Goal: Task Accomplishment & Management: Complete application form

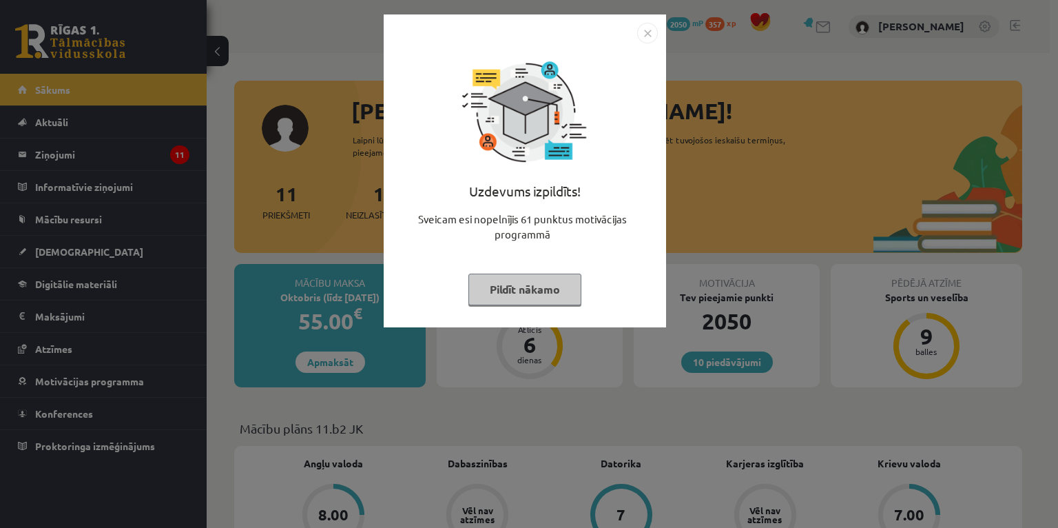
click at [543, 298] on button "Pildīt nākamo" at bounding box center [525, 290] width 113 height 32
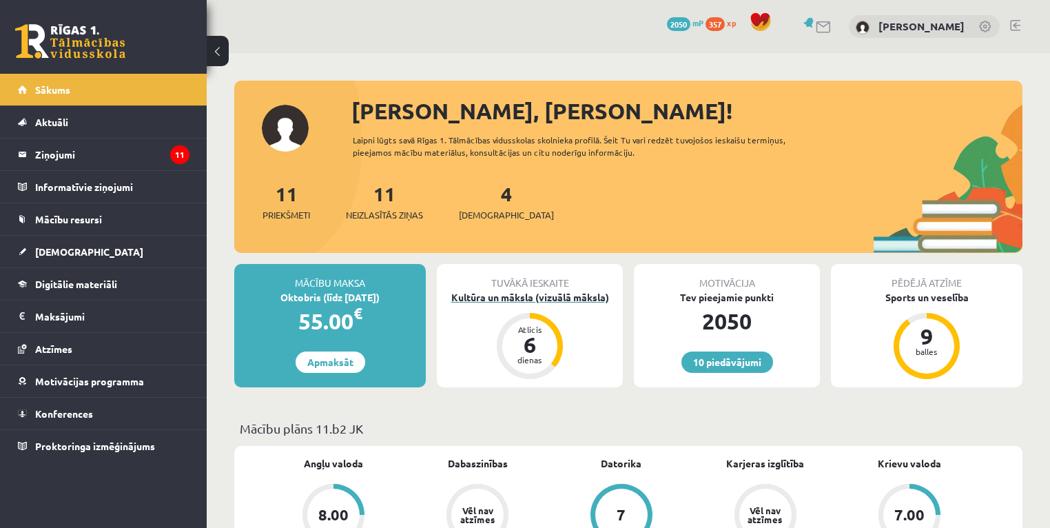
click at [543, 299] on div "Kultūra un māksla (vizuālā māksla)" at bounding box center [530, 297] width 186 height 14
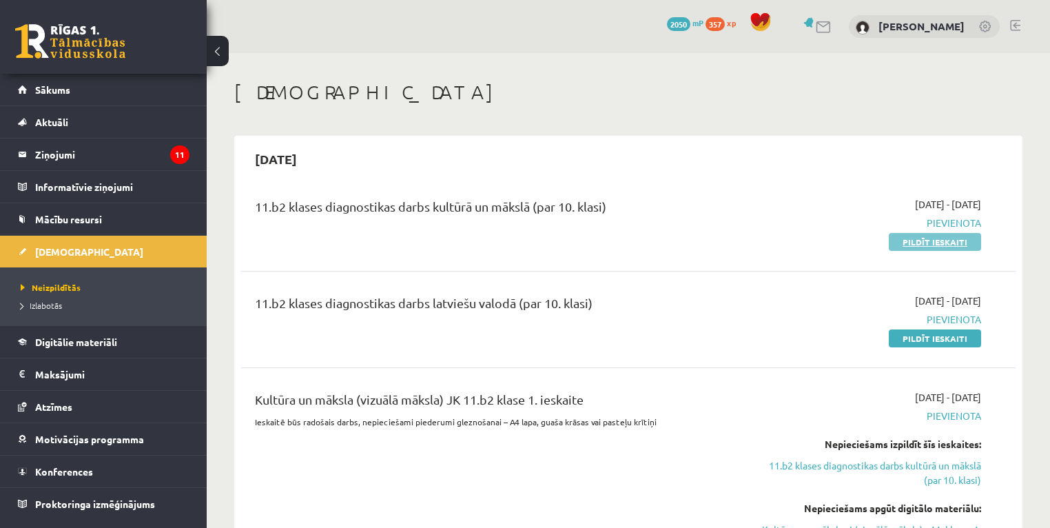
click at [908, 237] on link "Pildīt ieskaiti" at bounding box center [935, 242] width 92 height 18
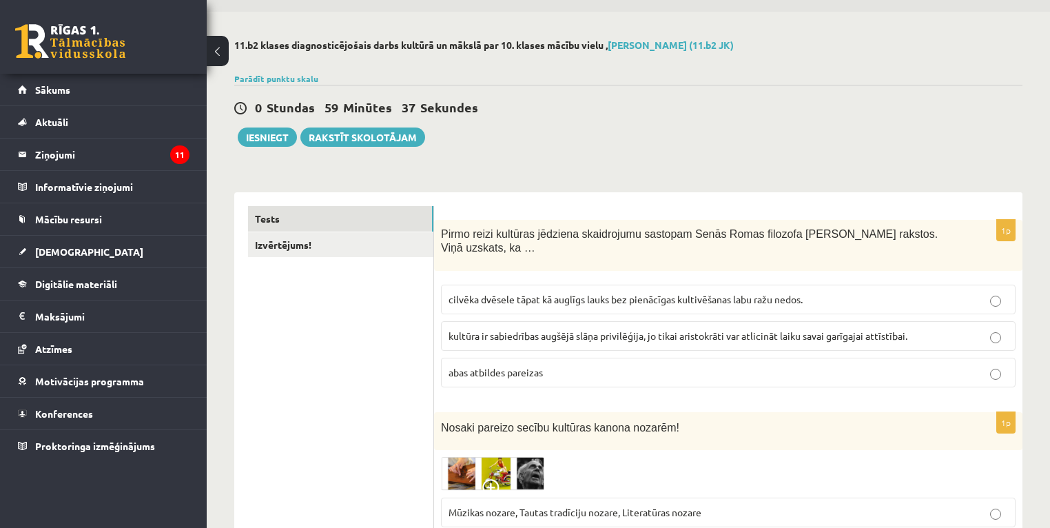
scroll to position [110, 0]
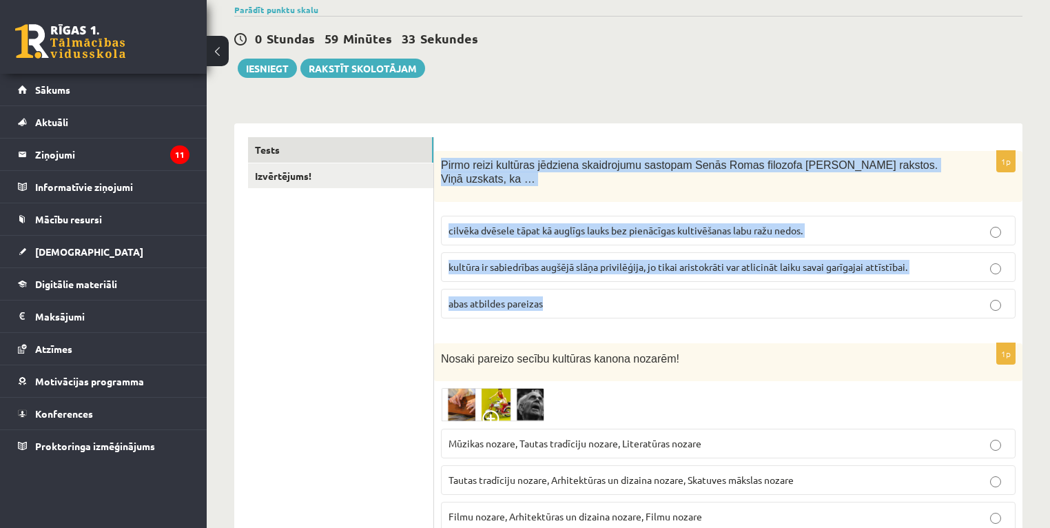
drag, startPoint x: 442, startPoint y: 163, endPoint x: 667, endPoint y: 298, distance: 263.1
click at [667, 299] on div "1p Pirmo reizi kultūras jēdziena skaidrojumu sastopam Senās Romas filozofa Cice…" at bounding box center [728, 240] width 588 height 179
copy div "Pirmo reizi kultūras jēdziena skaidrojumu sastopam Senās Romas filozofa Ciceron…"
click at [579, 224] on span "cilvēka dvēsele tāpat kā auglīgs lauks bez pienācīgas kultivēšanas labu ražu ne…" at bounding box center [626, 230] width 354 height 12
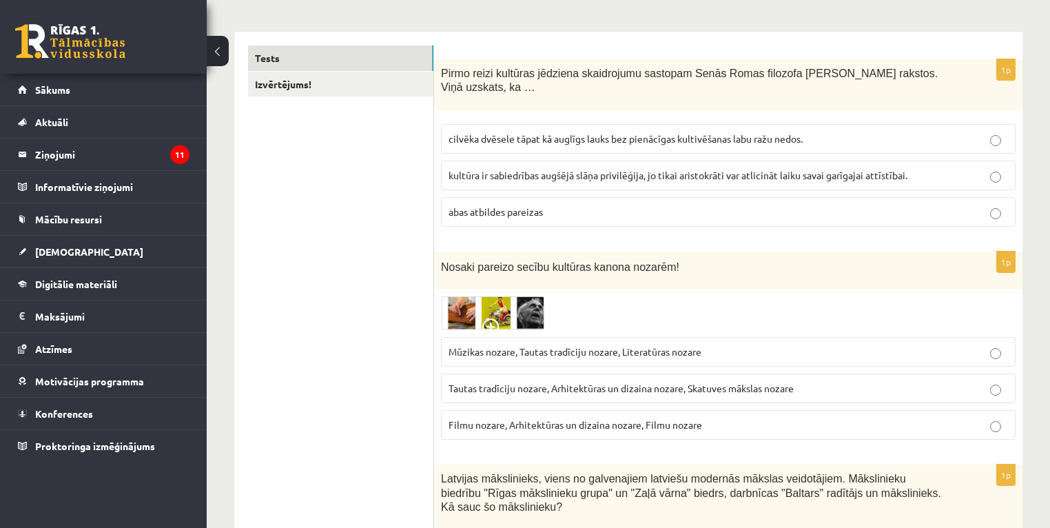
scroll to position [276, 0]
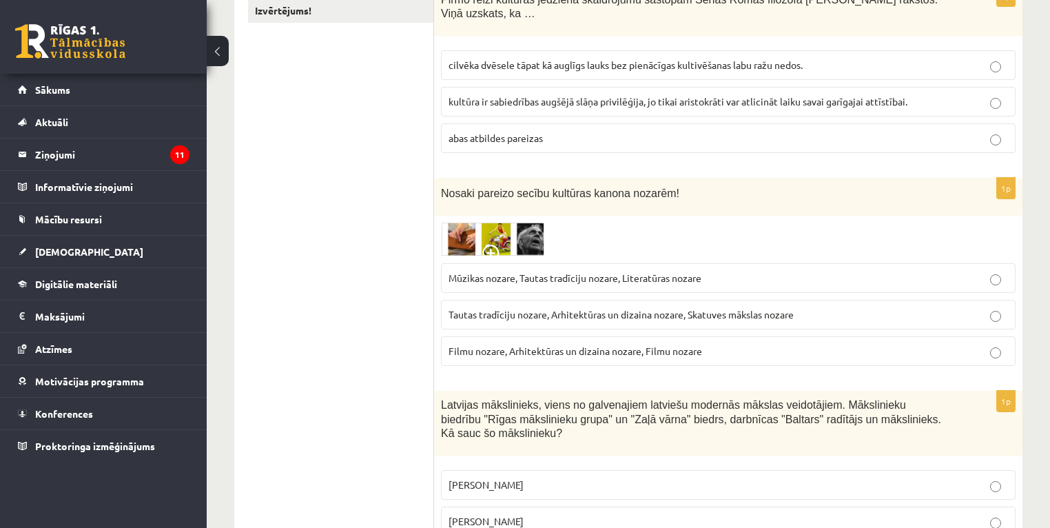
click at [464, 232] on img at bounding box center [492, 240] width 103 height 34
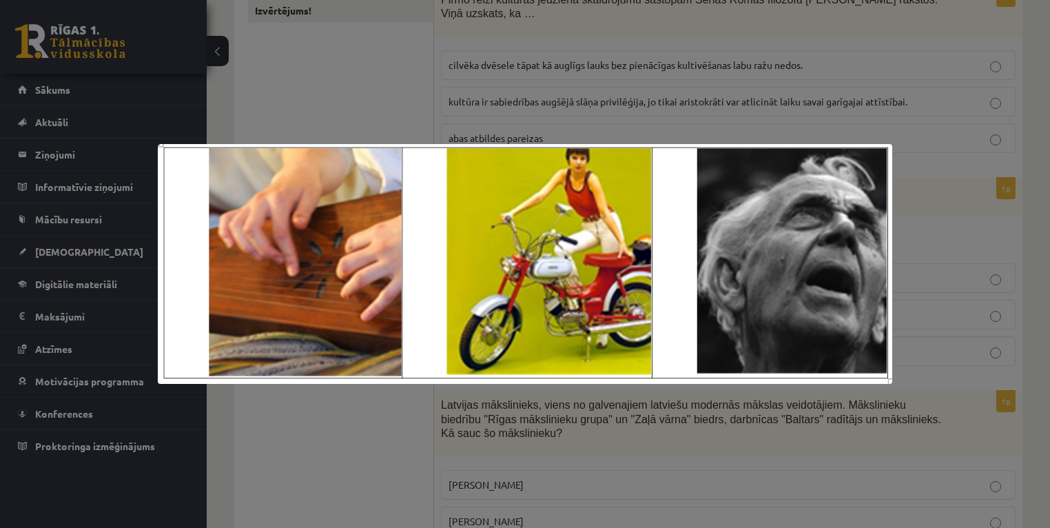
click at [359, 393] on div at bounding box center [525, 264] width 1050 height 528
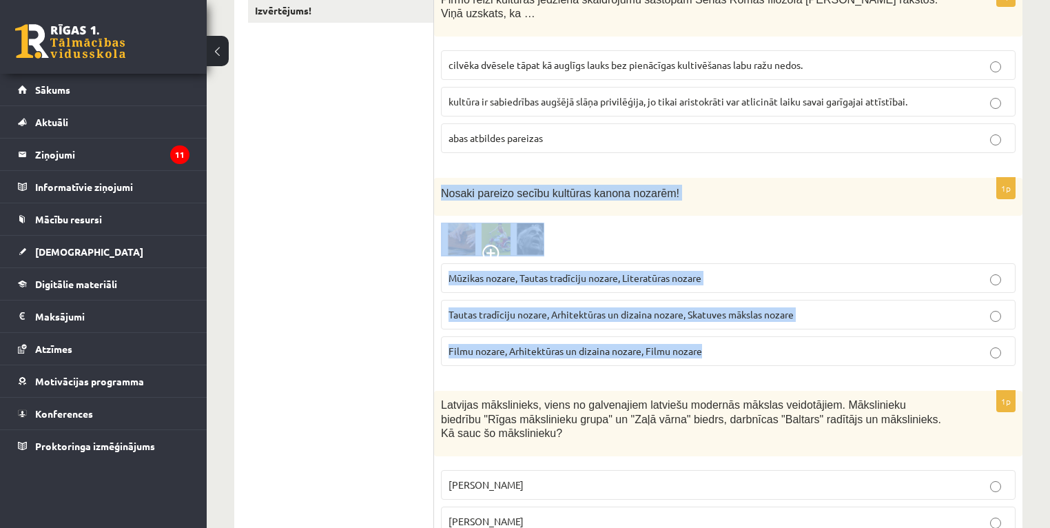
drag, startPoint x: 440, startPoint y: 176, endPoint x: 704, endPoint y: 339, distance: 310.0
click at [704, 339] on div "1p Nosaki pareizo secību kultūras kanona nozarēm! Mūzikas nozare, Tautas tradīc…" at bounding box center [728, 277] width 588 height 199
copy div "Nosaki pareizo secību kultūras kanona nozarēm! Mūzikas nozare, Tautas tradīciju…"
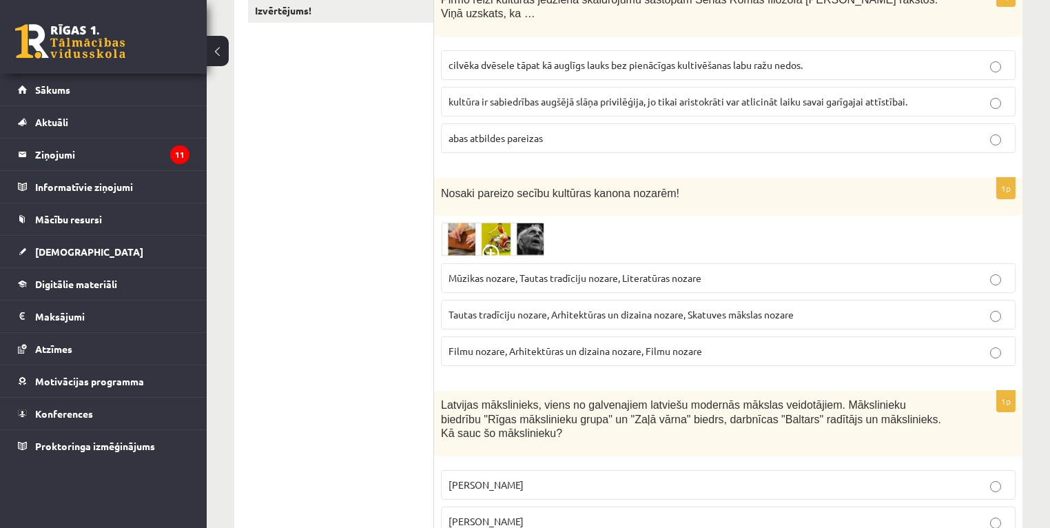
click at [509, 271] on span "Mūzikas nozare, Tautas tradīciju nozare, Literatūras nozare" at bounding box center [575, 277] width 253 height 12
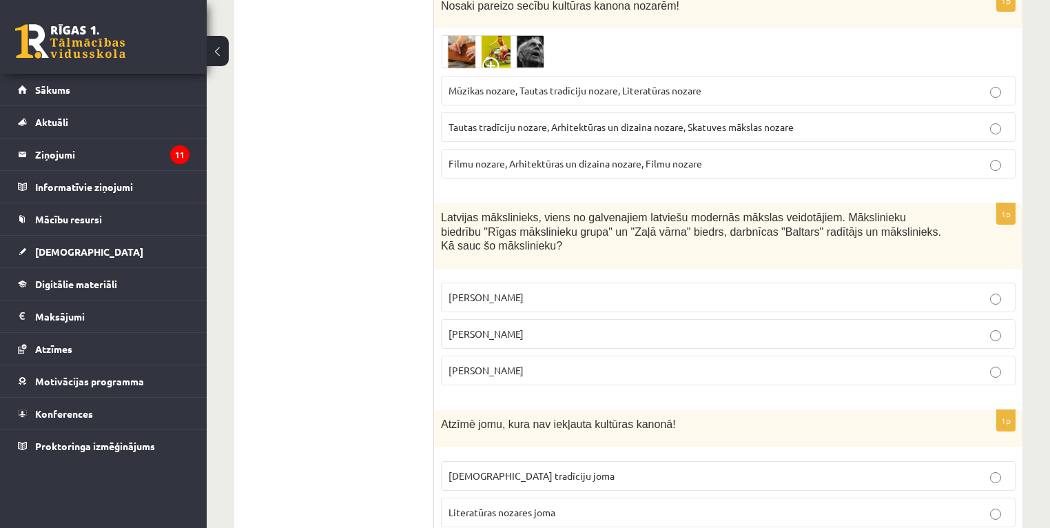
scroll to position [496, 0]
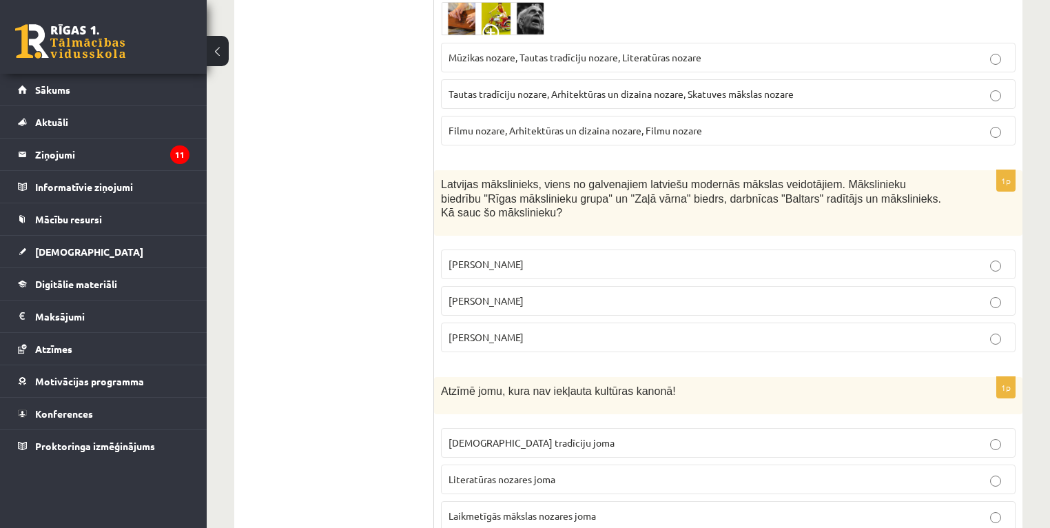
drag, startPoint x: 438, startPoint y: 165, endPoint x: 606, endPoint y: 295, distance: 212.2
click at [606, 295] on div "1p Latvijas mākslinieks, viens no galvenajiem latviešu modernās mākslas veidotā…" at bounding box center [728, 266] width 588 height 193
copy div "Latvijas mākslinieks, viens no galvenajiem latviešu modernās mākslas veidotājie…"
click at [521, 294] on p "Romāns Suta" at bounding box center [729, 301] width 560 height 14
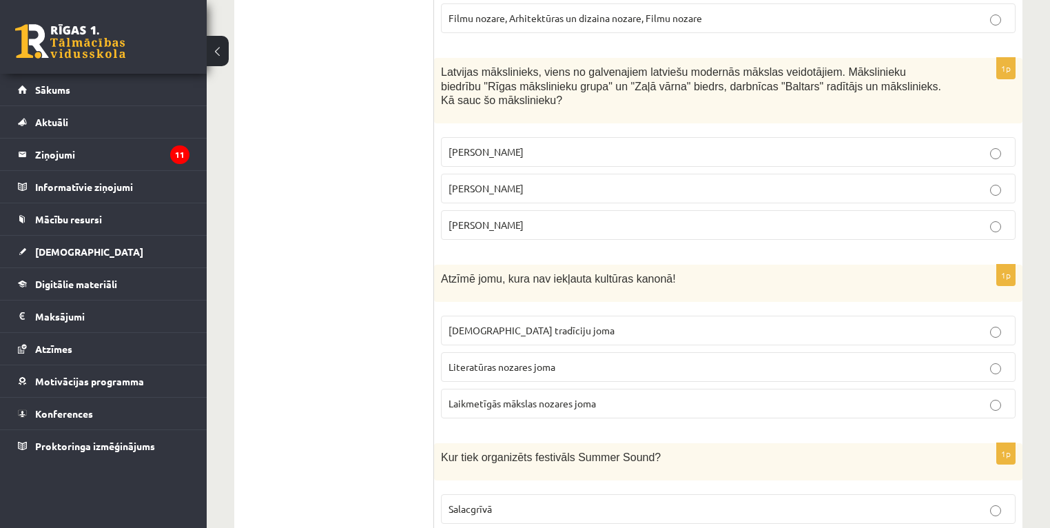
scroll to position [662, 0]
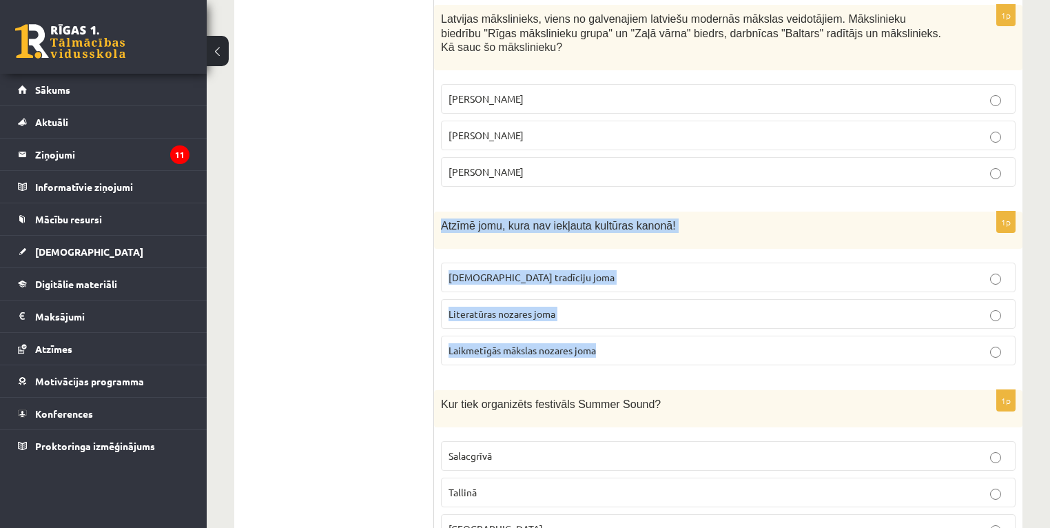
drag, startPoint x: 440, startPoint y: 196, endPoint x: 650, endPoint y: 336, distance: 253.4
click at [650, 336] on div "1p Atzīmē jomu, kura nav iekļauta kultūras kanonā! Tautas tradīciju joma Litera…" at bounding box center [728, 294] width 588 height 165
drag, startPoint x: 650, startPoint y: 336, endPoint x: 575, endPoint y: 316, distance: 78.4
copy div "Atzīmē jomu, kura nav iekļauta kultūras kanonā! Tautas tradīciju joma Literatūr…"
click at [532, 344] on span "Laikmetīgās mākslas nozares joma" at bounding box center [522, 350] width 147 height 12
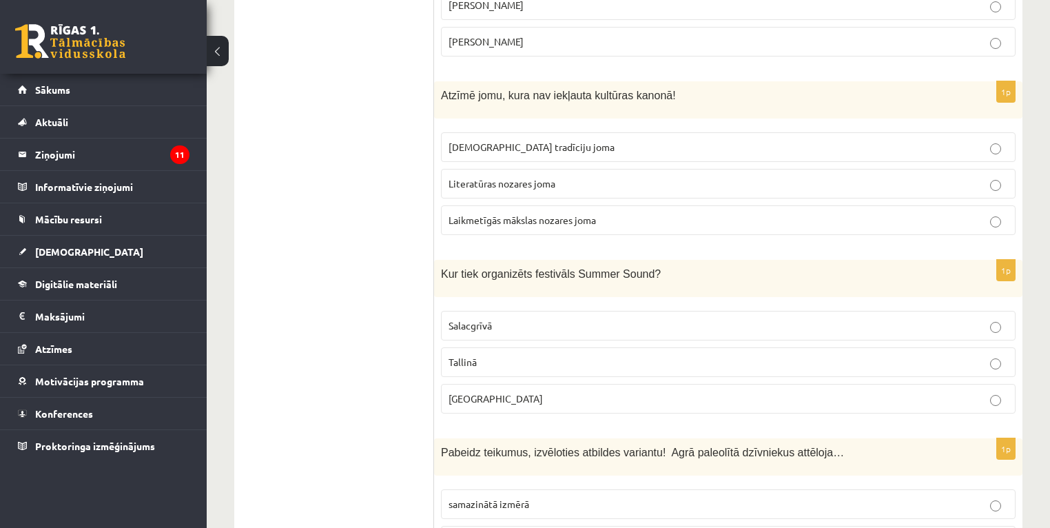
scroll to position [827, 0]
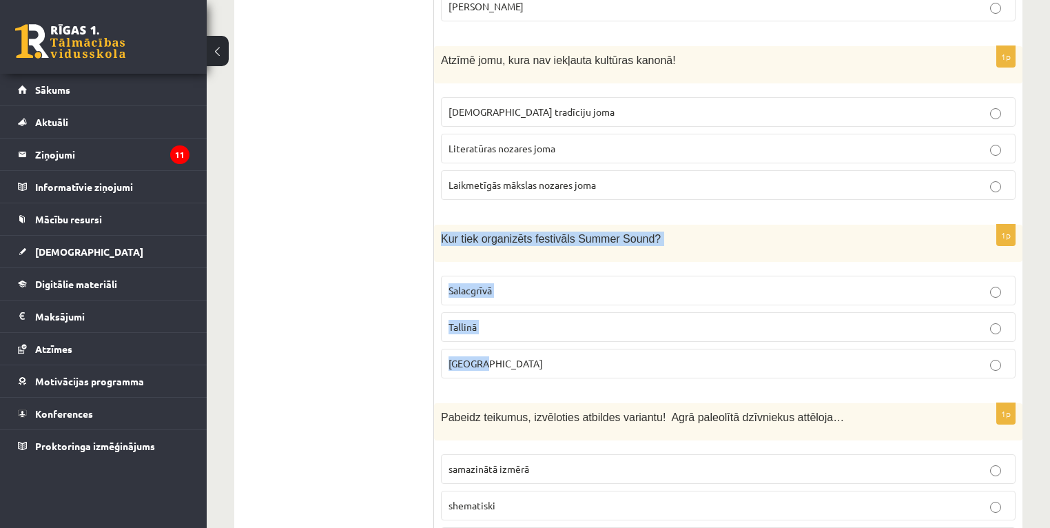
drag, startPoint x: 440, startPoint y: 208, endPoint x: 581, endPoint y: 327, distance: 183.9
click at [581, 327] on div "1p Kur tiek organizēts festivāls Summer Sound? Salacgrīvā Tallinā Liepājā" at bounding box center [728, 307] width 588 height 165
copy div "Kur tiek organizēts festivāls Summer Sound? Salacgrīvā Tallinā Liepājā"
click at [521, 356] on p "Liepājā" at bounding box center [729, 363] width 560 height 14
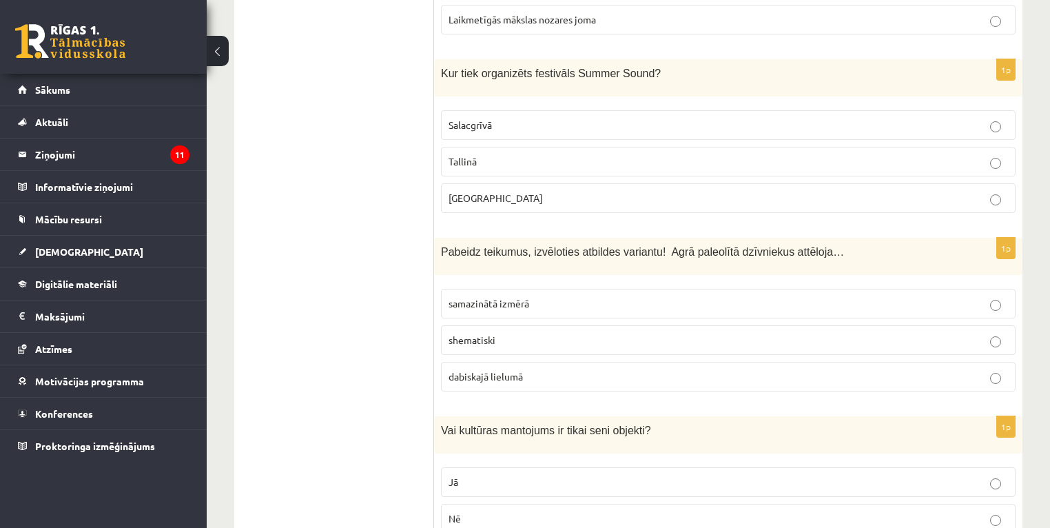
scroll to position [1047, 0]
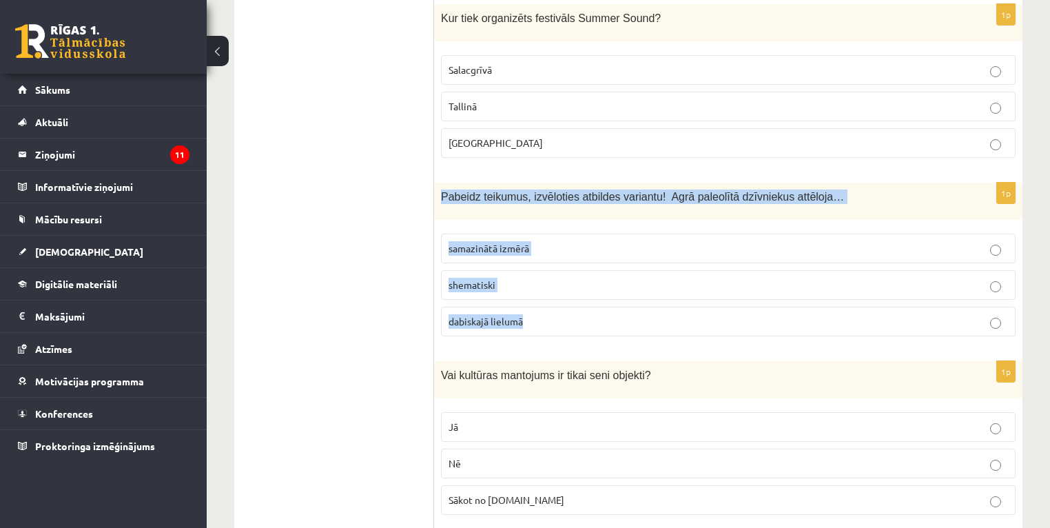
drag, startPoint x: 440, startPoint y: 161, endPoint x: 626, endPoint y: 286, distance: 224.0
click at [626, 286] on div "1p Pabeidz teikumus, izvēloties atbildes variantu! Agrā paleolītā dzīvniekus at…" at bounding box center [728, 265] width 588 height 165
copy div "Pabeidz teikumus, izvēloties atbildes variantu! Agrā paleolītā dzīvniekus attēl…"
click at [478, 315] on span "dabiskajā lielumā" at bounding box center [486, 321] width 74 height 12
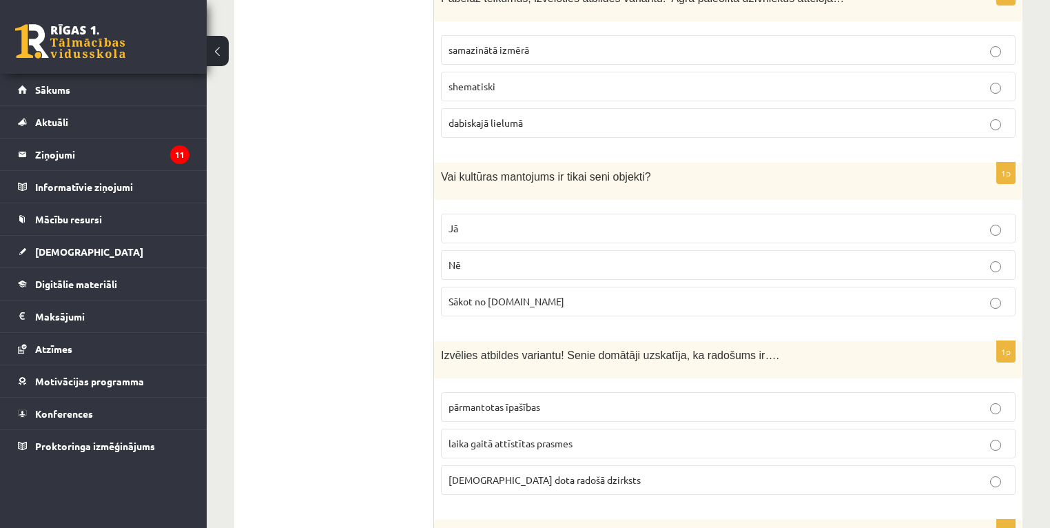
scroll to position [1268, 0]
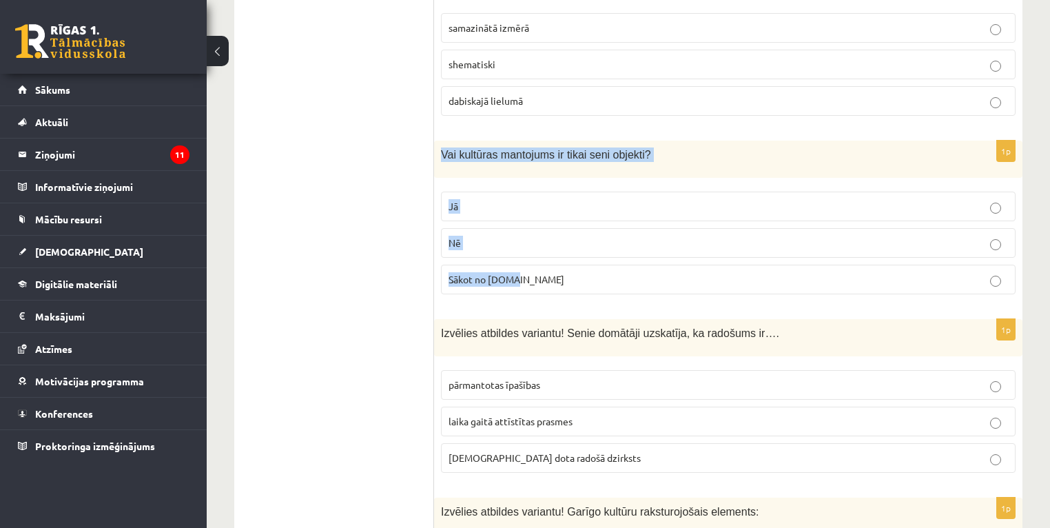
drag, startPoint x: 440, startPoint y: 118, endPoint x: 662, endPoint y: 240, distance: 253.5
click at [662, 240] on div "1p Vai kultūras mantojums ir tikai seni objekti? Jā Nē Sākot no 10.gs" at bounding box center [728, 223] width 588 height 165
copy div "Vai kultūras mantojums ir tikai seni objekti? Jā Nē Sākot no 10.gs"
click at [499, 236] on p "Nē" at bounding box center [729, 243] width 560 height 14
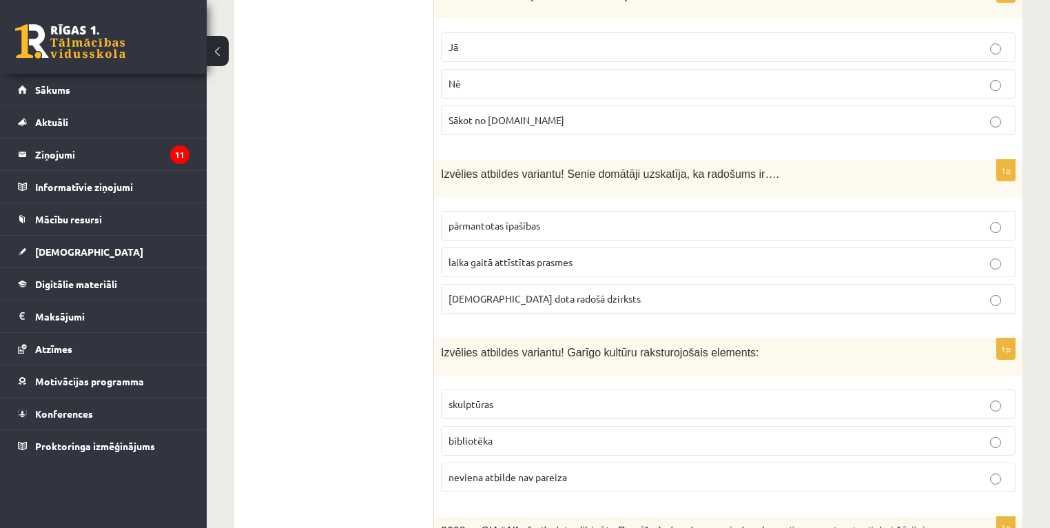
scroll to position [1433, 0]
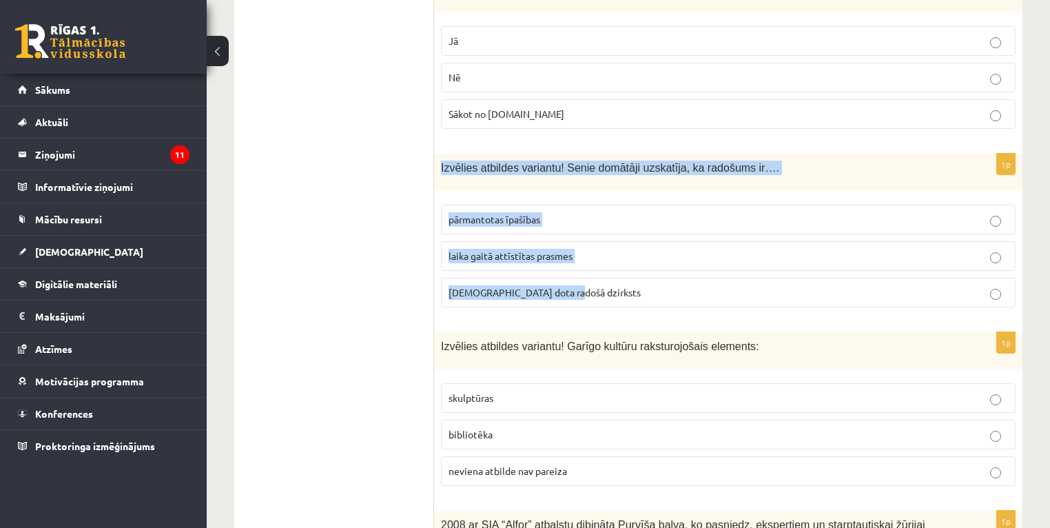
drag, startPoint x: 442, startPoint y: 133, endPoint x: 675, endPoint y: 254, distance: 262.3
click at [675, 254] on div "1p Izvēlies atbildes variantu! Senie domātāji uzskatīja, ka radošums ir…. pārma…" at bounding box center [728, 236] width 588 height 165
copy div "Izvēlies atbildes variantu! Senie domātāji uzskatīja, ka radošums ir…. pārmanto…"
drag, startPoint x: 500, startPoint y: 254, endPoint x: 397, endPoint y: 244, distance: 103.2
click at [499, 286] on span "dieva dota radošā dzirksts" at bounding box center [545, 292] width 192 height 12
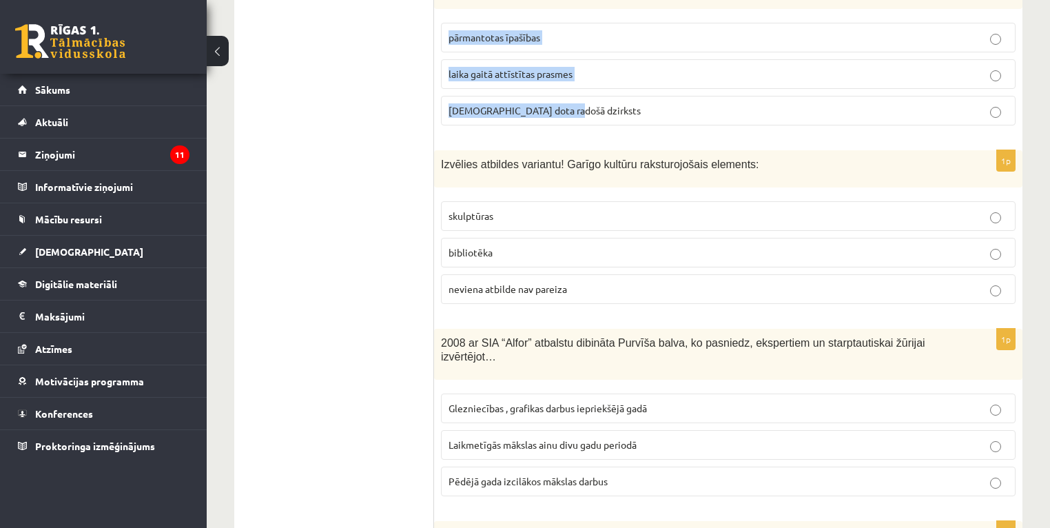
scroll to position [1654, 0]
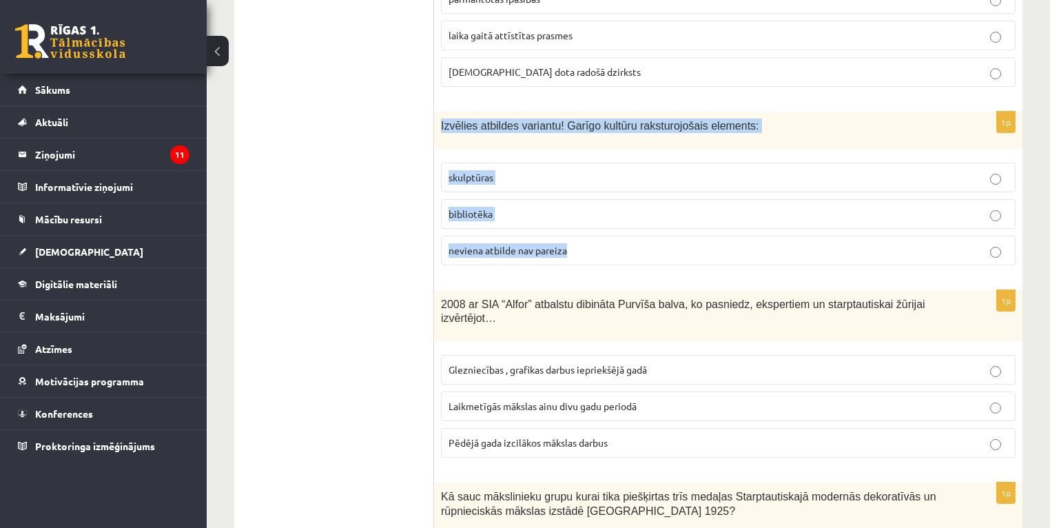
drag, startPoint x: 441, startPoint y: 91, endPoint x: 618, endPoint y: 199, distance: 207.5
click at [618, 199] on div "1p Izvēlies atbildes variantu! Garīgo kultūru raksturojošais elements: skulptūr…" at bounding box center [728, 194] width 588 height 165
drag, startPoint x: 618, startPoint y: 199, endPoint x: 516, endPoint y: 216, distance: 103.4
copy div "Izvēlies atbildes variantu! Garīgo kultūru raksturojošais elements: skulptūras …"
click at [518, 244] on span "neviena atbilde nav pareiza" at bounding box center [508, 250] width 119 height 12
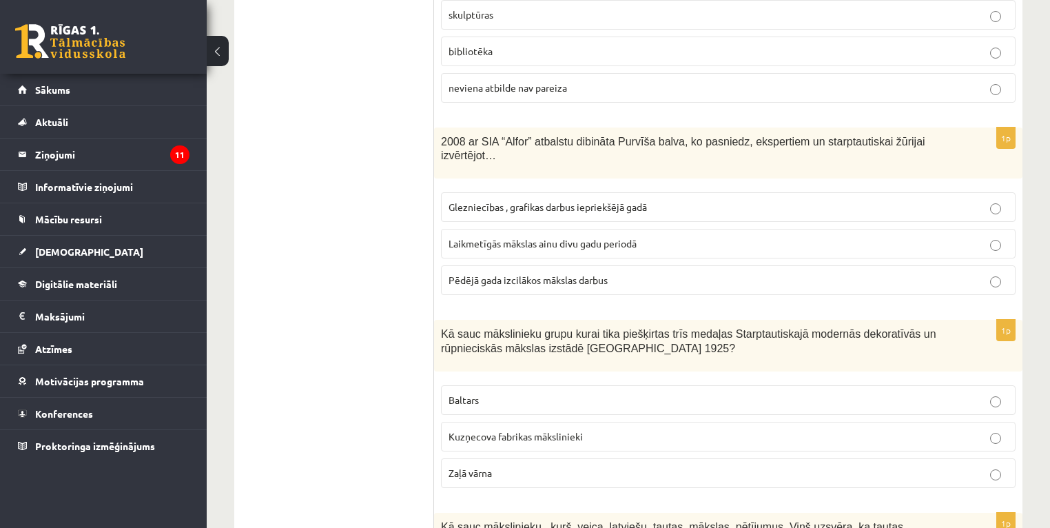
scroll to position [1819, 0]
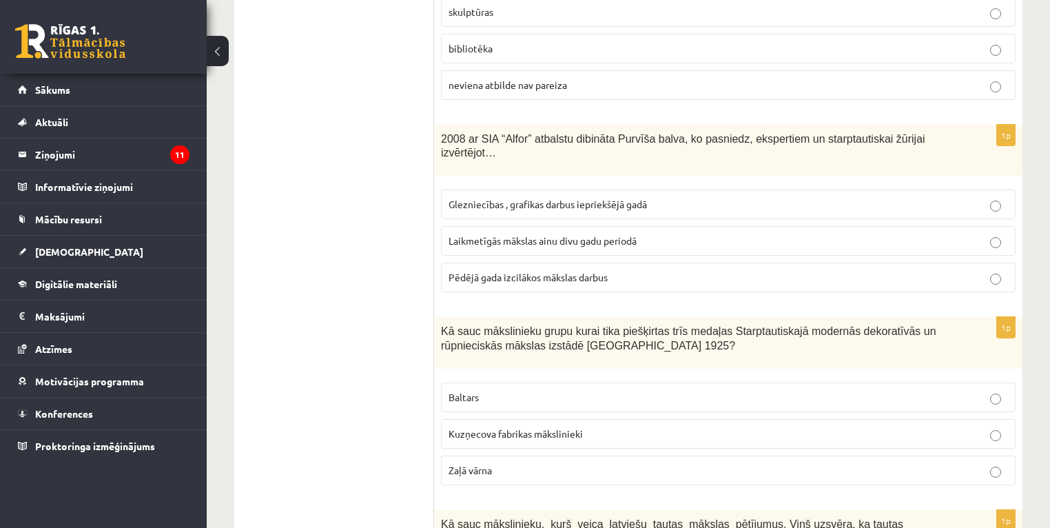
click at [591, 198] on span "Glezniecības , grafikas darbus iepriekšējā gadā" at bounding box center [548, 204] width 198 height 12
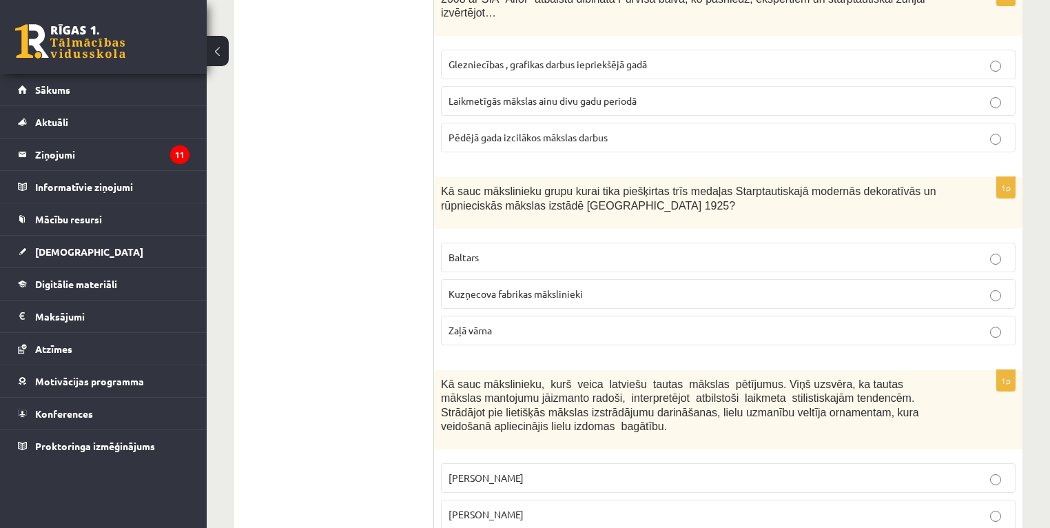
scroll to position [1985, 0]
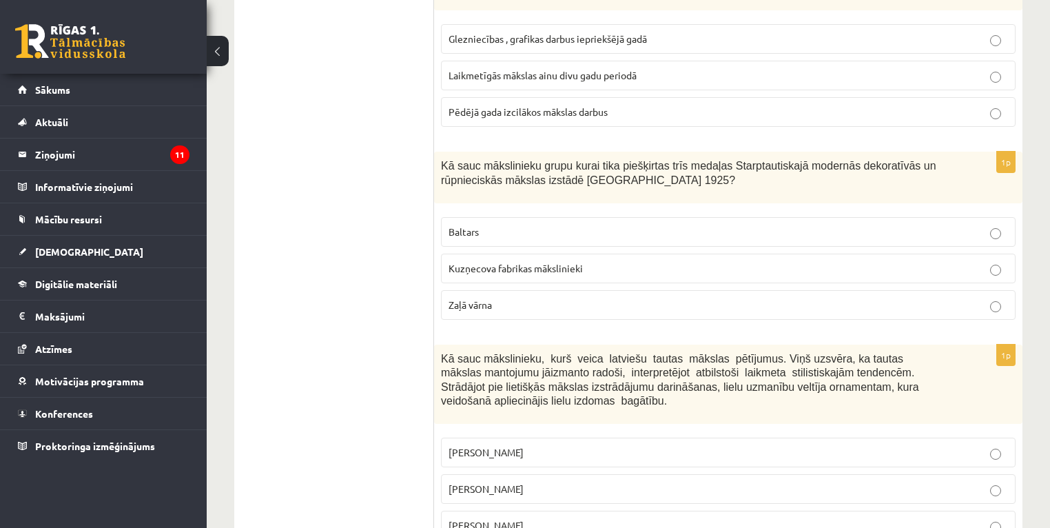
click at [515, 262] on span "Kuzņecova fabrikas mākslinieki" at bounding box center [516, 268] width 134 height 12
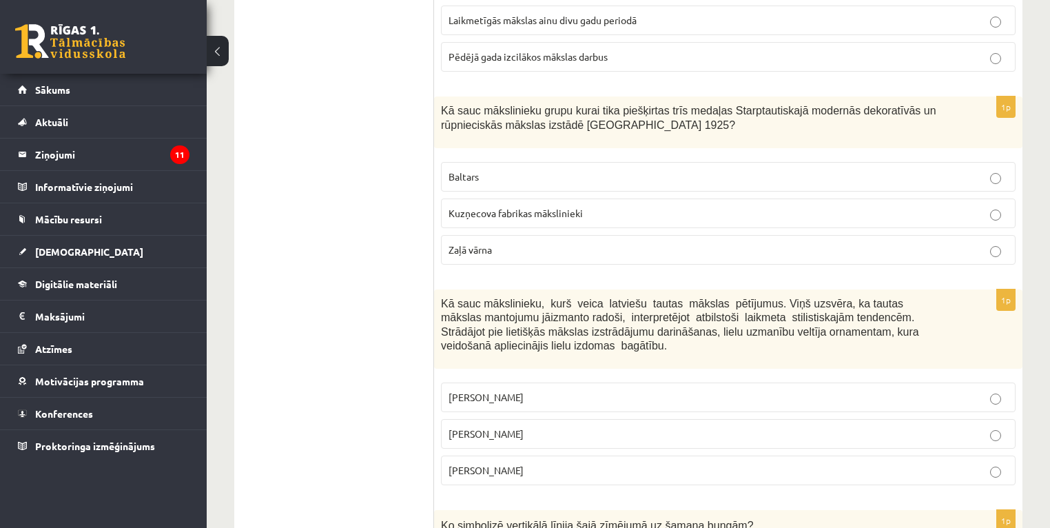
scroll to position [2095, 0]
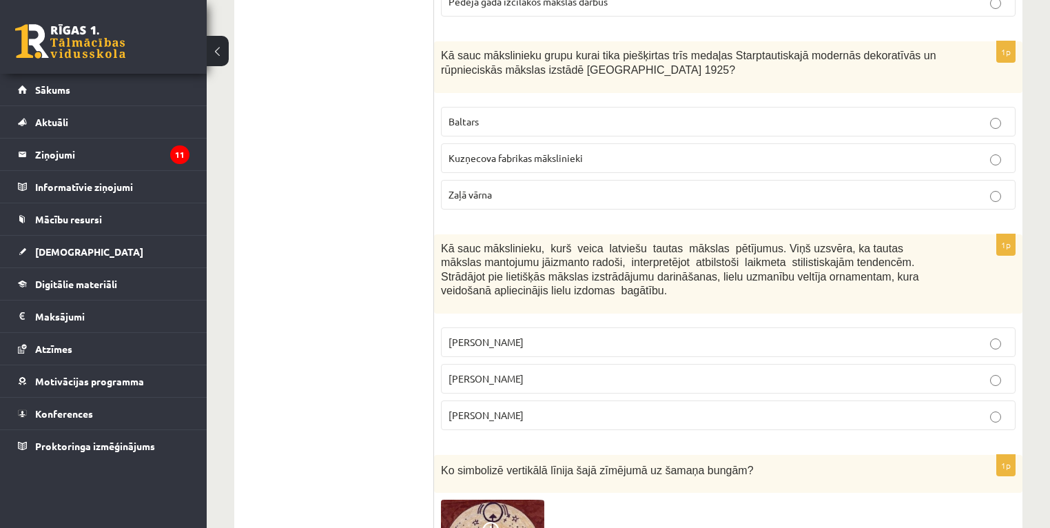
drag, startPoint x: 441, startPoint y: 198, endPoint x: 602, endPoint y: 361, distance: 229.0
click at [602, 361] on div "1p Kā sauc mākslinieku, kurš veica latviešu tautas mākslas pētījumus. Viņš uzsv…" at bounding box center [728, 337] width 588 height 207
copy div "Kā sauc mākslinieku, kurš veica latviešu tautas mākslas pētījumus. Viņš uzsvēra…"
drag, startPoint x: 519, startPoint y: 329, endPoint x: 405, endPoint y: 328, distance: 113.7
click at [517, 372] on span "Jūlijs Madernieks" at bounding box center [486, 378] width 75 height 12
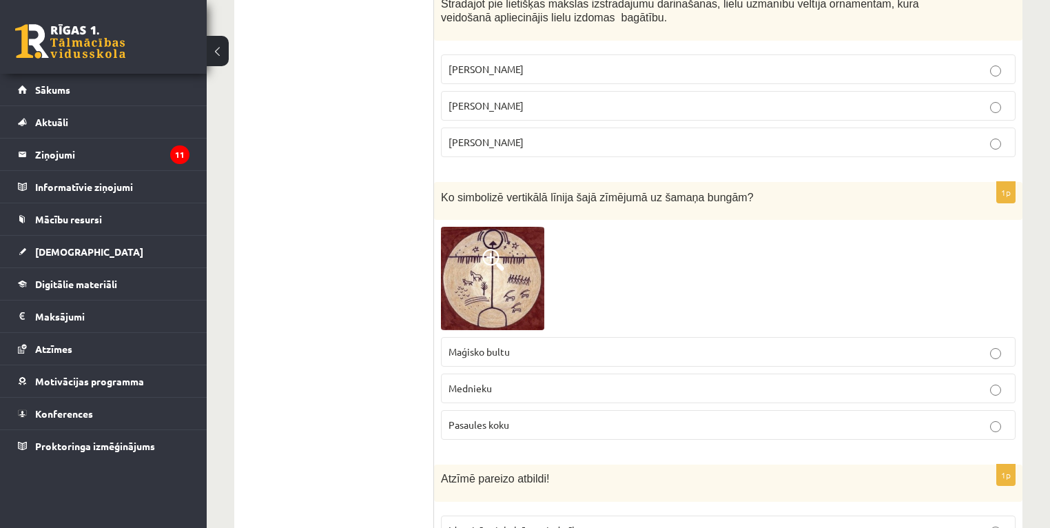
scroll to position [2370, 0]
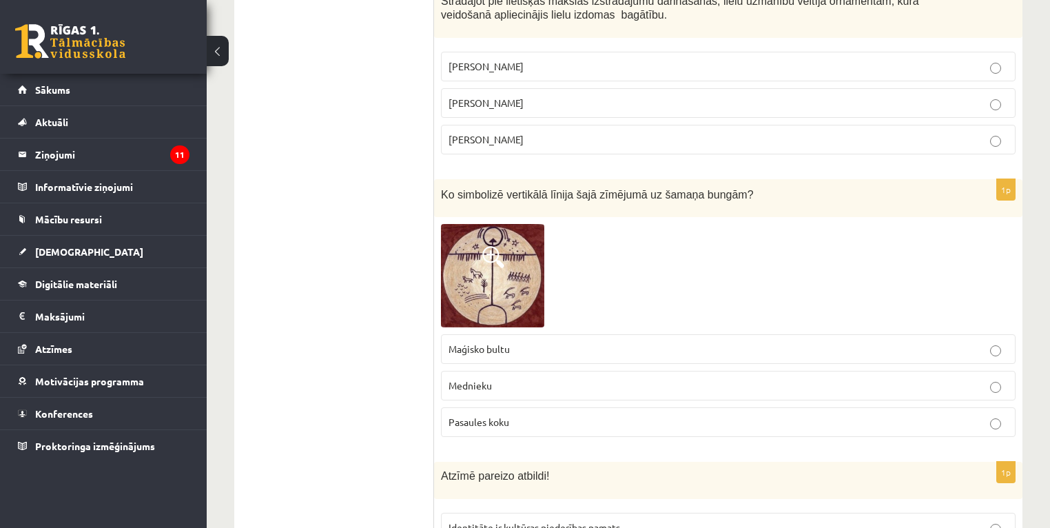
click at [469, 334] on label "Maģisko bultu" at bounding box center [728, 349] width 575 height 30
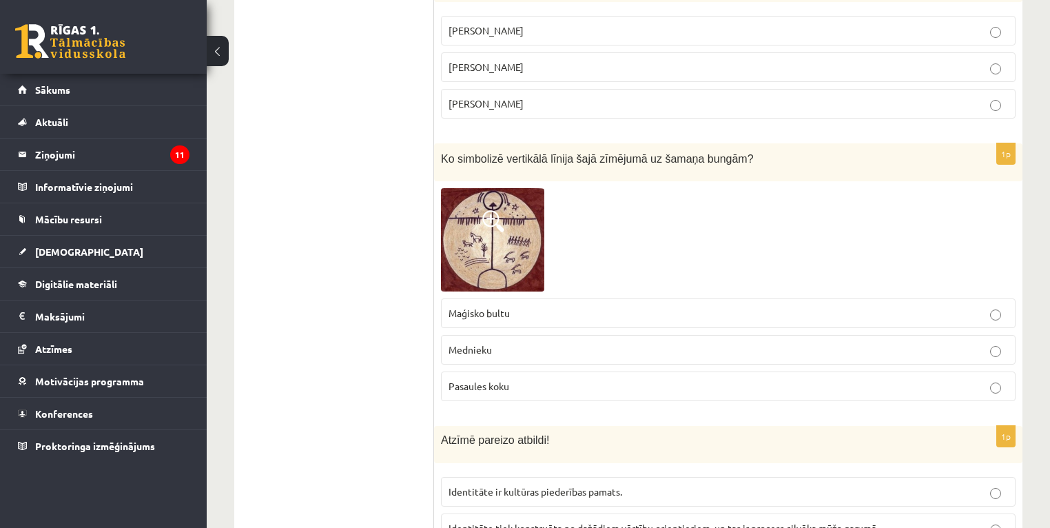
scroll to position [2426, 0]
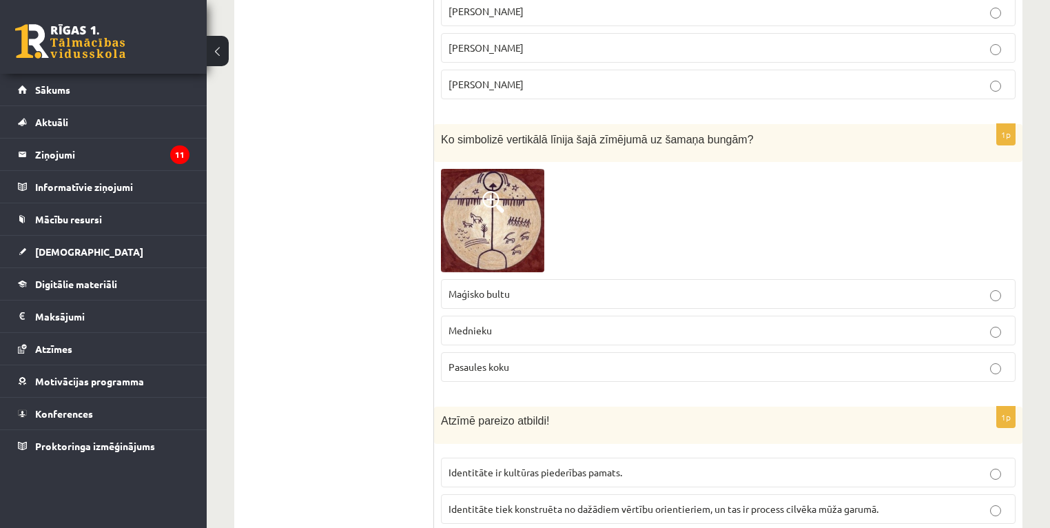
click at [498, 323] on p "Mednieku" at bounding box center [729, 330] width 560 height 14
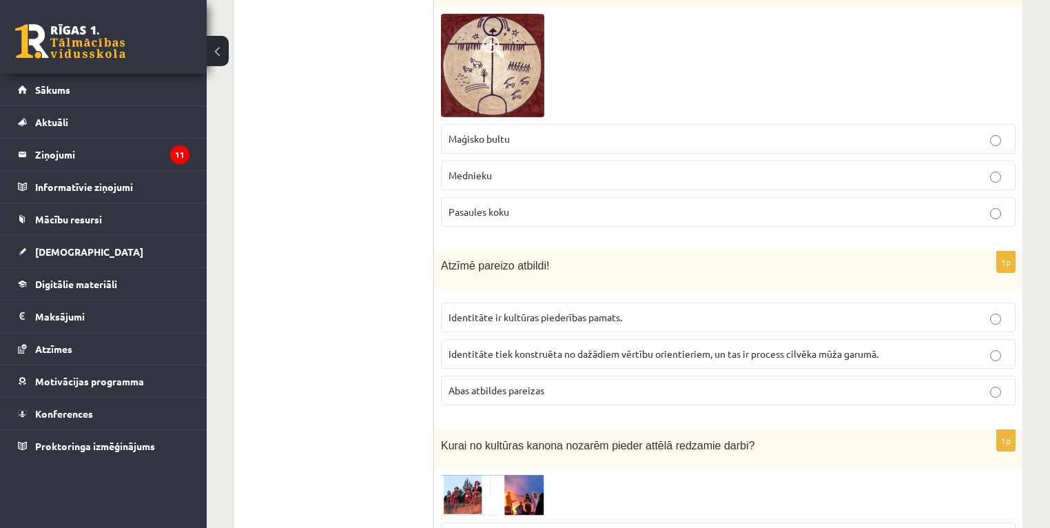
scroll to position [2591, 0]
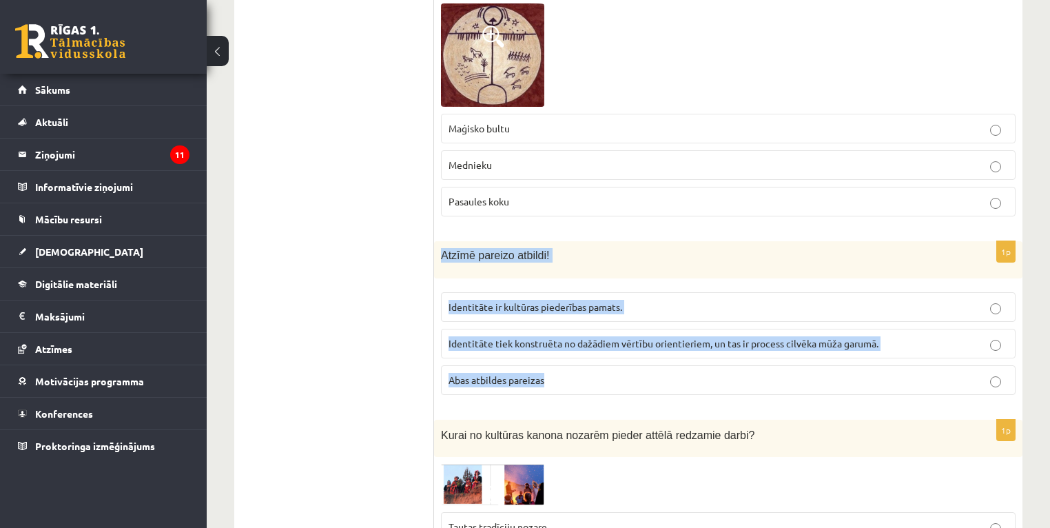
drag, startPoint x: 440, startPoint y: 201, endPoint x: 847, endPoint y: 317, distance: 423.6
click at [847, 317] on div "1p Atzīmē pareizo atbildi! Identitāte ir kultūras piederības pamats. Identitāte…" at bounding box center [728, 323] width 588 height 165
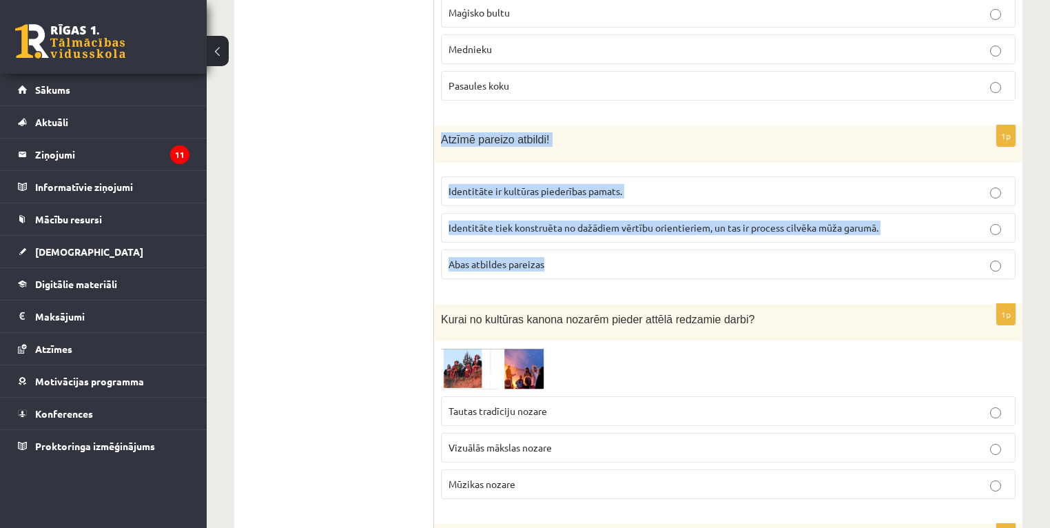
scroll to position [2756, 0]
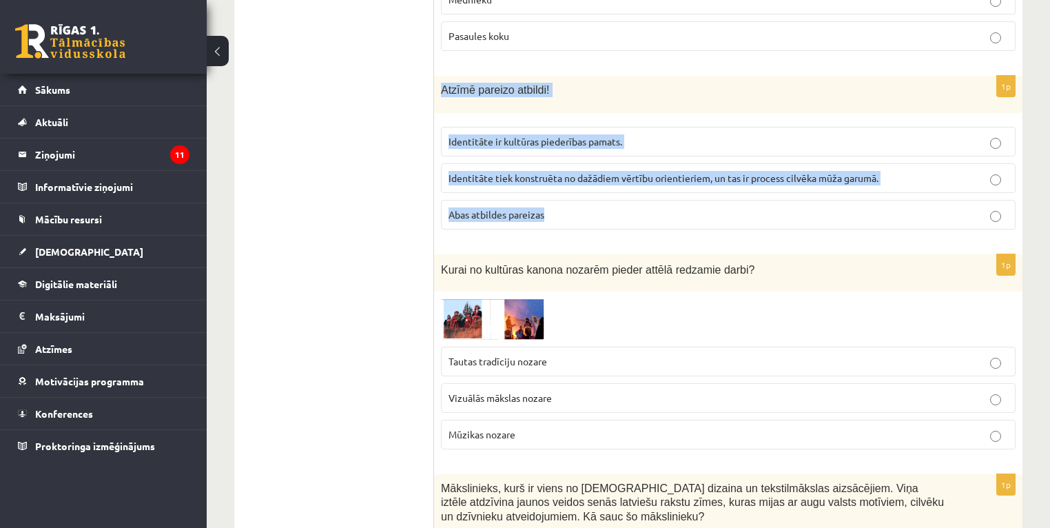
click at [526, 298] on img at bounding box center [492, 318] width 103 height 41
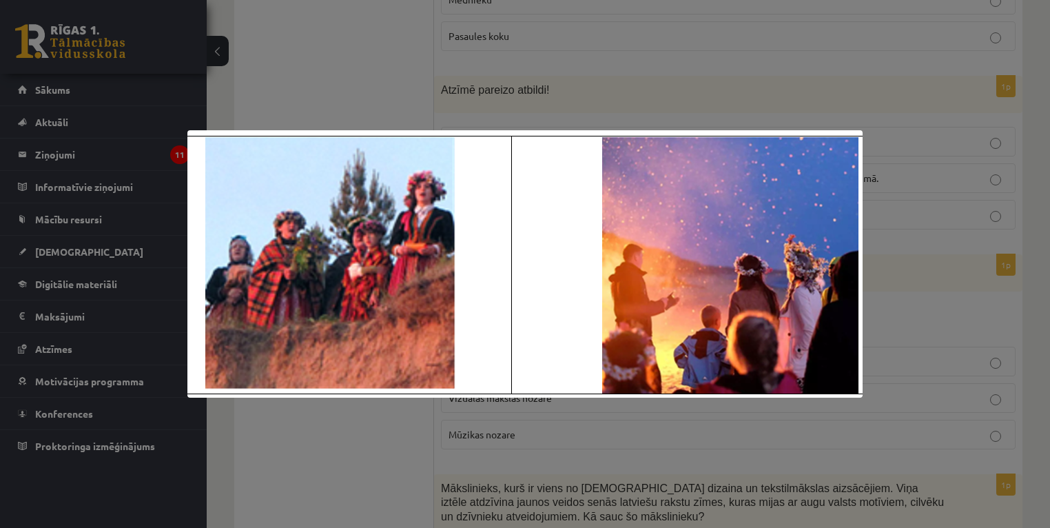
click at [954, 306] on div at bounding box center [525, 264] width 1050 height 528
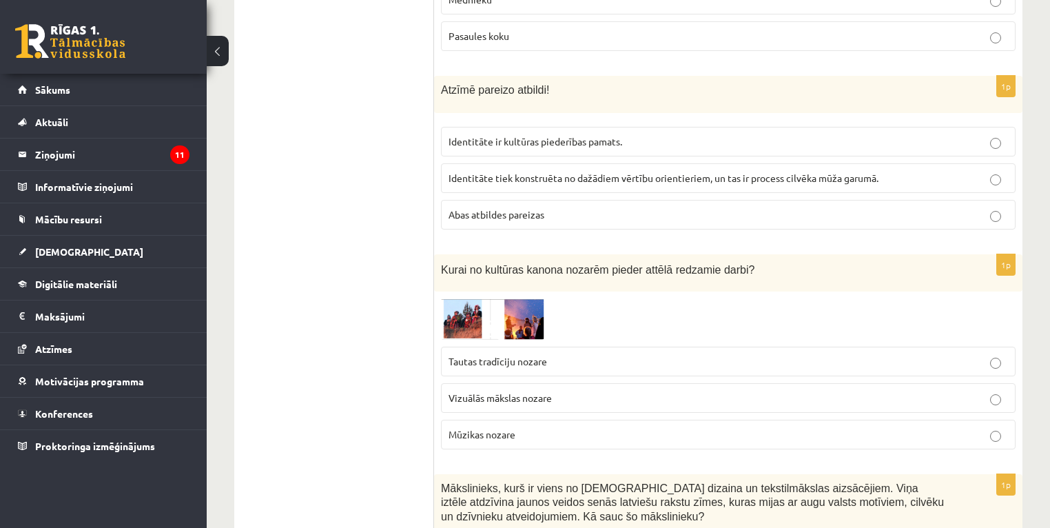
click at [524, 298] on img at bounding box center [492, 318] width 103 height 41
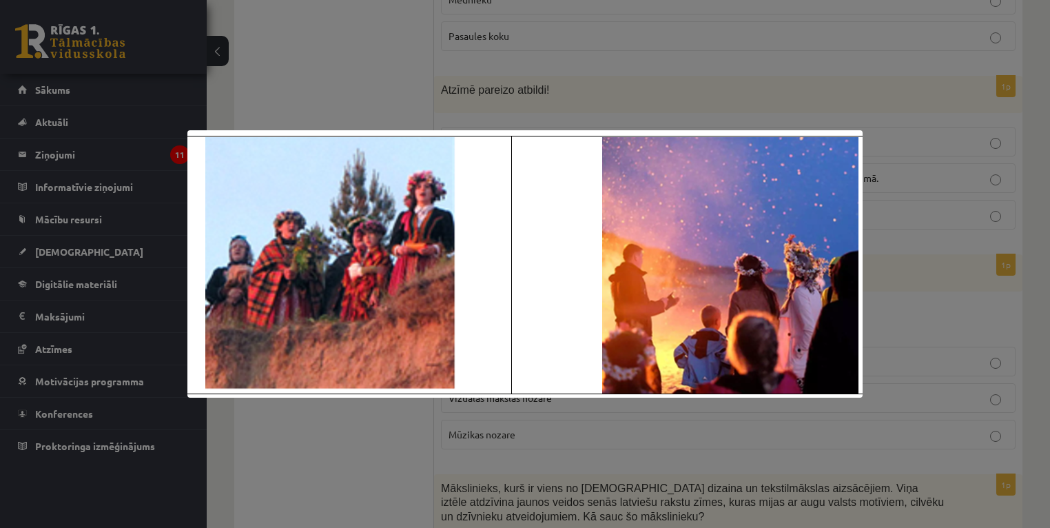
click at [884, 260] on div at bounding box center [525, 264] width 1050 height 528
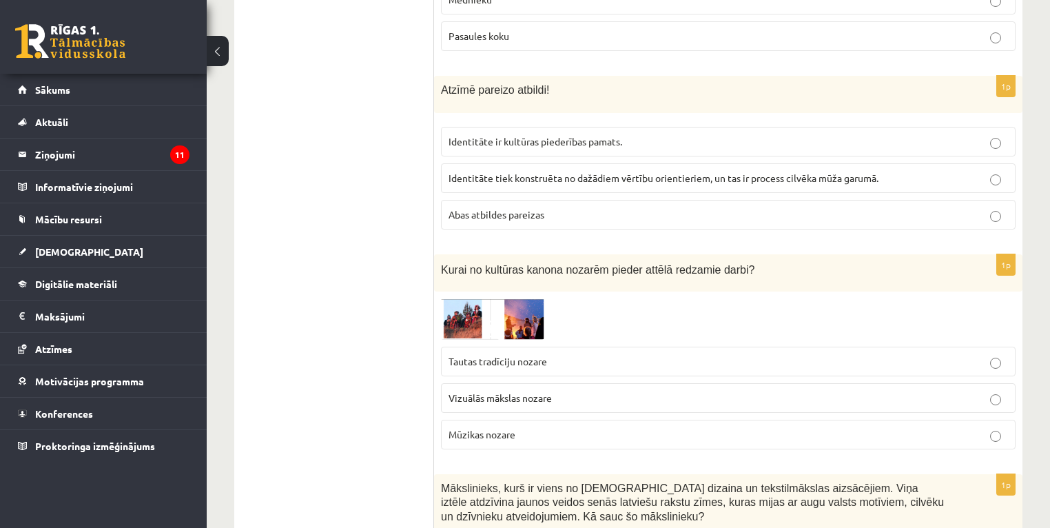
click at [517, 355] on span "Tautas tradīciju nozare" at bounding box center [498, 361] width 99 height 12
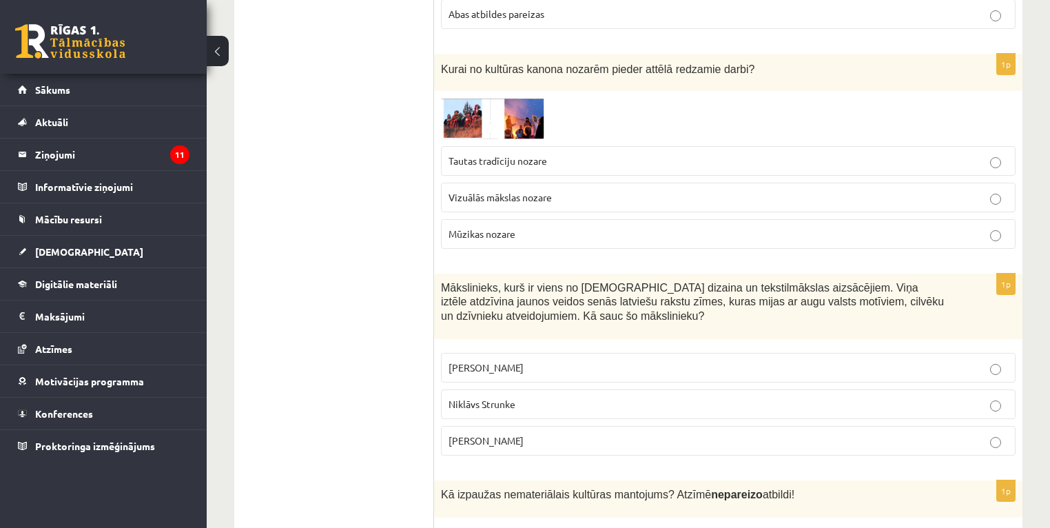
scroll to position [2977, 0]
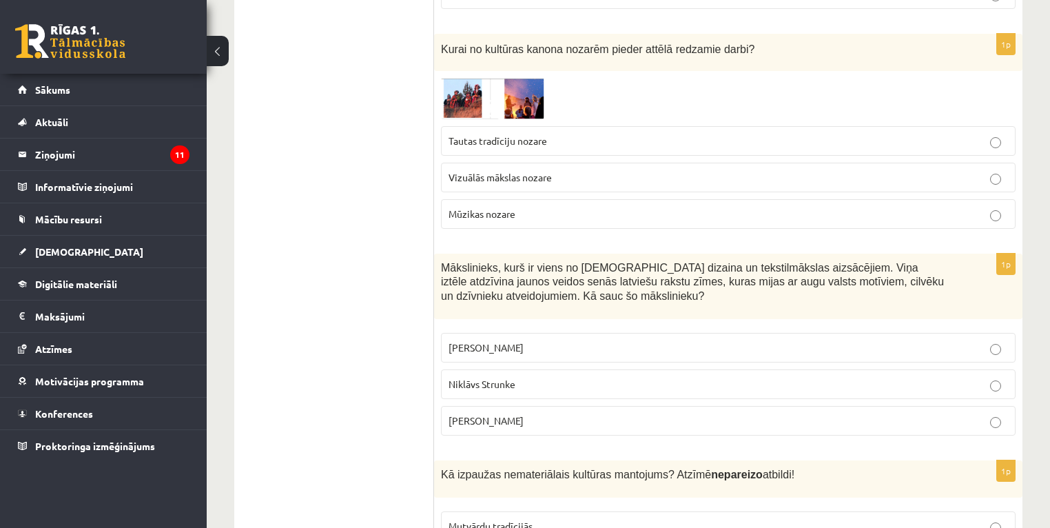
drag, startPoint x: 439, startPoint y: 209, endPoint x: 626, endPoint y: 350, distance: 234.3
click at [626, 350] on div "1p Mākslinieks, kurš ir viens no latviešu dizaina un tekstilmākslas aizsācējiem…" at bounding box center [728, 350] width 588 height 193
click at [381, 331] on ul "Tests Izvērtējums!" at bounding box center [341, 213] width 186 height 5884
click at [485, 414] on span "Rihards Zariņš" at bounding box center [486, 420] width 75 height 12
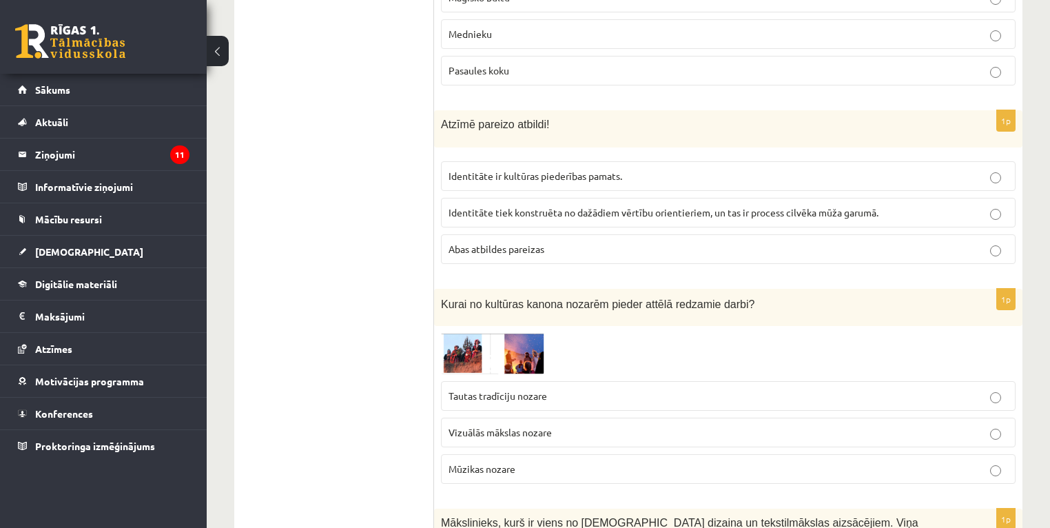
scroll to position [2701, 0]
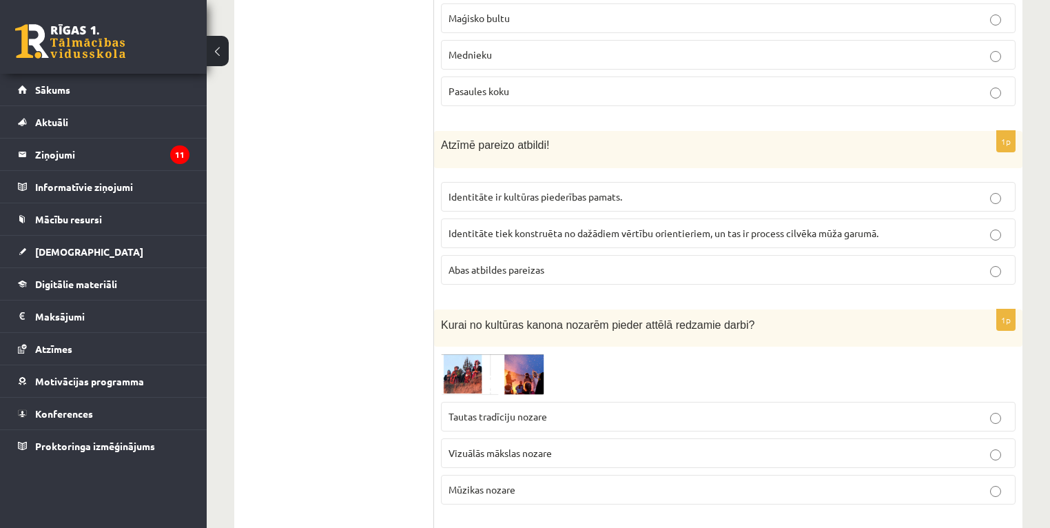
click at [482, 263] on span "Abas atbildes pareizas" at bounding box center [497, 269] width 96 height 12
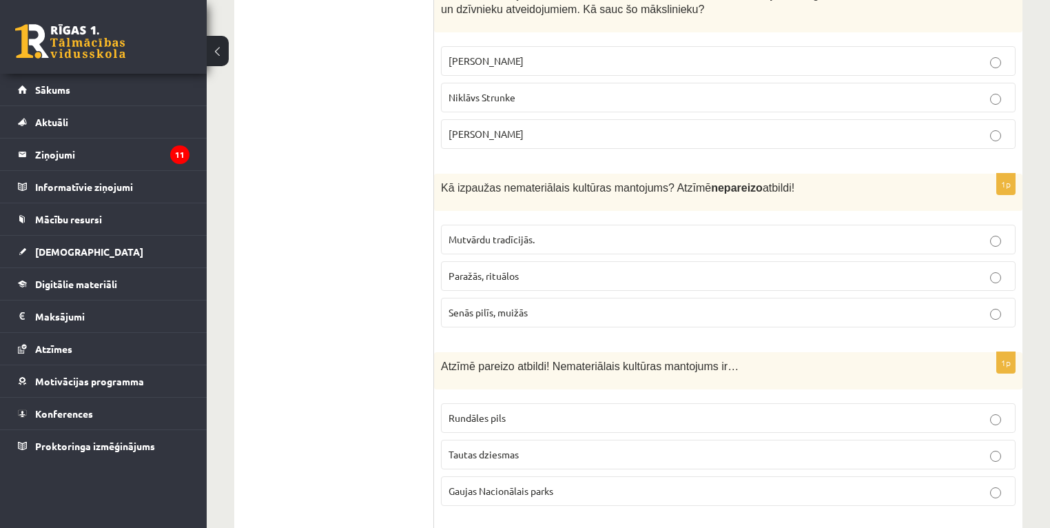
scroll to position [3308, 0]
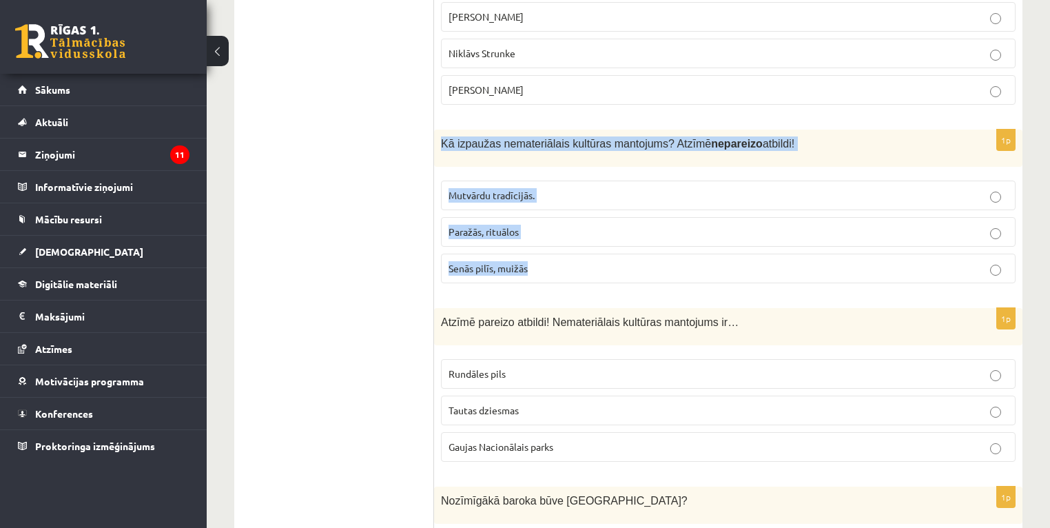
drag, startPoint x: 440, startPoint y: 85, endPoint x: 578, endPoint y: 198, distance: 178.2
click at [578, 198] on div "1p Kā izpaužas nemateriālais kultūras mantojums? Atzīmē nepareizo atbildi! Mutv…" at bounding box center [728, 212] width 588 height 165
drag, startPoint x: 578, startPoint y: 198, endPoint x: 498, endPoint y: 170, distance: 85.7
drag, startPoint x: 499, startPoint y: 211, endPoint x: 473, endPoint y: 210, distance: 26.2
click at [499, 262] on span "Senās pilīs, muižās" at bounding box center [488, 268] width 79 height 12
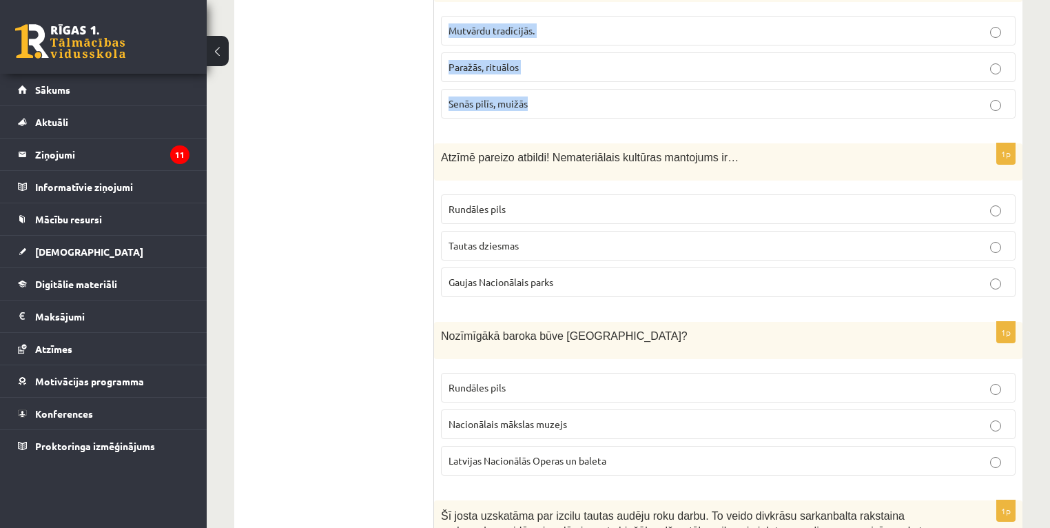
scroll to position [3473, 0]
click at [513, 238] on span "Tautas dziesmas" at bounding box center [484, 244] width 70 height 12
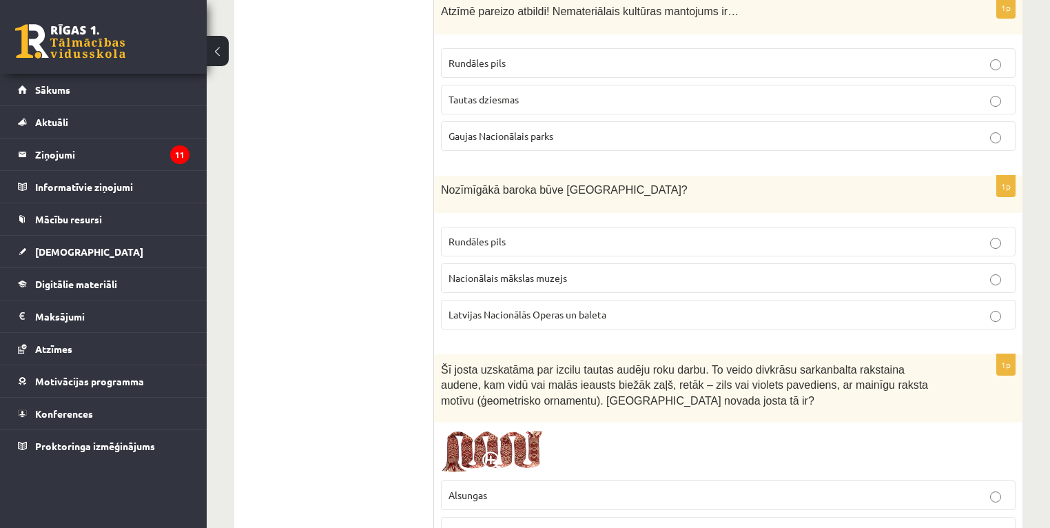
scroll to position [3638, 0]
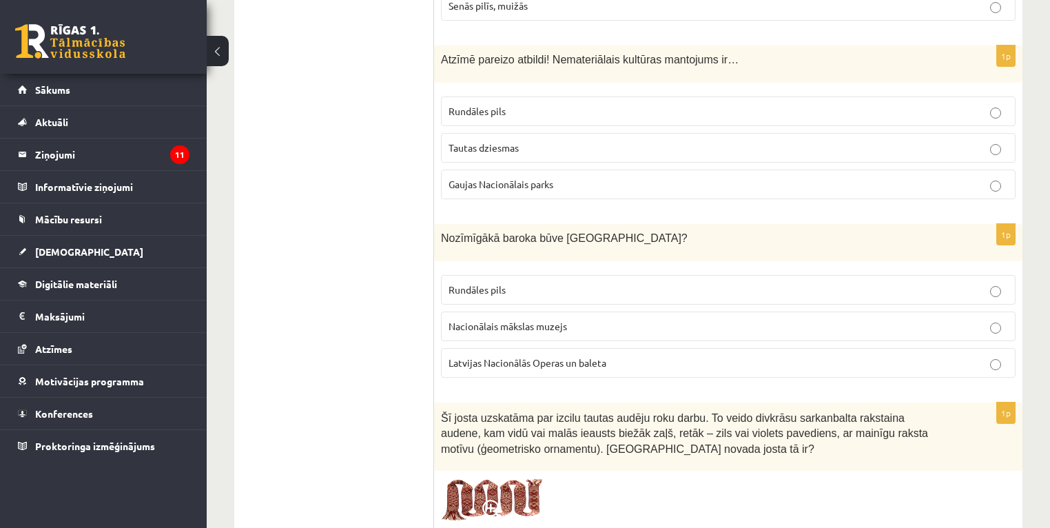
scroll to position [3583, 0]
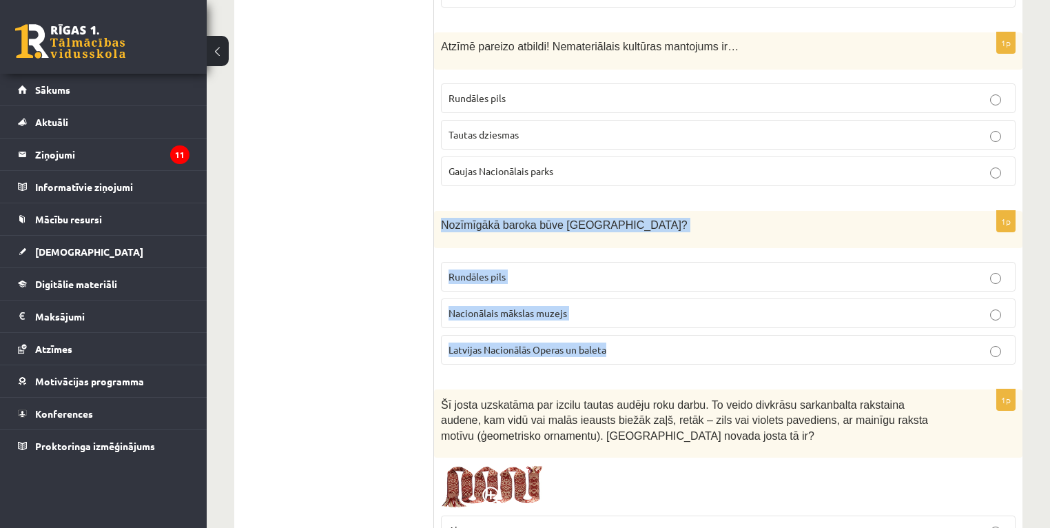
drag, startPoint x: 438, startPoint y: 165, endPoint x: 613, endPoint y: 302, distance: 221.8
click at [613, 302] on div "1p Nozīmīgākā baroka būve Latvijā? Rundāles pils Nacionālais mākslas muzejs Lat…" at bounding box center [728, 293] width 588 height 165
click at [474, 270] on span "Rundāles pils" at bounding box center [477, 276] width 57 height 12
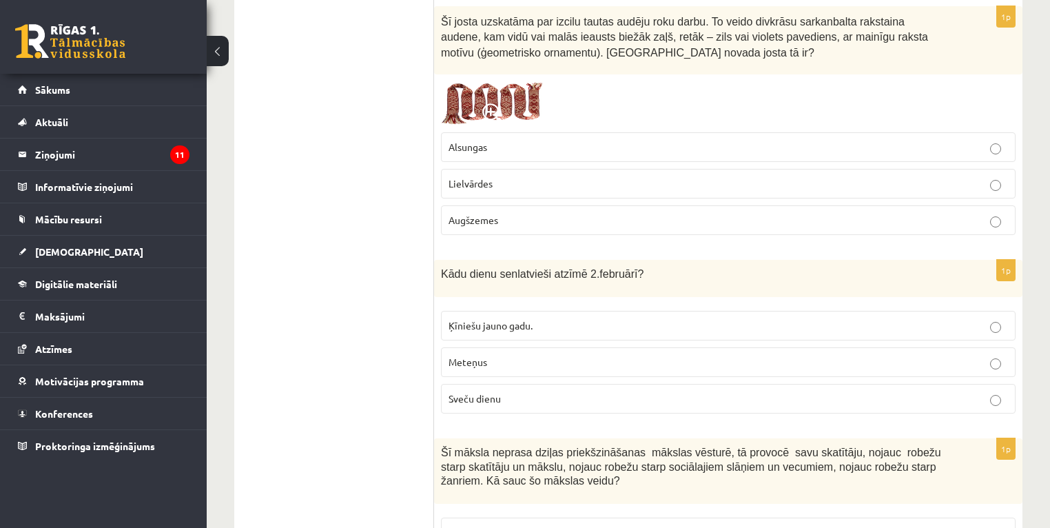
scroll to position [3969, 0]
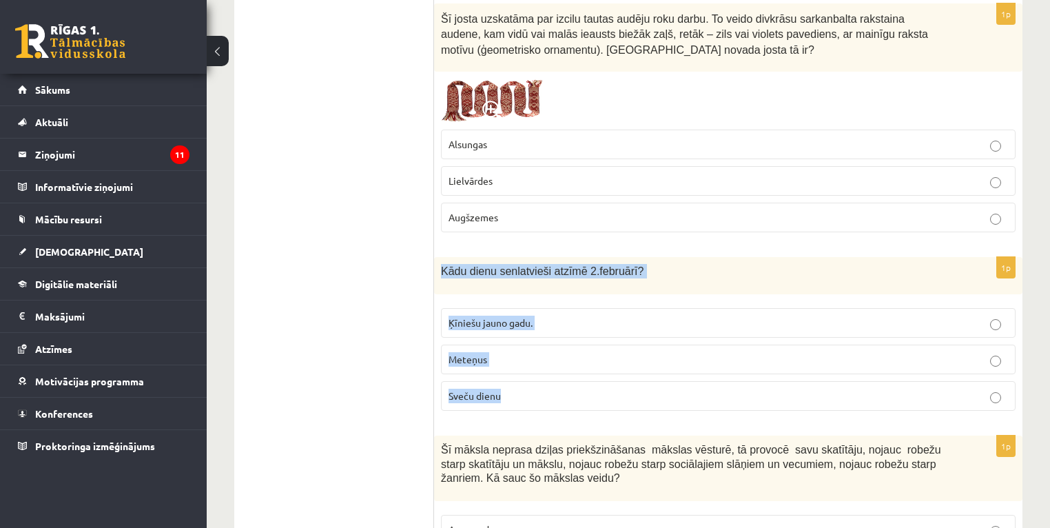
drag, startPoint x: 441, startPoint y: 210, endPoint x: 585, endPoint y: 325, distance: 184.3
click at [586, 325] on div "1p Kādu dienu senlatvieši atzīmē 2.februārī? Ķīniešu jauno gadu. Meteņus Sveču …" at bounding box center [728, 339] width 588 height 165
drag, startPoint x: 507, startPoint y: 333, endPoint x: 463, endPoint y: 327, distance: 44.5
click at [506, 389] on p "Sveču dienu" at bounding box center [729, 396] width 560 height 14
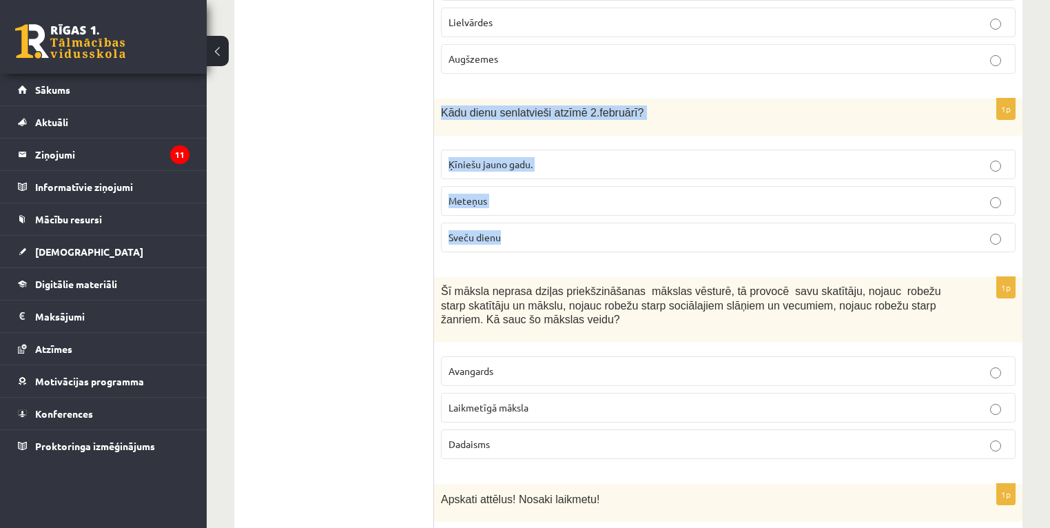
scroll to position [4134, 0]
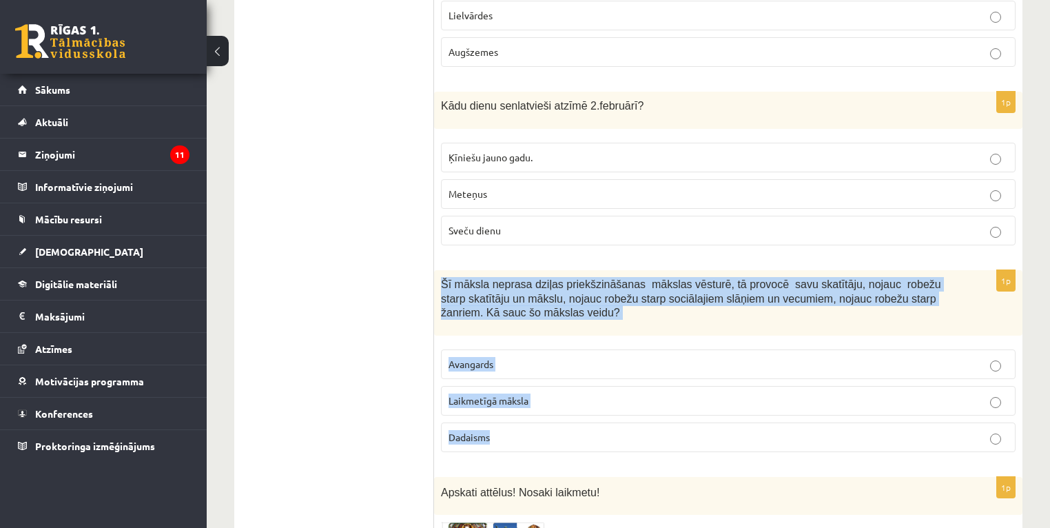
drag, startPoint x: 449, startPoint y: 221, endPoint x: 602, endPoint y: 358, distance: 205.4
click at [602, 358] on div "1p Šī māksla neprasa dziļas priekšzināšanas mākslas vēsturē, tā provocē savu sk…" at bounding box center [728, 366] width 588 height 193
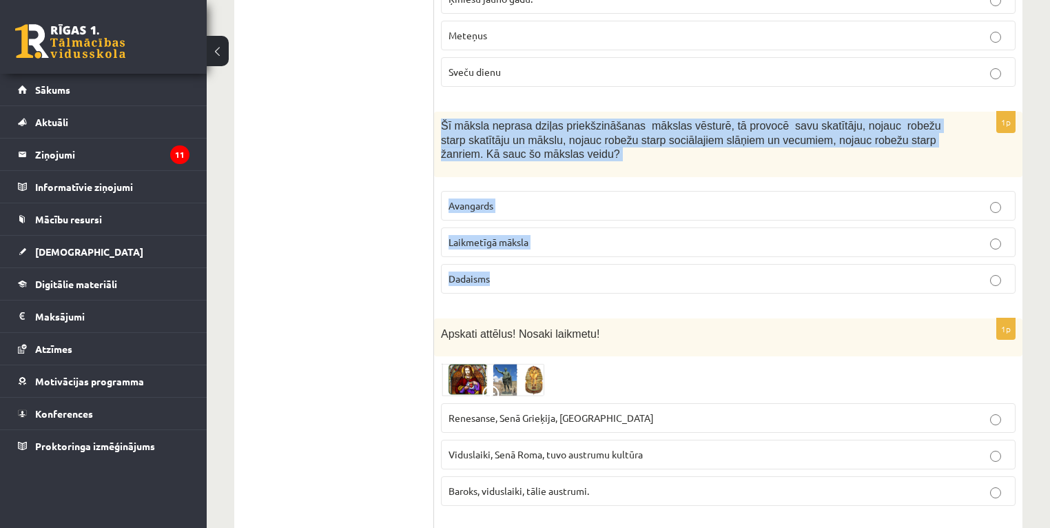
scroll to position [4300, 0]
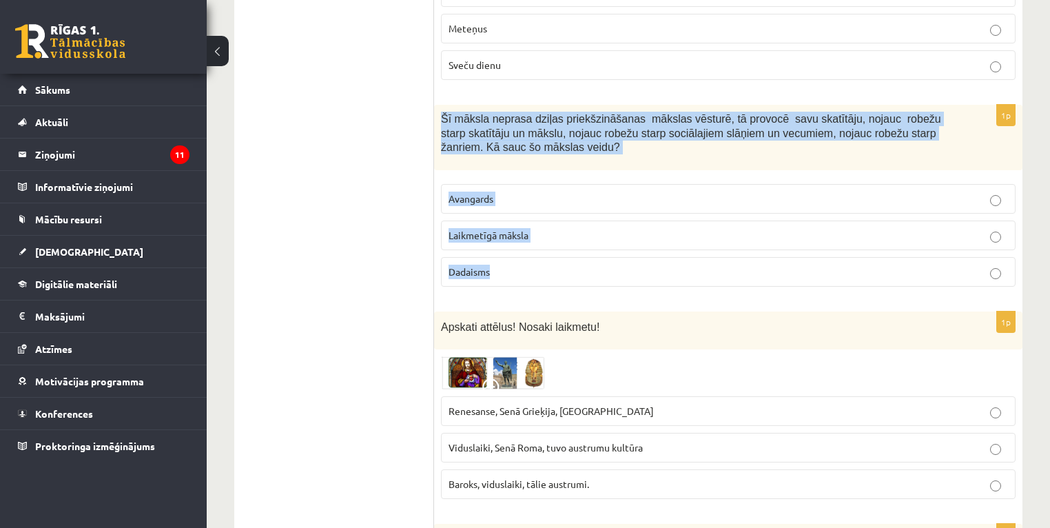
click at [511, 356] on img at bounding box center [492, 372] width 103 height 33
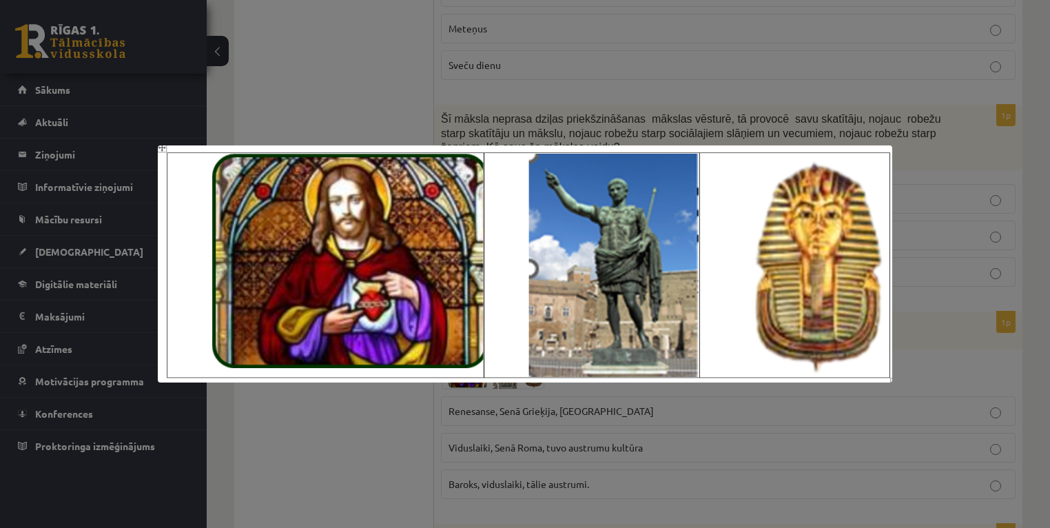
click at [345, 398] on div at bounding box center [525, 264] width 1050 height 528
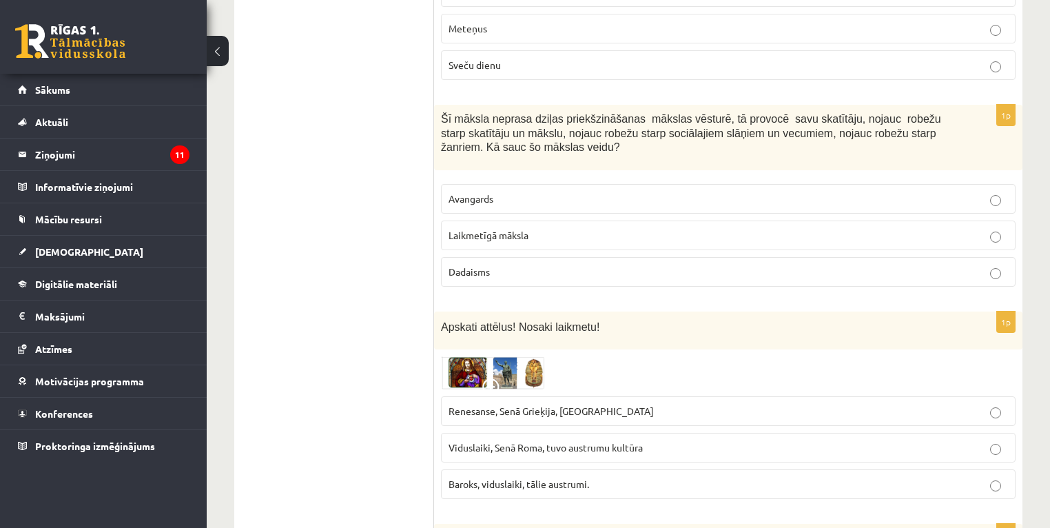
click at [498, 404] on span "Renesanse, Senā Grieķija, Ēģipte" at bounding box center [551, 410] width 205 height 12
click at [478, 228] on p "Laikmetīgā māksla" at bounding box center [729, 235] width 560 height 14
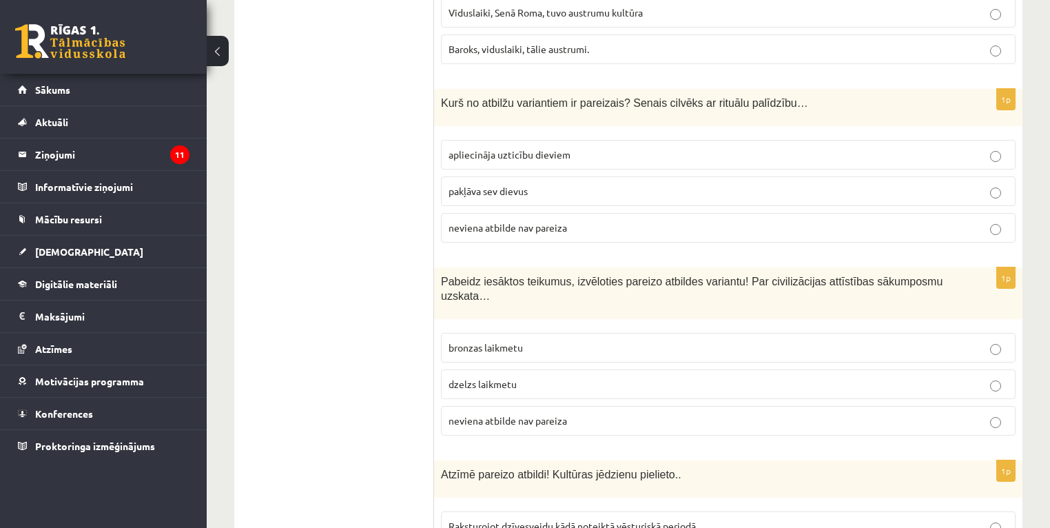
scroll to position [4741, 0]
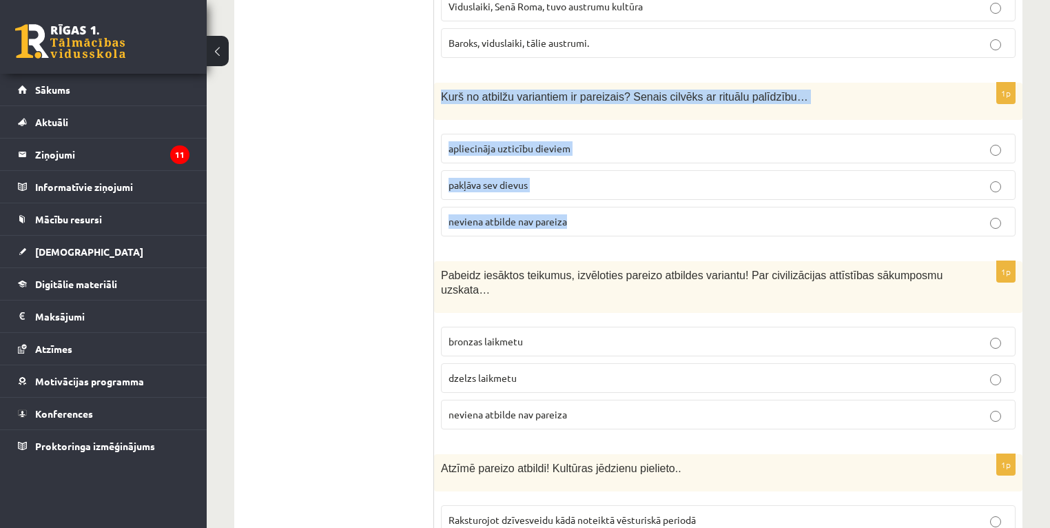
drag, startPoint x: 440, startPoint y: 31, endPoint x: 599, endPoint y: 154, distance: 201.9
click at [599, 154] on div "1p Kurš no atbilžu variantiem ir pareizais? Senais cilvēks ar rituālu palīdzību…" at bounding box center [728, 165] width 588 height 165
drag, startPoint x: 599, startPoint y: 154, endPoint x: 526, endPoint y: 160, distance: 73.2
click at [502, 142] on span "apliecināja uzticību dieviem" at bounding box center [510, 148] width 122 height 12
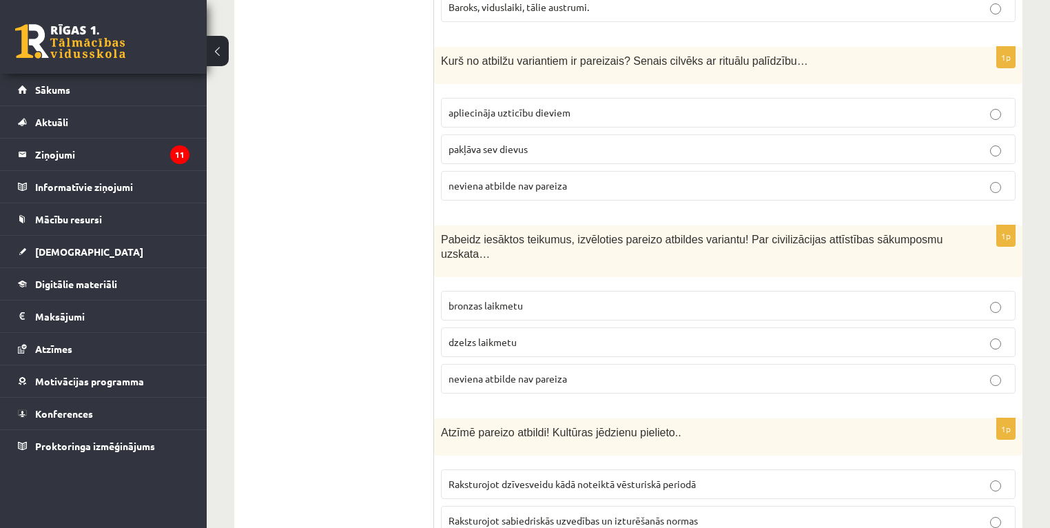
scroll to position [4796, 0]
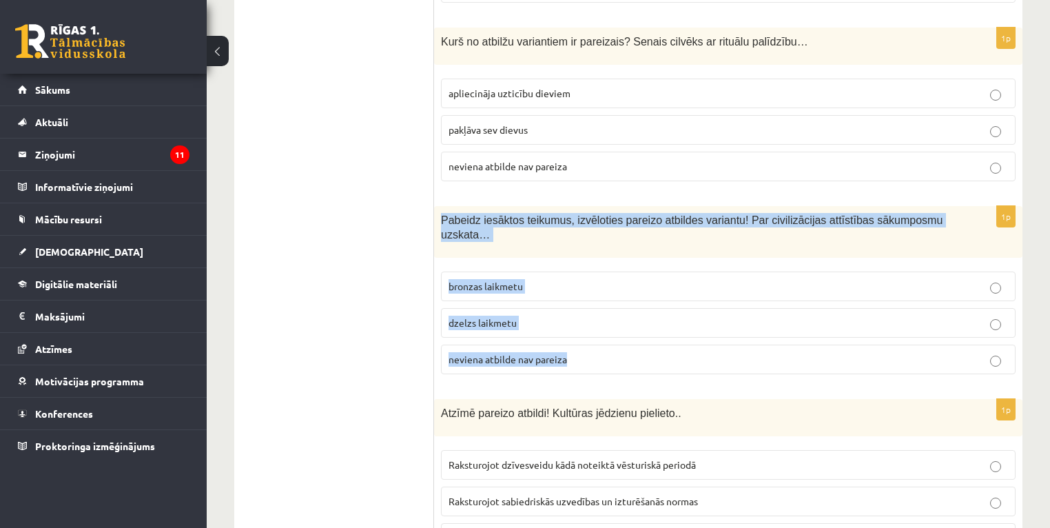
drag, startPoint x: 440, startPoint y: 156, endPoint x: 571, endPoint y: 271, distance: 174.3
click at [571, 271] on div "1p Pabeidz iesāktos teikumus, izvēloties pareizo atbildes variantu! Par civiliz…" at bounding box center [728, 295] width 588 height 179
drag, startPoint x: 571, startPoint y: 271, endPoint x: 532, endPoint y: 280, distance: 39.8
click at [530, 353] on span "neviena atbilde nav pareiza" at bounding box center [508, 359] width 119 height 12
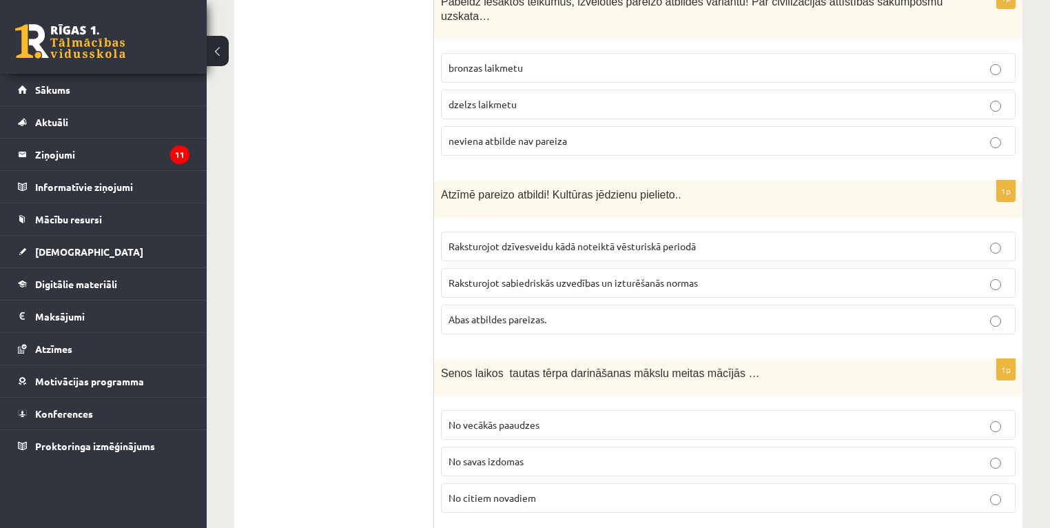
scroll to position [5016, 0]
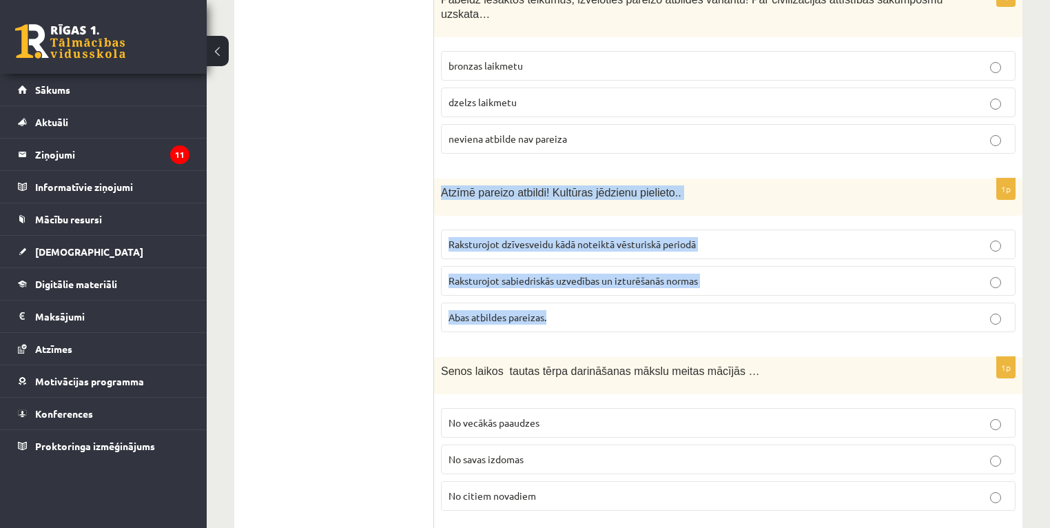
drag, startPoint x: 477, startPoint y: 119, endPoint x: 604, endPoint y: 244, distance: 178.8
click at [604, 244] on div "1p Atzīmē pareizo atbildi! Kultūras jēdzienu pielieto.. Raksturojot dzīvesveidu…" at bounding box center [728, 260] width 588 height 165
click at [499, 311] on span "Abas atbildes pareizas." at bounding box center [498, 317] width 98 height 12
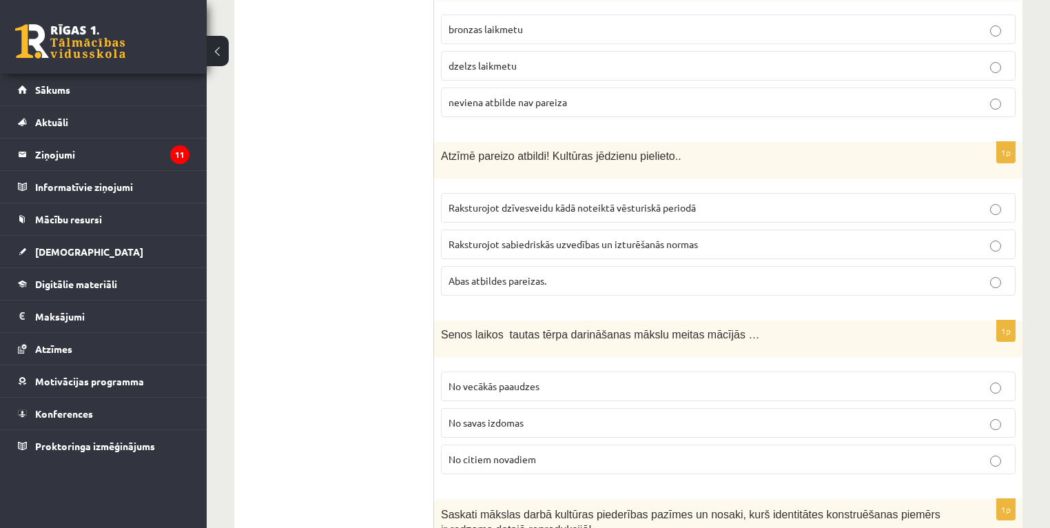
scroll to position [5072, 0]
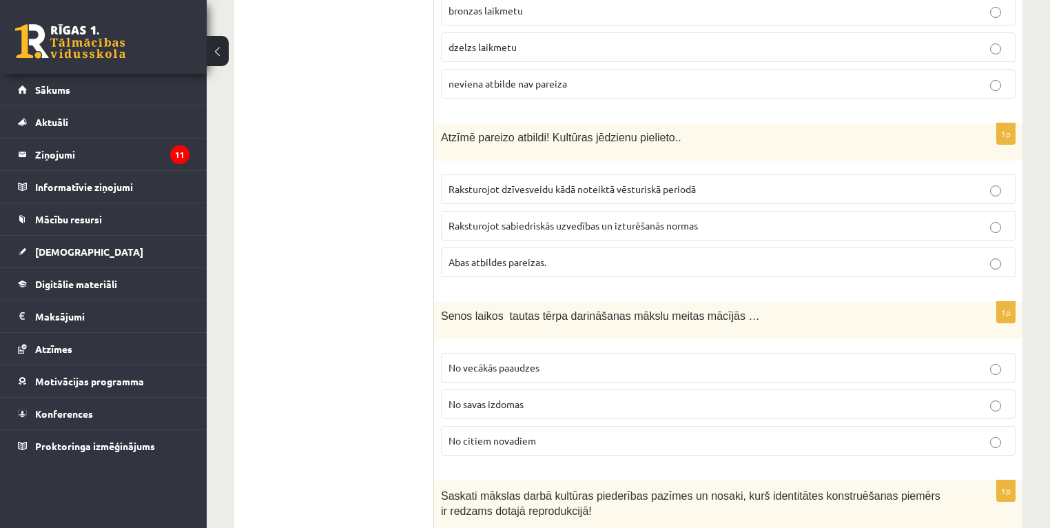
click at [507, 361] on span "No vecākās paaudzes" at bounding box center [494, 367] width 91 height 12
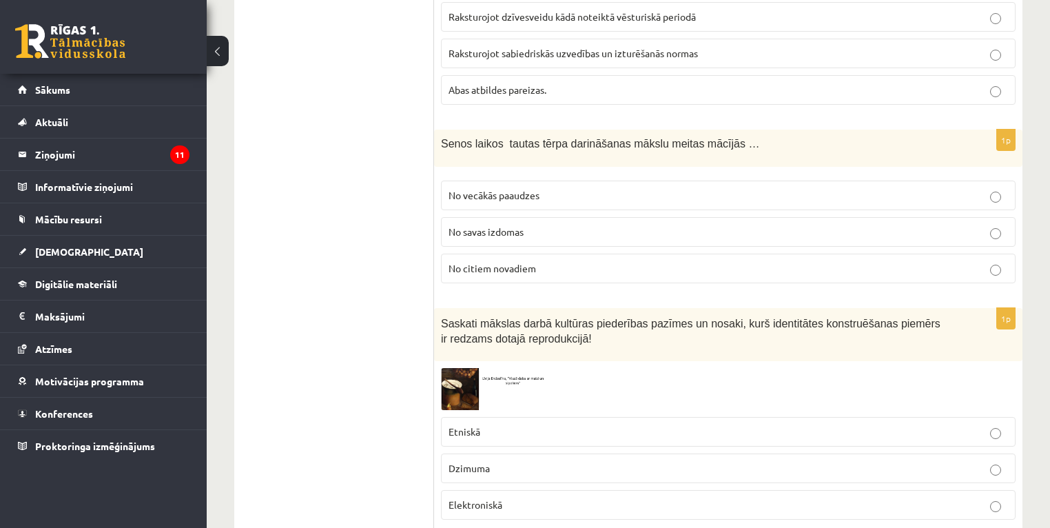
scroll to position [5292, 0]
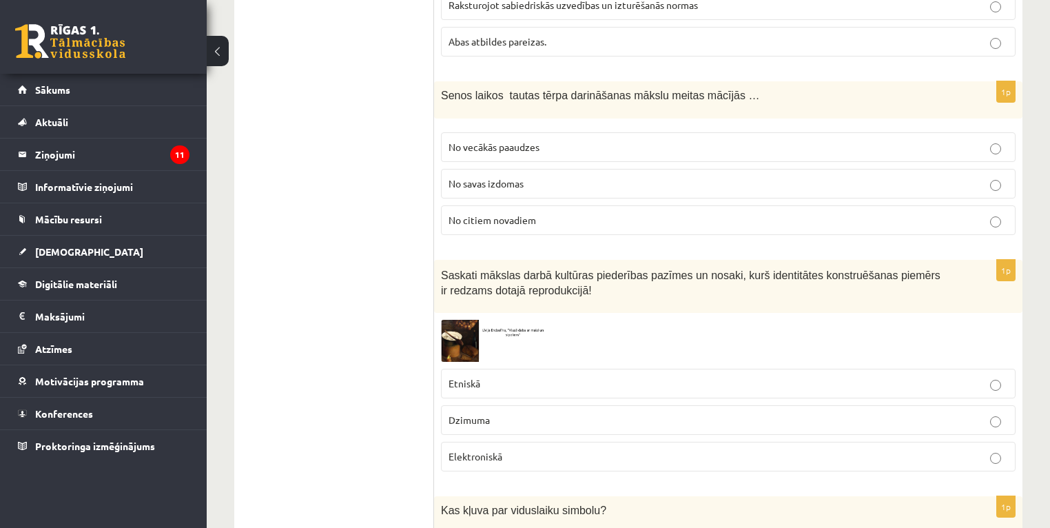
click at [462, 320] on img at bounding box center [492, 341] width 103 height 42
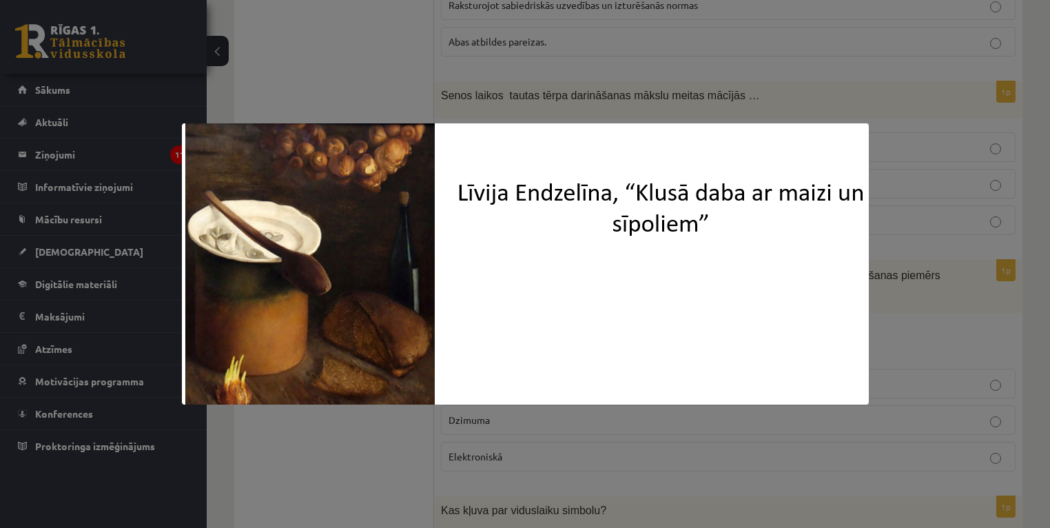
click at [924, 270] on div at bounding box center [525, 264] width 1050 height 528
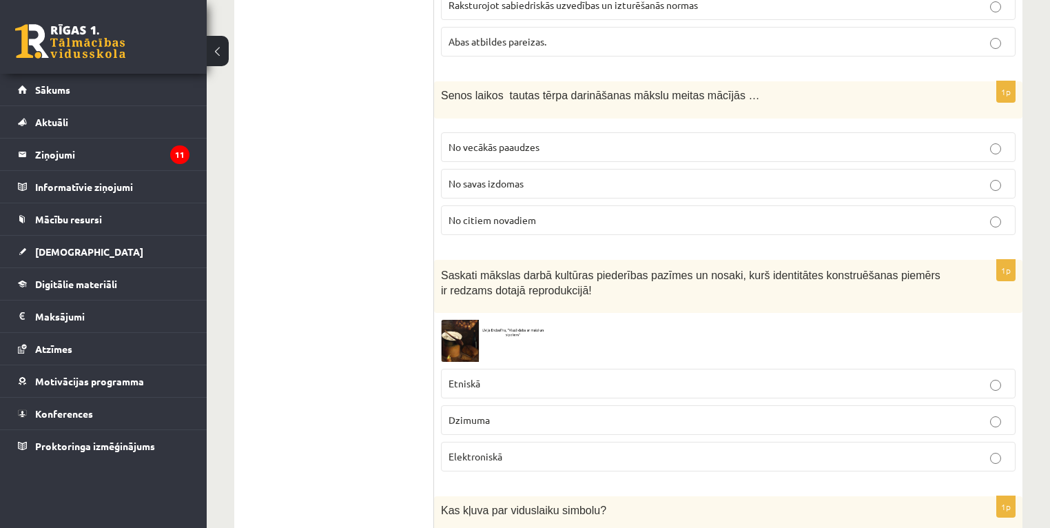
scroll to position [5347, 0]
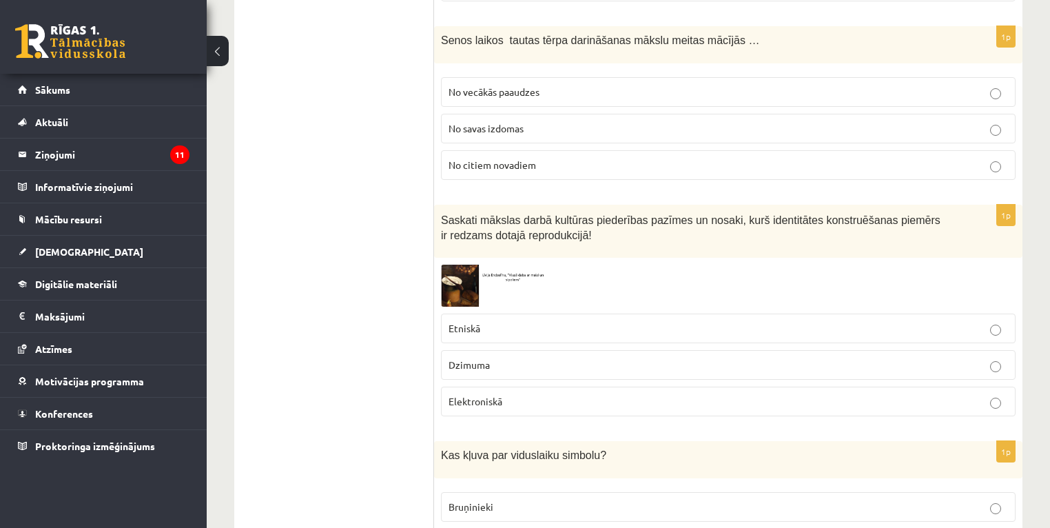
click at [489, 321] on p "Etniskā" at bounding box center [729, 328] width 560 height 14
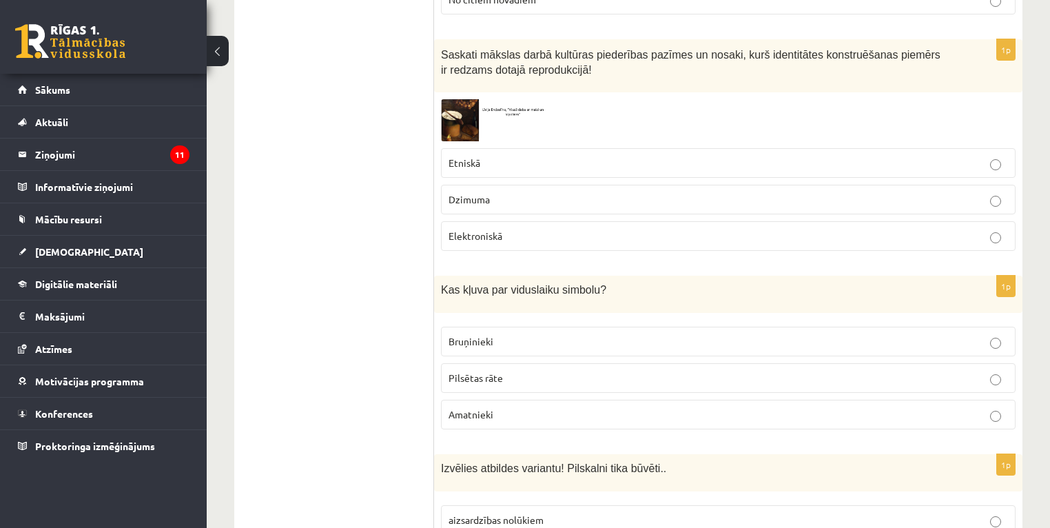
scroll to position [5561, 0]
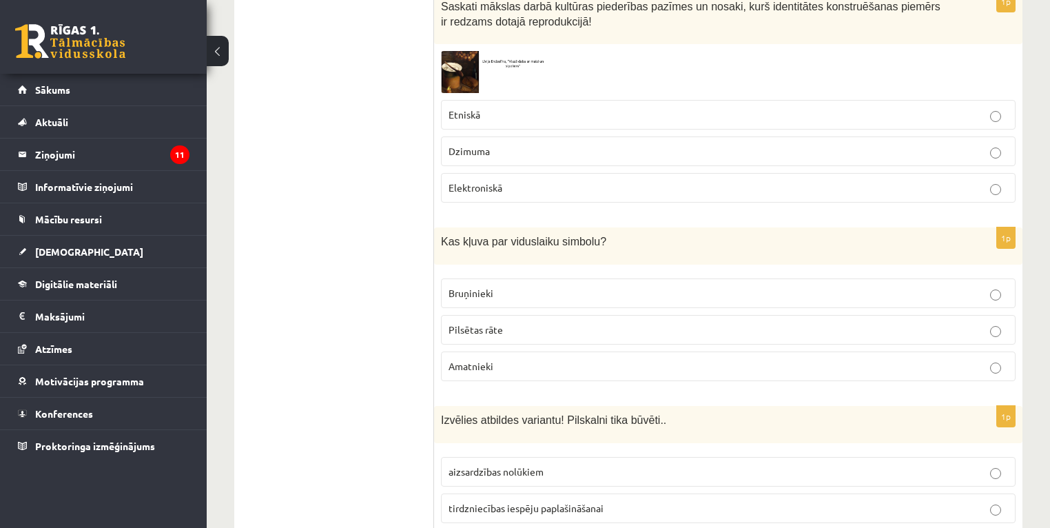
drag, startPoint x: 580, startPoint y: 271, endPoint x: 580, endPoint y: 279, distance: 8.3
click at [580, 279] on fieldset "Bruņinieki Pilsētas rāte Amatnieki" at bounding box center [728, 328] width 575 height 114
drag, startPoint x: 438, startPoint y: 163, endPoint x: 553, endPoint y: 269, distance: 156.0
click at [553, 269] on div "1p Kas kļuva par viduslaiku simbolu? Bruņinieki Pilsētas rāte Amatnieki" at bounding box center [728, 309] width 588 height 165
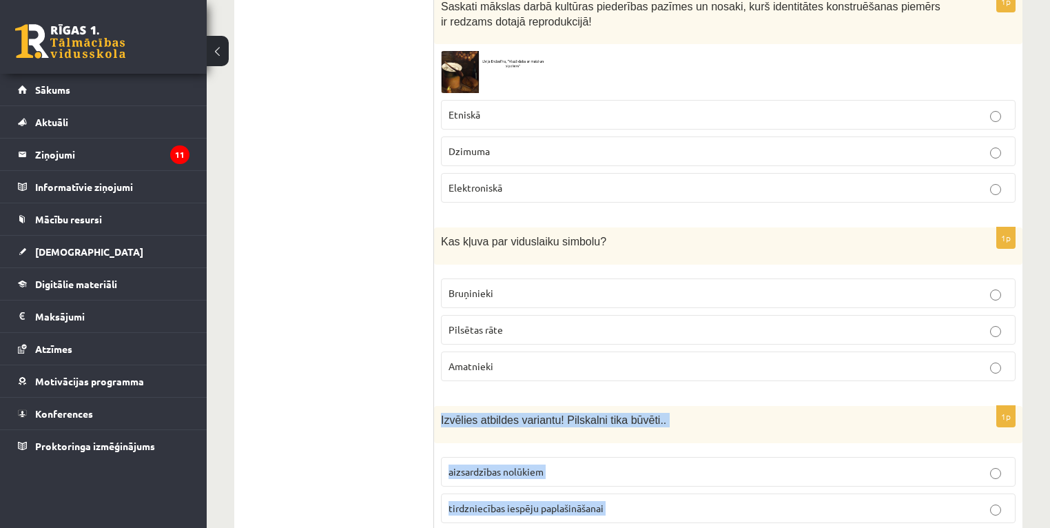
drag, startPoint x: 440, startPoint y: 333, endPoint x: 628, endPoint y: 448, distance: 221.1
click at [628, 448] on div "1p Izvēlies atbildes variantu! Pilskalni tika būvēti.. aizsardzības nolūkiem ti…" at bounding box center [728, 488] width 588 height 165
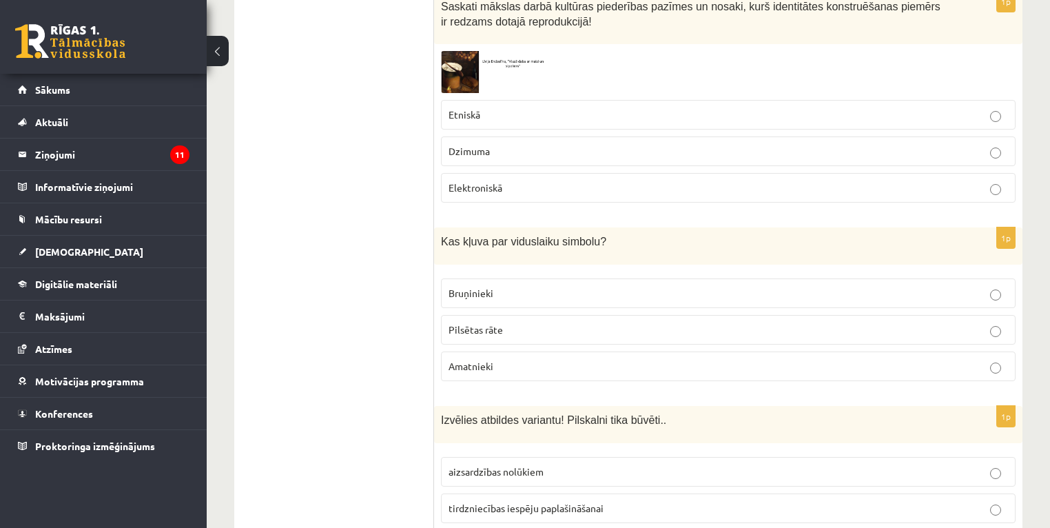
drag, startPoint x: 480, startPoint y: 209, endPoint x: 473, endPoint y: 212, distance: 7.1
click at [480, 287] on span "Bruņinieki" at bounding box center [471, 293] width 45 height 12
click at [516, 465] on span "aizsardzības nolūkiem" at bounding box center [496, 471] width 95 height 12
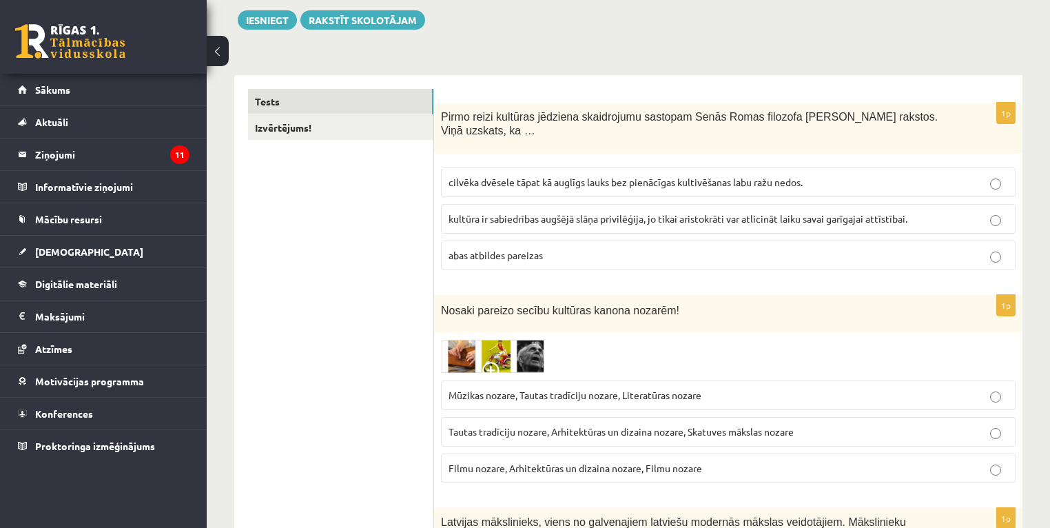
scroll to position [0, 0]
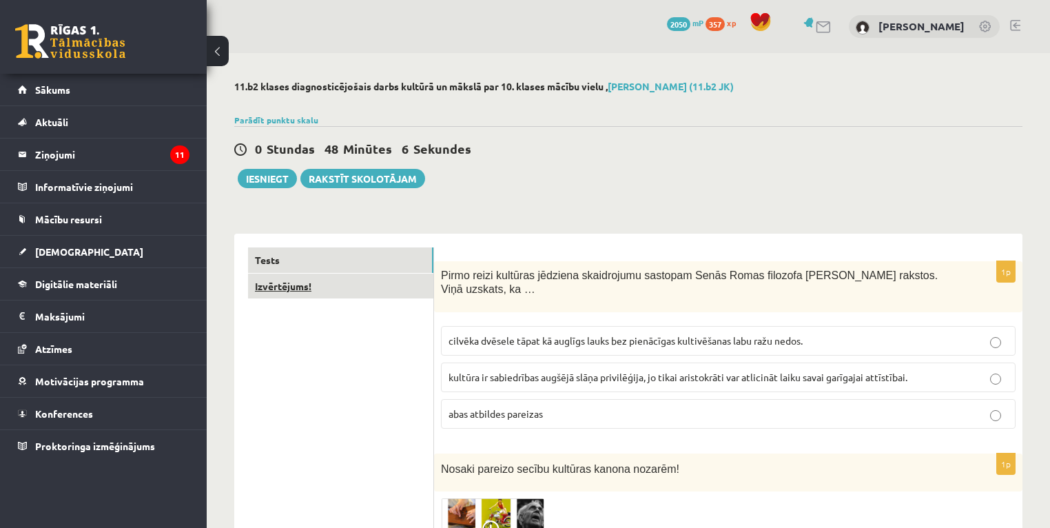
click at [265, 287] on link "Izvērtējums!" at bounding box center [340, 286] width 185 height 25
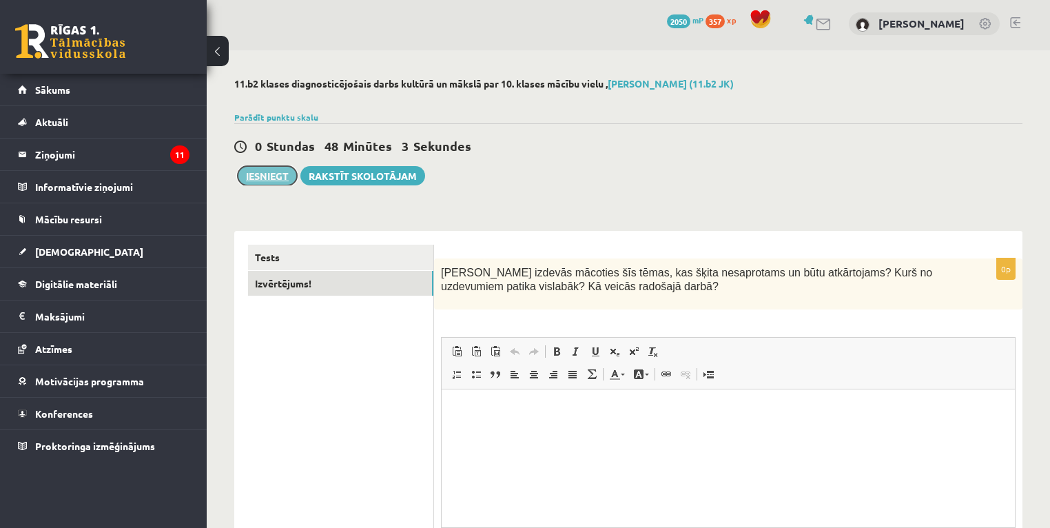
click at [267, 176] on button "Iesniegt" at bounding box center [267, 175] width 59 height 19
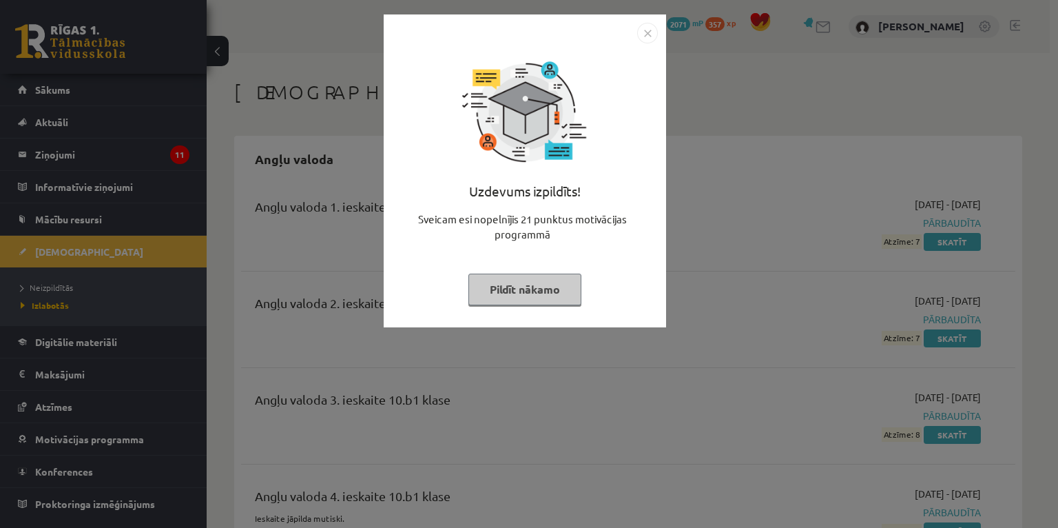
click at [533, 291] on button "Pildīt nākamo" at bounding box center [525, 290] width 113 height 32
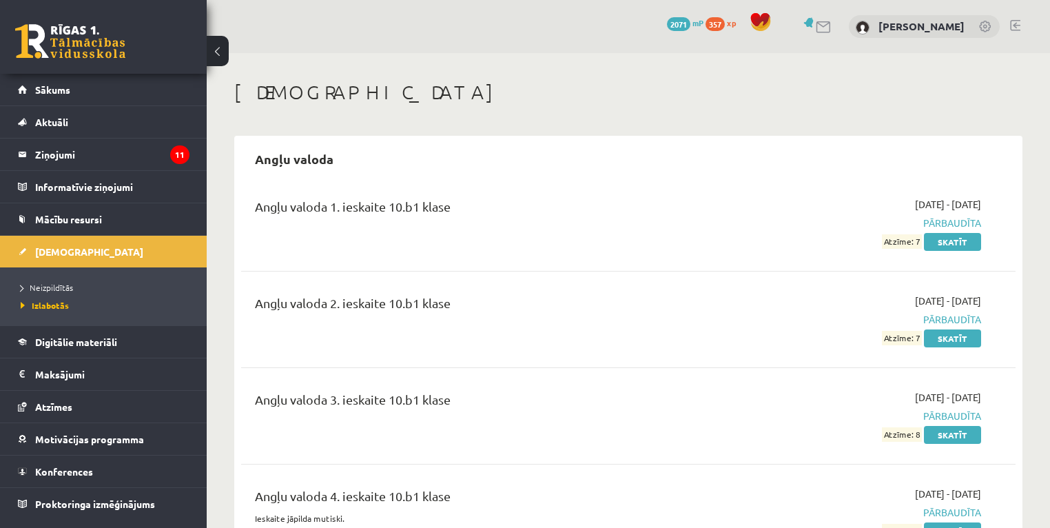
click at [50, 31] on link at bounding box center [70, 41] width 110 height 34
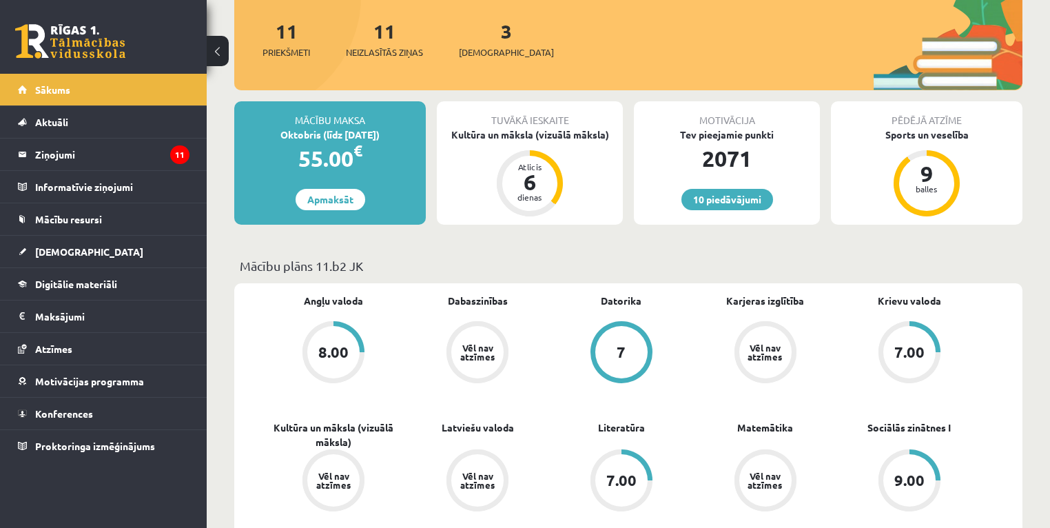
scroll to position [165, 0]
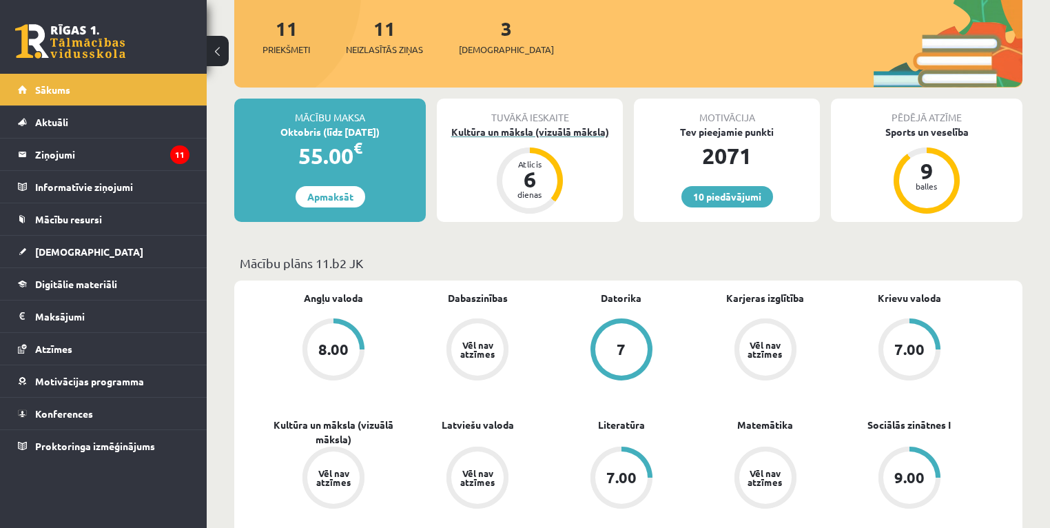
click at [503, 128] on div "Kultūra un māksla (vizuālā māksla)" at bounding box center [530, 132] width 186 height 14
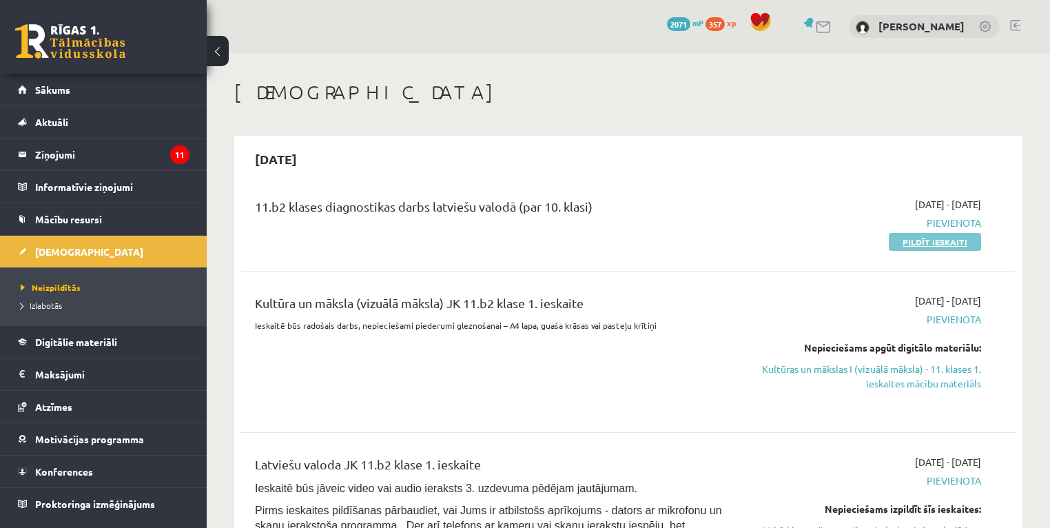
click at [925, 236] on link "Pildīt ieskaiti" at bounding box center [935, 242] width 92 height 18
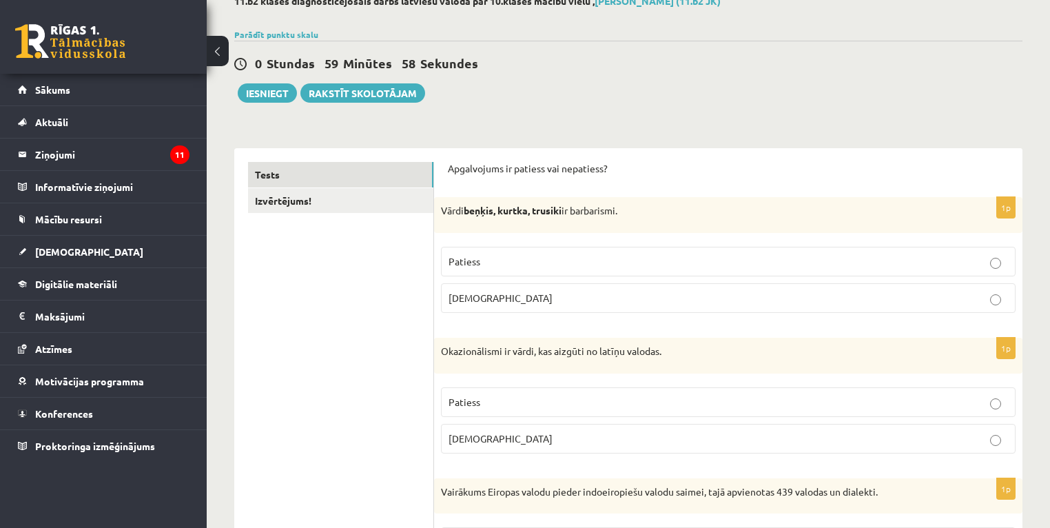
scroll to position [110, 0]
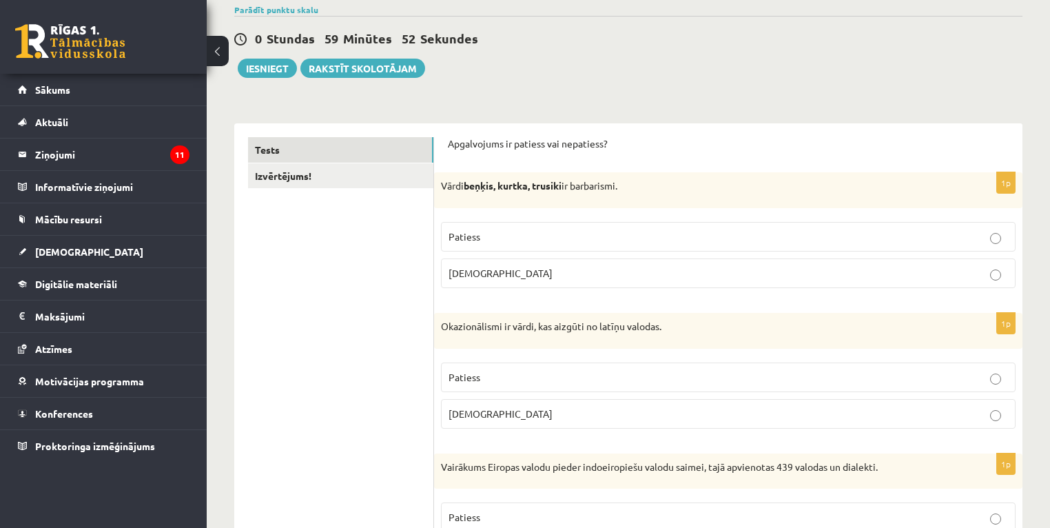
click at [557, 238] on p "Patiess" at bounding box center [729, 236] width 560 height 14
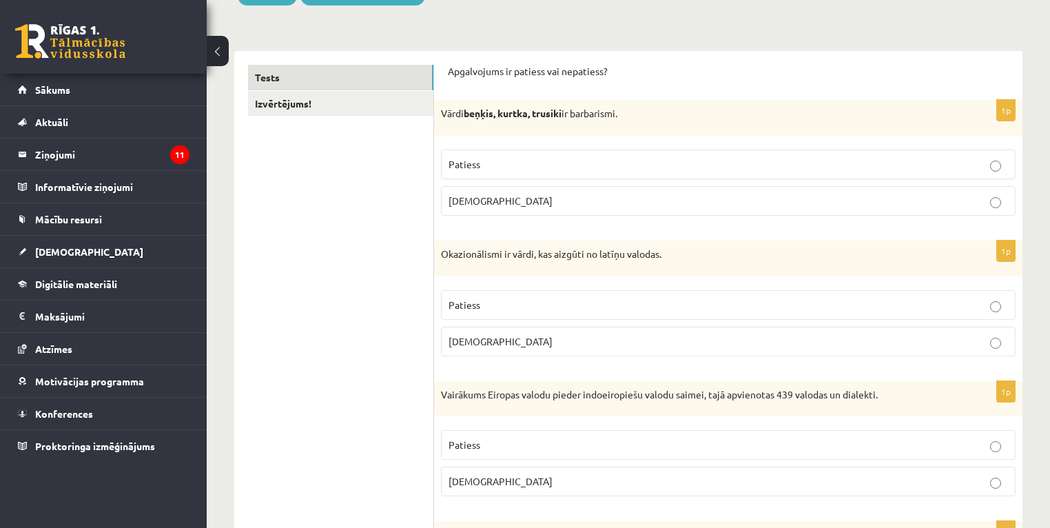
scroll to position [165, 0]
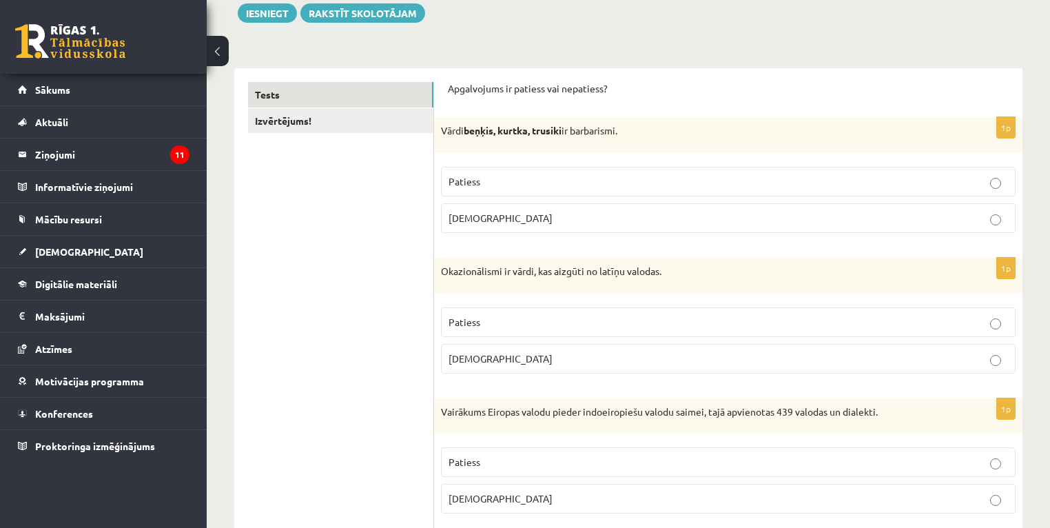
drag, startPoint x: 515, startPoint y: 321, endPoint x: 504, endPoint y: 314, distance: 12.4
click at [513, 318] on p "Patiess" at bounding box center [729, 322] width 560 height 14
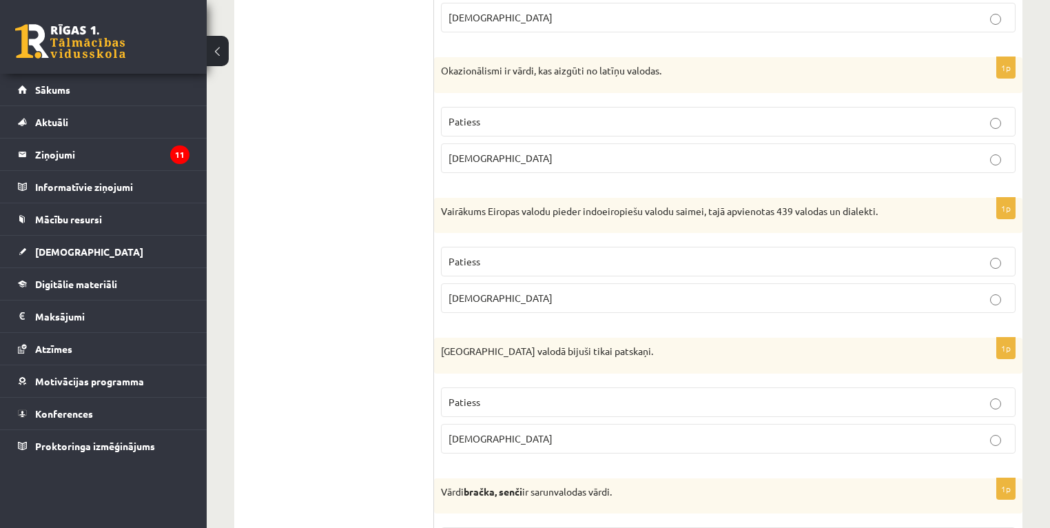
scroll to position [386, 0]
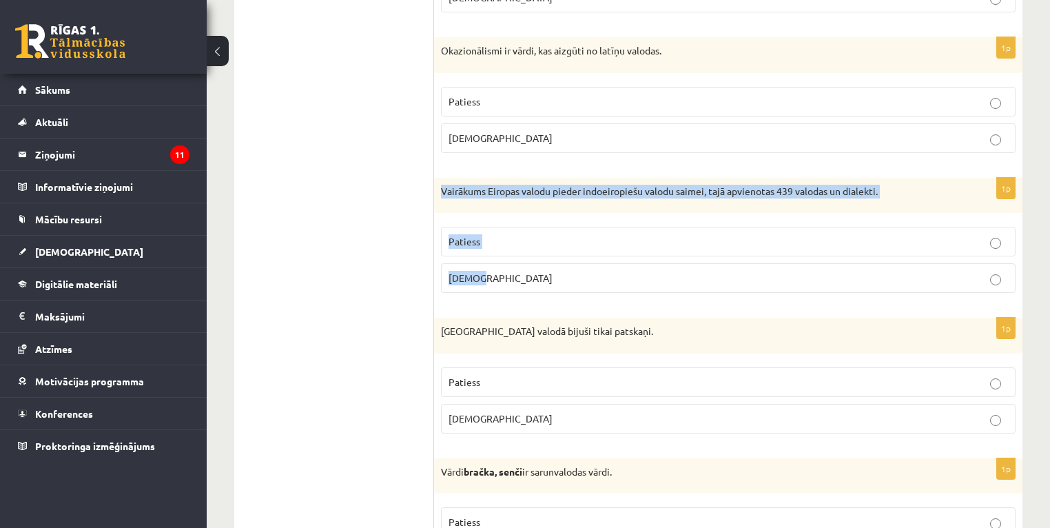
drag, startPoint x: 439, startPoint y: 189, endPoint x: 531, endPoint y: 274, distance: 124.9
click at [531, 274] on div "1p Vairākums Eiropas valodu pieder indoeiropiešu valodu saimei, tajā apvienotas…" at bounding box center [728, 241] width 588 height 127
copy div "Vairākums Eiropas valodu pieder indoeiropiešu valodu saimei, tajā apvienotas 43…"
click at [489, 240] on p "Patiess" at bounding box center [729, 241] width 560 height 14
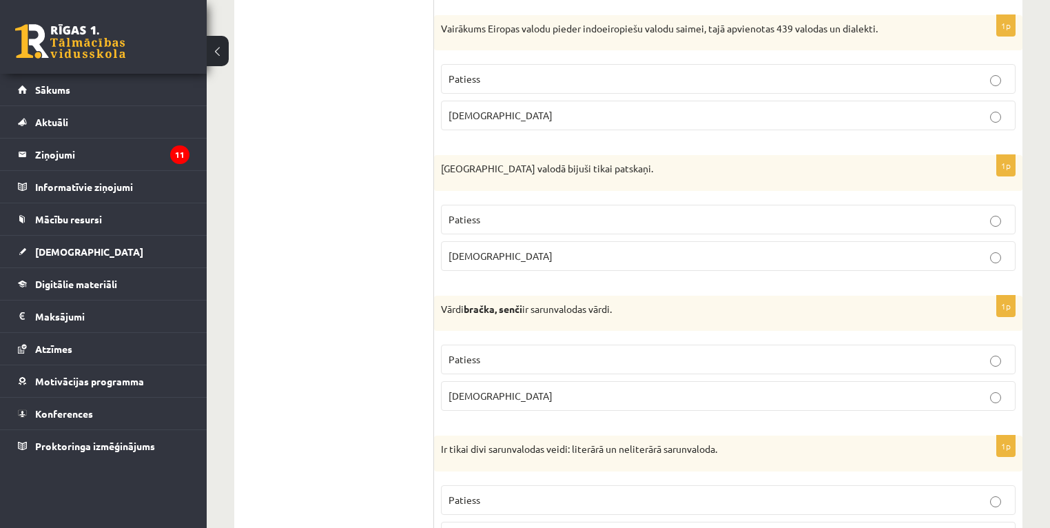
scroll to position [551, 0]
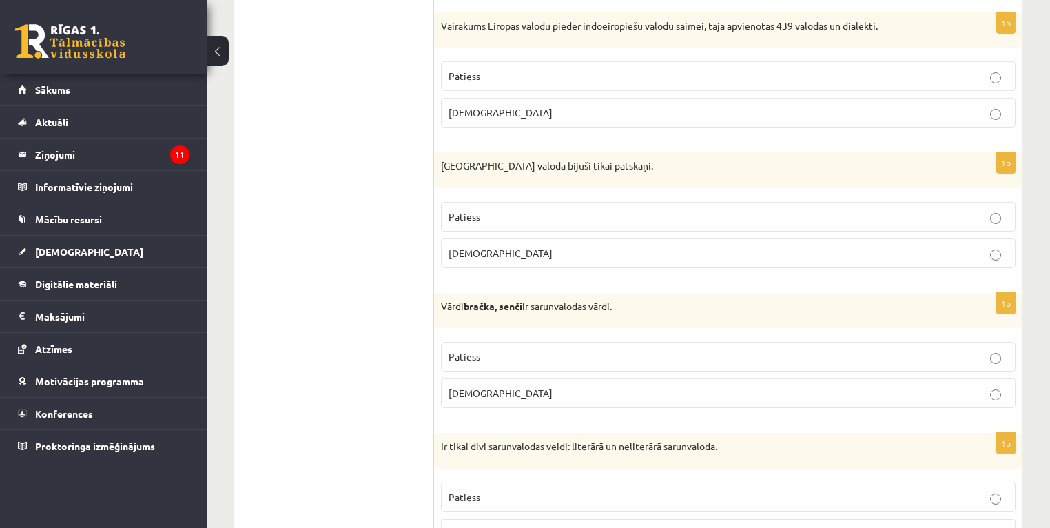
drag, startPoint x: 491, startPoint y: 258, endPoint x: 452, endPoint y: 260, distance: 38.6
click at [491, 258] on p "Aplams" at bounding box center [729, 253] width 560 height 14
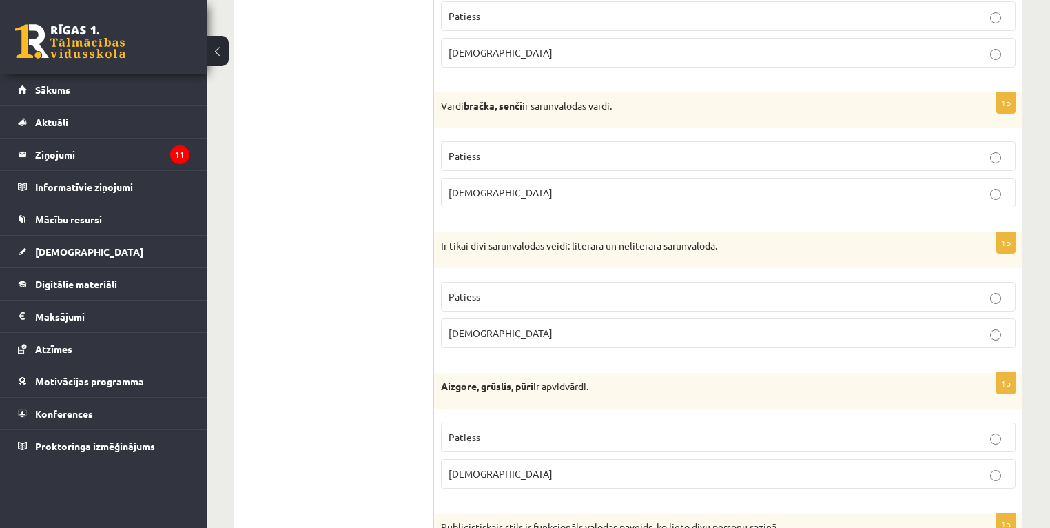
scroll to position [772, 0]
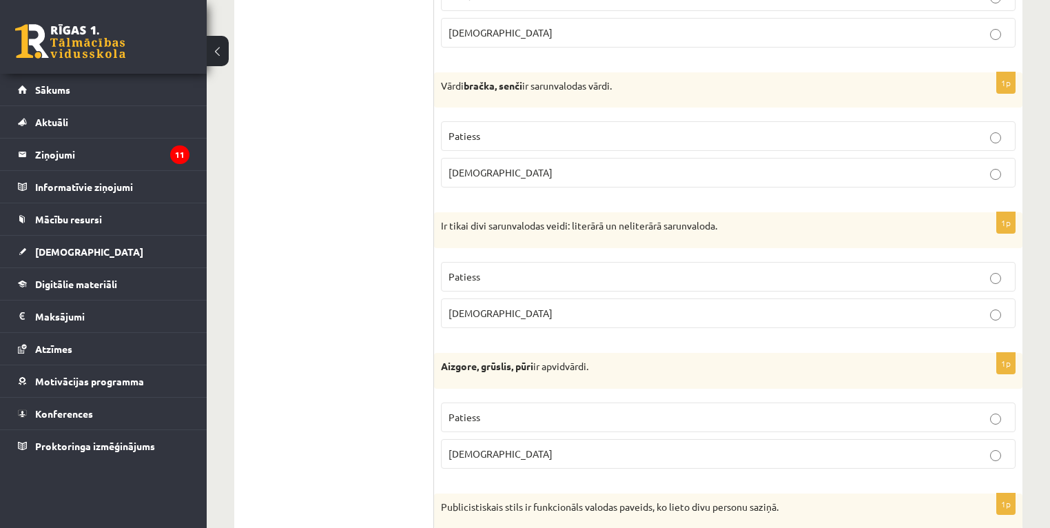
click at [474, 171] on span "Aplams" at bounding box center [501, 172] width 104 height 12
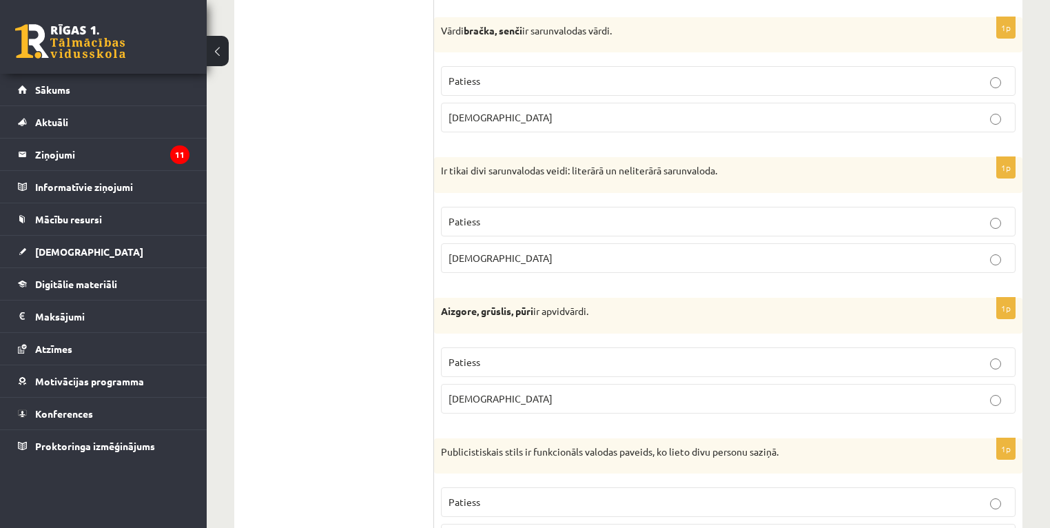
scroll to position [882, 0]
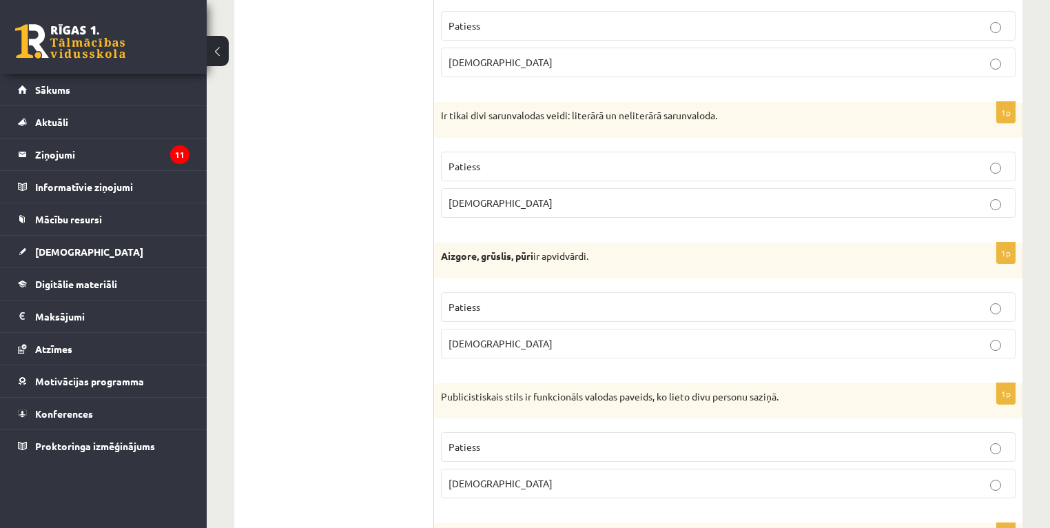
click at [540, 199] on p "Aplams" at bounding box center [729, 203] width 560 height 14
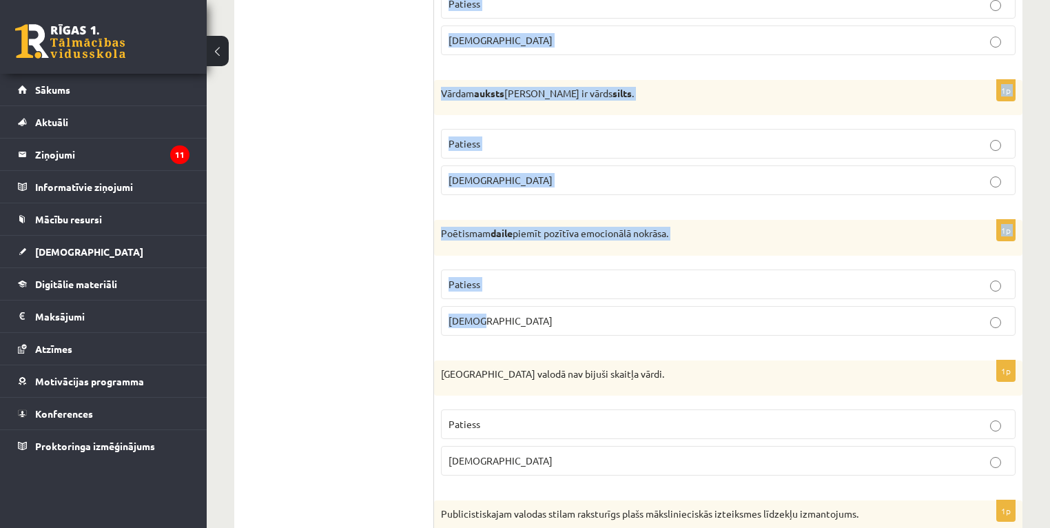
scroll to position [4032, 0]
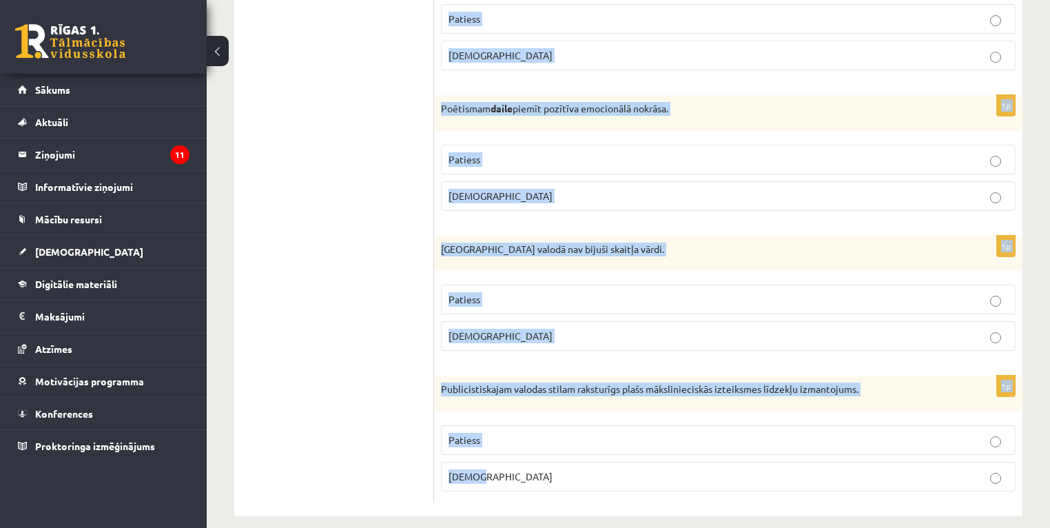
drag, startPoint x: 441, startPoint y: 87, endPoint x: 790, endPoint y: 479, distance: 524.7
copy form "Aizgore, grūslis, pūri ir apvidvārdi. Patiess Aplams 1p Publicistiskais stils i…"
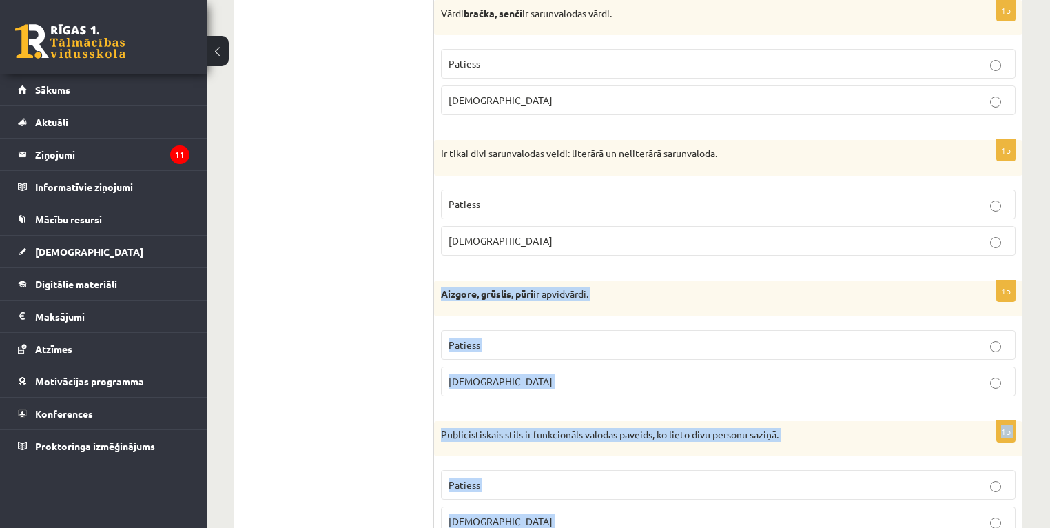
scroll to position [1056, 0]
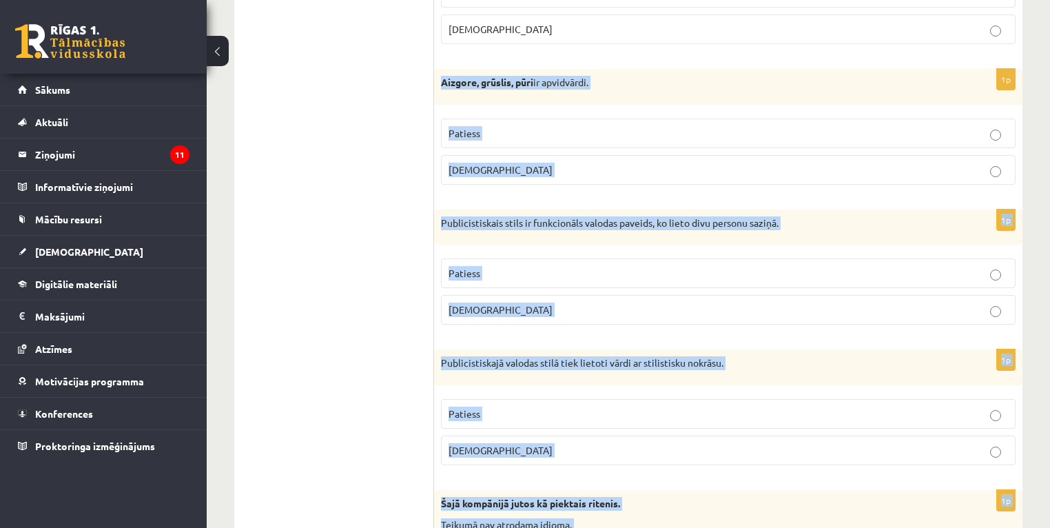
drag, startPoint x: 532, startPoint y: 127, endPoint x: 431, endPoint y: 119, distance: 101.6
click at [532, 127] on p "Patiess" at bounding box center [729, 133] width 560 height 14
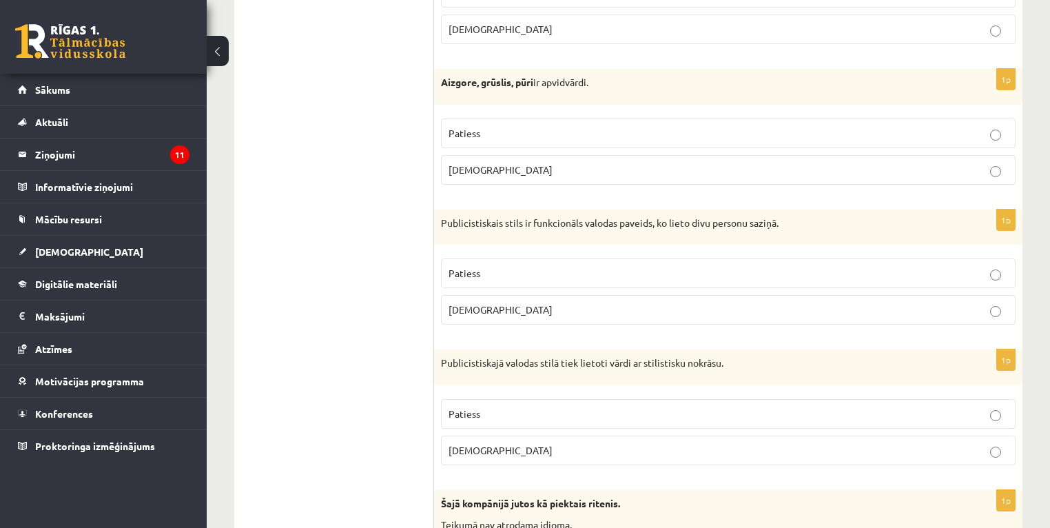
click at [506, 269] on p "Patiess" at bounding box center [729, 273] width 560 height 14
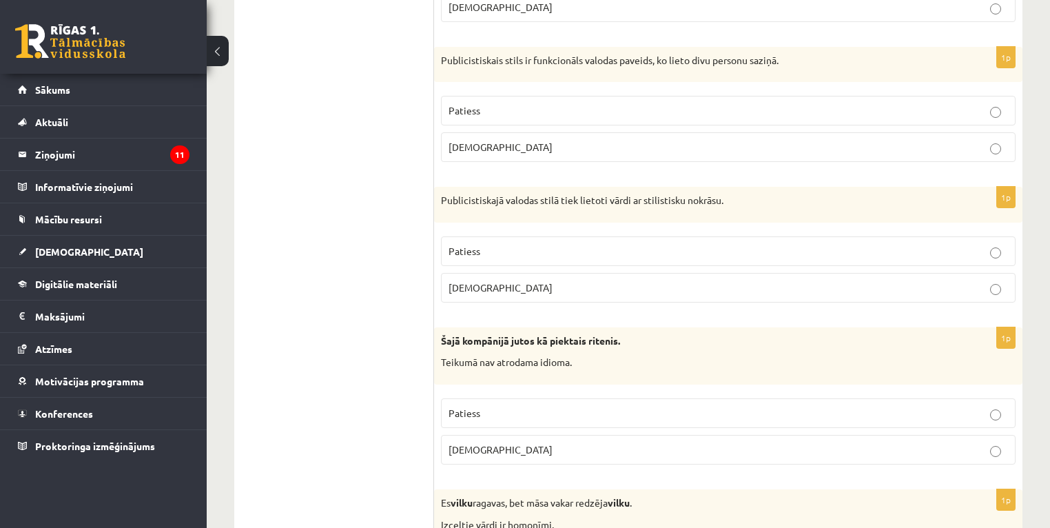
scroll to position [1221, 0]
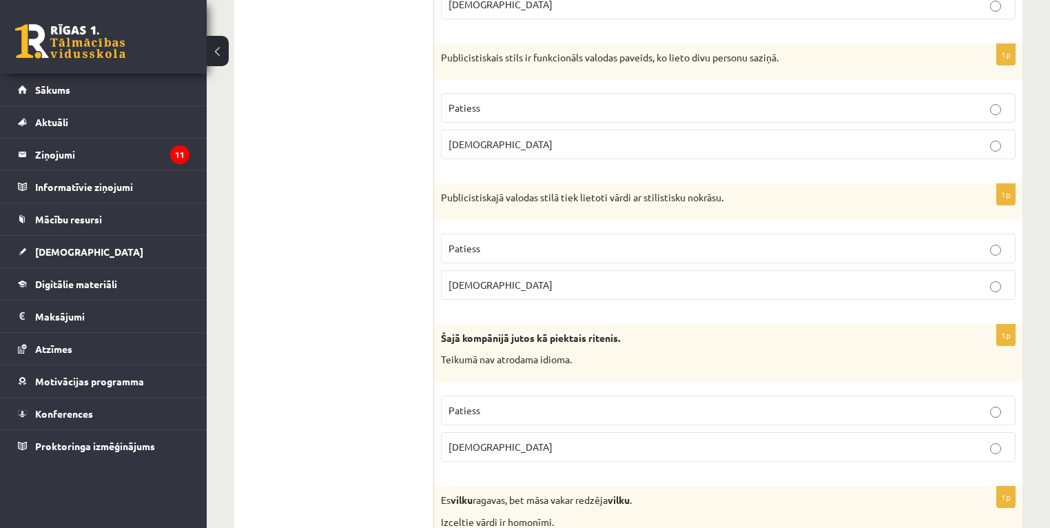
drag, startPoint x: 492, startPoint y: 145, endPoint x: 492, endPoint y: 176, distance: 31.7
click at [492, 144] on p "Aplams" at bounding box center [729, 144] width 560 height 14
click at [498, 241] on p "Patiess" at bounding box center [729, 248] width 560 height 14
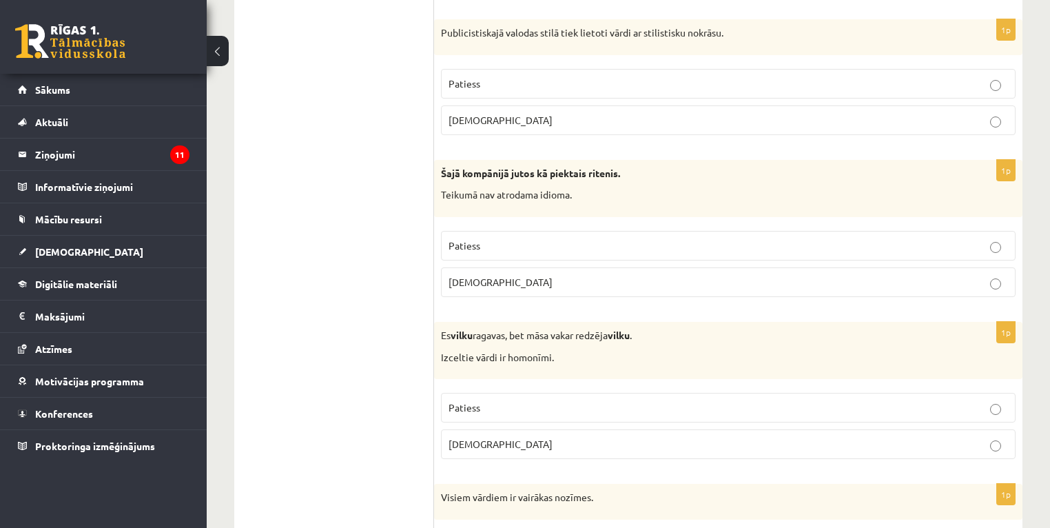
scroll to position [1386, 0]
click at [493, 274] on p "Aplams" at bounding box center [729, 281] width 560 height 14
click at [512, 406] on p "Patiess" at bounding box center [729, 407] width 560 height 14
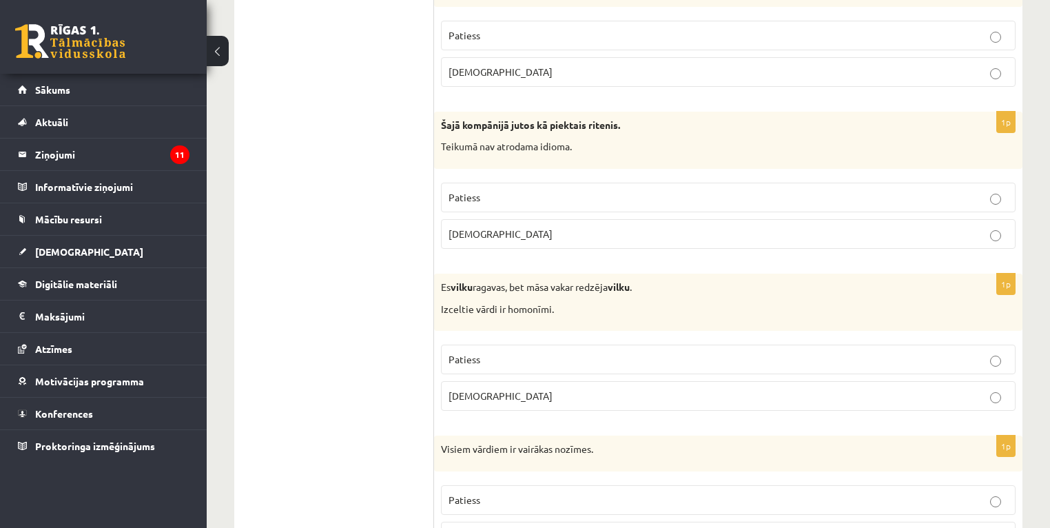
scroll to position [1497, 0]
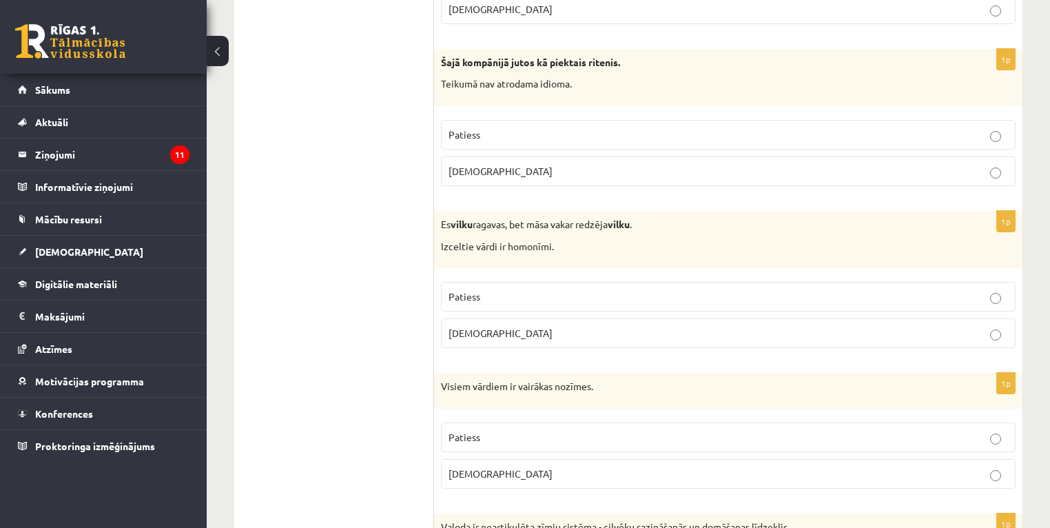
click at [489, 326] on p "Aplams" at bounding box center [729, 333] width 560 height 14
click at [482, 295] on p "Patiess" at bounding box center [729, 296] width 560 height 14
click at [496, 466] on p "Aplams" at bounding box center [729, 473] width 560 height 14
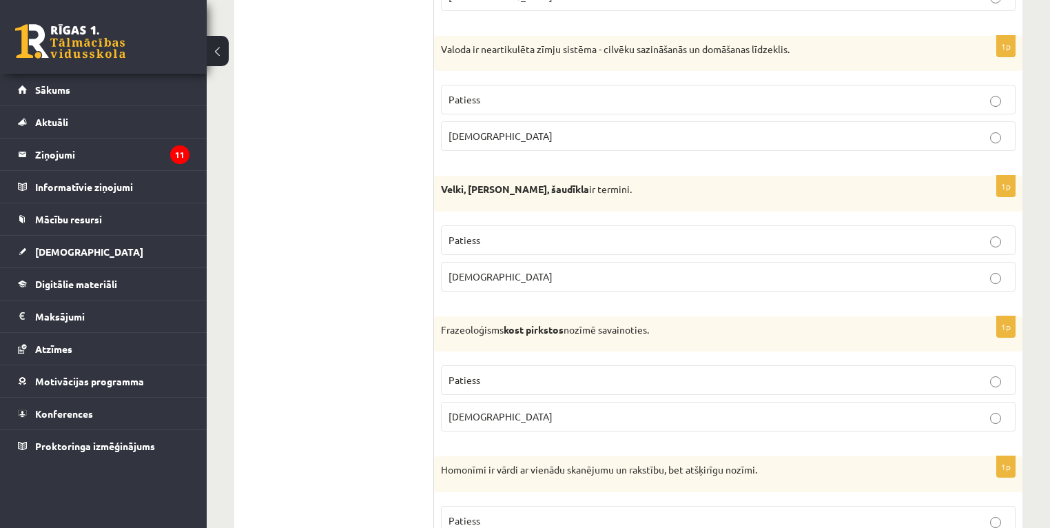
scroll to position [1993, 0]
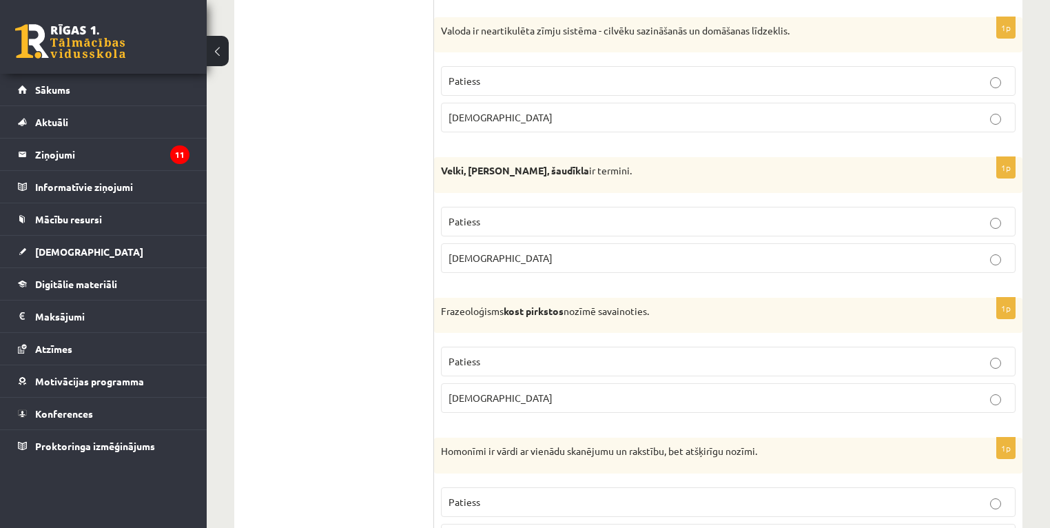
drag, startPoint x: 513, startPoint y: 114, endPoint x: 375, endPoint y: 34, distance: 159.0
click at [513, 114] on p "Aplams" at bounding box center [729, 117] width 560 height 14
click at [573, 214] on p "Patiess" at bounding box center [729, 221] width 560 height 14
click at [562, 397] on label "Aplams" at bounding box center [728, 398] width 575 height 30
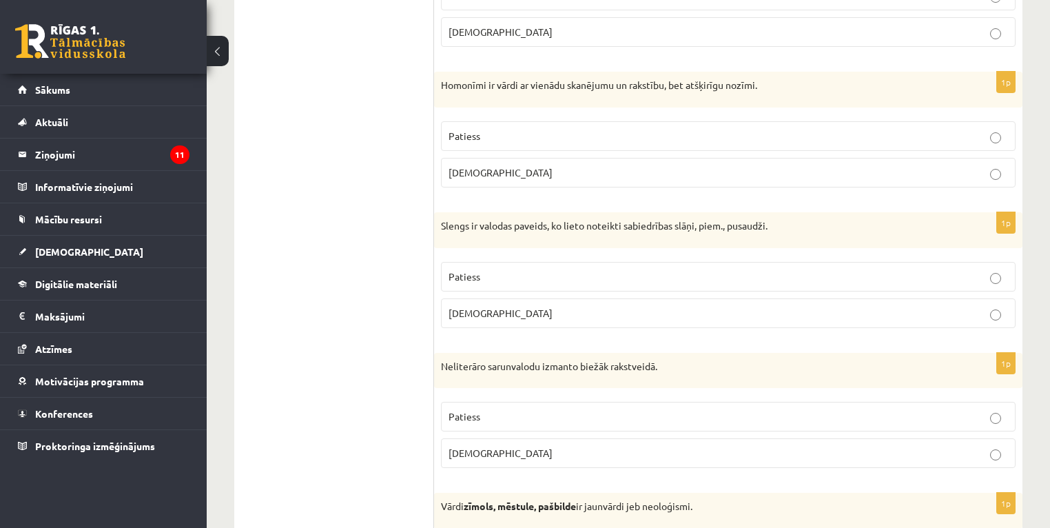
scroll to position [2379, 0]
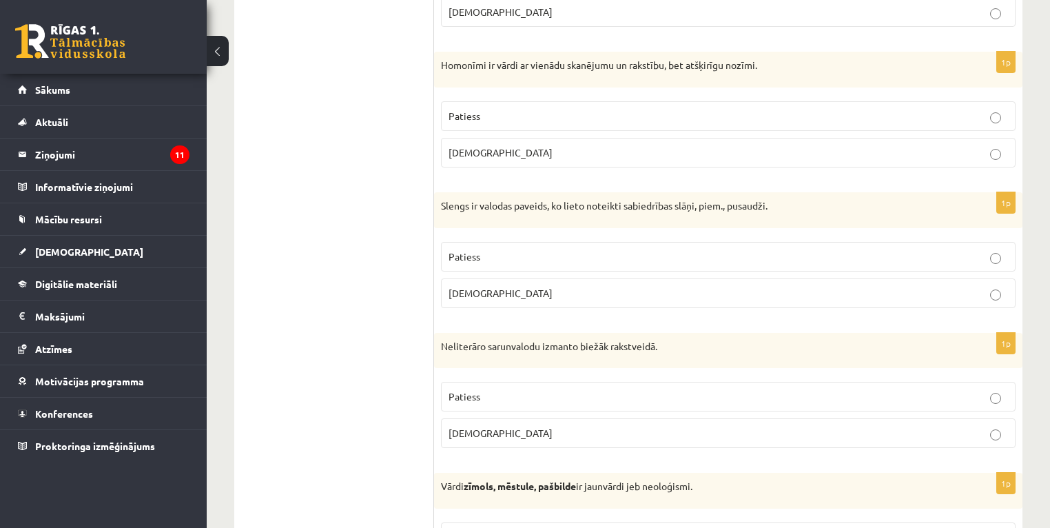
click at [499, 109] on p "Patiess" at bounding box center [729, 116] width 560 height 14
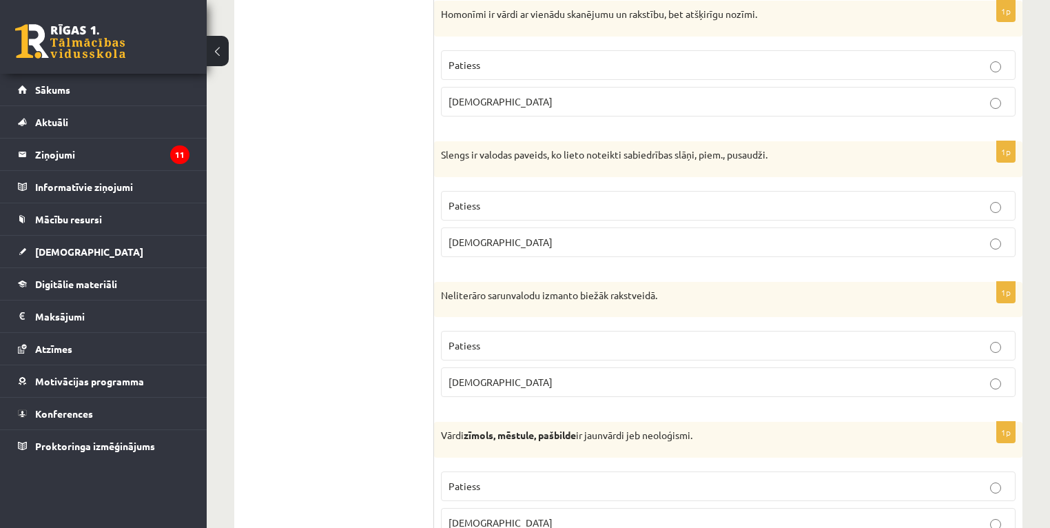
scroll to position [2489, 0]
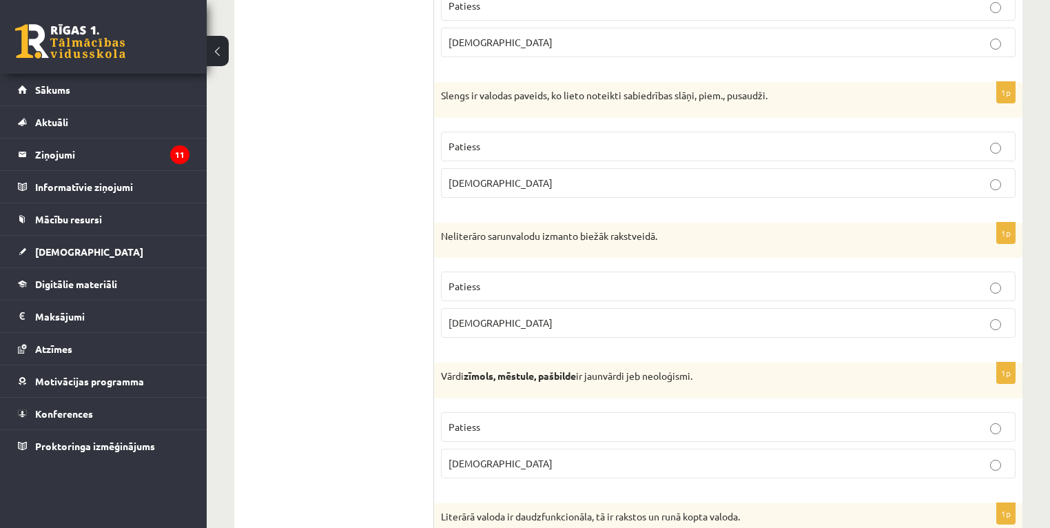
click at [573, 139] on p "Patiess" at bounding box center [729, 146] width 560 height 14
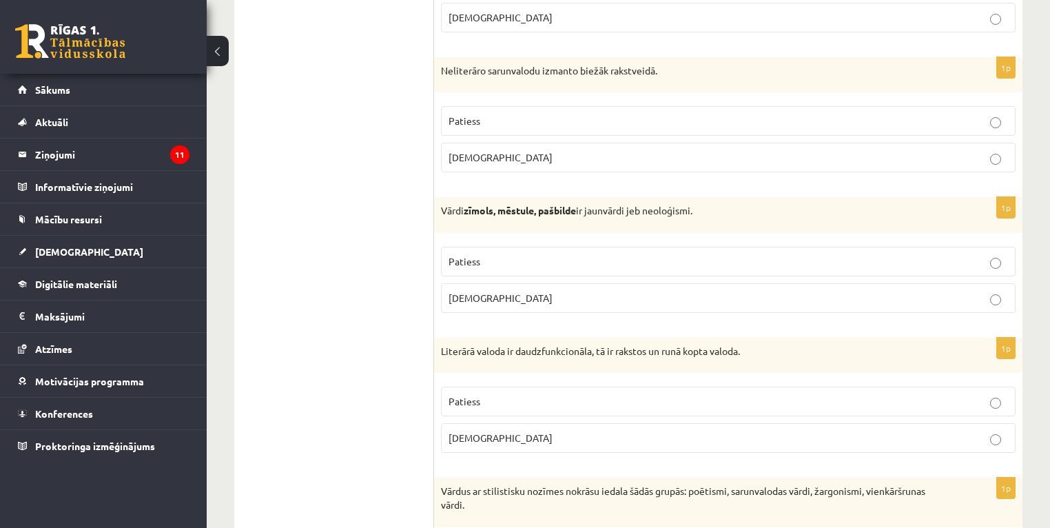
scroll to position [2599, 0]
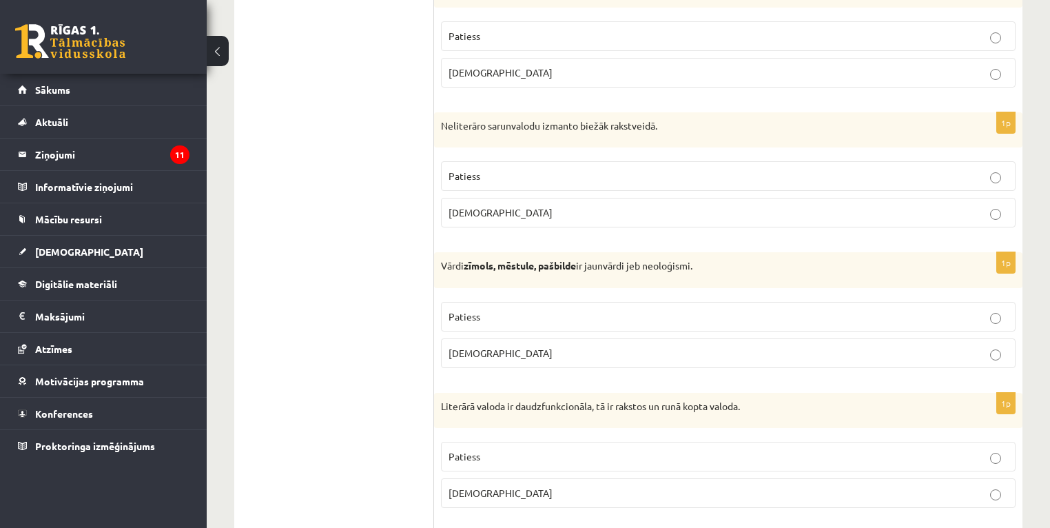
click at [486, 65] on p "Aplams" at bounding box center [729, 72] width 560 height 14
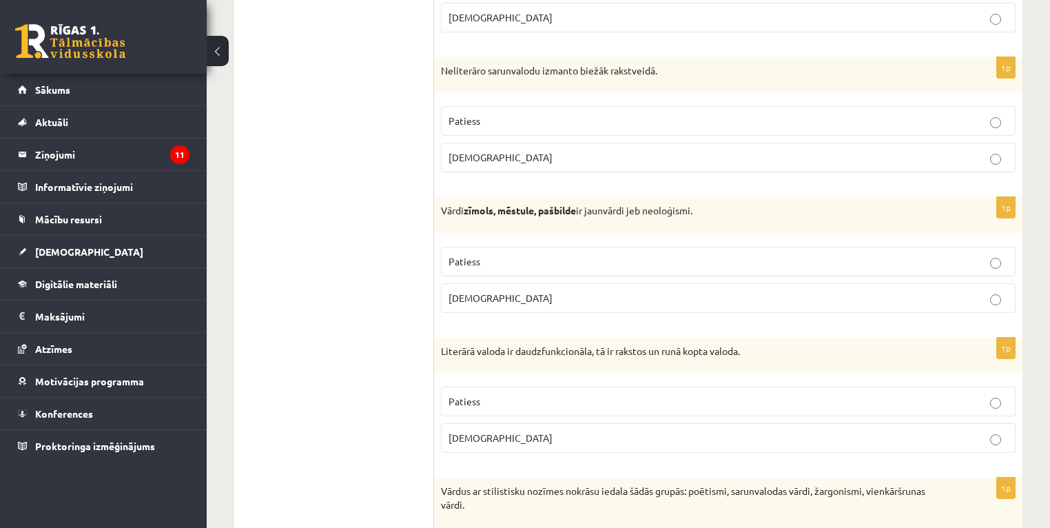
click at [485, 150] on p "Aplams" at bounding box center [729, 157] width 560 height 14
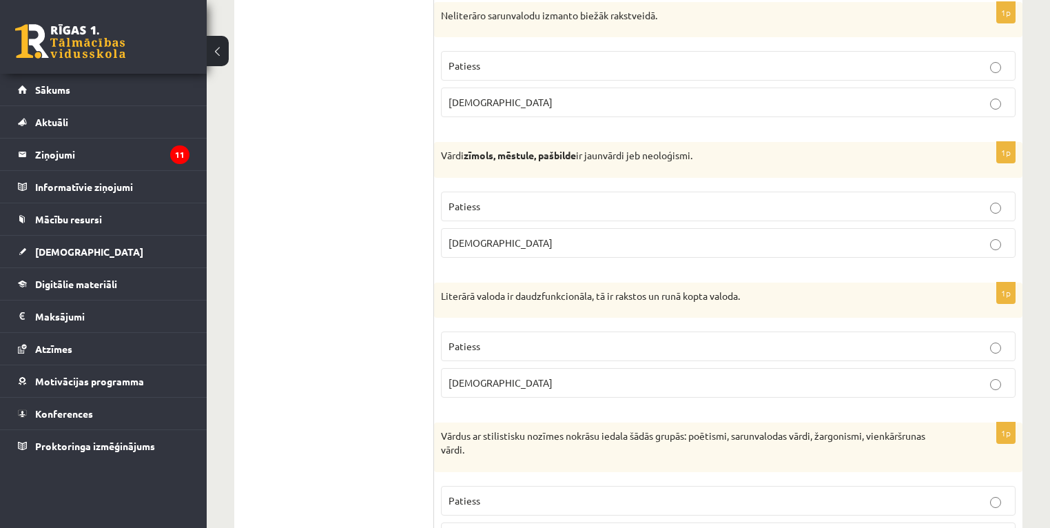
click at [564, 59] on p "Patiess" at bounding box center [729, 66] width 560 height 14
click at [517, 199] on p "Patiess" at bounding box center [729, 206] width 560 height 14
click at [537, 339] on p "Patiess" at bounding box center [729, 346] width 560 height 14
drag, startPoint x: 500, startPoint y: 491, endPoint x: 498, endPoint y: 474, distance: 16.6
click at [500, 493] on p "Patiess" at bounding box center [729, 500] width 560 height 14
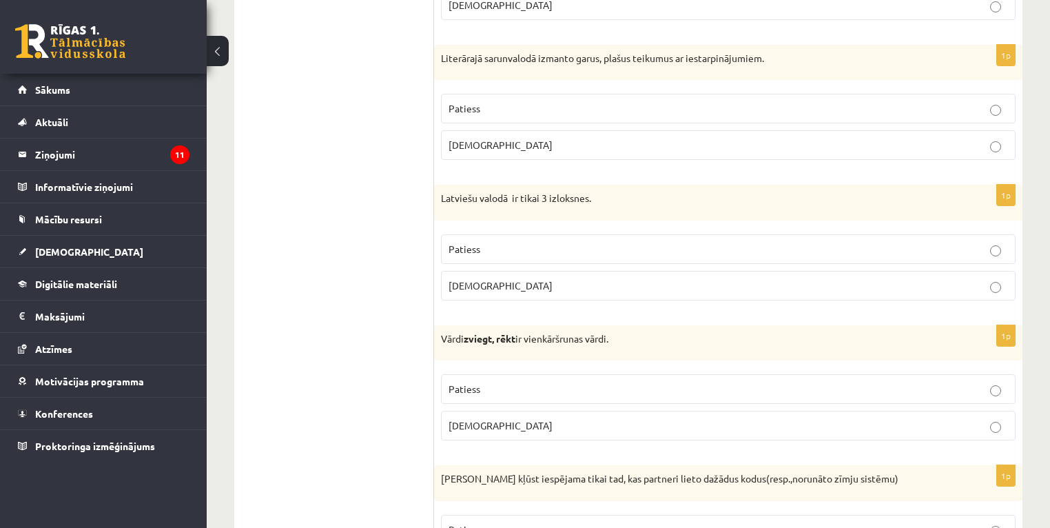
scroll to position [3261, 0]
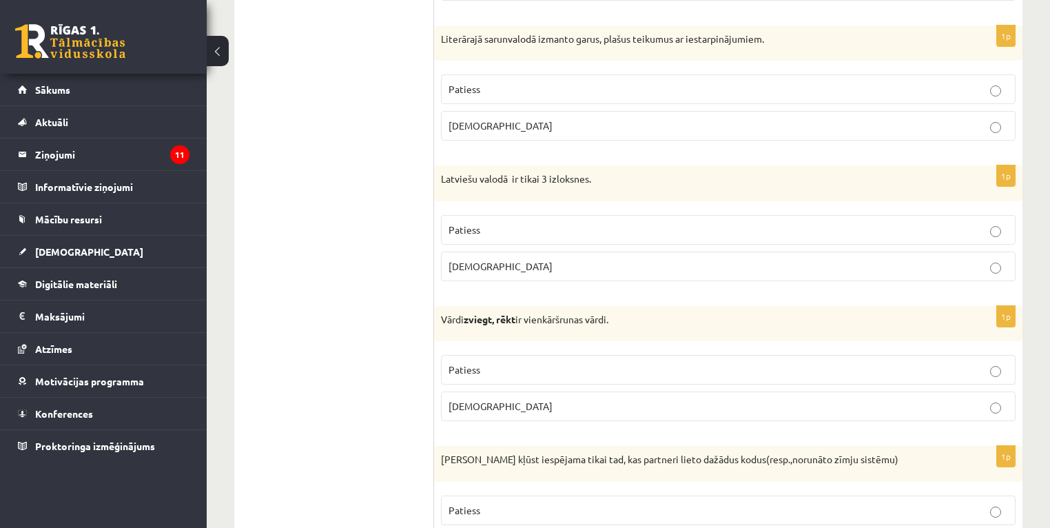
click at [509, 259] on p "Aplams" at bounding box center [729, 266] width 560 height 14
click at [517, 400] on p "Aplams" at bounding box center [729, 406] width 560 height 14
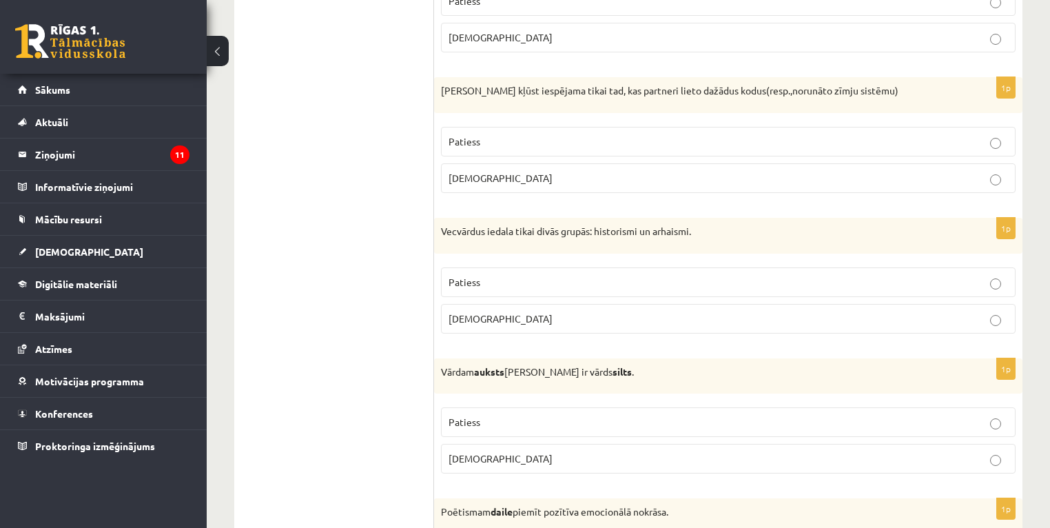
scroll to position [3647, 0]
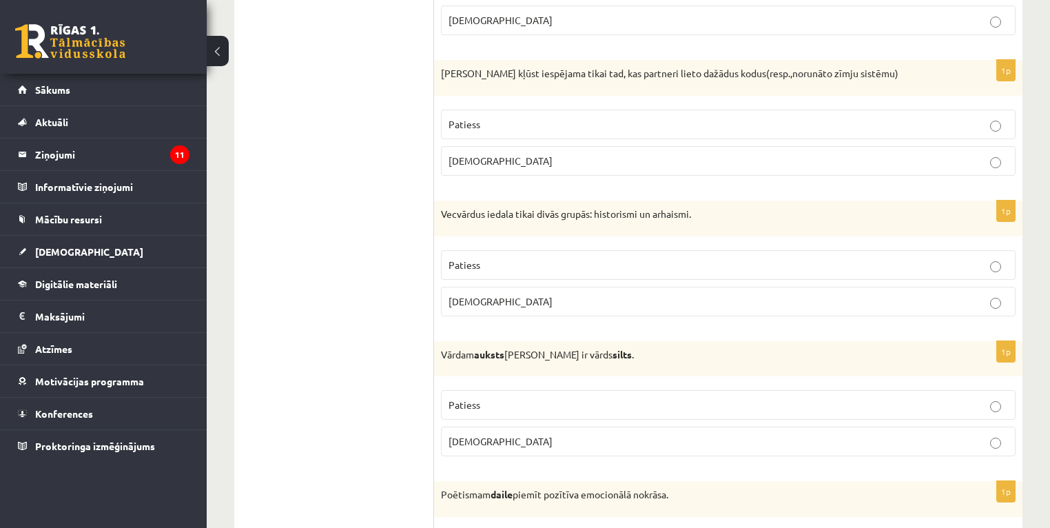
click at [555, 154] on p "Aplams" at bounding box center [729, 161] width 560 height 14
drag, startPoint x: 537, startPoint y: 253, endPoint x: 543, endPoint y: 291, distance: 39.0
click at [537, 258] on p "Patiess" at bounding box center [729, 265] width 560 height 14
click at [547, 398] on p "Patiess" at bounding box center [729, 405] width 560 height 14
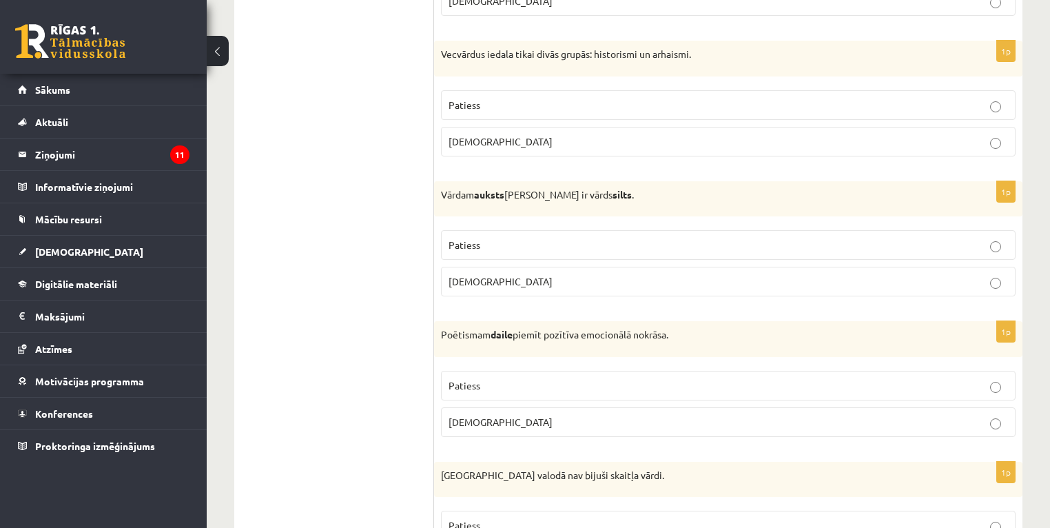
scroll to position [3812, 0]
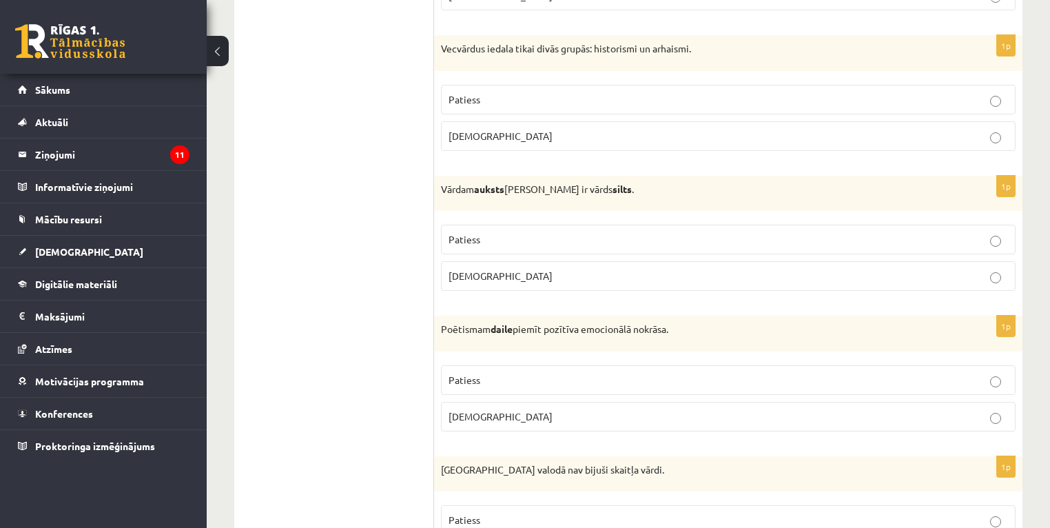
click at [526, 373] on p "Patiess" at bounding box center [729, 380] width 560 height 14
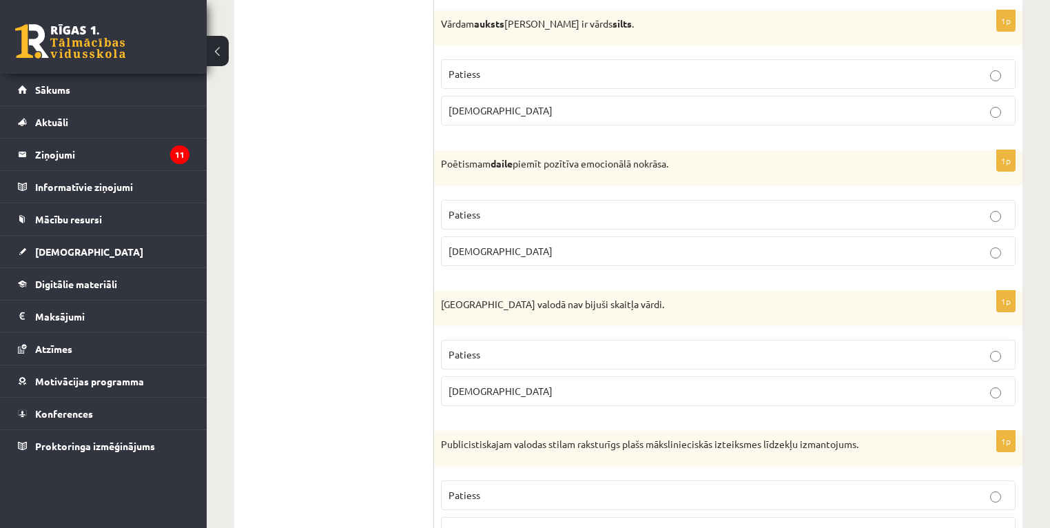
scroll to position [4032, 0]
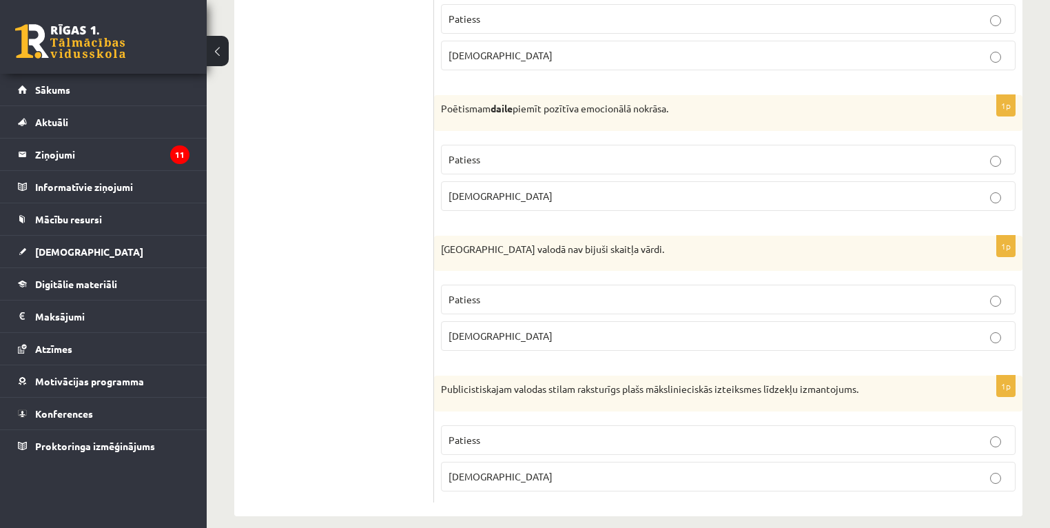
click at [508, 329] on p "Aplams" at bounding box center [729, 336] width 560 height 14
click at [502, 433] on p "Patiess" at bounding box center [729, 440] width 560 height 14
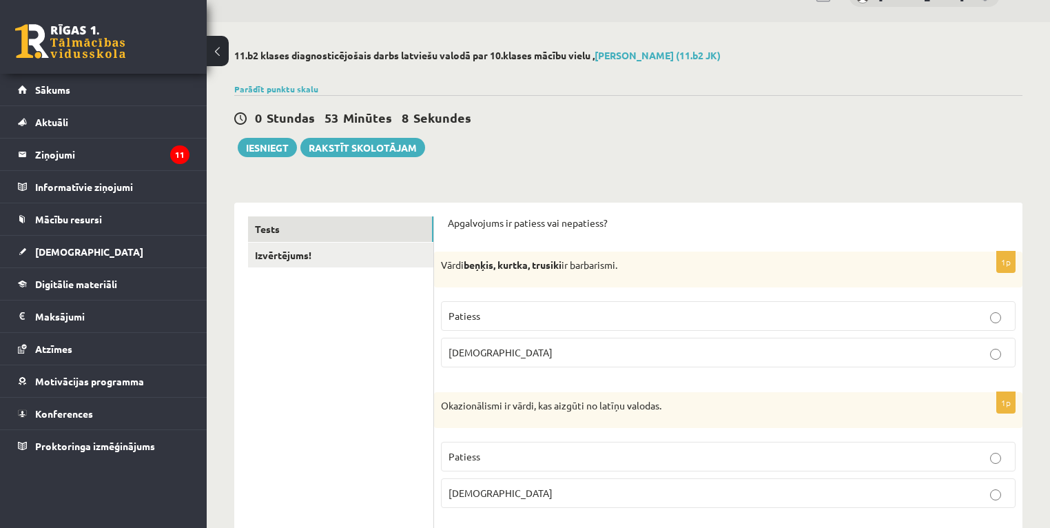
scroll to position [0, 0]
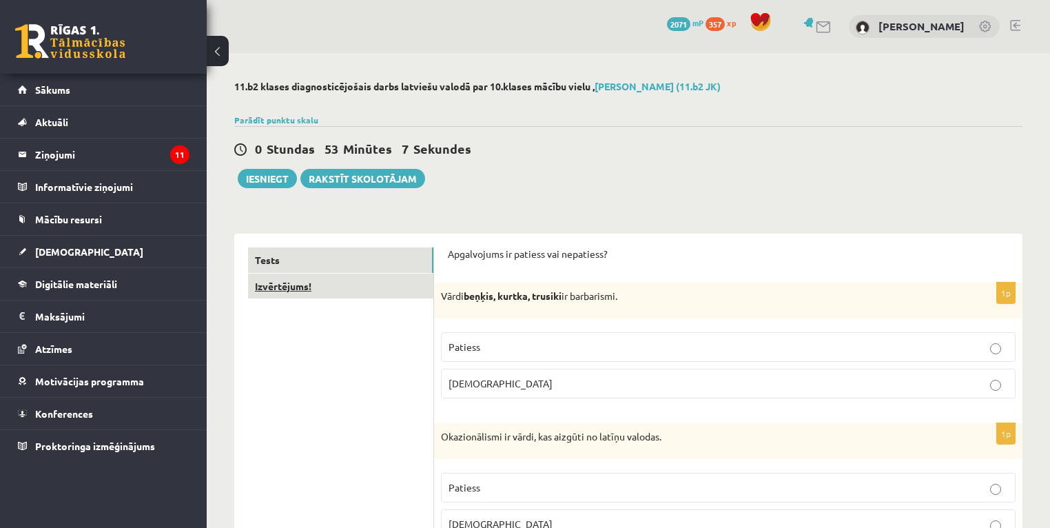
click at [314, 289] on link "Izvērtējums!" at bounding box center [340, 286] width 185 height 25
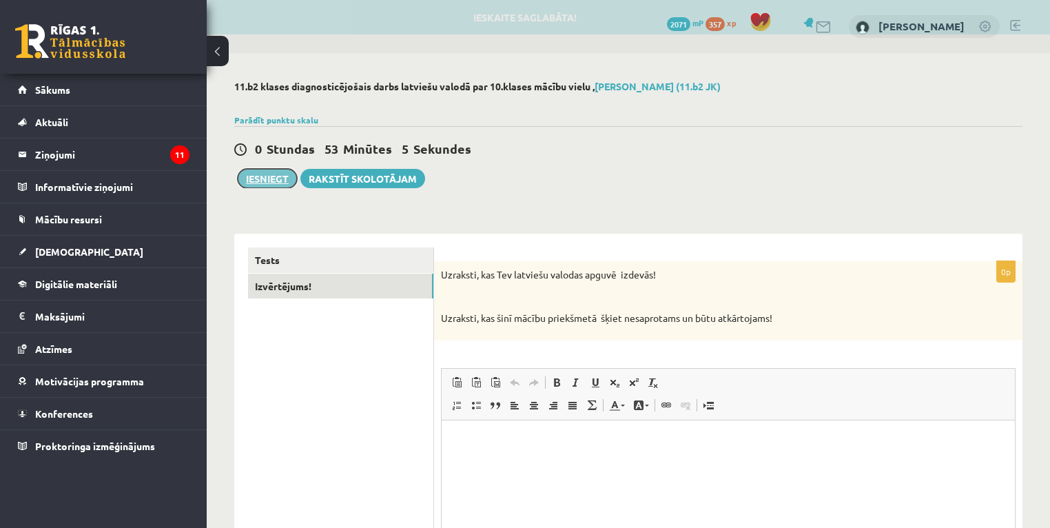
click at [270, 182] on button "Iesniegt" at bounding box center [267, 178] width 59 height 19
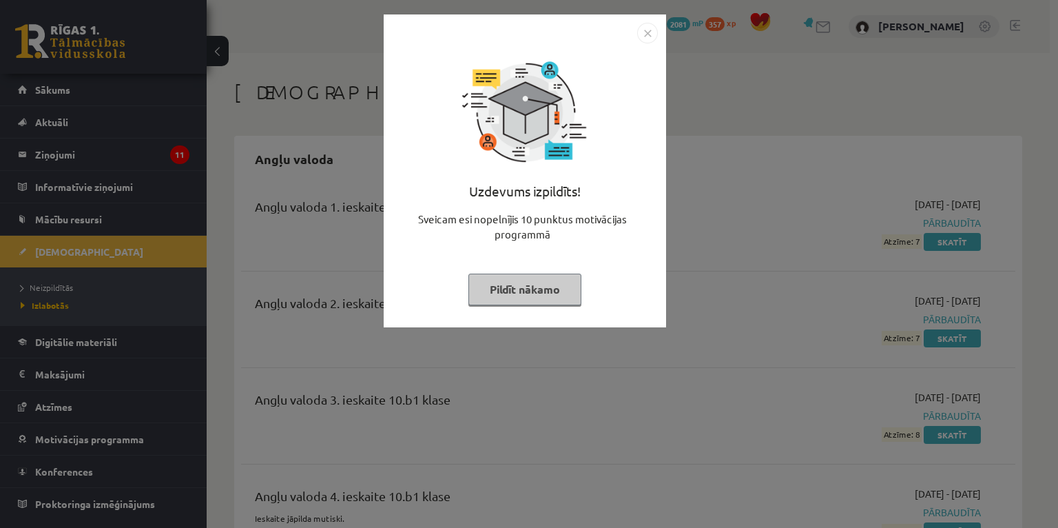
click at [506, 285] on button "Pildīt nākamo" at bounding box center [525, 290] width 113 height 32
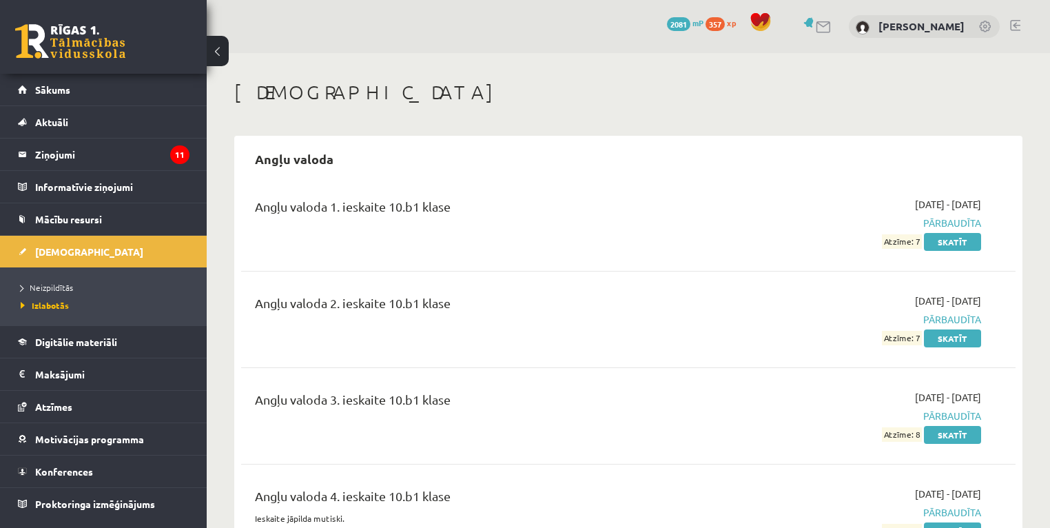
click at [105, 41] on link at bounding box center [70, 41] width 110 height 34
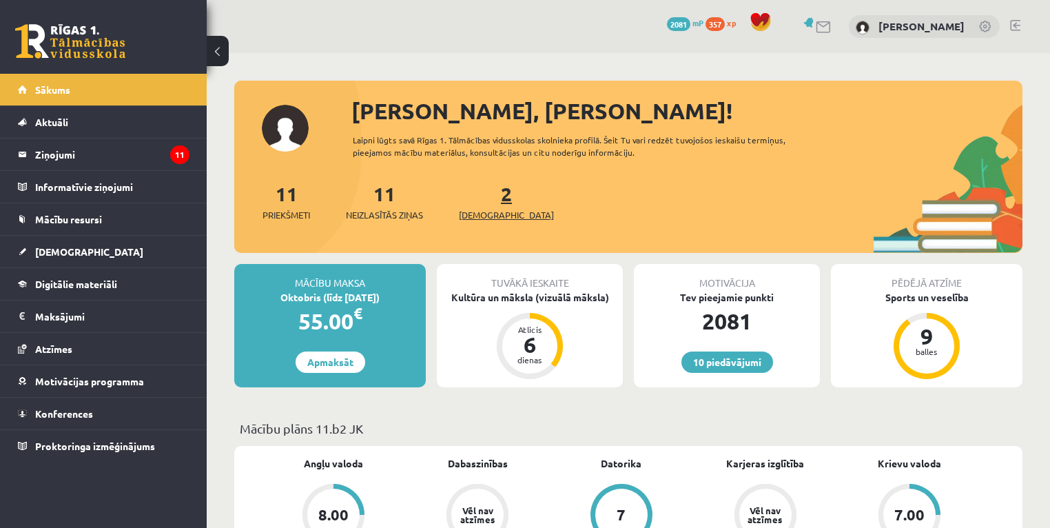
click at [473, 212] on span "[DEMOGRAPHIC_DATA]" at bounding box center [506, 215] width 95 height 14
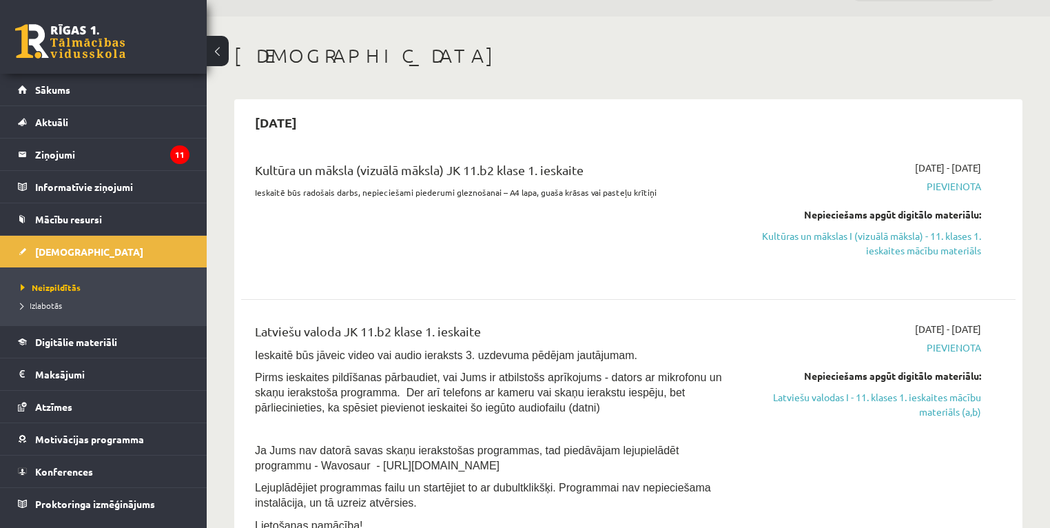
scroll to position [55, 0]
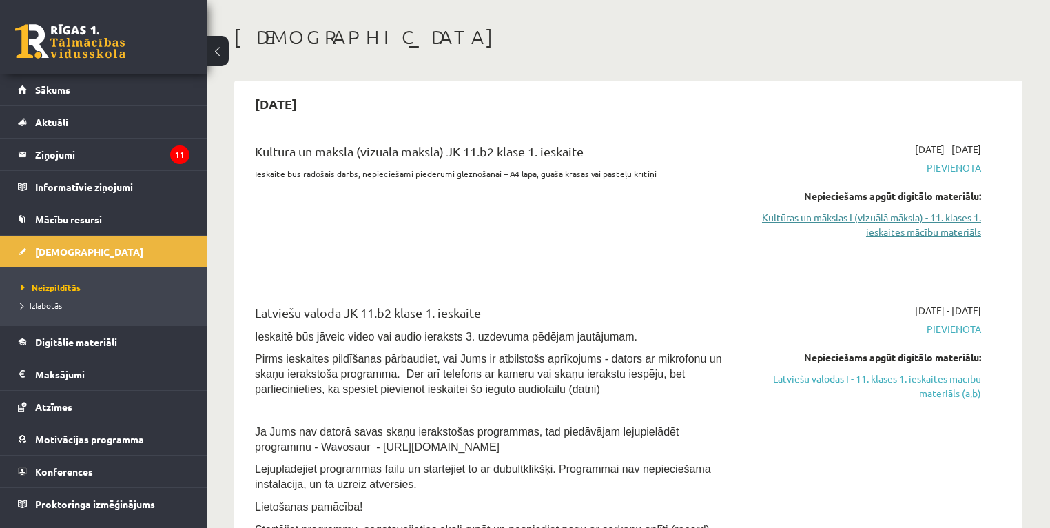
click at [795, 216] on link "Kultūras un mākslas I (vizuālā māksla) - 11. klases 1. ieskaites mācību materiā…" at bounding box center [867, 224] width 228 height 29
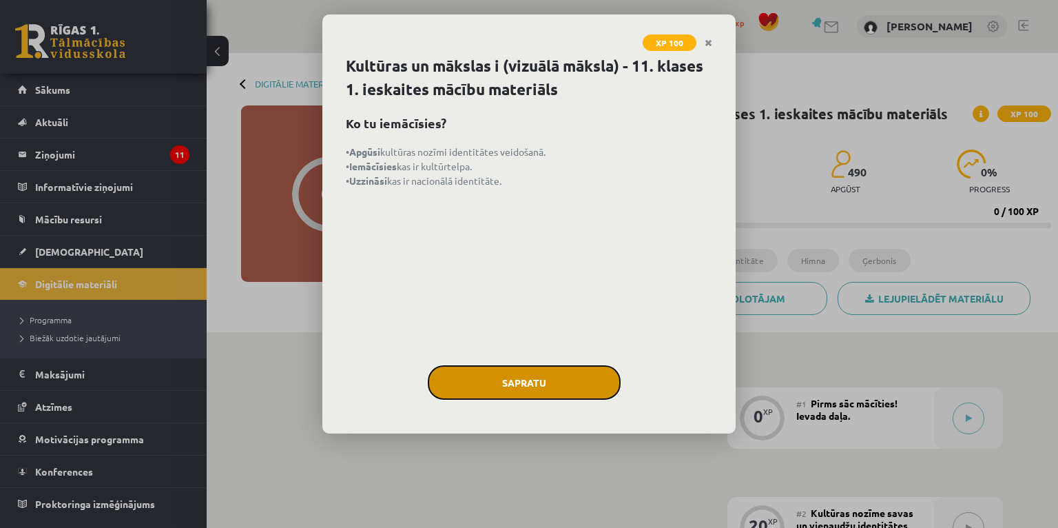
drag, startPoint x: 523, startPoint y: 373, endPoint x: 522, endPoint y: 358, distance: 15.9
click at [523, 373] on button "Sapratu" at bounding box center [524, 382] width 193 height 34
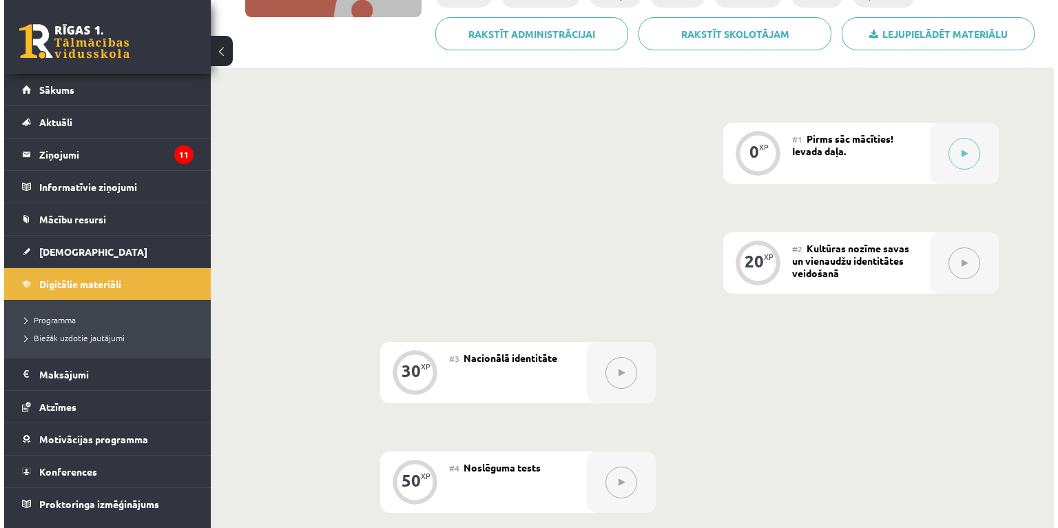
scroll to position [104, 0]
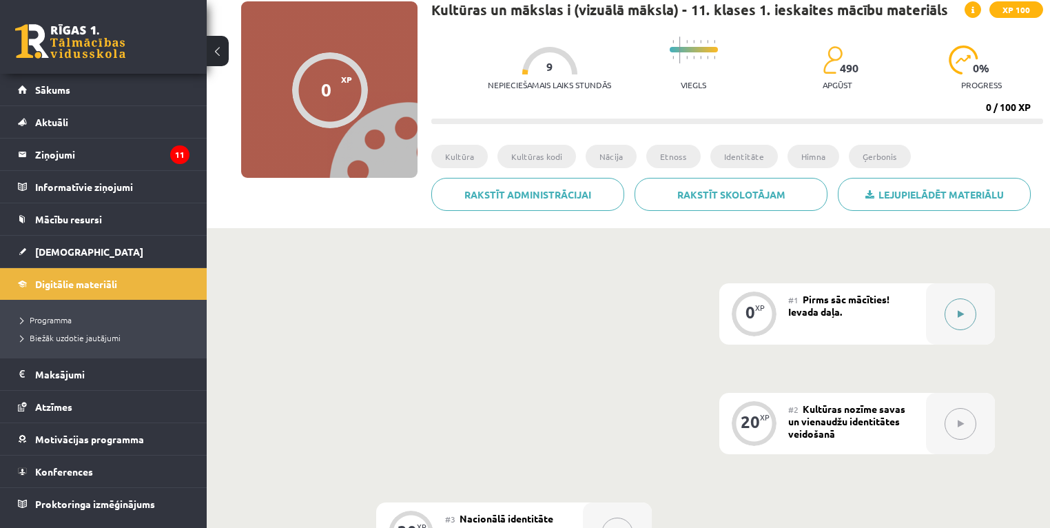
click at [958, 311] on icon at bounding box center [961, 314] width 6 height 8
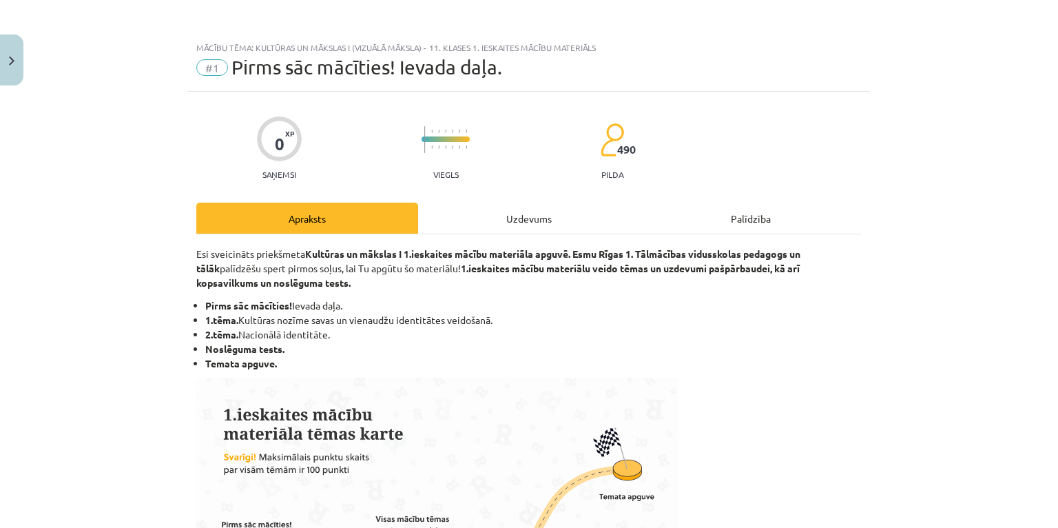
click at [529, 216] on div "Uzdevums" at bounding box center [529, 218] width 222 height 31
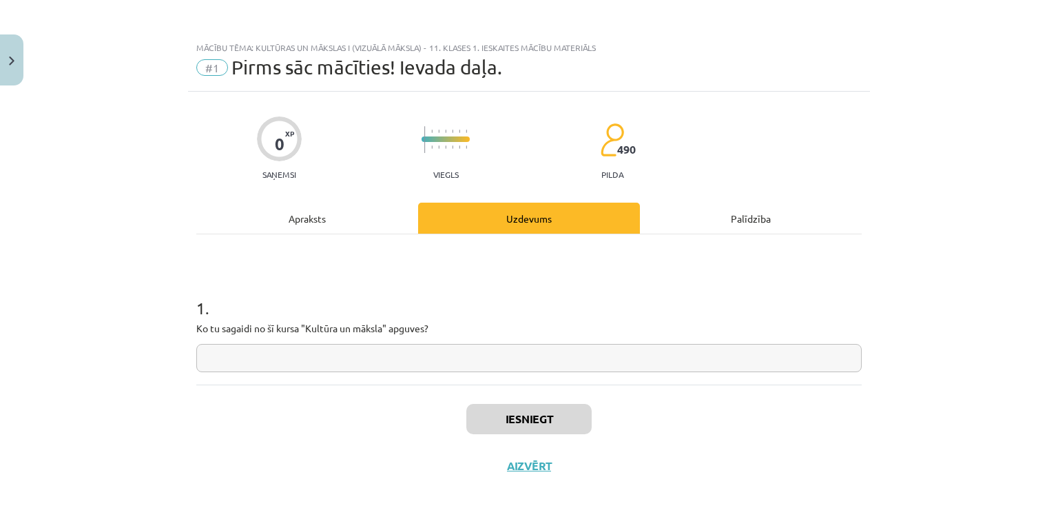
drag, startPoint x: 447, startPoint y: 360, endPoint x: 440, endPoint y: 364, distance: 7.5
click at [445, 360] on input "text" at bounding box center [529, 358] width 666 height 28
type input "*****"
click at [516, 425] on button "Iesniegt" at bounding box center [528, 419] width 125 height 30
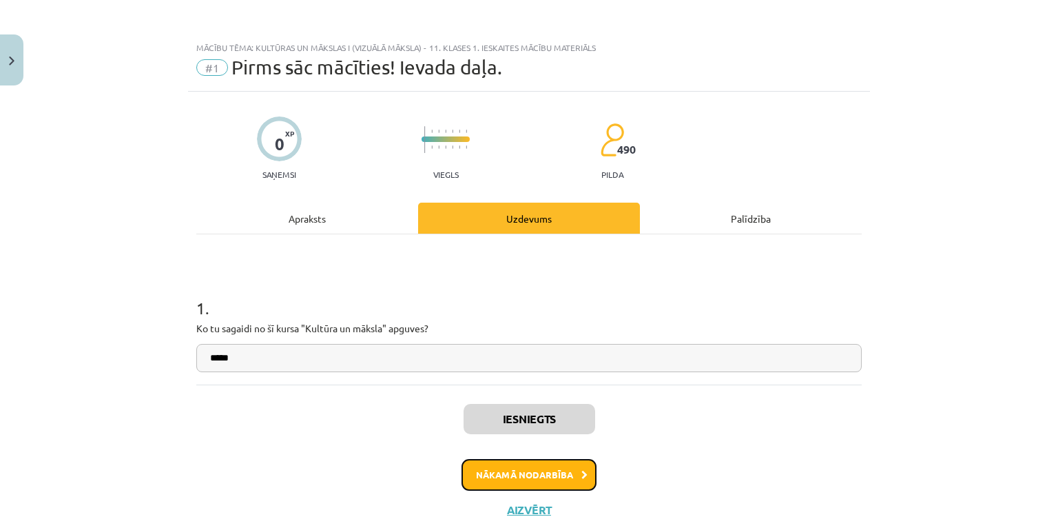
click at [554, 478] on button "Nākamā nodarbība" at bounding box center [529, 475] width 135 height 32
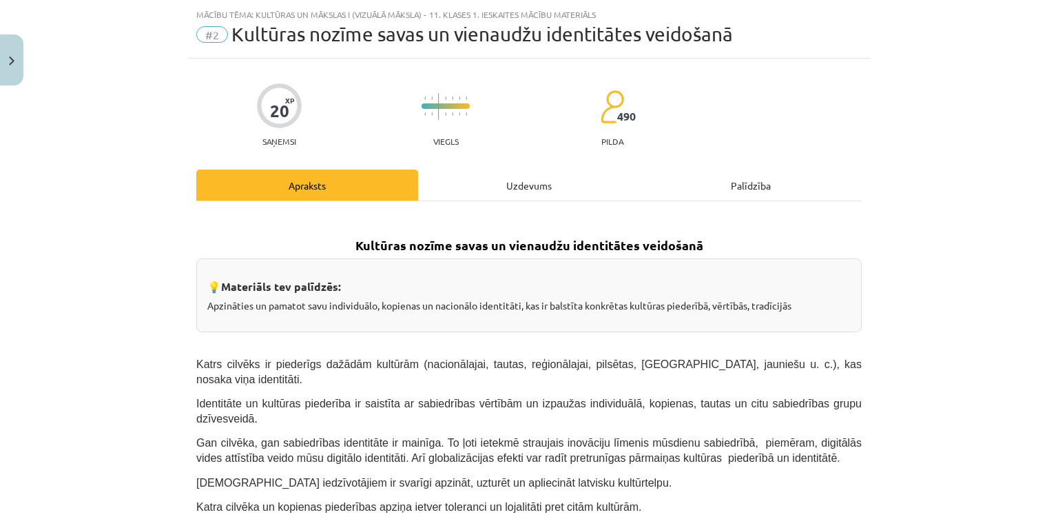
scroll to position [34, 0]
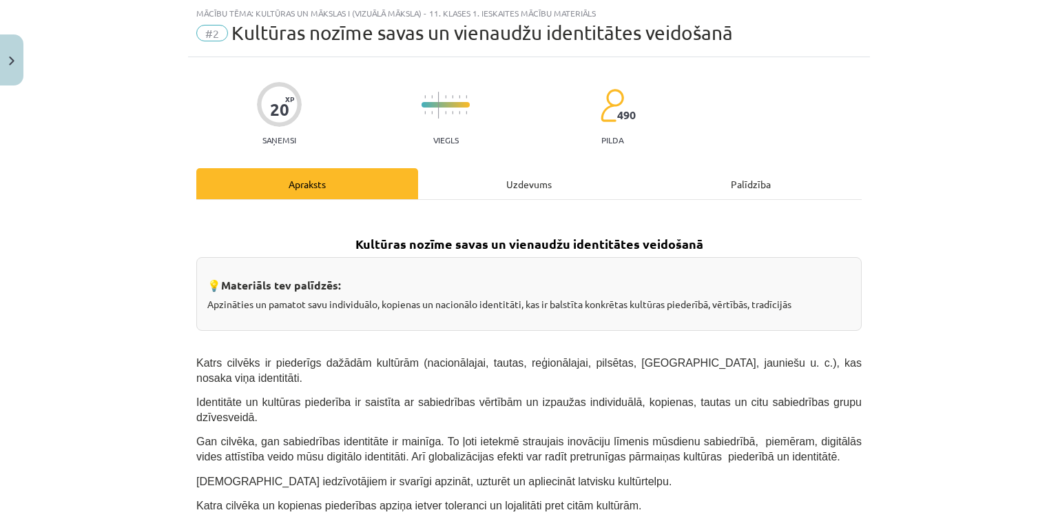
click at [518, 179] on div "Uzdevums" at bounding box center [529, 183] width 222 height 31
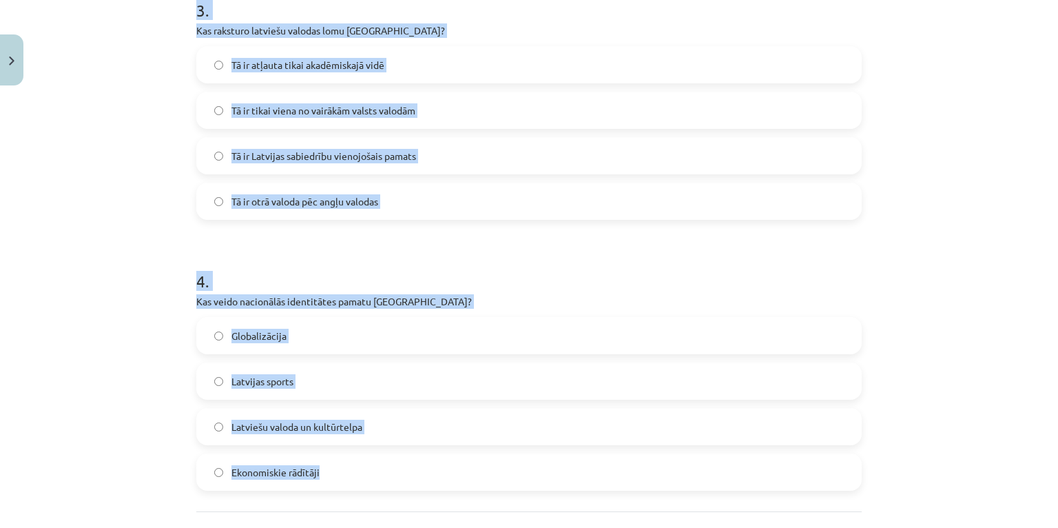
scroll to position [907, 0]
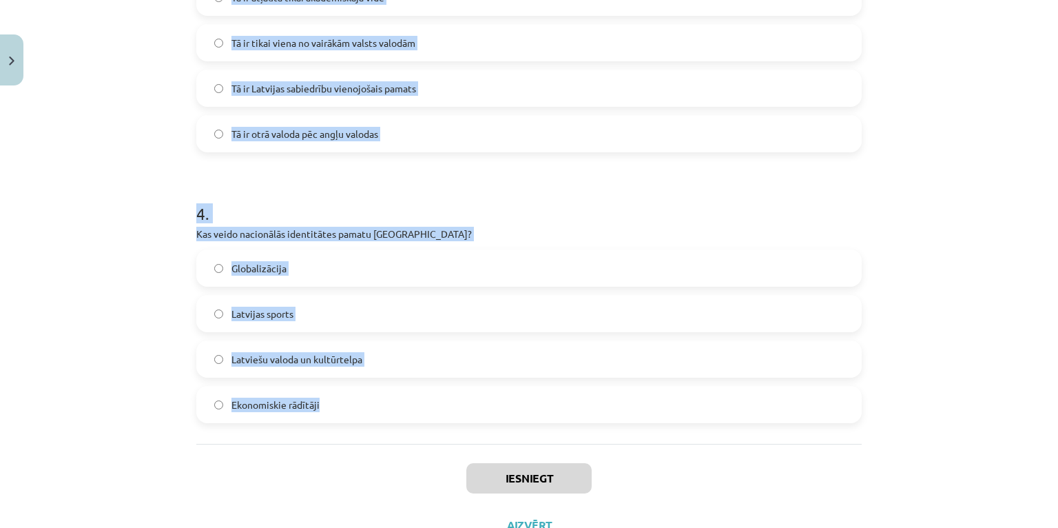
drag, startPoint x: 171, startPoint y: 131, endPoint x: 495, endPoint y: 435, distance: 444.6
click at [495, 435] on div "Mācību tēma: Kultūras un mākslas i (vizuālā māksla) - 11. klases 1. ieskaites m…" at bounding box center [529, 264] width 1058 height 528
copy form "Kas ir kultūras kodi? Simboli, paražas un tradīcijas, kas veido sabiedrības kop…"
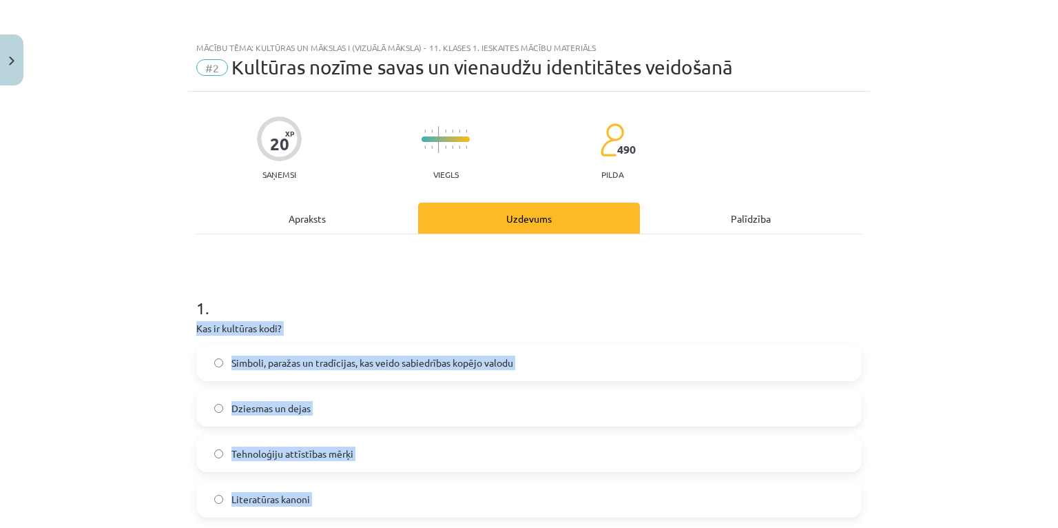
scroll to position [0, 0]
click at [283, 360] on span "Simboli, paražas un tradīcijas, kas veido sabiedrības kopējo valodu" at bounding box center [373, 363] width 282 height 14
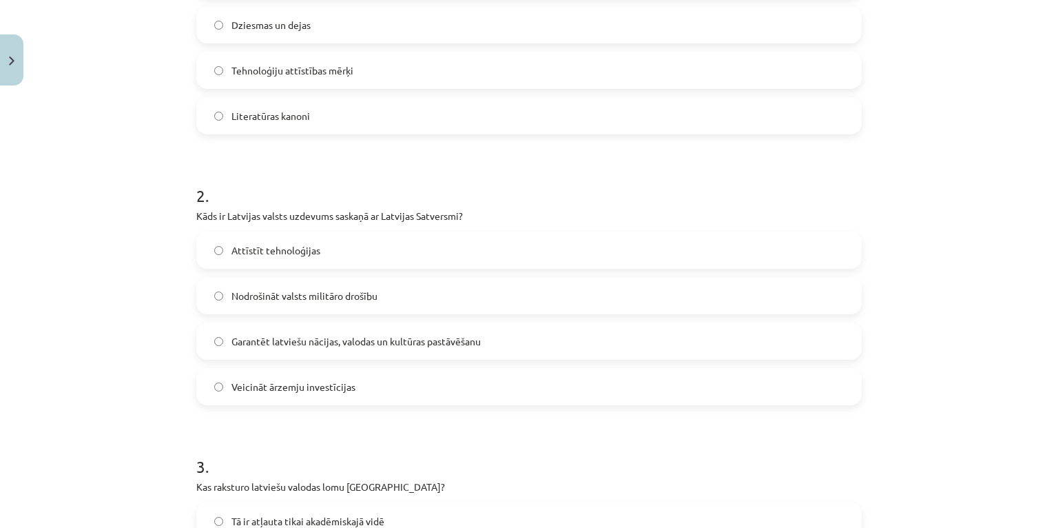
scroll to position [386, 0]
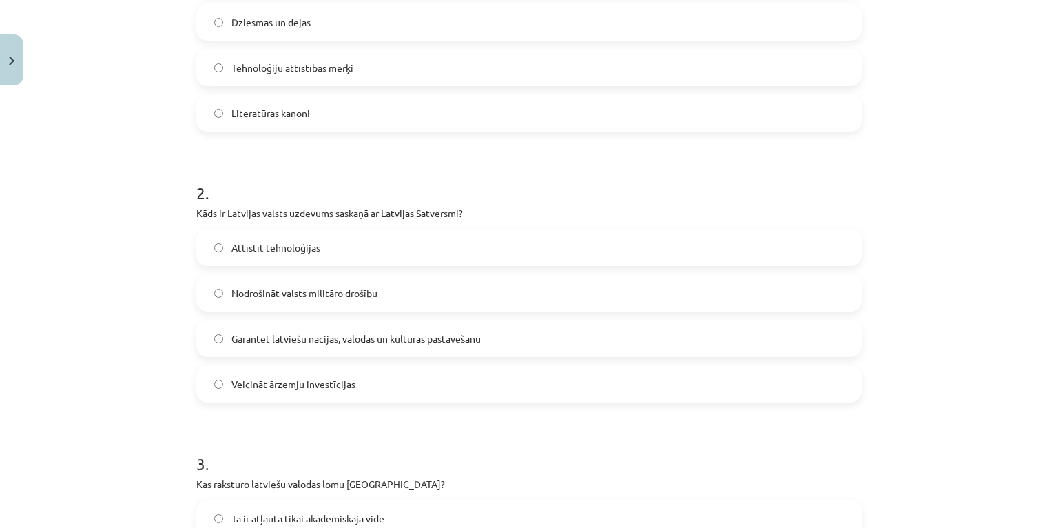
drag, startPoint x: 334, startPoint y: 334, endPoint x: 301, endPoint y: 328, distance: 33.5
click at [334, 334] on span "Garantēt latviešu nācijas, valodas un kultūras pastāvēšanu" at bounding box center [356, 338] width 249 height 14
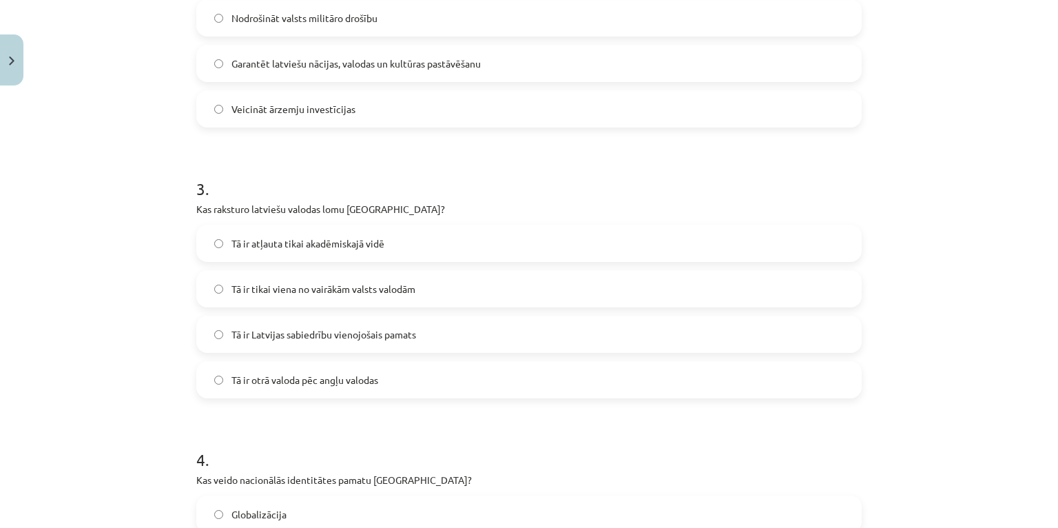
scroll to position [662, 0]
click at [393, 335] on span "Tā ir Latvijas sabiedrību vienojošais pamats" at bounding box center [324, 334] width 185 height 14
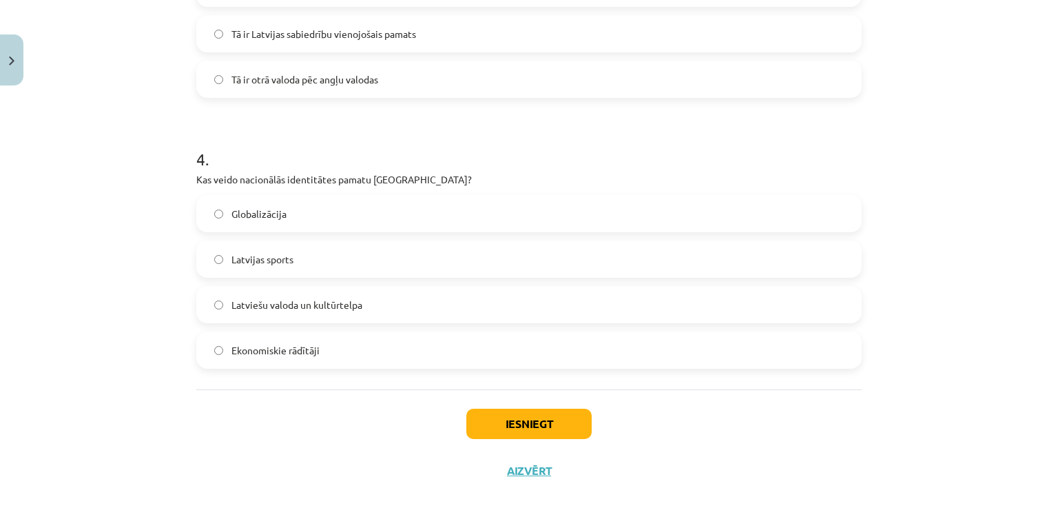
scroll to position [962, 0]
click at [330, 306] on span "Latviešu valoda un kultūrtelpa" at bounding box center [297, 304] width 131 height 14
click at [498, 424] on button "Iesniegt" at bounding box center [528, 423] width 125 height 30
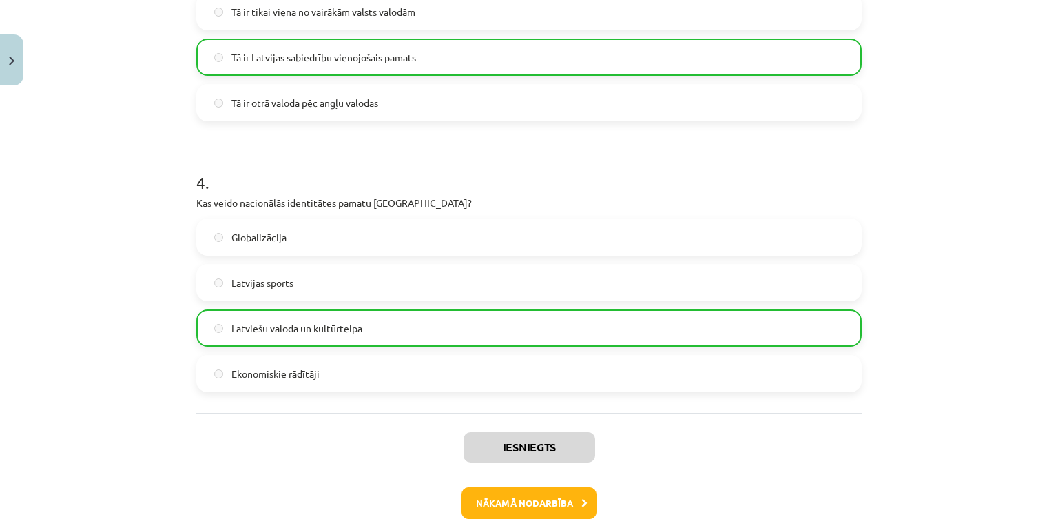
scroll to position [1005, 0]
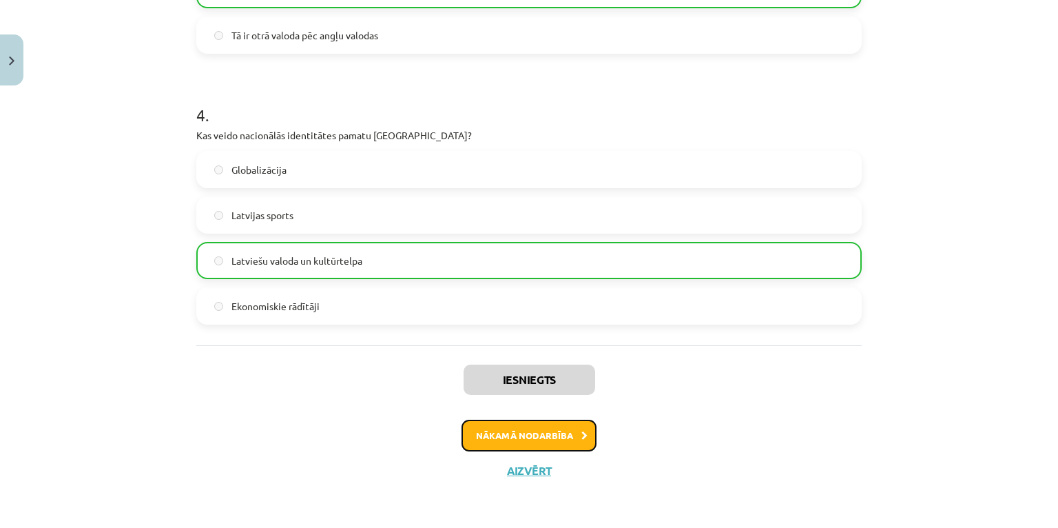
click at [509, 431] on button "Nākamā nodarbība" at bounding box center [529, 436] width 135 height 32
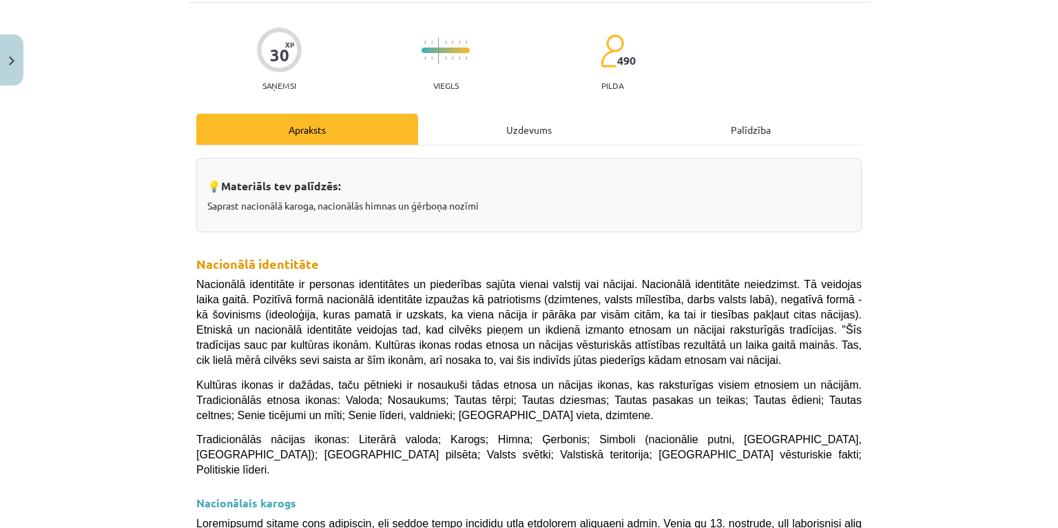
scroll to position [90, 0]
click at [522, 127] on div "Uzdevums" at bounding box center [529, 128] width 222 height 31
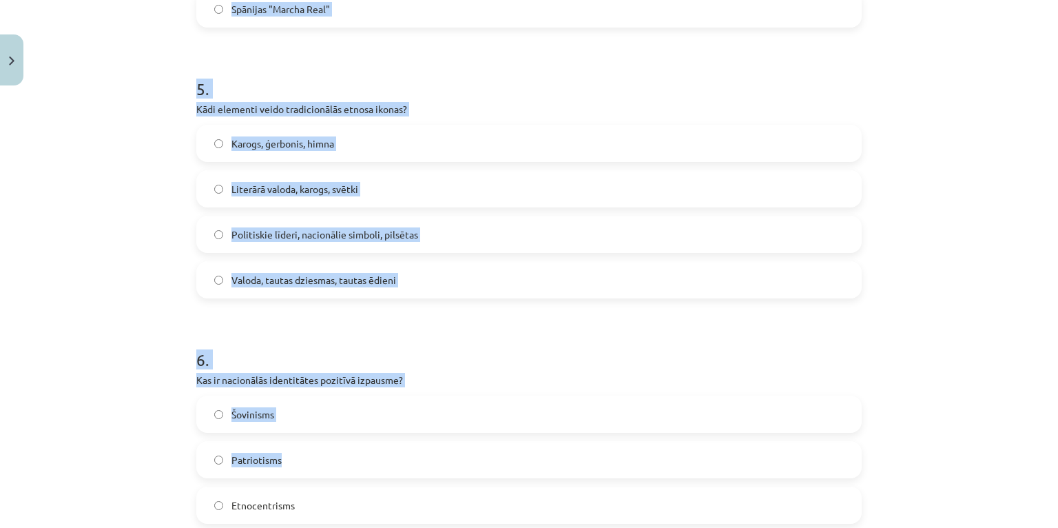
scroll to position [1503, 0]
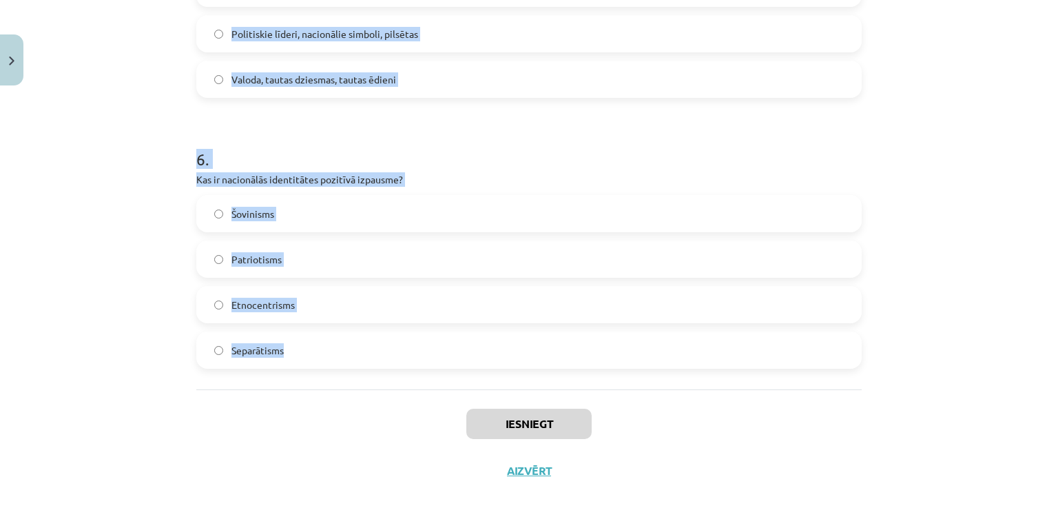
drag, startPoint x: 206, startPoint y: 296, endPoint x: 440, endPoint y: 375, distance: 247.1
click at [440, 375] on div "Mācību tēma: Kultūras un mākslas i (vizuālā māksla) - 11. klases 1. ieskaites m…" at bounding box center [529, 264] width 1058 height 528
copy form "Kad Latvijas himna "Dievs, svētī Latviju!" tika oficiāli apstiprināta kā valsts…"
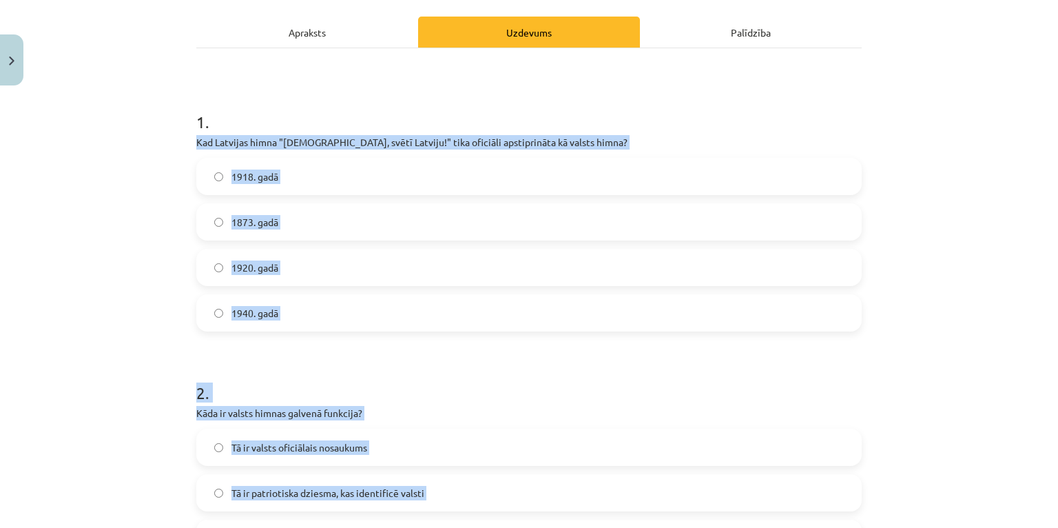
scroll to position [70, 0]
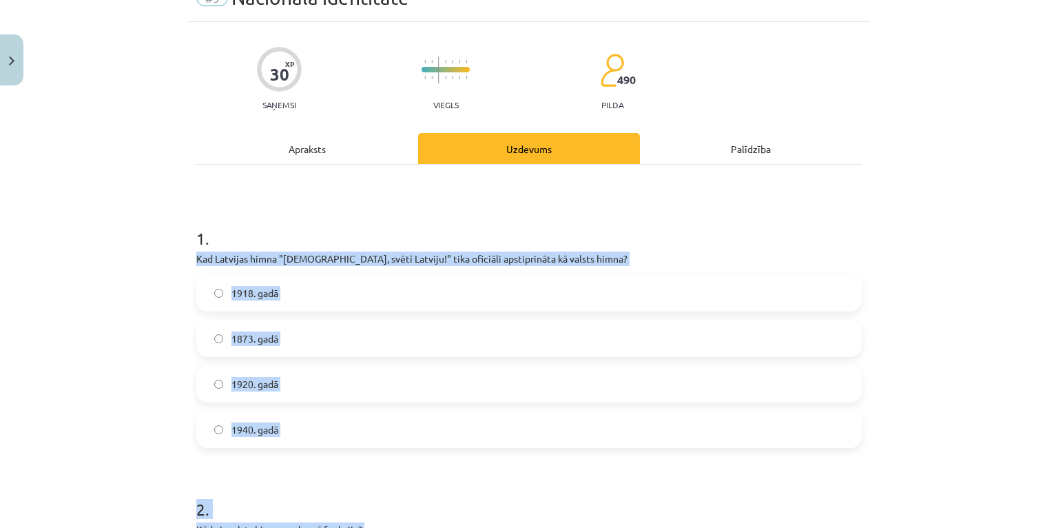
click at [121, 342] on div "Mācību tēma: Kultūras un mākslas i (vizuālā māksla) - 11. klases 1. ieskaites m…" at bounding box center [529, 264] width 1058 height 528
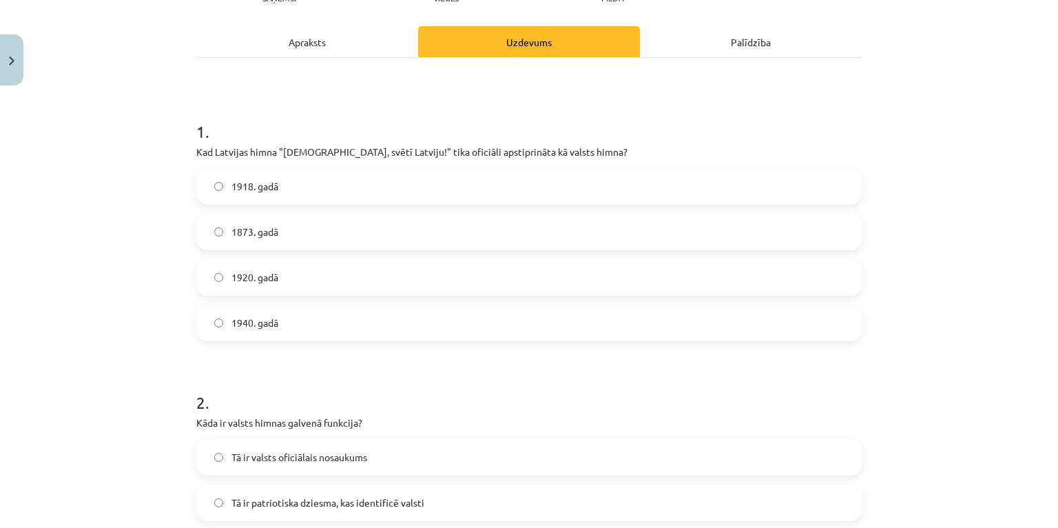
scroll to position [180, 0]
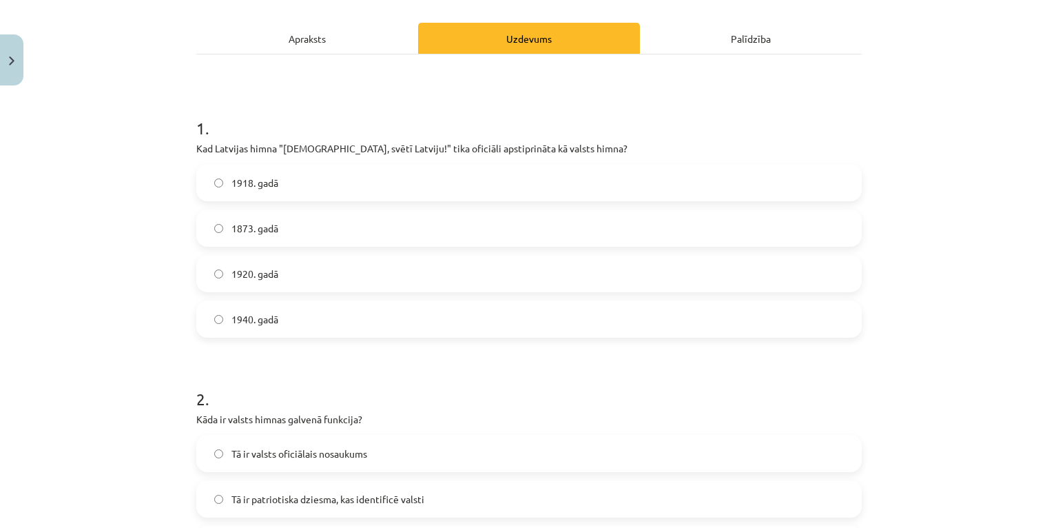
click at [267, 276] on span "1920. gadā" at bounding box center [255, 274] width 47 height 14
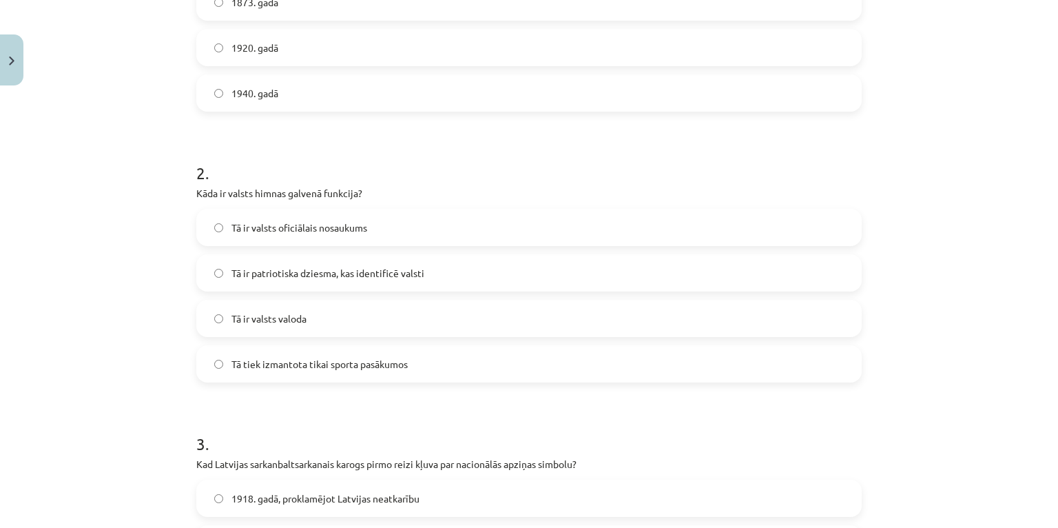
scroll to position [455, 0]
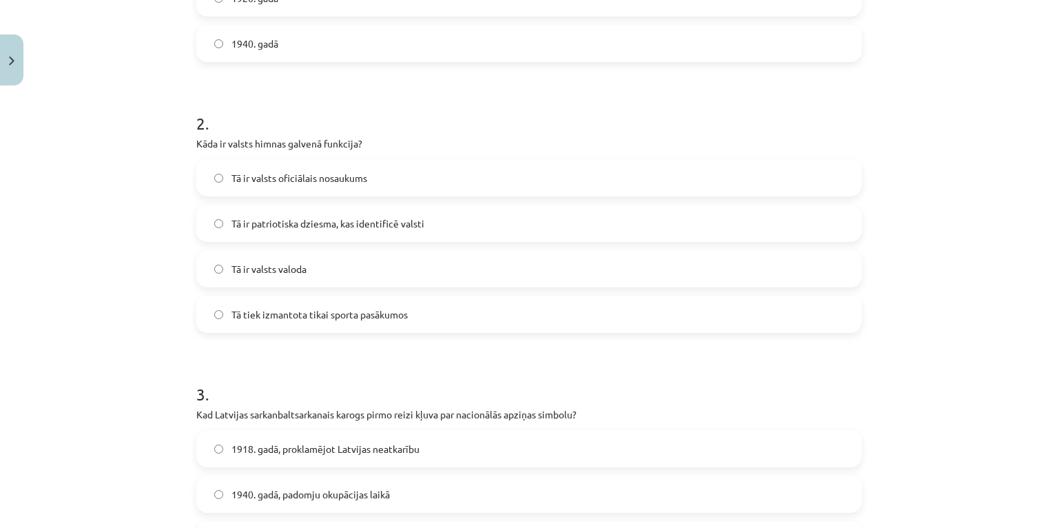
click at [288, 225] on span "Tā ir patriotiska dziesma, kas identificē valsti" at bounding box center [328, 223] width 193 height 14
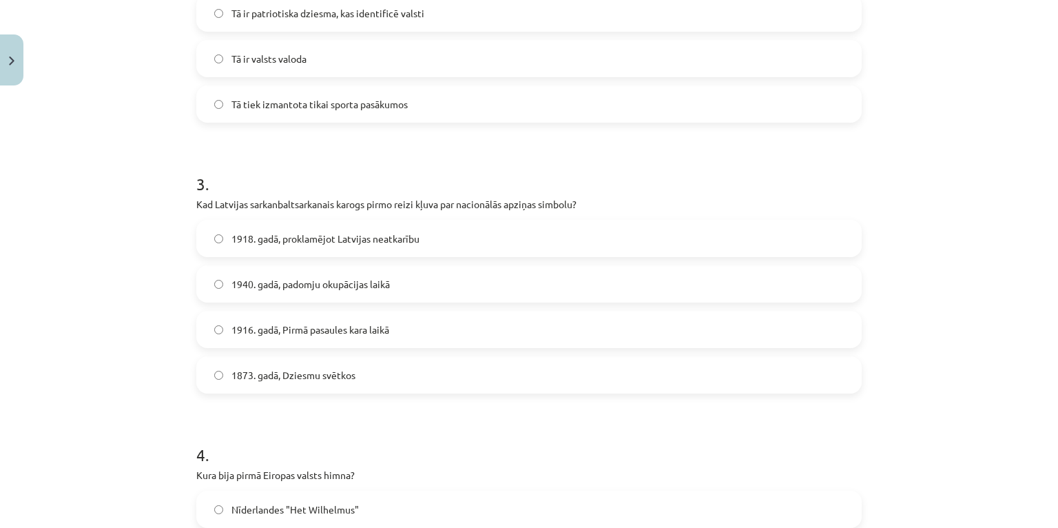
scroll to position [676, 0]
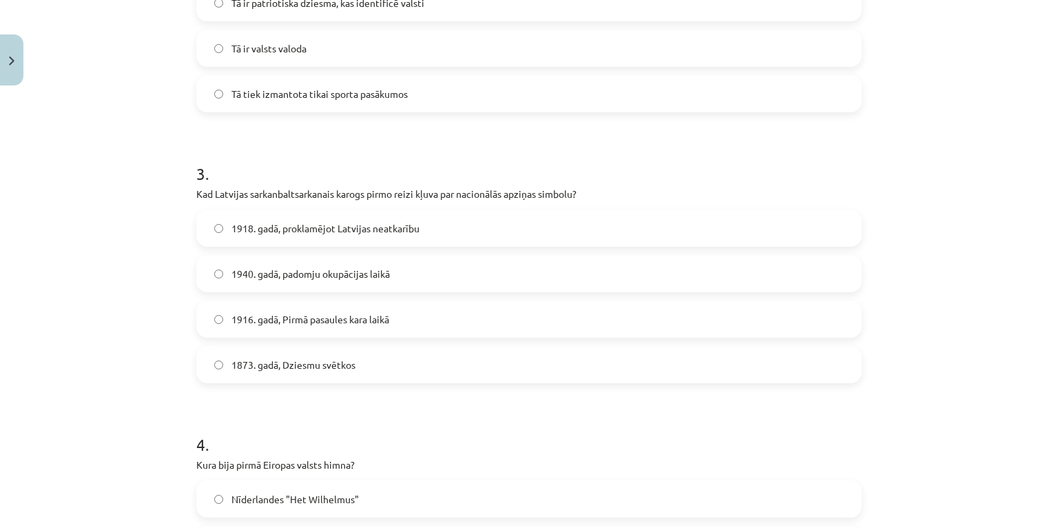
click at [296, 365] on span "1873. gadā, Dziesmu svētkos" at bounding box center [294, 365] width 124 height 14
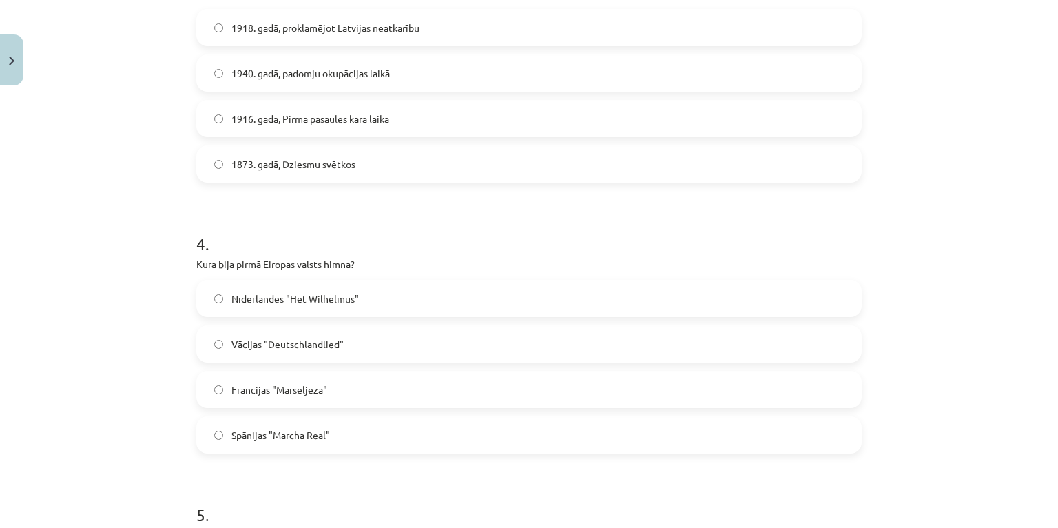
scroll to position [896, 0]
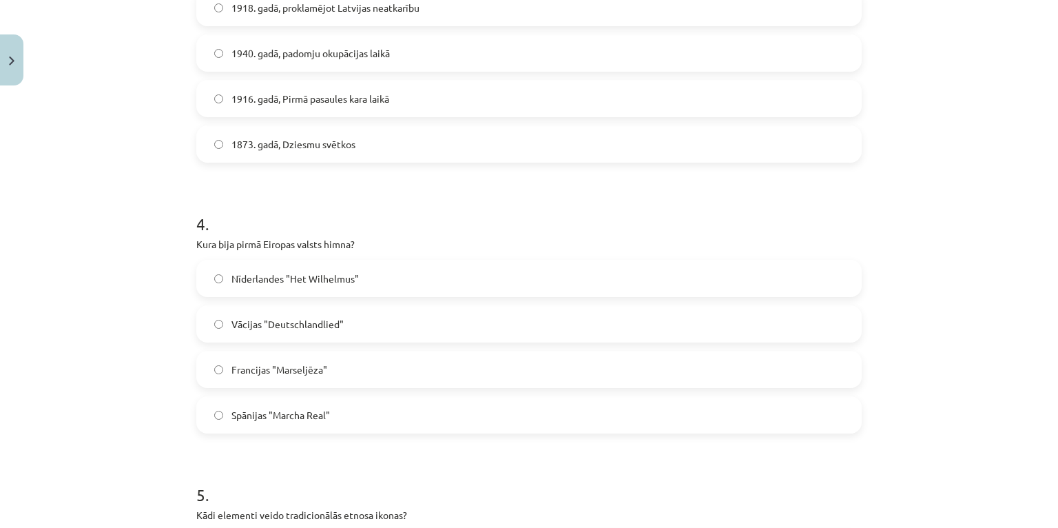
click at [274, 276] on span "Nīderlandes "Het Wilhelmus"" at bounding box center [295, 278] width 127 height 14
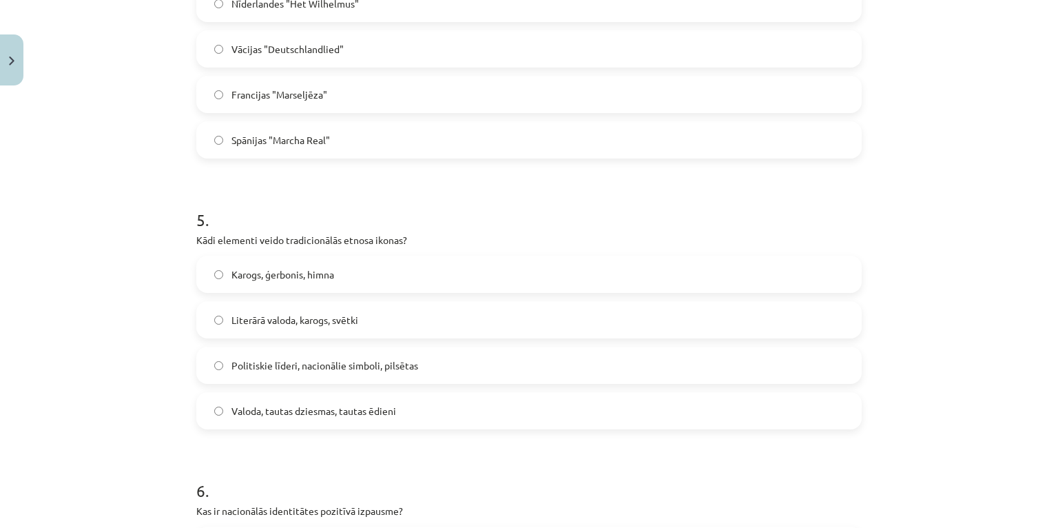
scroll to position [1227, 0]
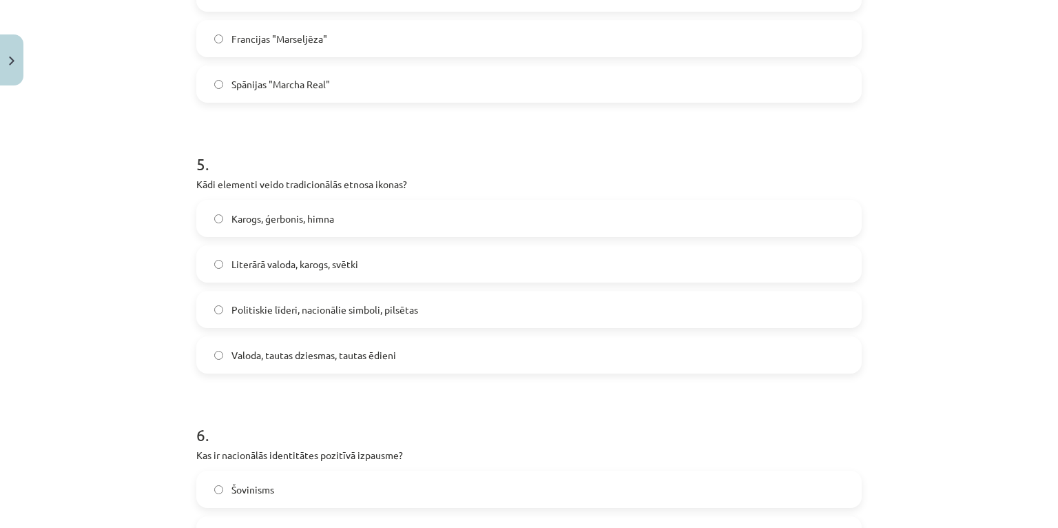
click at [328, 351] on span "Valoda, tautas dziesmas, tautas ēdieni" at bounding box center [314, 355] width 165 height 14
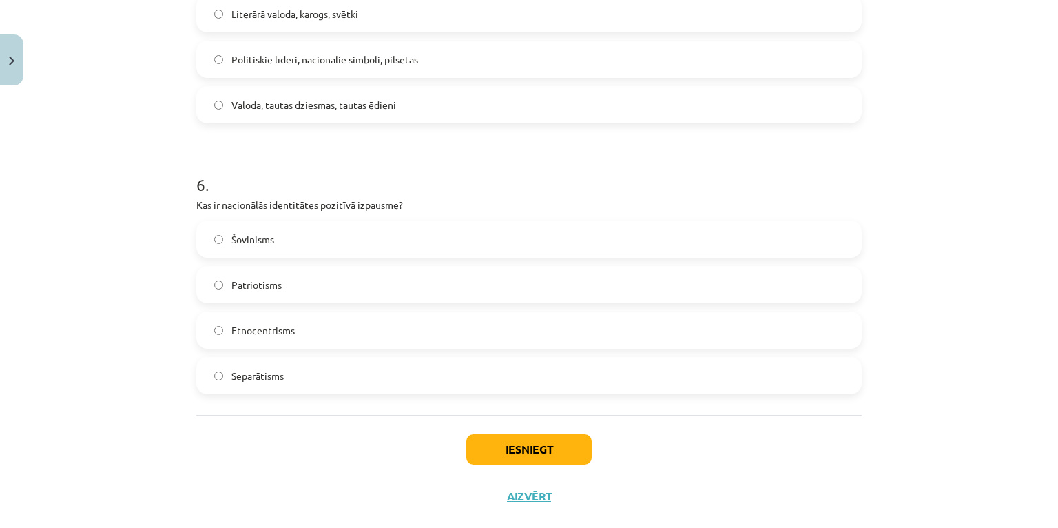
scroll to position [1503, 0]
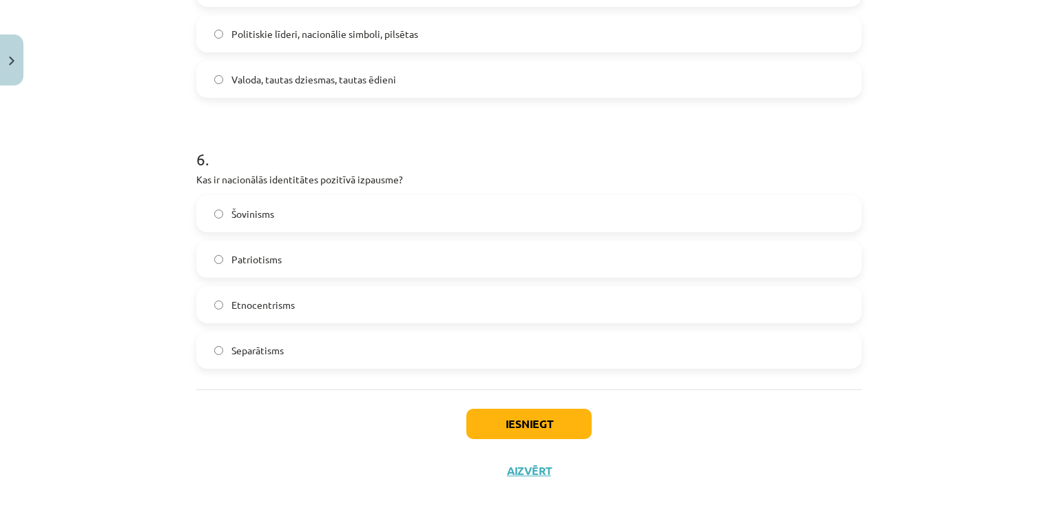
click at [278, 256] on label "Patriotisms" at bounding box center [529, 259] width 663 height 34
click at [528, 422] on button "Iesniegt" at bounding box center [528, 424] width 125 height 30
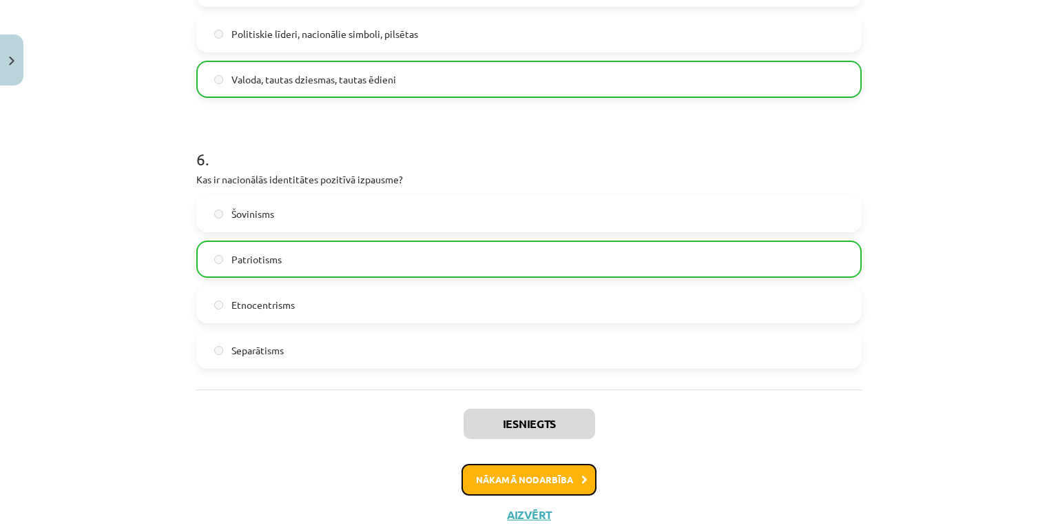
click at [506, 480] on button "Nākamā nodarbība" at bounding box center [529, 480] width 135 height 32
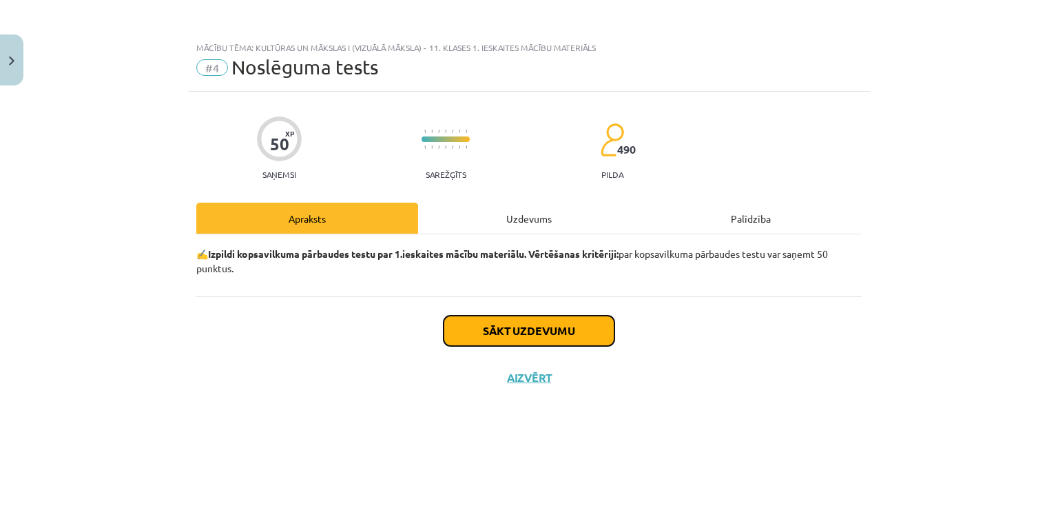
click at [540, 328] on button "Sākt uzdevumu" at bounding box center [529, 331] width 171 height 30
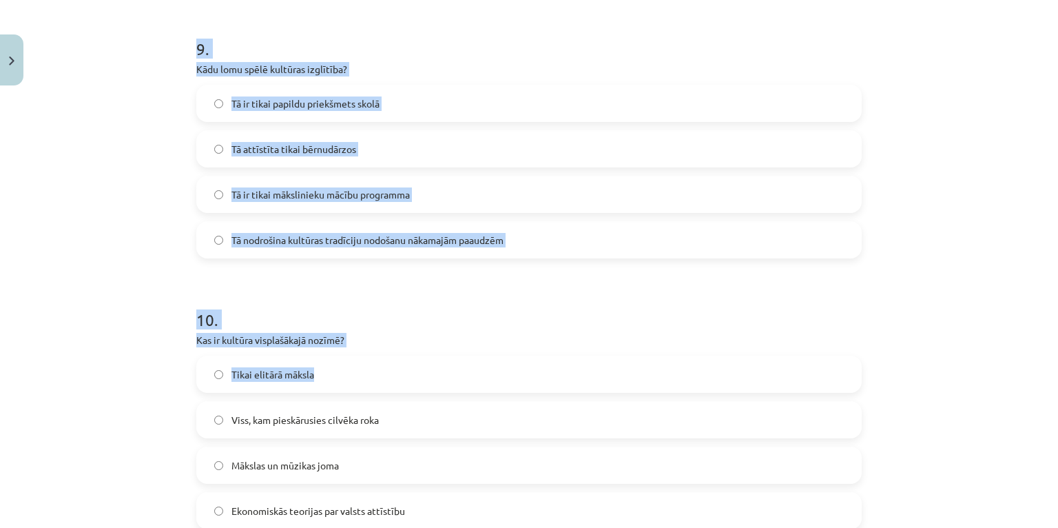
scroll to position [2586, 0]
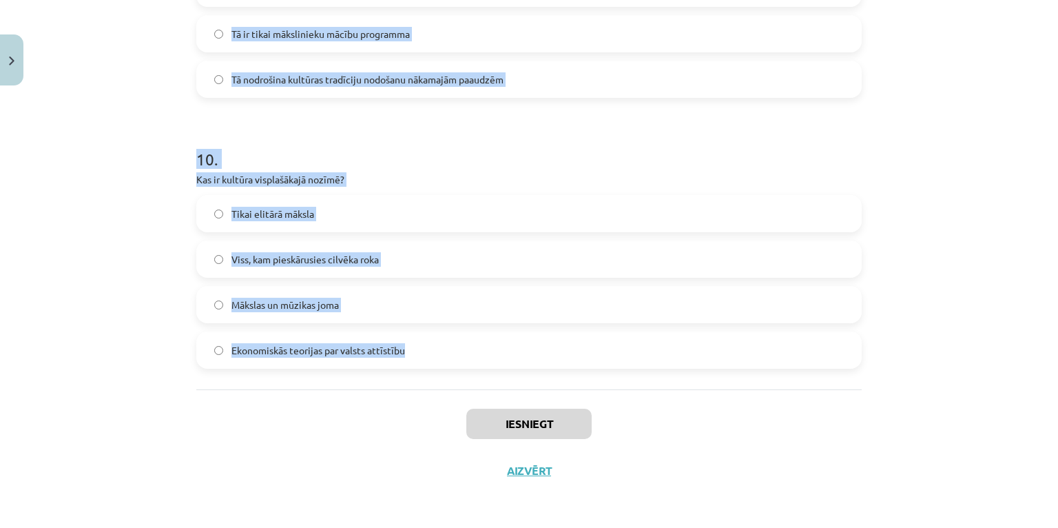
drag, startPoint x: 189, startPoint y: 162, endPoint x: 419, endPoint y: 369, distance: 309.3
drag, startPoint x: 419, startPoint y: 369, endPoint x: 331, endPoint y: 351, distance: 90.1
copy form "Kas ir heraldika? Pētniecība par politiskajiem simboliem Zinātne, kas pēta ģerb…"
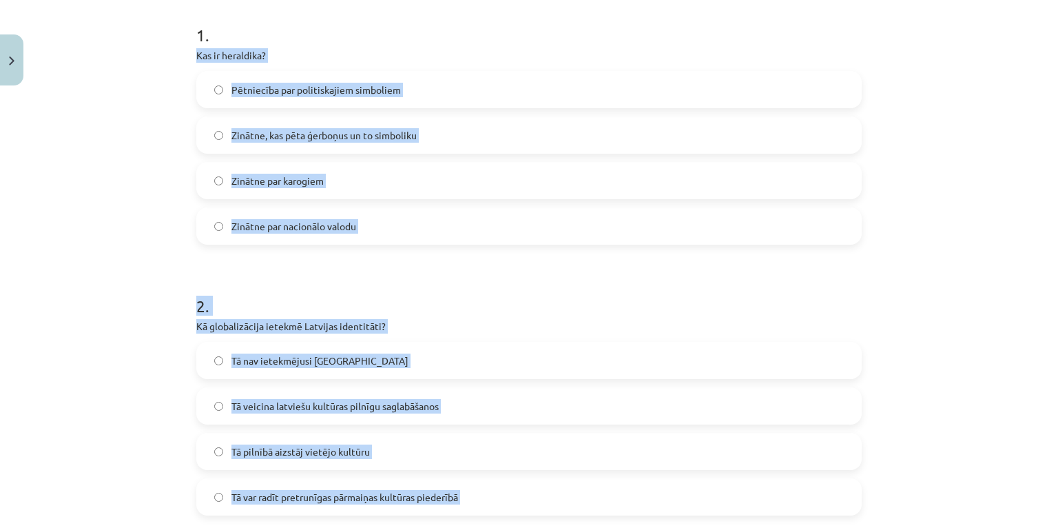
scroll to position [276, 0]
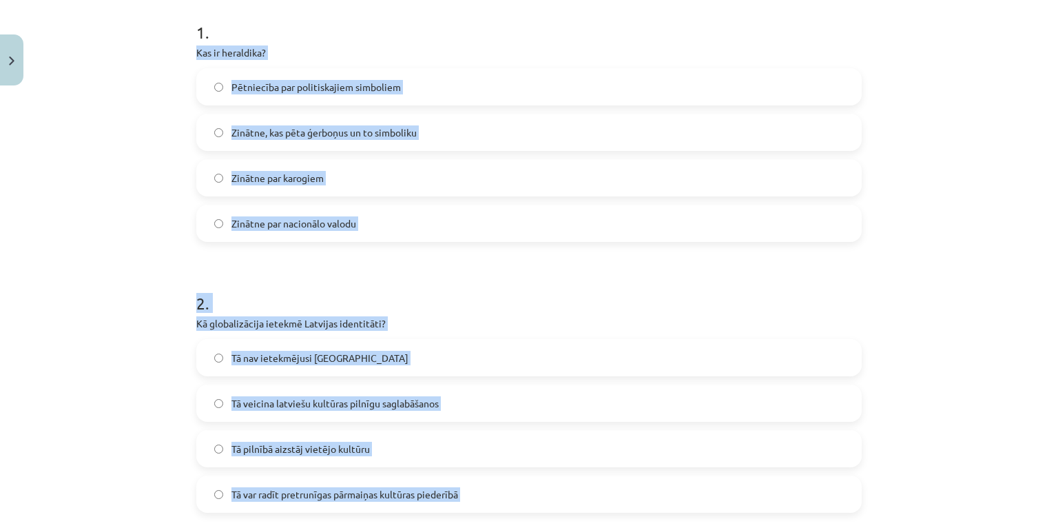
click at [307, 144] on label "Zinātne, kas pēta ģerboņus un to simboliku" at bounding box center [529, 132] width 663 height 34
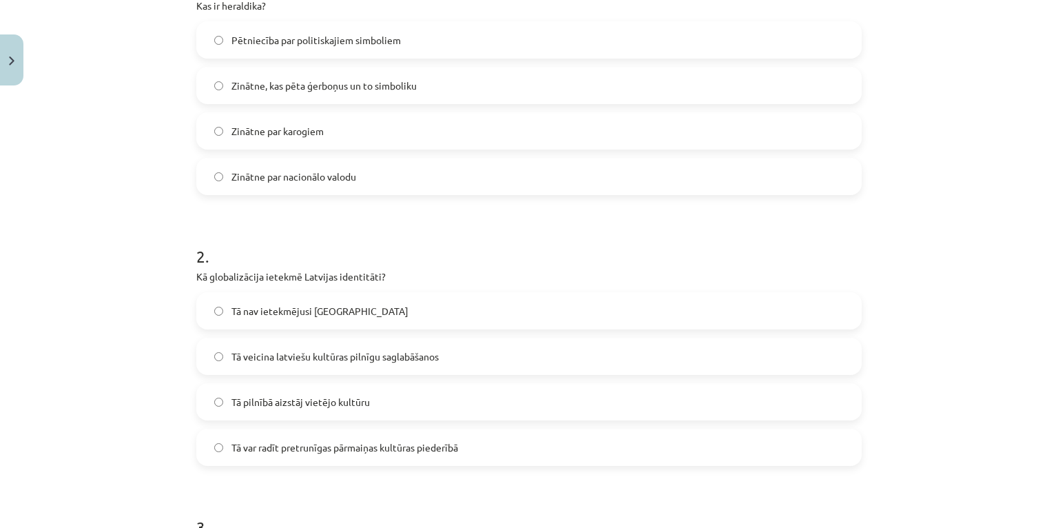
scroll to position [441, 0]
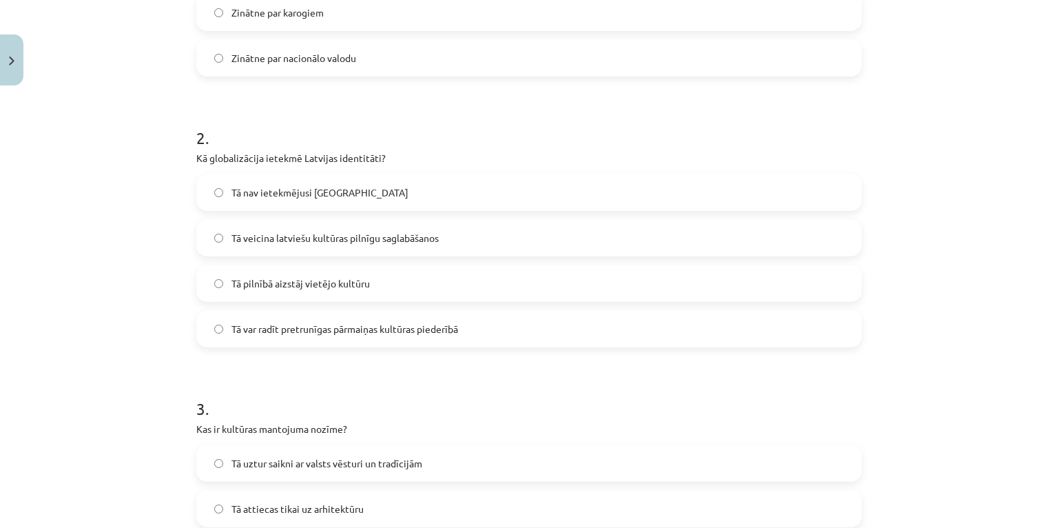
click at [274, 329] on span "Tā var radīt pretrunīgas pārmaiņas kultūras piederībā" at bounding box center [345, 329] width 227 height 14
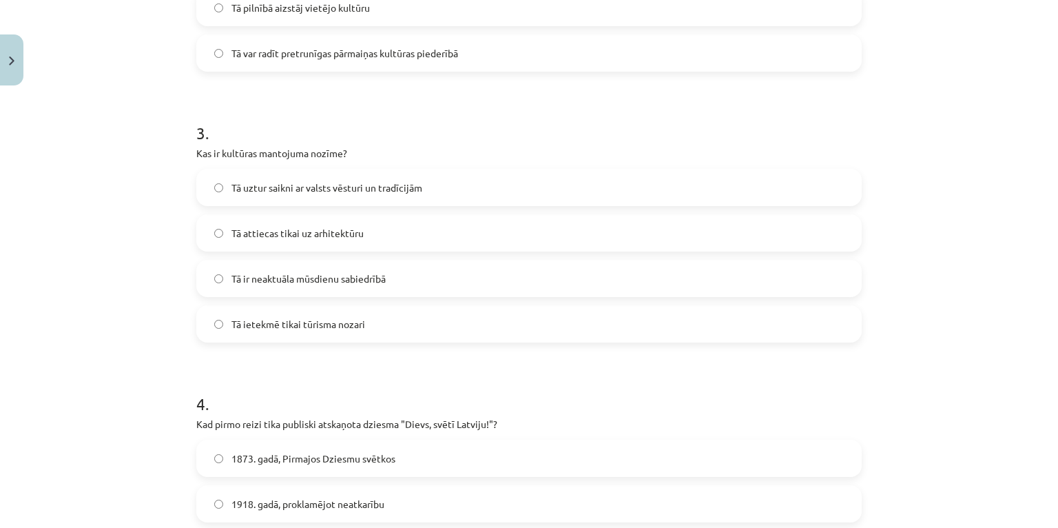
scroll to position [772, 0]
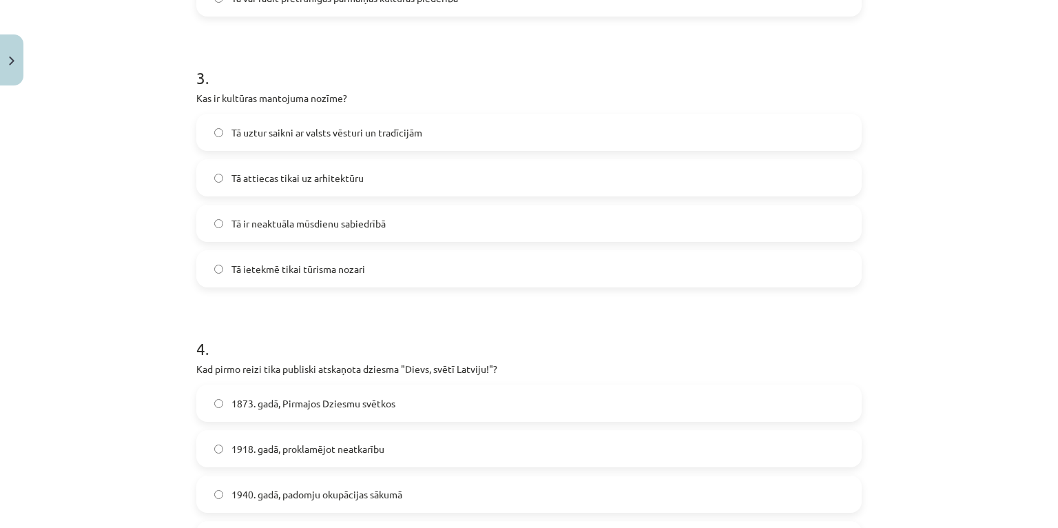
click at [274, 130] on span "Tā uztur saikni ar valsts vēsturi un tradīcijām" at bounding box center [327, 132] width 191 height 14
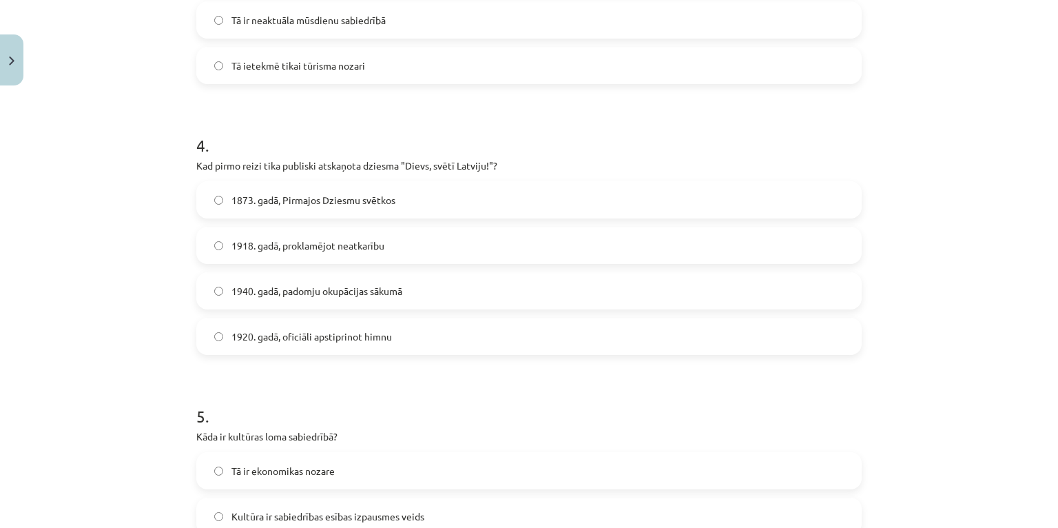
scroll to position [992, 0]
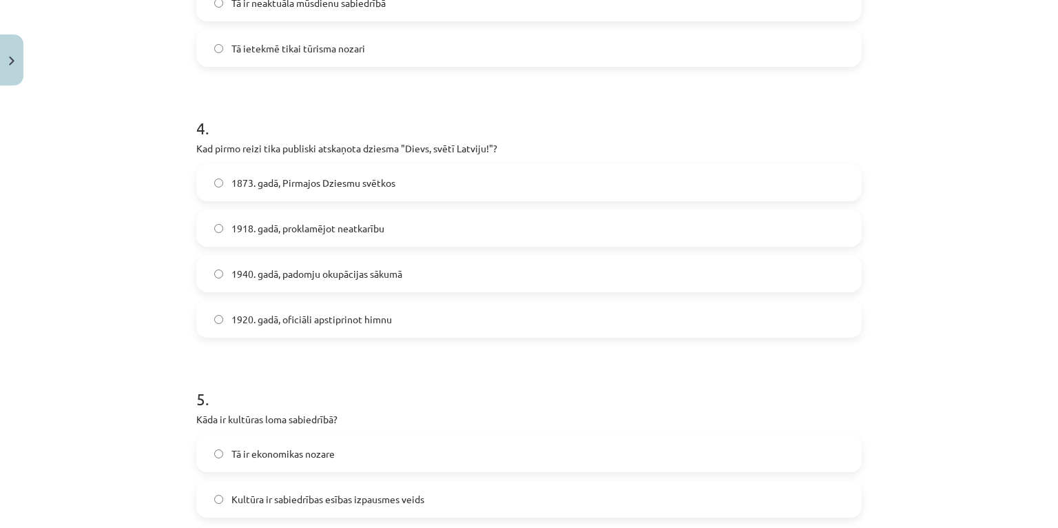
click at [269, 179] on span "1873. gadā, Pirmajos Dziesmu svētkos" at bounding box center [314, 183] width 164 height 14
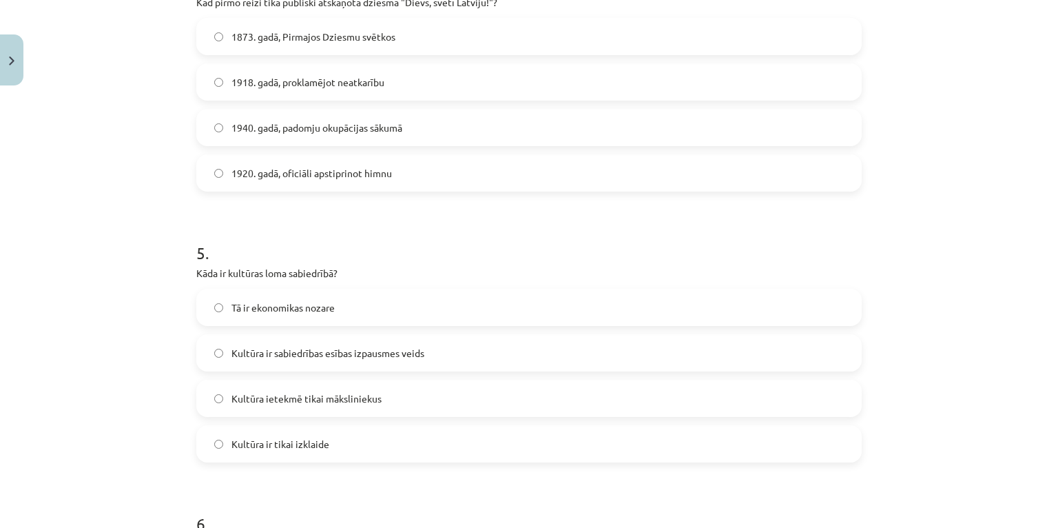
scroll to position [1158, 0]
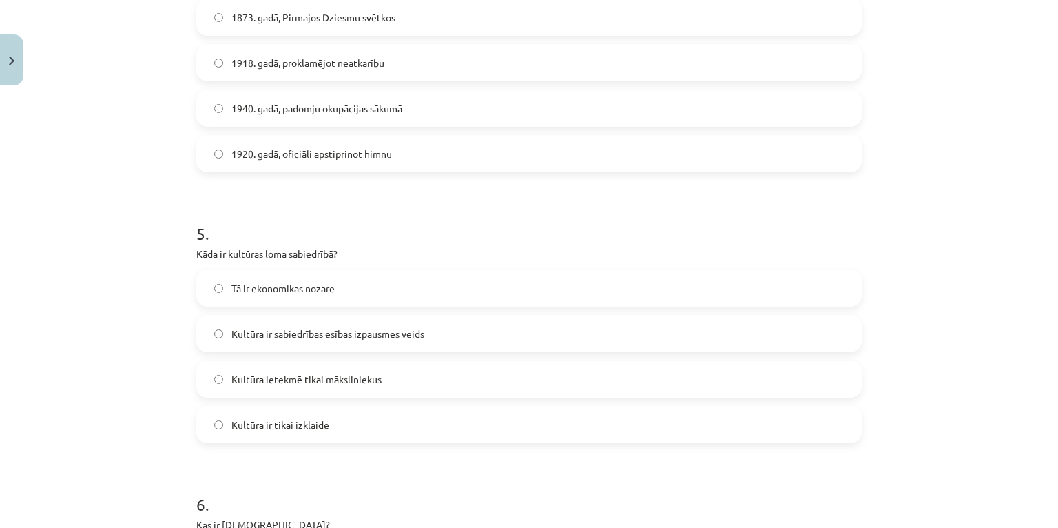
click at [303, 329] on span "Kultūra ir sabiedrības esības izpausmes veids" at bounding box center [328, 334] width 193 height 14
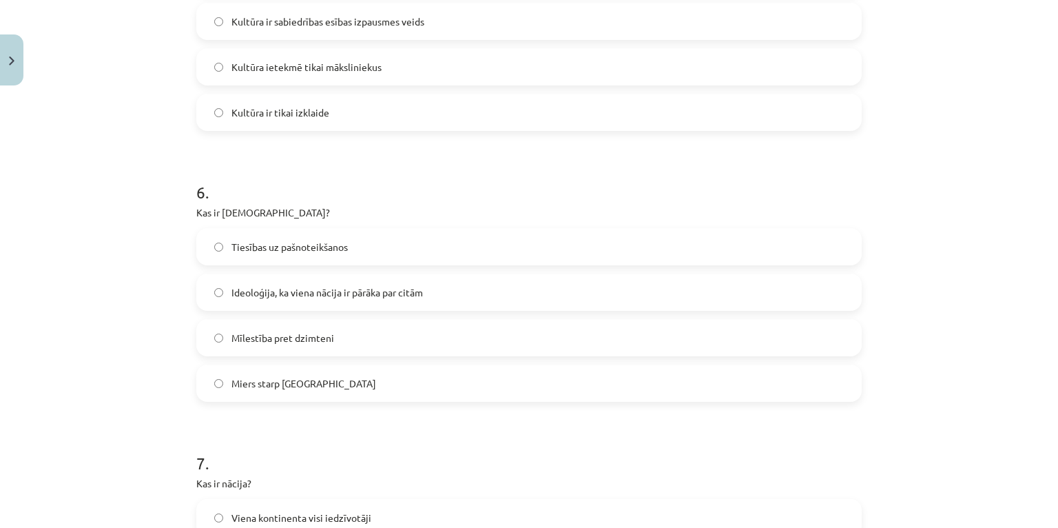
scroll to position [1488, 0]
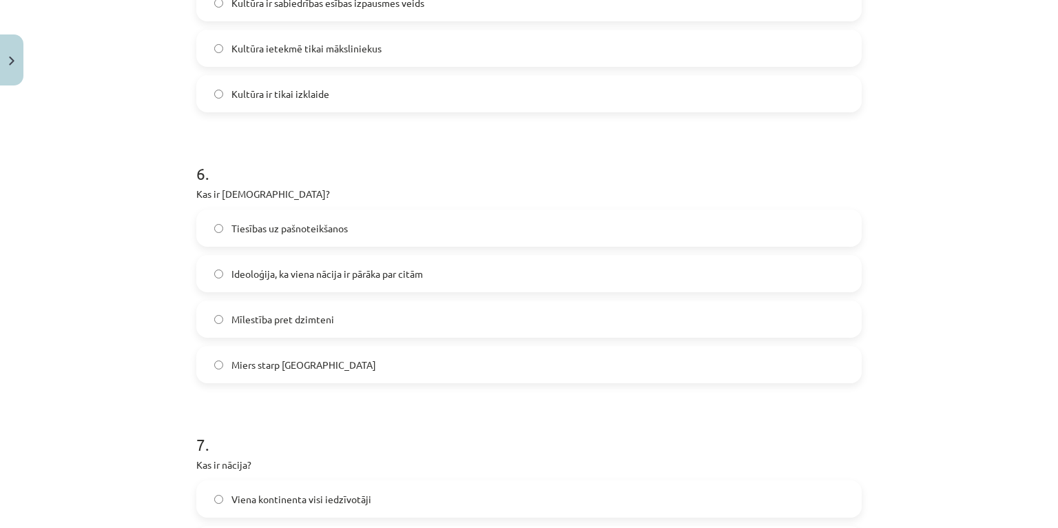
click at [336, 277] on span "Ideoloģija, ka viena nācija ir pārāka par citām" at bounding box center [328, 274] width 192 height 14
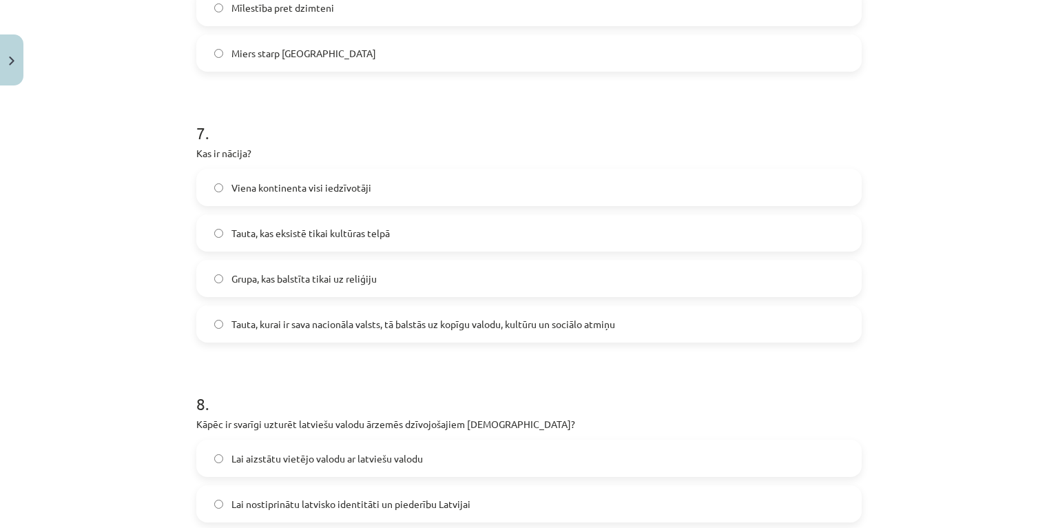
scroll to position [1819, 0]
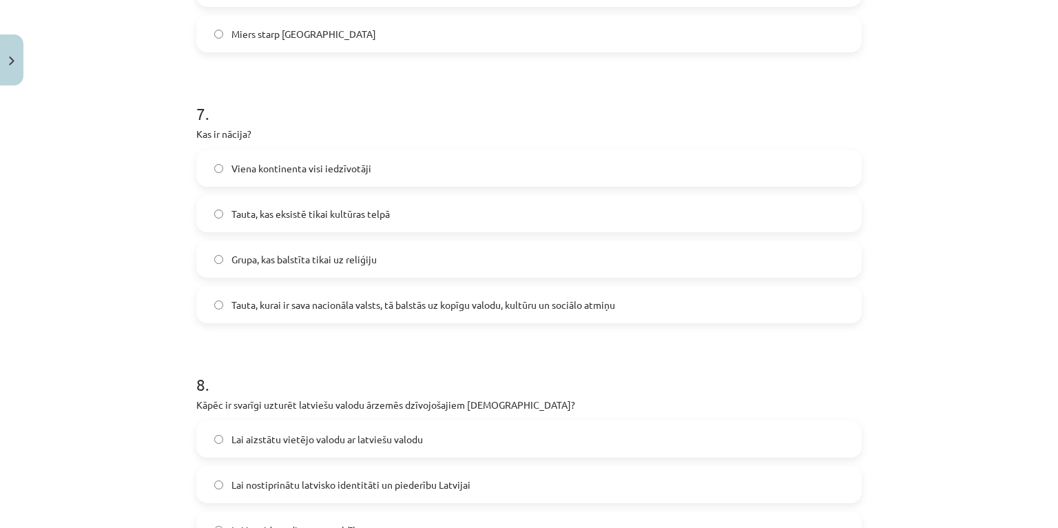
click at [283, 300] on span "Tauta, kurai ir sava nacionāla valsts, tā balstās uz kopīgu valodu, kultūru un …" at bounding box center [424, 305] width 384 height 14
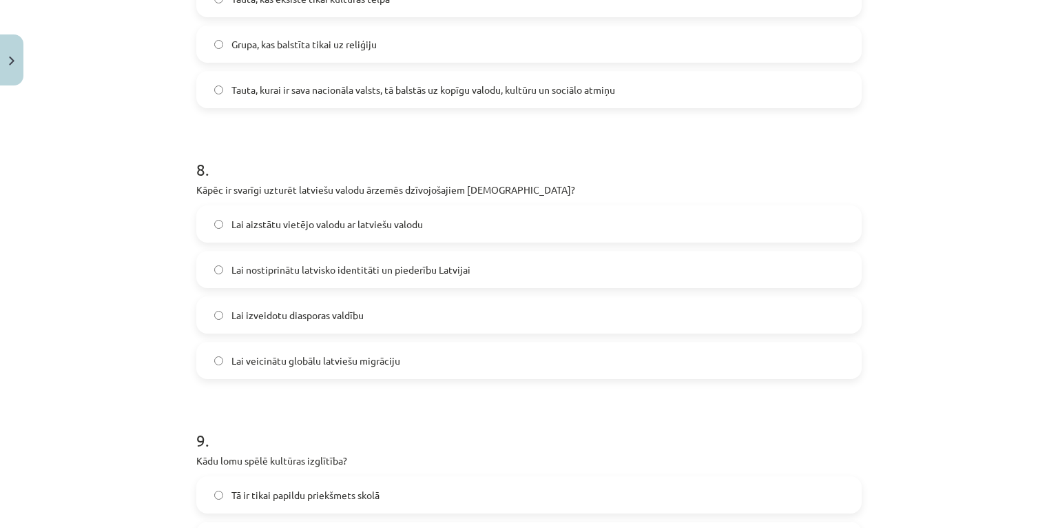
scroll to position [2040, 0]
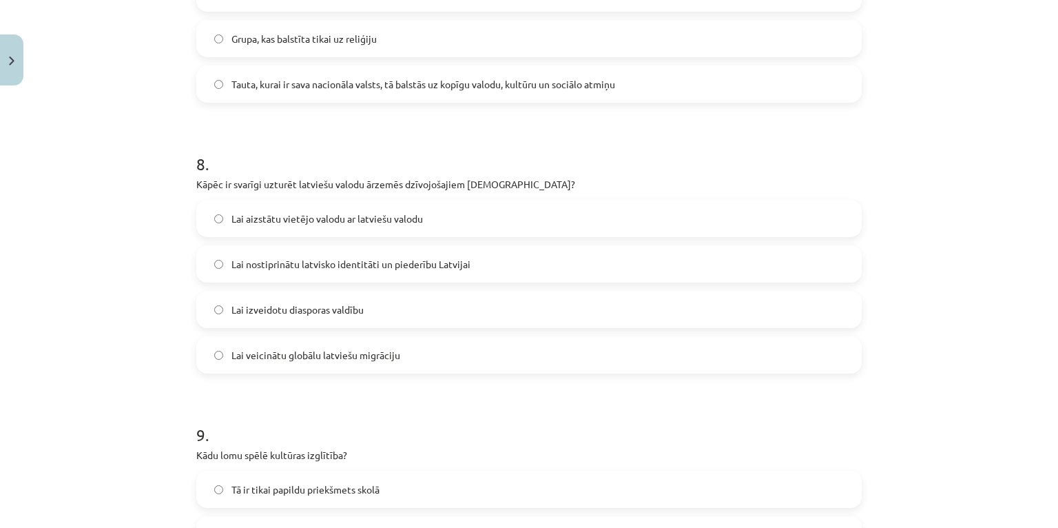
click at [325, 269] on span "Lai nostiprinātu latvisko identitāti un piederību Latvijai" at bounding box center [351, 264] width 239 height 14
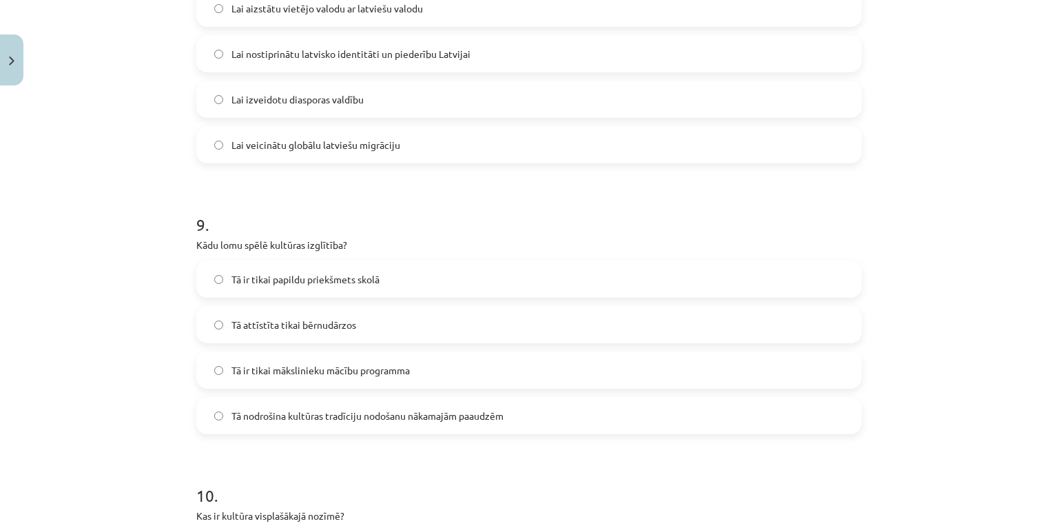
scroll to position [2260, 0]
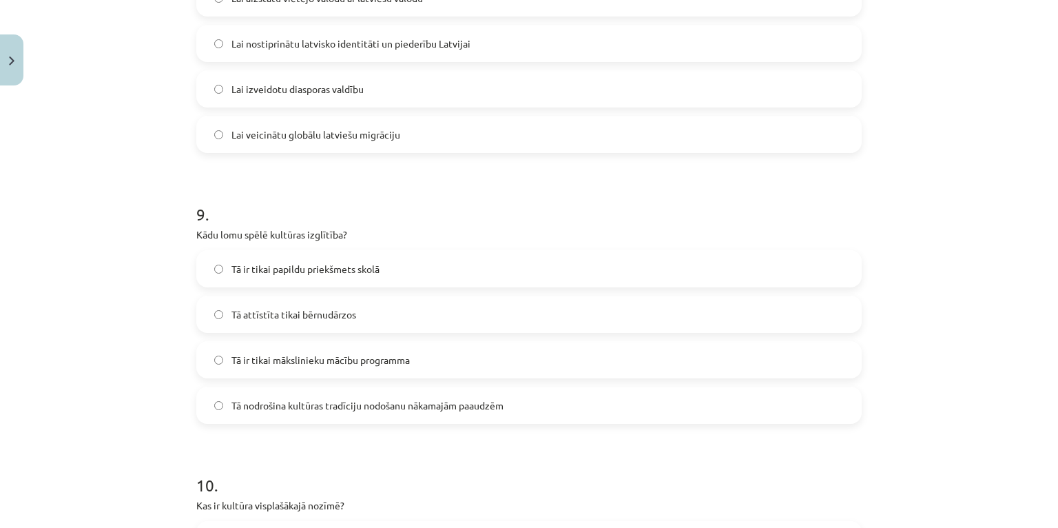
click at [327, 403] on span "Tā nodrošina kultūras tradīciju nodošanu nākamajām paaudzēm" at bounding box center [368, 405] width 272 height 14
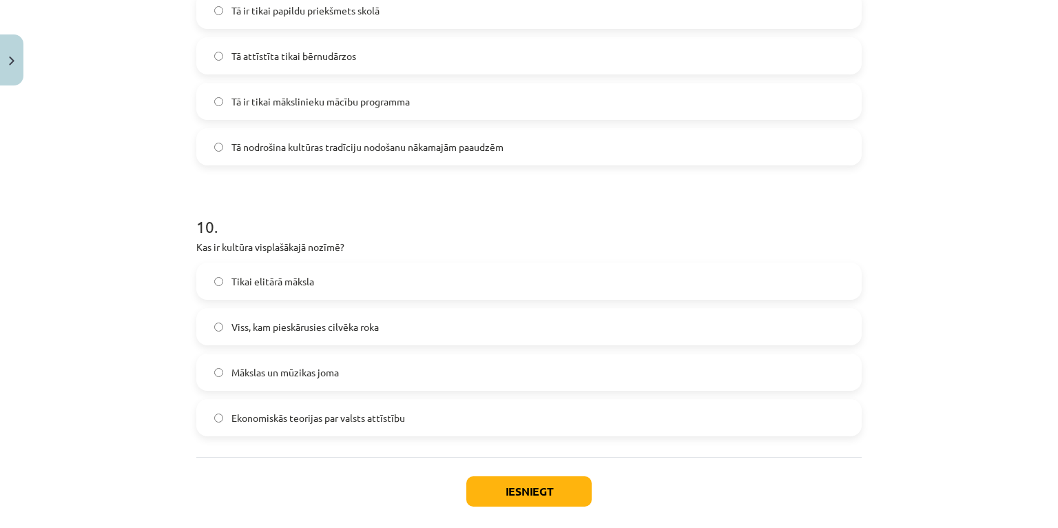
scroll to position [2586, 0]
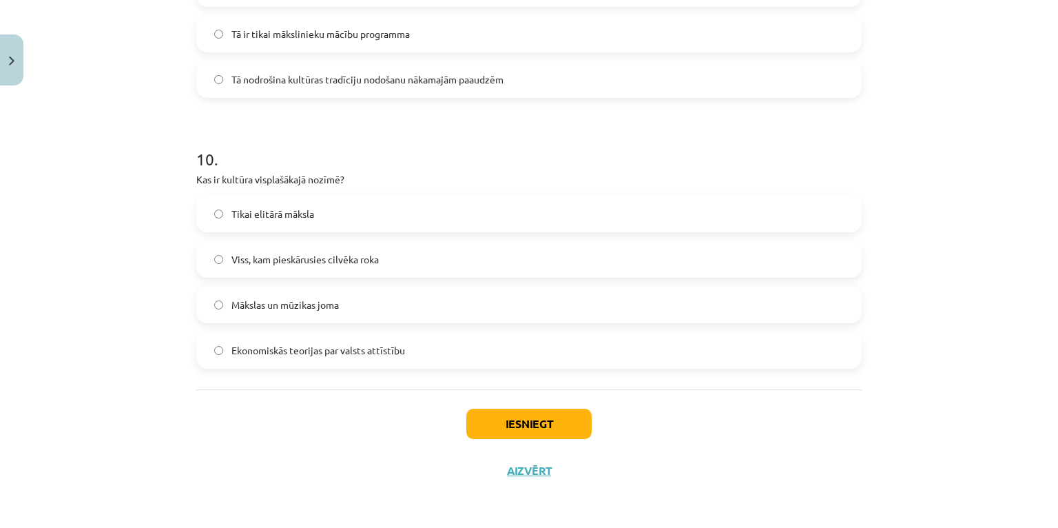
drag, startPoint x: 253, startPoint y: 259, endPoint x: 322, endPoint y: 299, distance: 79.7
click at [254, 259] on span "Viss, kam pieskārusies cilvēka roka" at bounding box center [305, 259] width 147 height 14
click at [534, 427] on button "Iesniegt" at bounding box center [528, 424] width 125 height 30
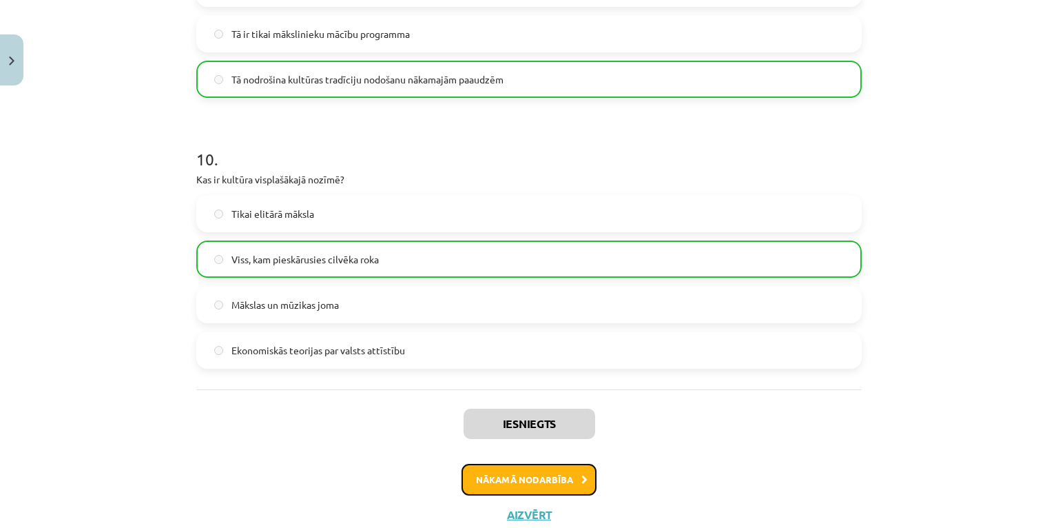
click at [529, 476] on button "Nākamā nodarbība" at bounding box center [529, 480] width 135 height 32
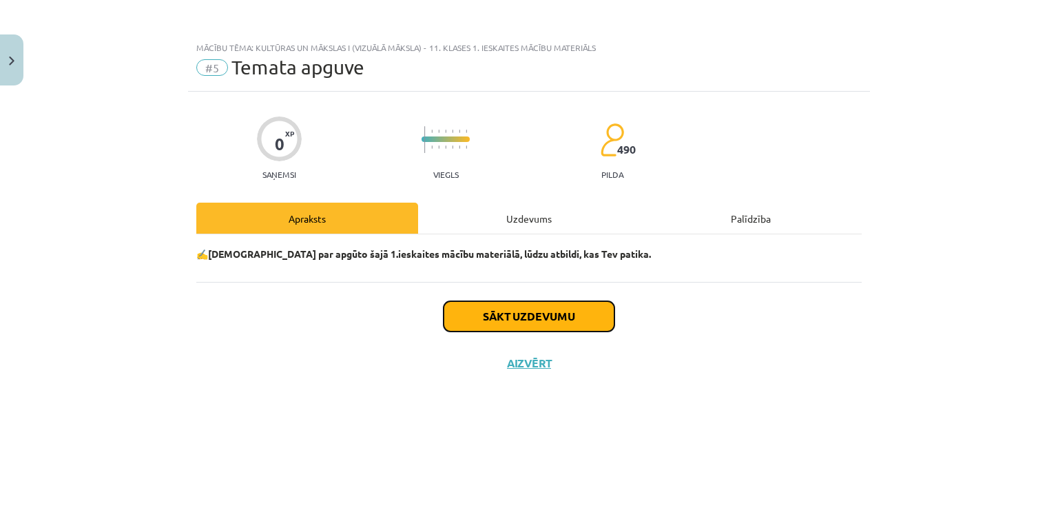
click at [531, 306] on button "Sākt uzdevumu" at bounding box center [529, 316] width 171 height 30
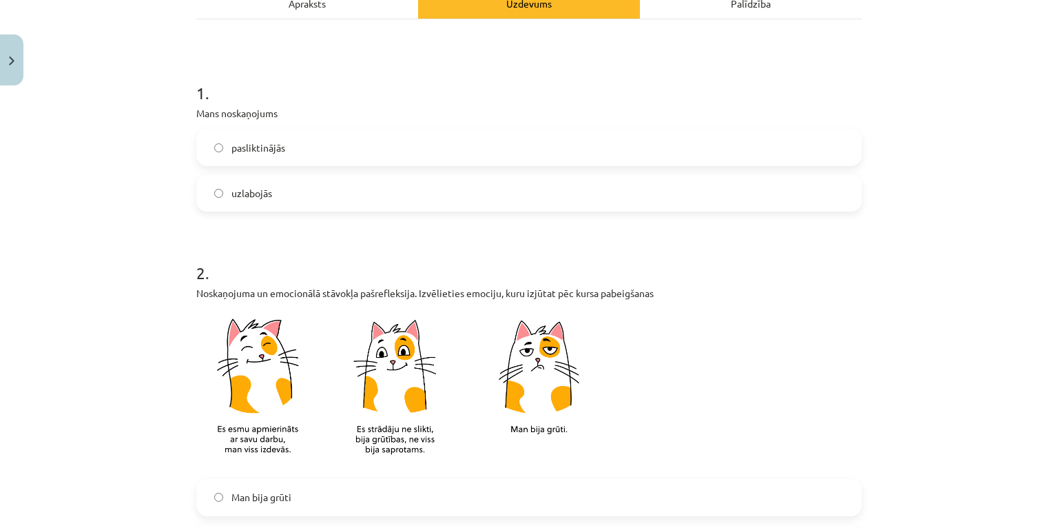
scroll to position [221, 0]
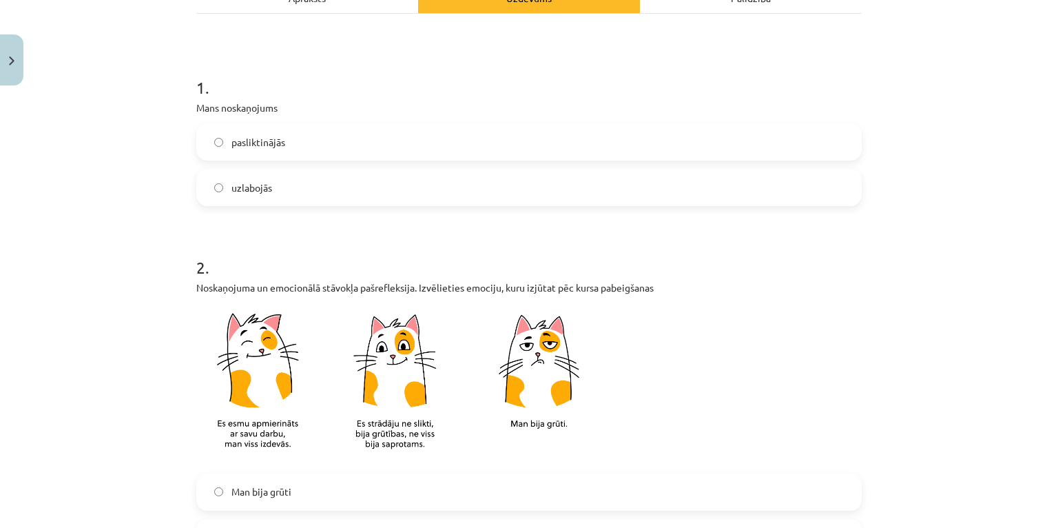
click at [320, 149] on label "pasliktinājās" at bounding box center [529, 142] width 663 height 34
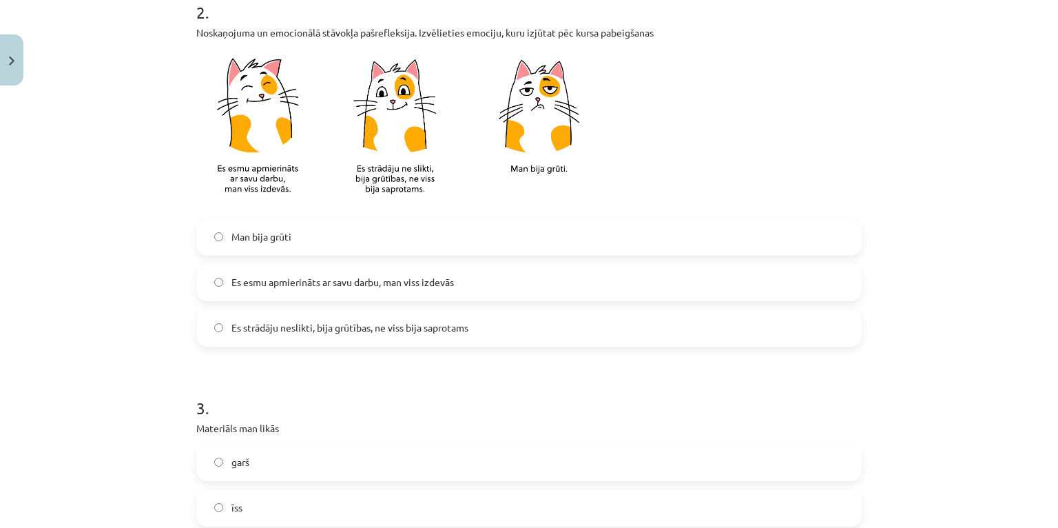
scroll to position [496, 0]
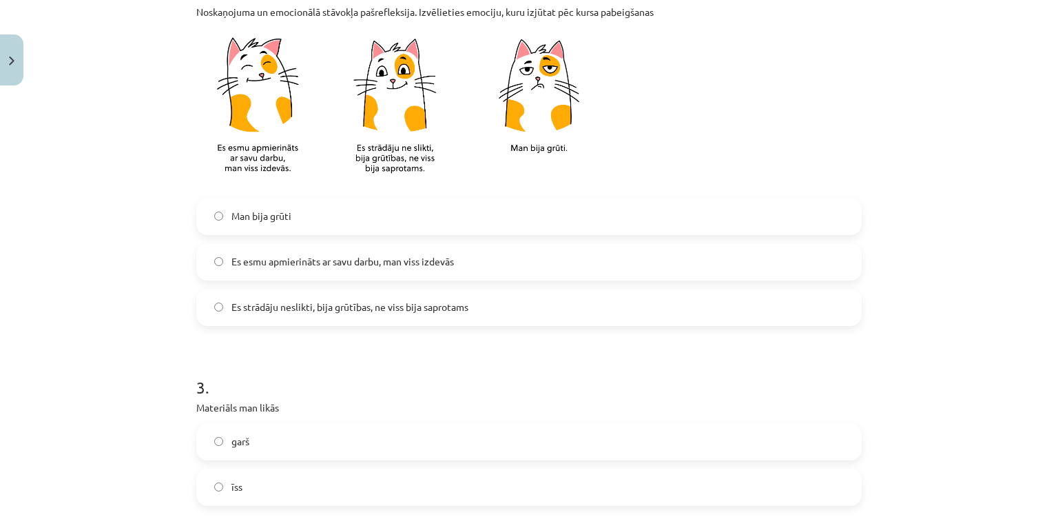
click at [304, 256] on span "Es esmu apmierināts ar savu darbu, man viss izdevās" at bounding box center [343, 261] width 223 height 14
click at [281, 216] on span "Man bija grūti" at bounding box center [262, 216] width 60 height 14
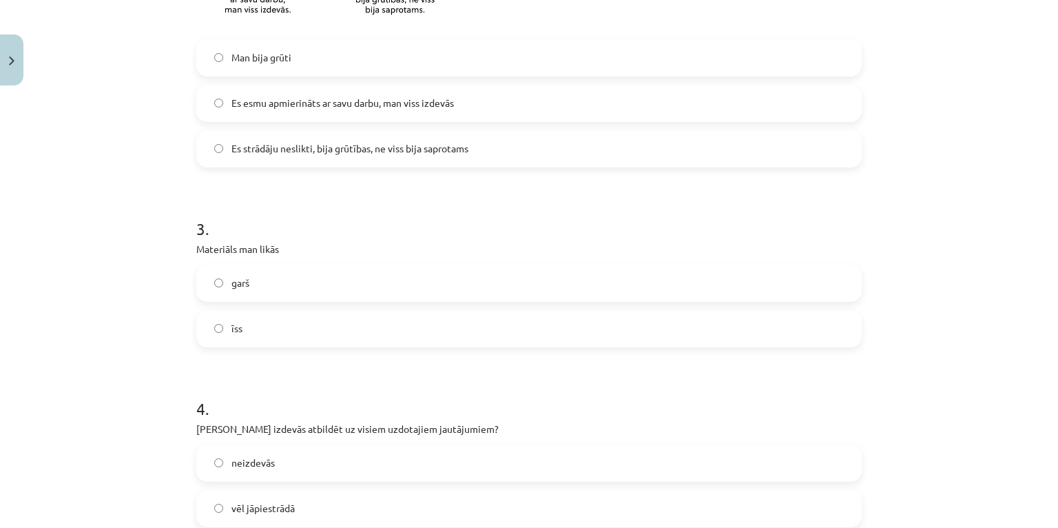
scroll to position [662, 0]
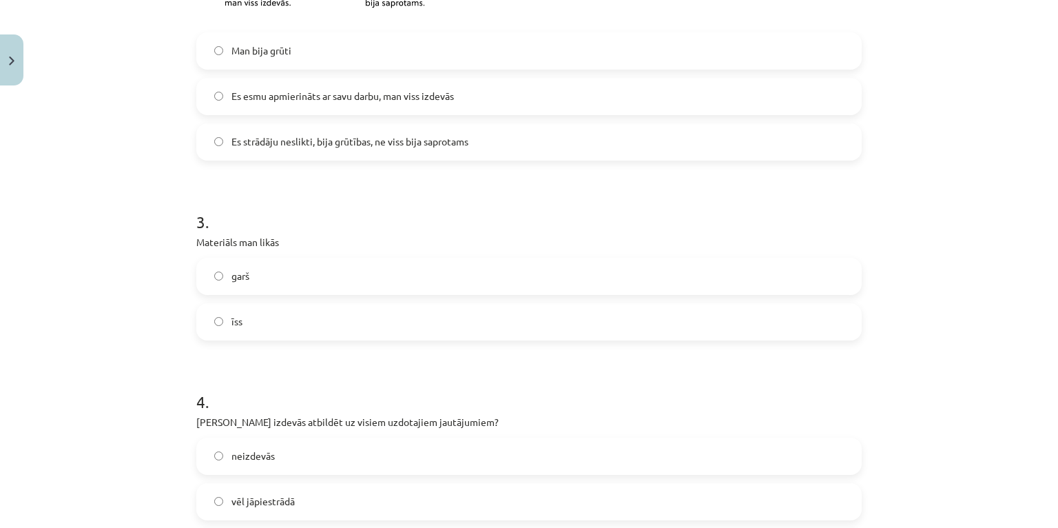
click at [247, 275] on label "garš" at bounding box center [529, 276] width 663 height 34
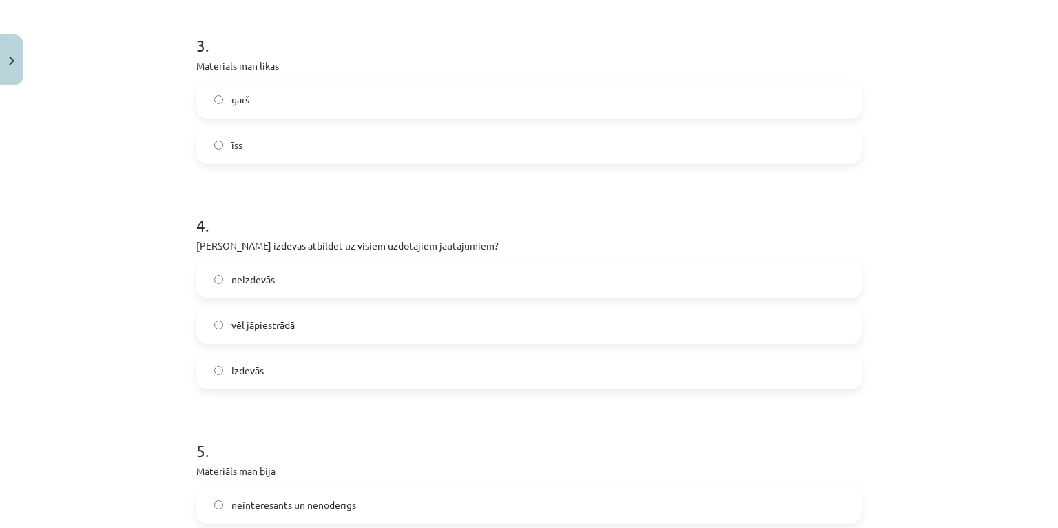
scroll to position [882, 0]
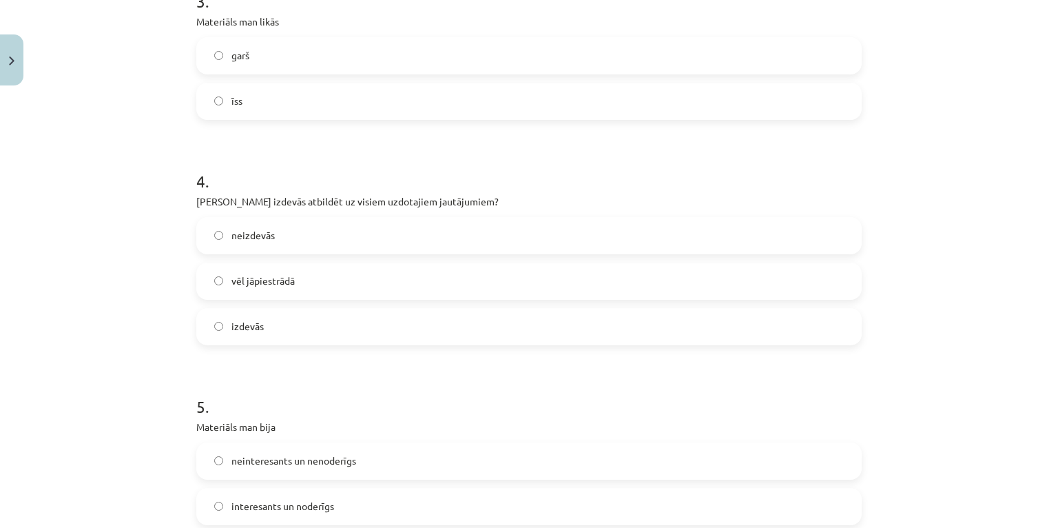
click at [280, 280] on span "vēl jāpiestrādā" at bounding box center [263, 281] width 63 height 14
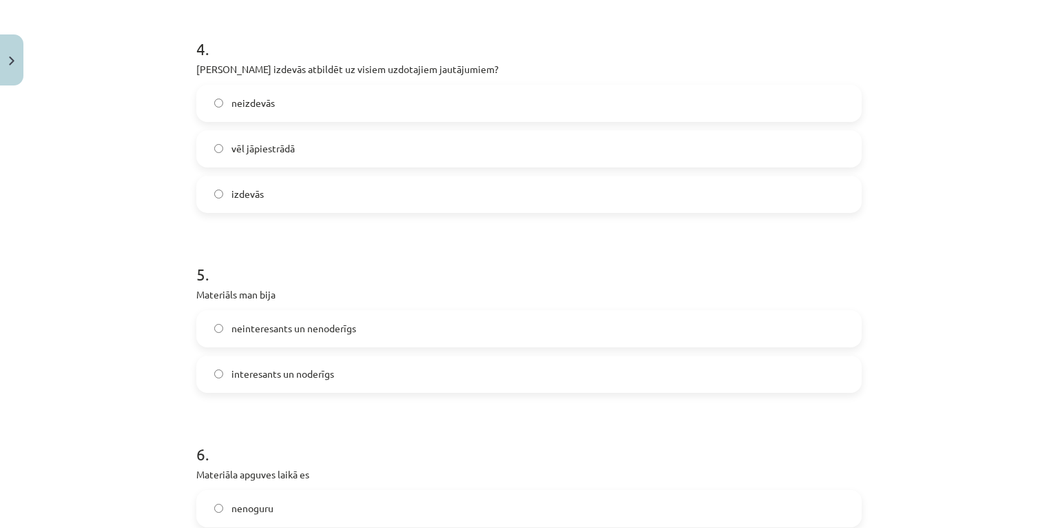
scroll to position [1047, 0]
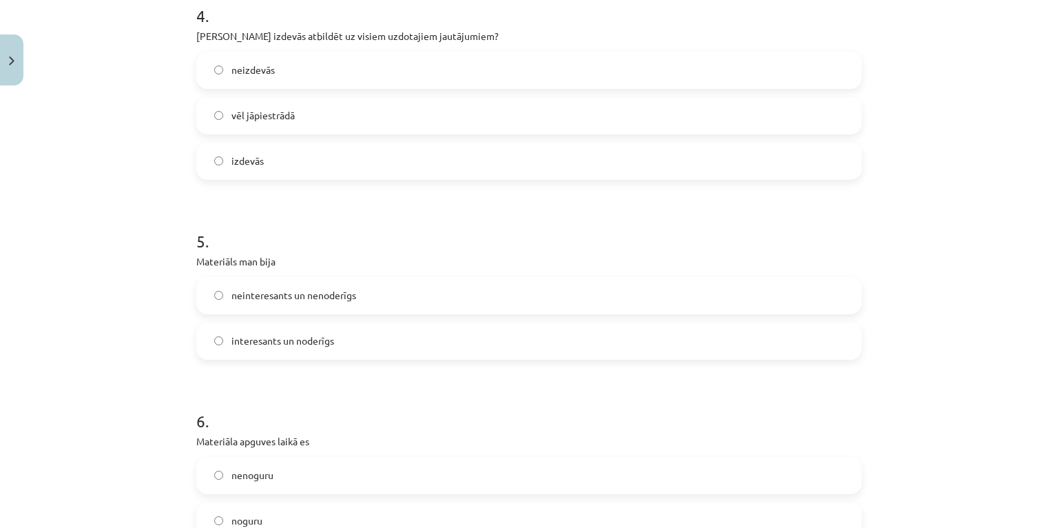
click at [281, 342] on span "interesants un noderīgs" at bounding box center [283, 341] width 103 height 14
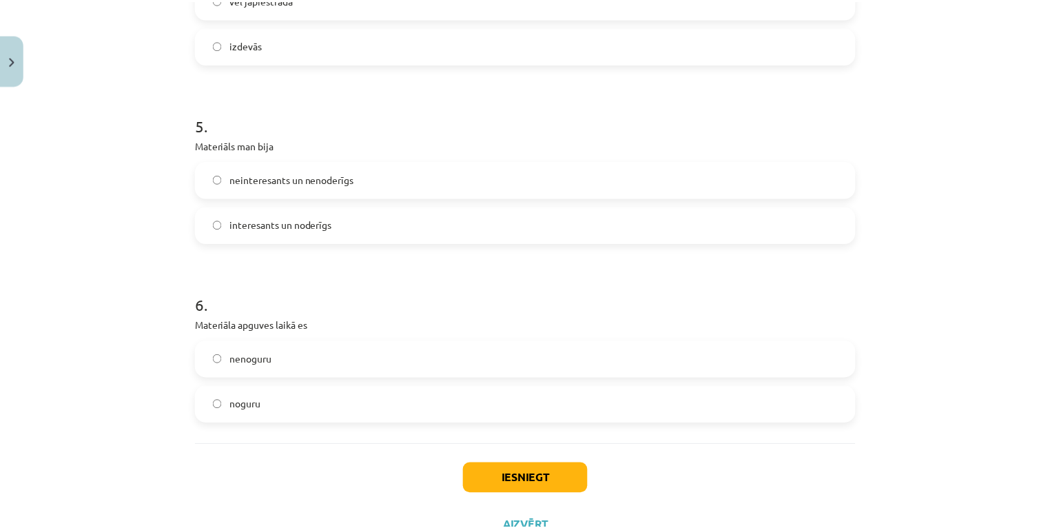
scroll to position [1213, 0]
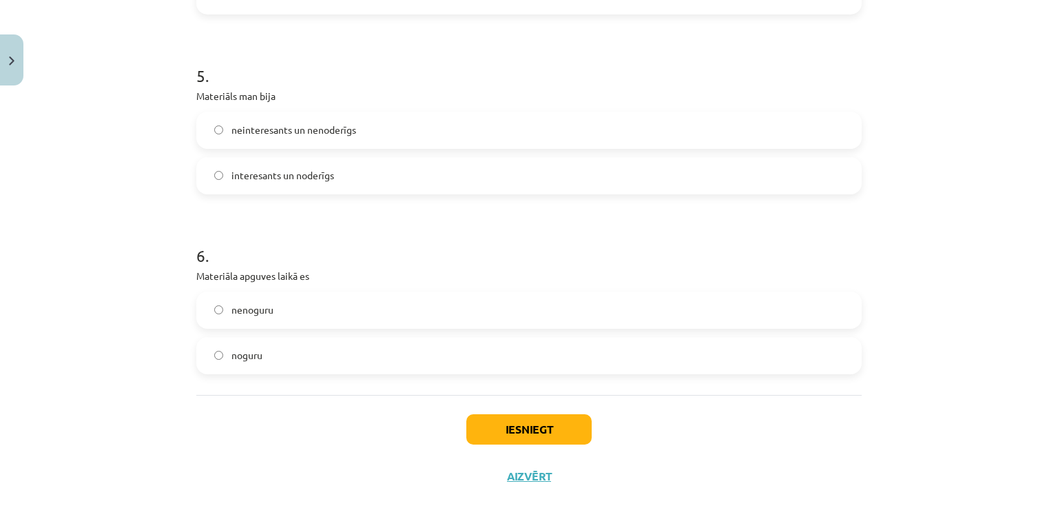
click at [240, 353] on span "noguru" at bounding box center [247, 355] width 31 height 14
click at [529, 433] on button "Iesniegt" at bounding box center [528, 429] width 125 height 30
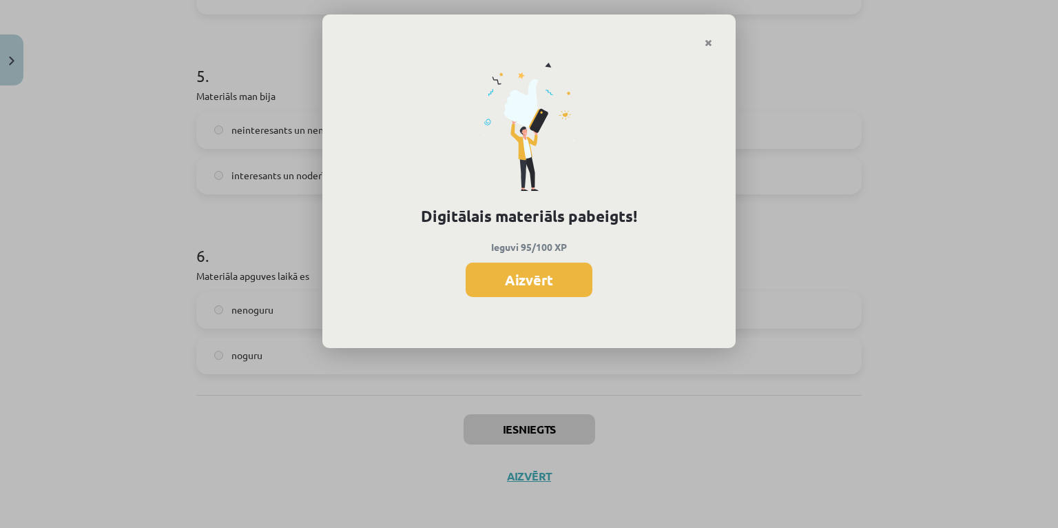
click at [511, 283] on button "Aizvērt" at bounding box center [529, 280] width 127 height 34
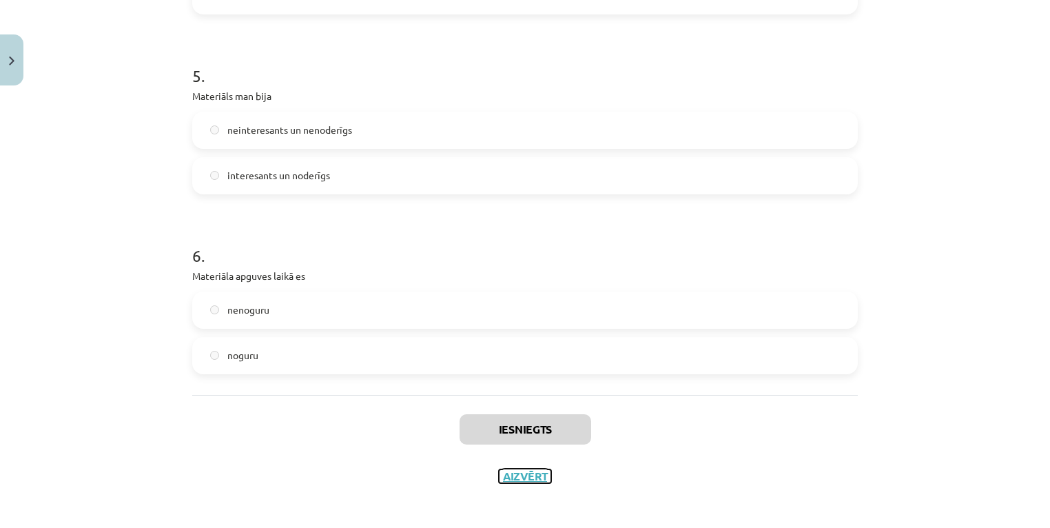
click at [524, 478] on button "Aizvērt" at bounding box center [525, 476] width 52 height 14
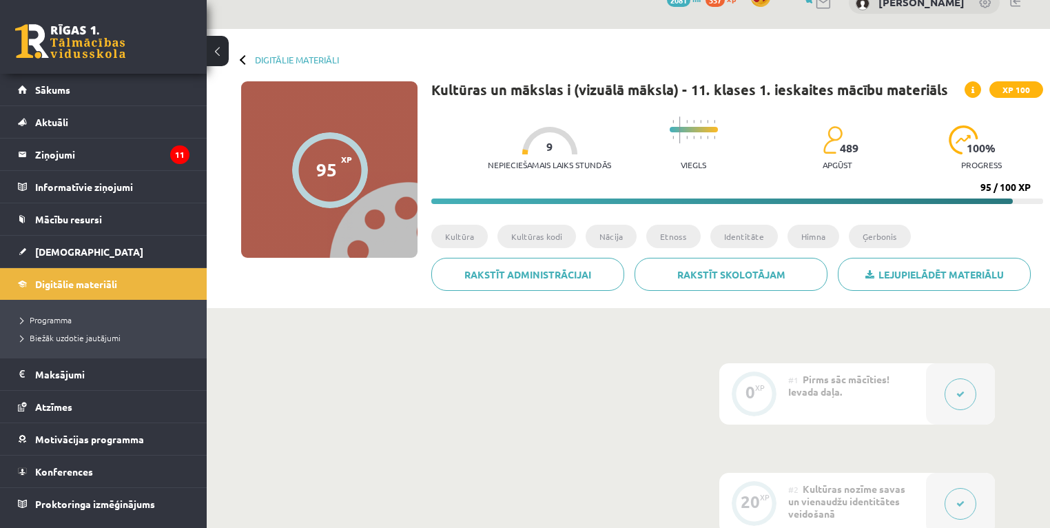
scroll to position [0, 0]
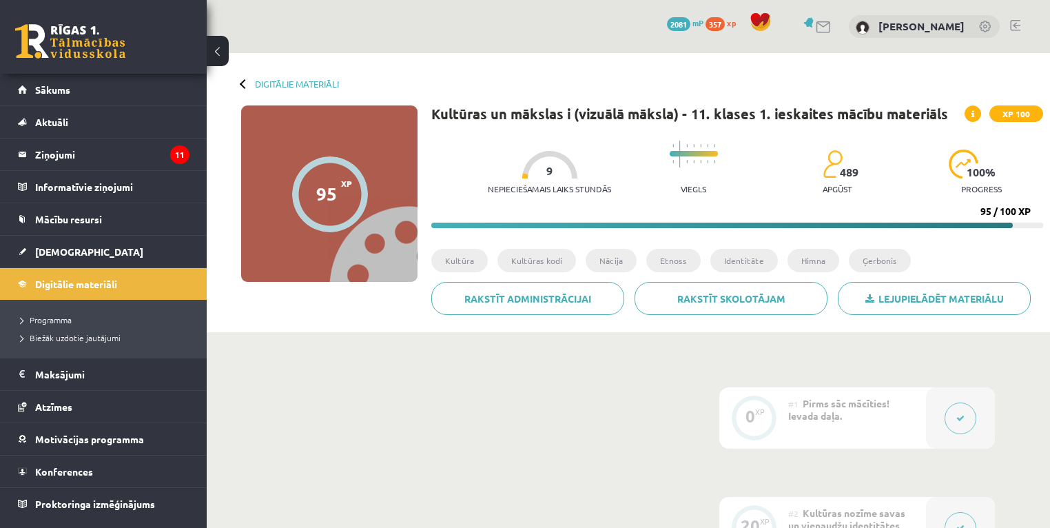
click at [77, 45] on link at bounding box center [70, 41] width 110 height 34
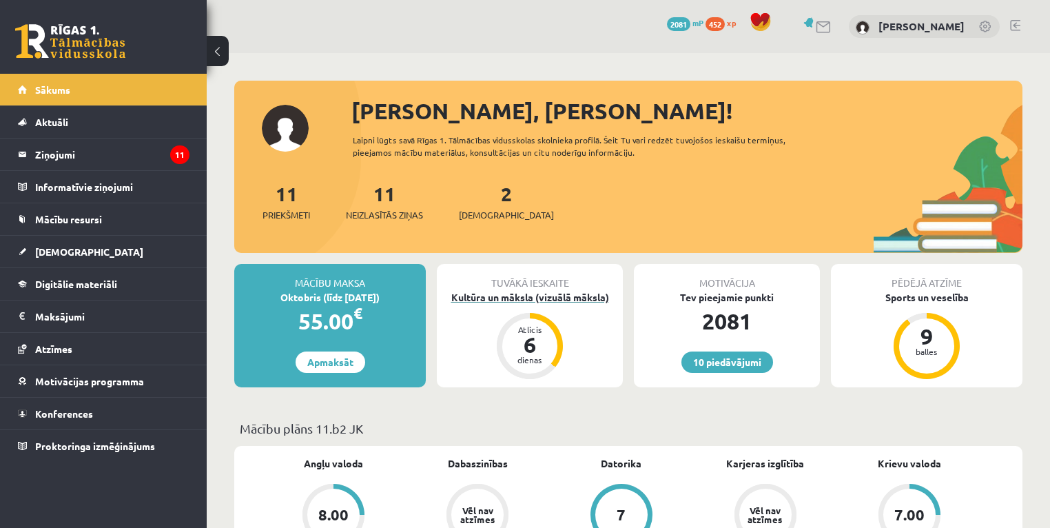
click at [531, 292] on div "Kultūra un māksla (vizuālā māksla)" at bounding box center [530, 297] width 186 height 14
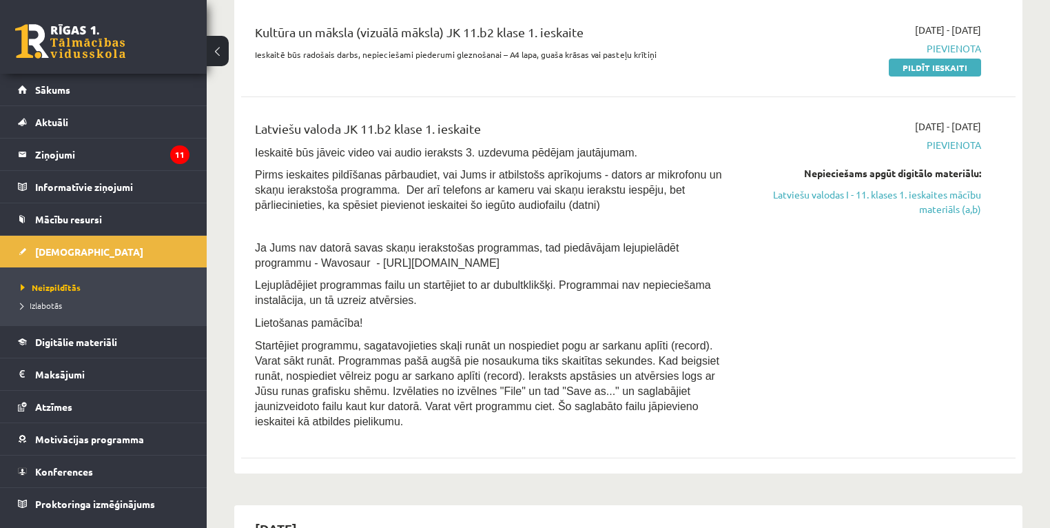
scroll to position [55, 0]
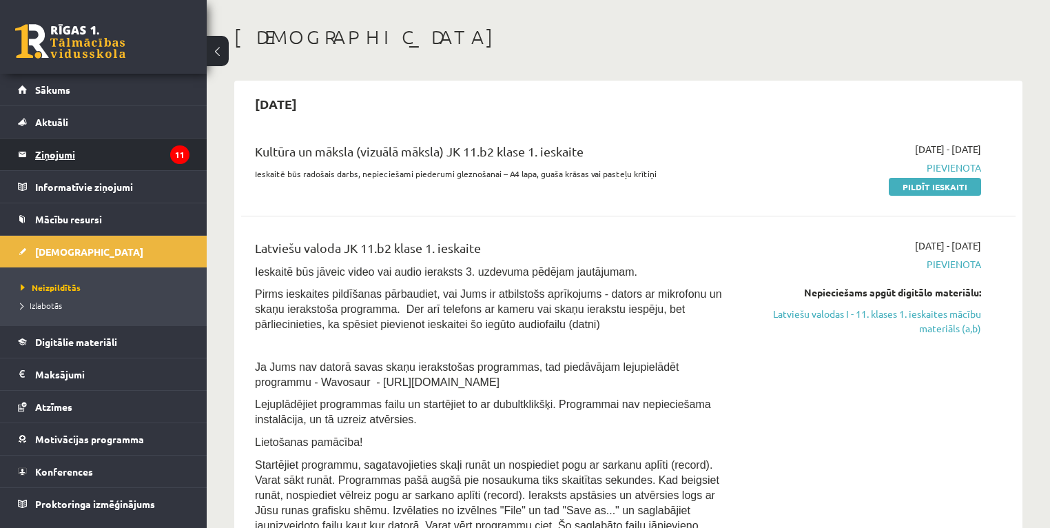
click at [146, 156] on legend "Ziņojumi 11" at bounding box center [112, 155] width 154 height 32
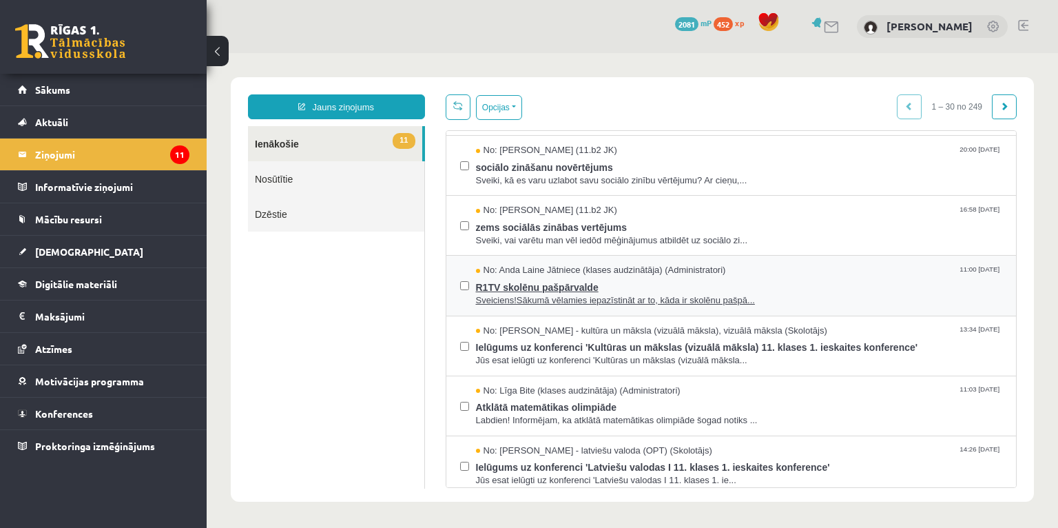
scroll to position [110, 0]
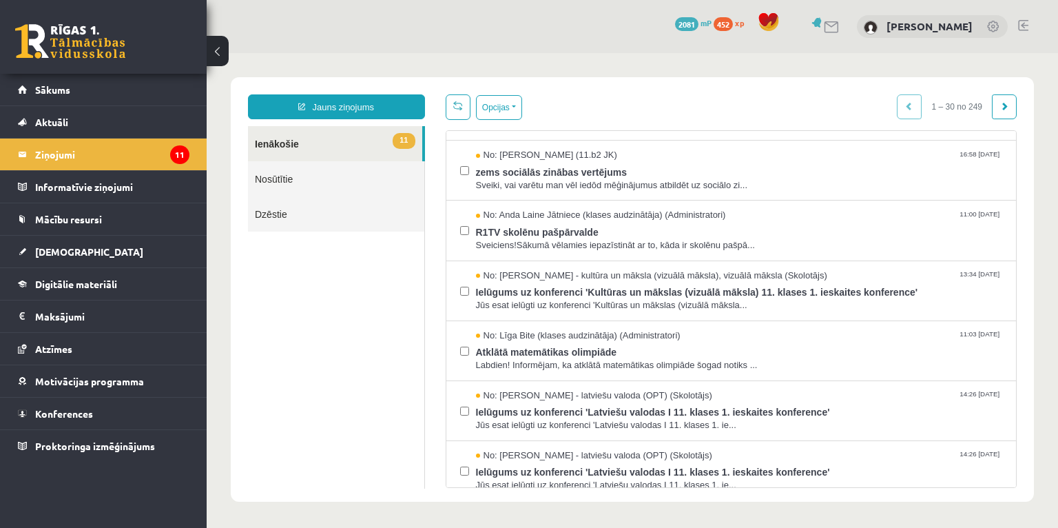
click at [61, 36] on link at bounding box center [70, 41] width 110 height 34
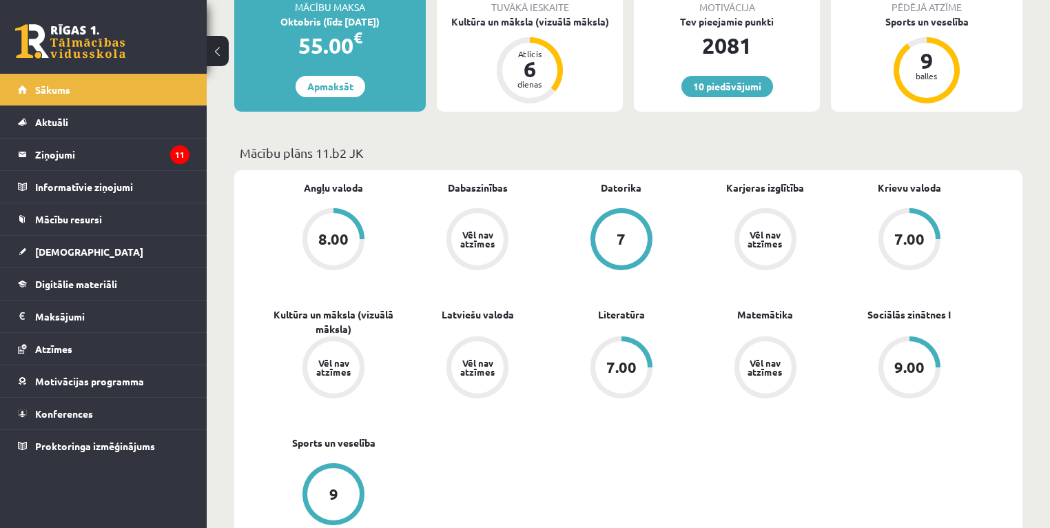
scroll to position [55, 0]
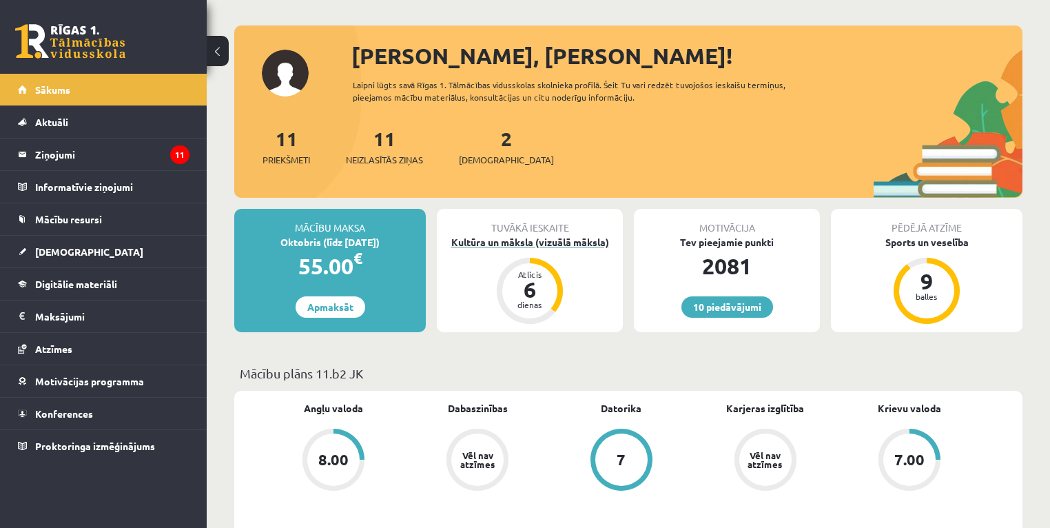
click at [502, 240] on div "Kultūra un māksla (vizuālā māksla)" at bounding box center [530, 242] width 186 height 14
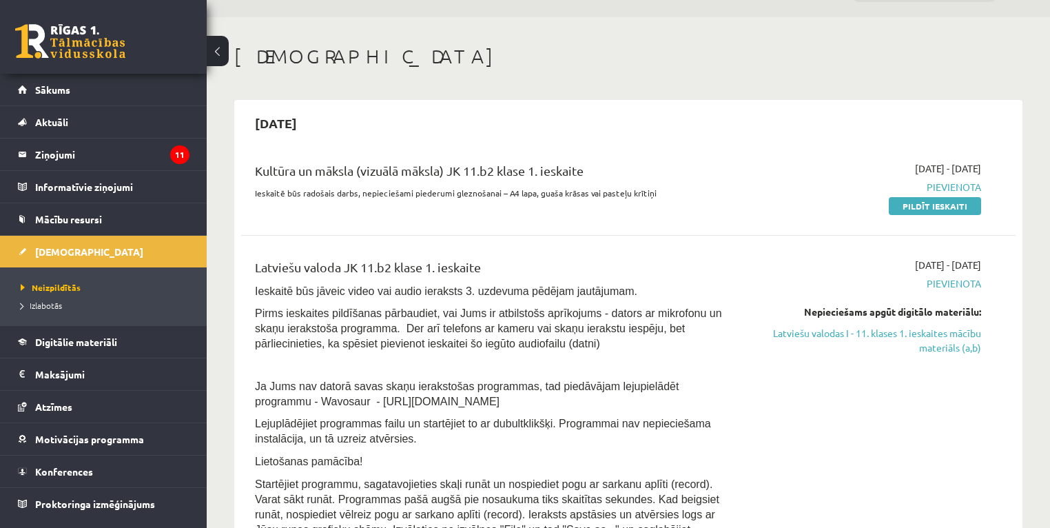
scroll to position [55, 0]
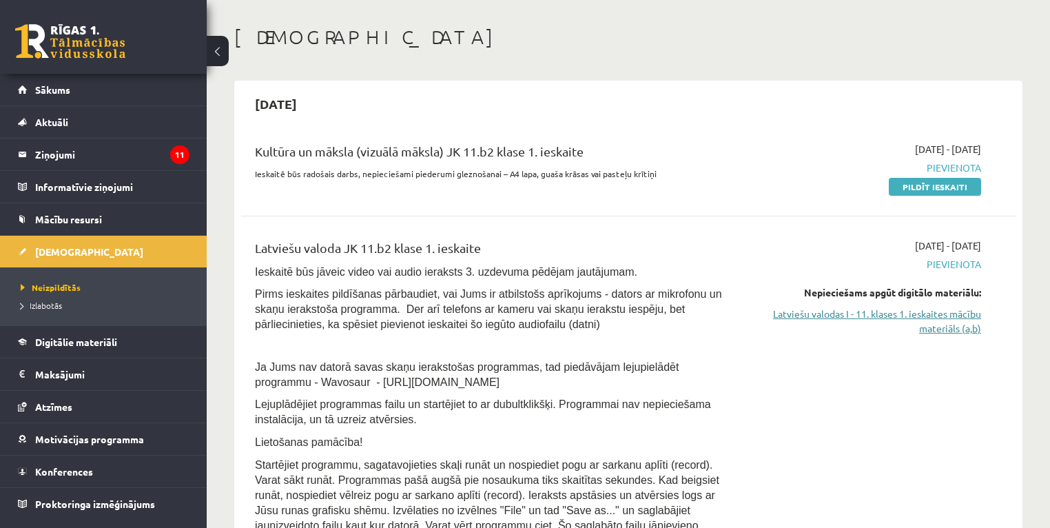
click at [783, 316] on link "Latviešu valodas I - 11. klases 1. ieskaites mācību materiāls (a,b)" at bounding box center [867, 321] width 228 height 29
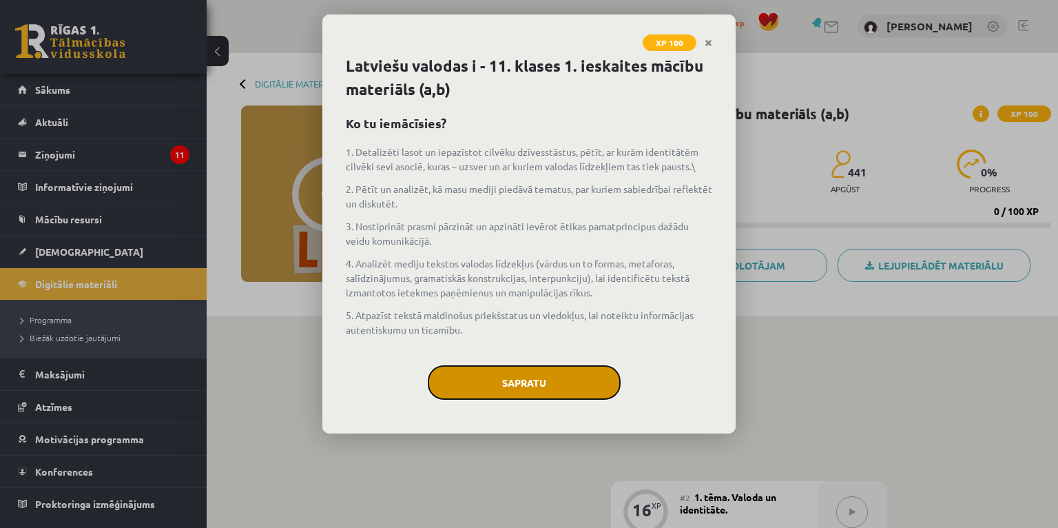
click at [537, 380] on button "Sapratu" at bounding box center [524, 382] width 193 height 34
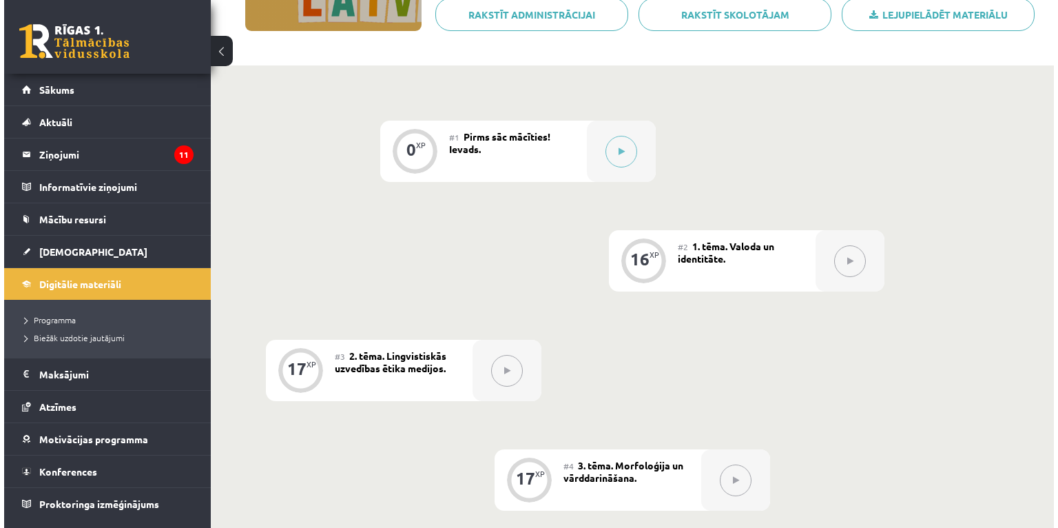
scroll to position [143, 0]
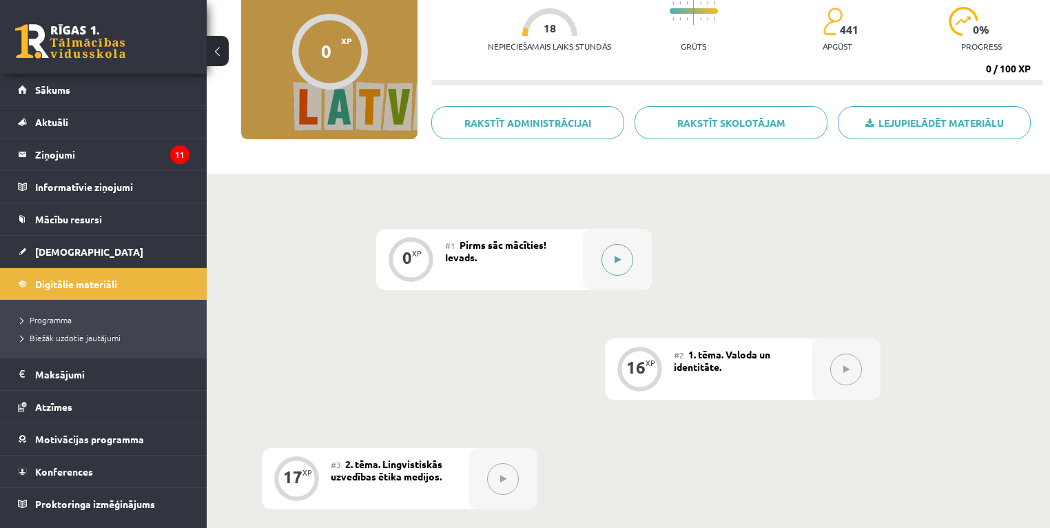
click at [615, 254] on button at bounding box center [618, 260] width 32 height 32
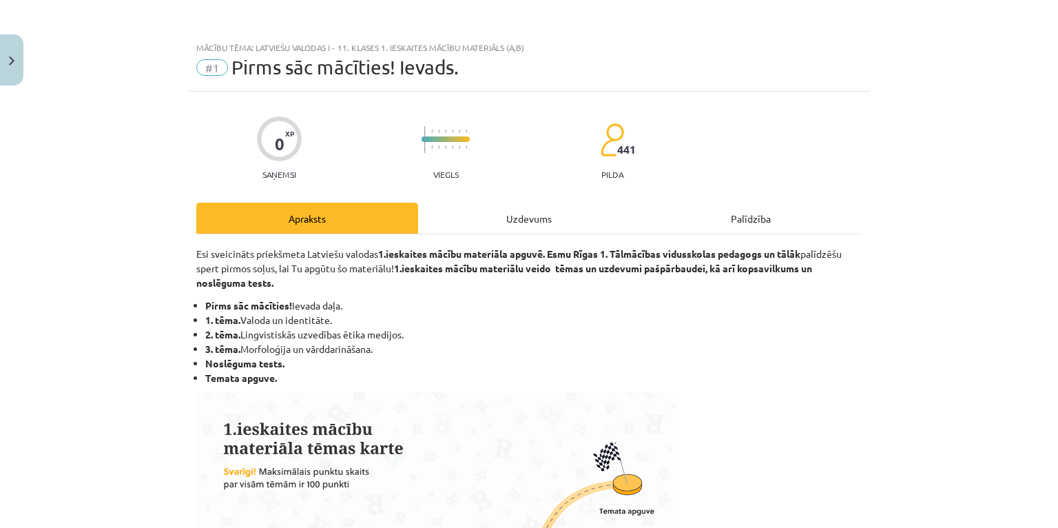
click at [524, 214] on div "Uzdevums" at bounding box center [529, 218] width 222 height 31
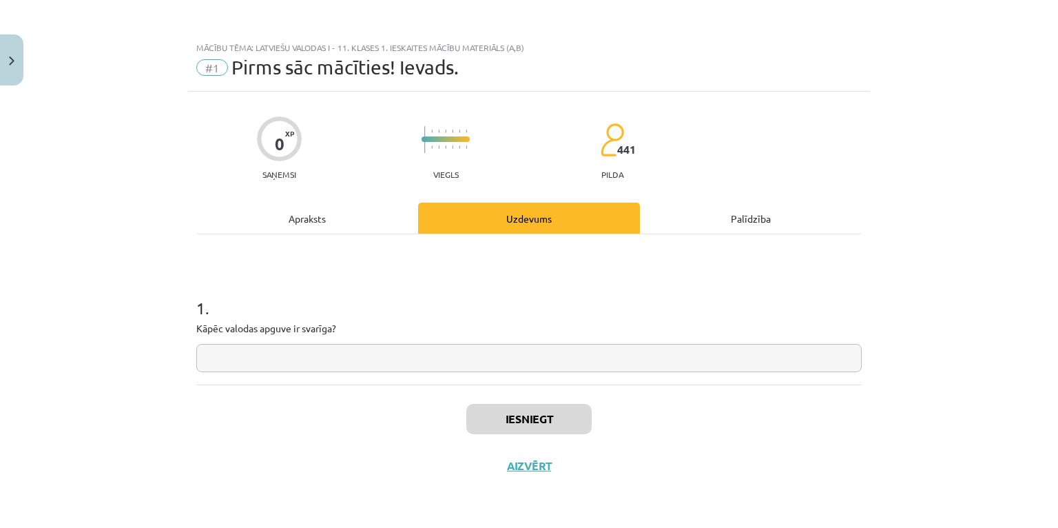
drag, startPoint x: 473, startPoint y: 356, endPoint x: 474, endPoint y: 363, distance: 7.6
click at [474, 363] on input "text" at bounding box center [529, 358] width 666 height 28
type input "*****"
click at [507, 412] on button "Iesniegt" at bounding box center [528, 419] width 125 height 30
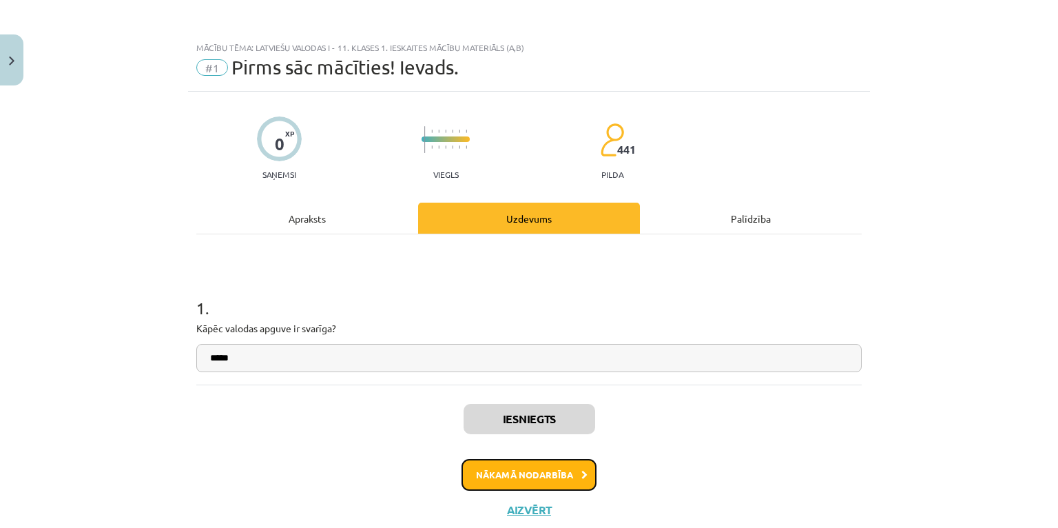
click at [523, 474] on button "Nākamā nodarbība" at bounding box center [529, 475] width 135 height 32
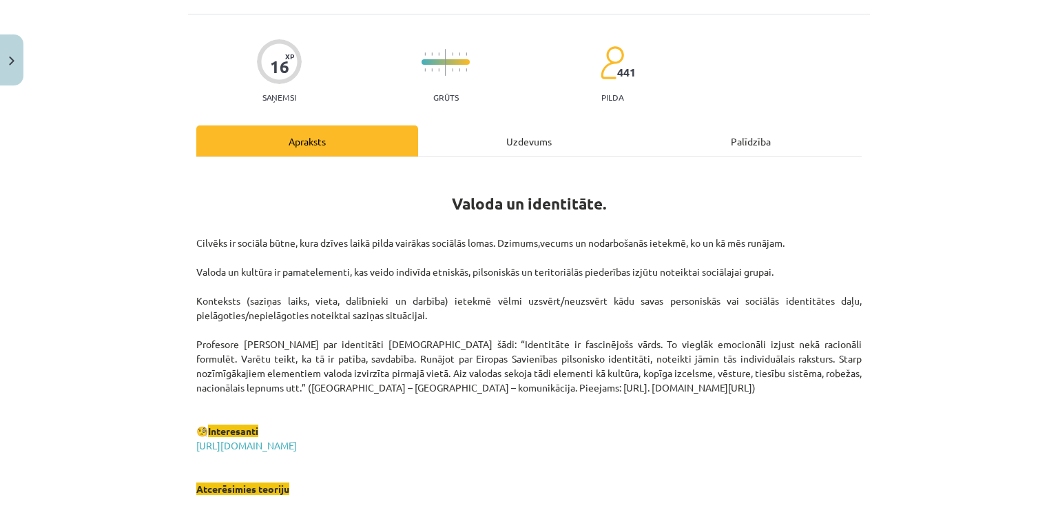
scroll to position [34, 0]
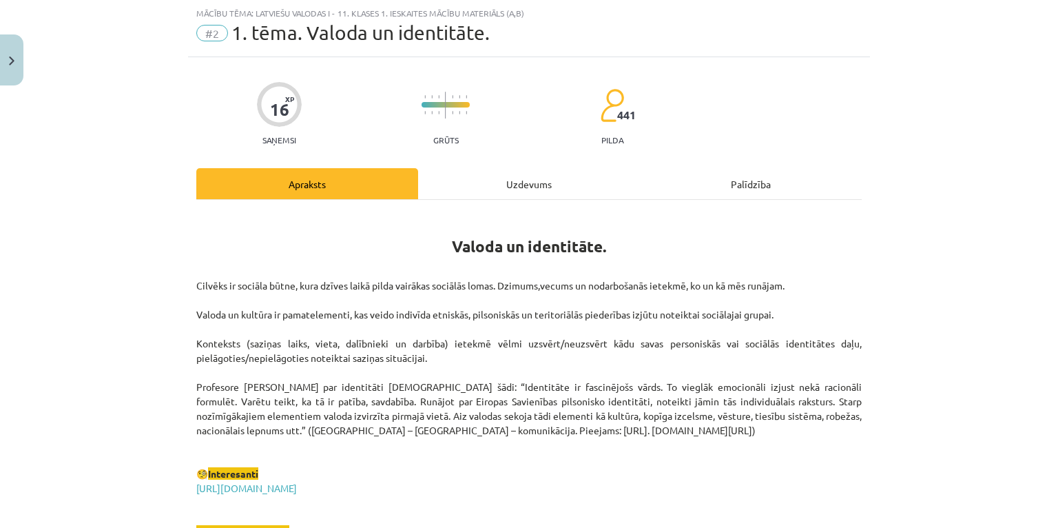
click at [518, 176] on div "Uzdevums" at bounding box center [529, 183] width 222 height 31
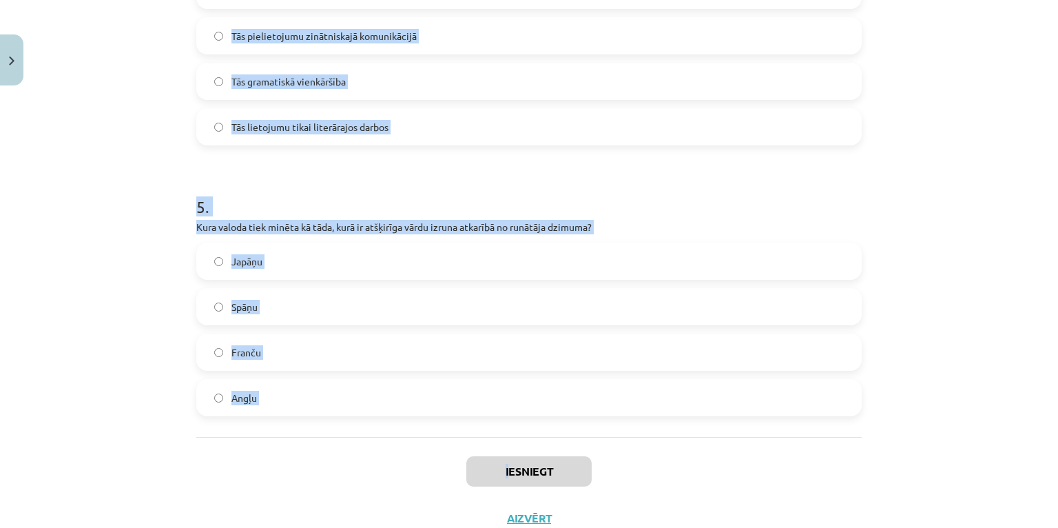
scroll to position [1232, 0]
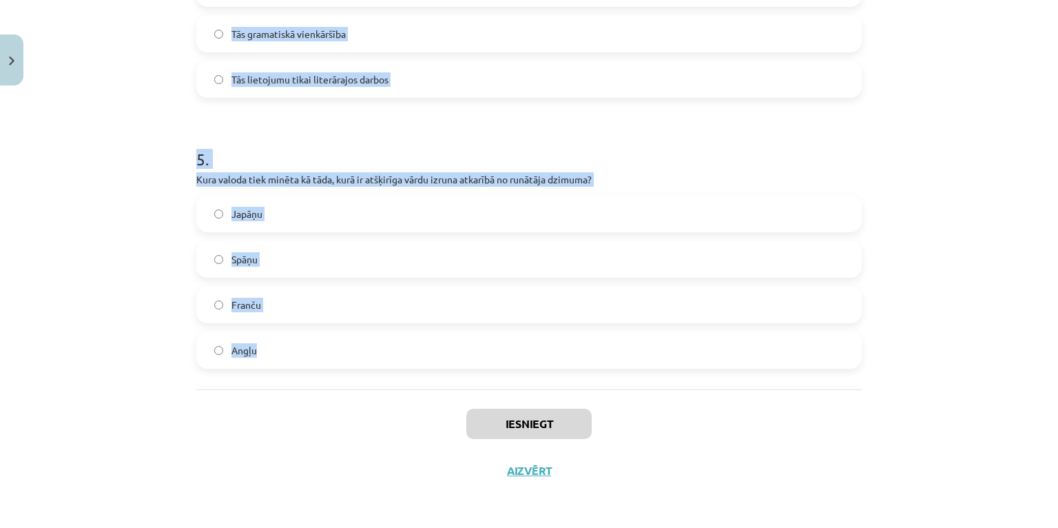
drag, startPoint x: 180, startPoint y: 179, endPoint x: 567, endPoint y: 377, distance: 434.8
click at [567, 377] on div "Mācību tēma: Latviešu valodas i - 11. klases 1. ieskaites mācību materiāls (a,b…" at bounding box center [529, 264] width 1058 height 528
copy form "Lo ipsumd sitametconse adipiscing? Elitseddoeiusm te inci utlab etdolore Magnaa…"
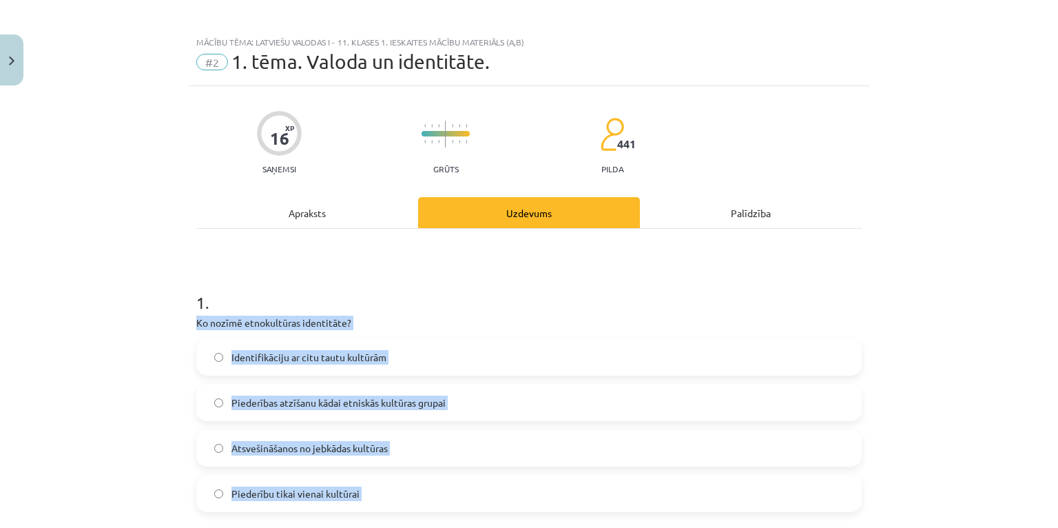
scroll to position [0, 0]
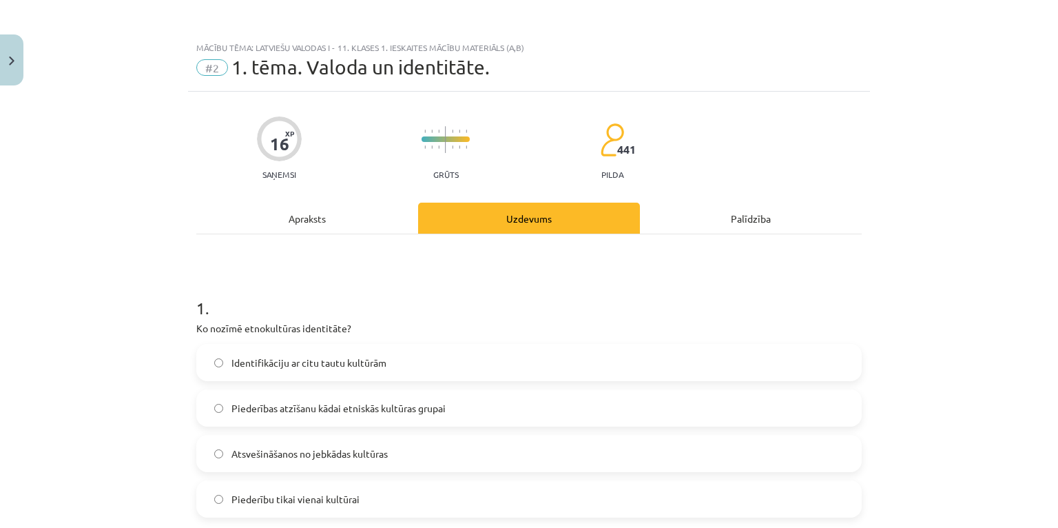
click at [134, 270] on div "Mācību tēma: Latviešu valodas i - 11. klases 1. ieskaites mācību materiāls (a,b…" at bounding box center [529, 264] width 1058 height 528
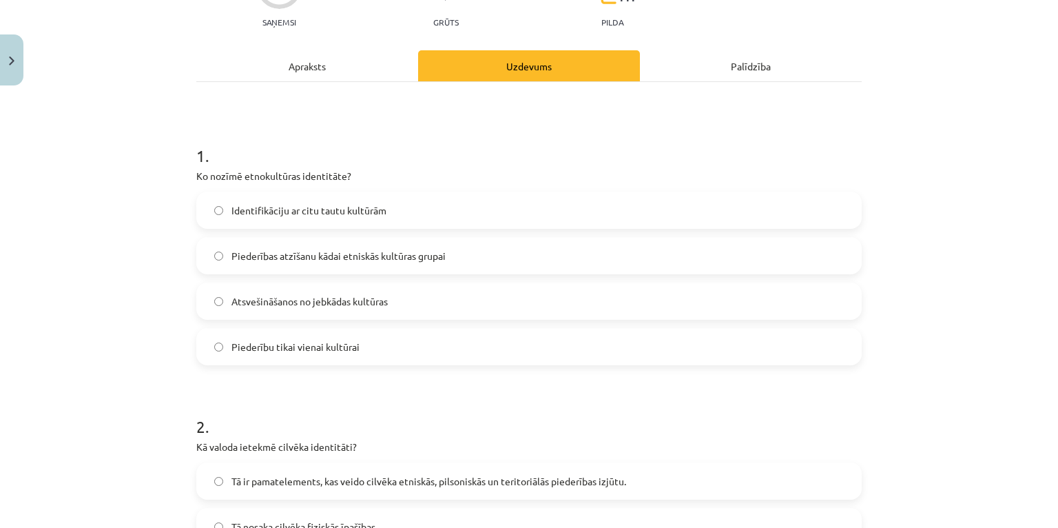
scroll to position [221, 0]
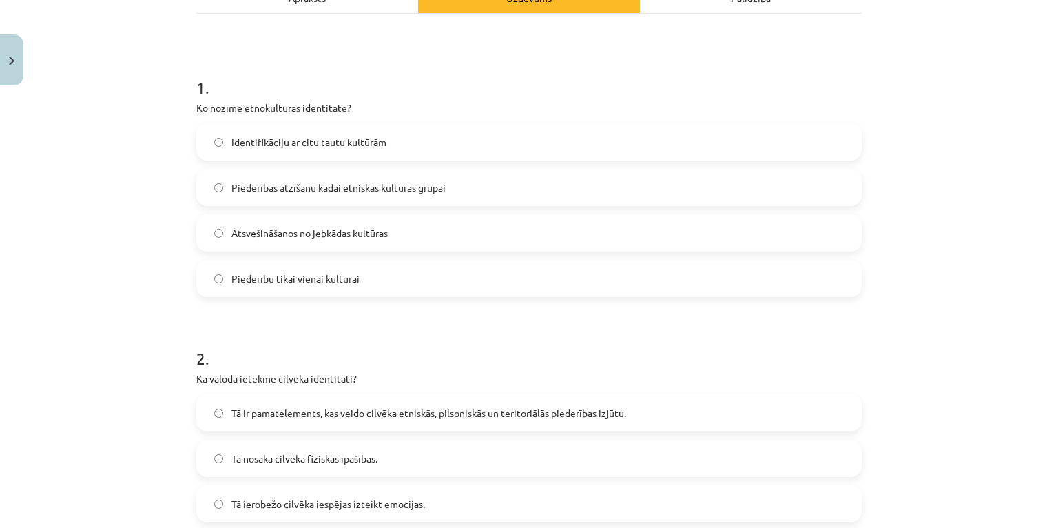
click at [358, 188] on span "Piederības atzīšanu kādai etniskās kultūras grupai" at bounding box center [339, 188] width 214 height 14
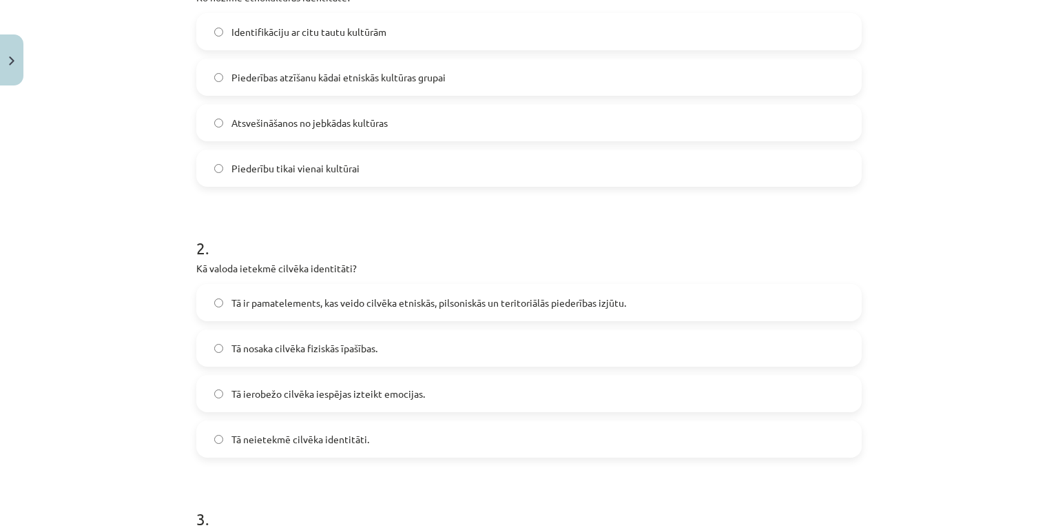
click at [299, 299] on span "Tā ir pamatelements, kas veido cilvēka etniskās, pilsoniskās un teritoriālās pi…" at bounding box center [429, 303] width 395 height 14
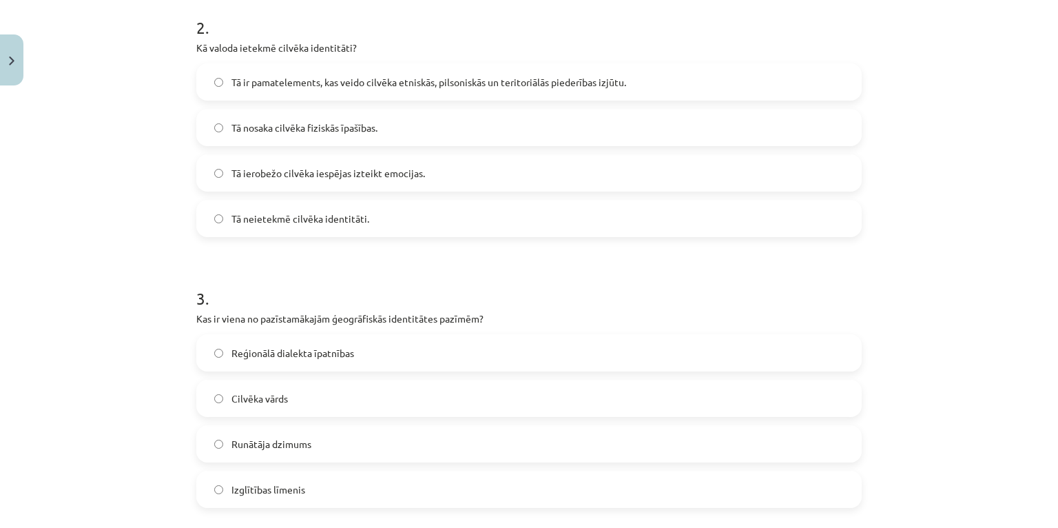
scroll to position [772, 0]
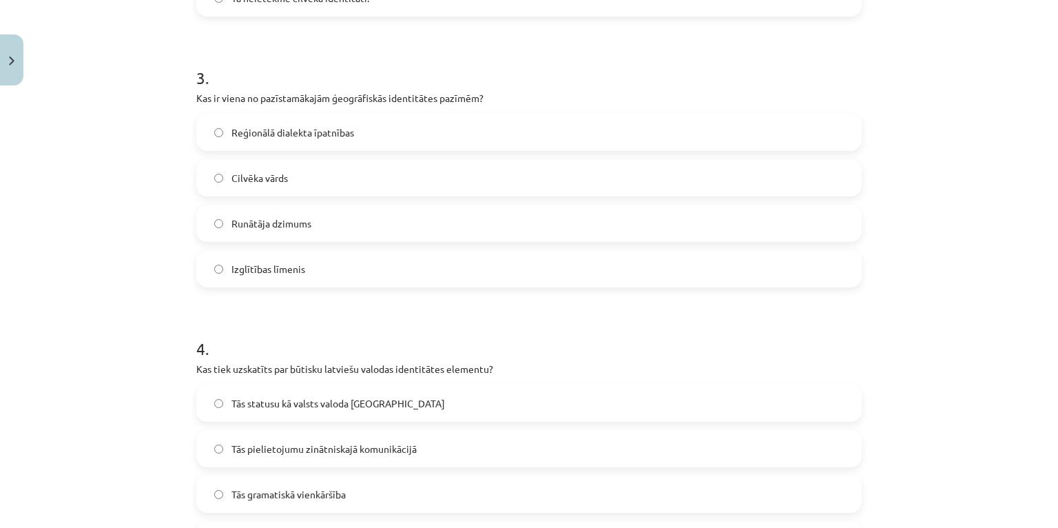
click at [320, 136] on span "Reģionālā dialekta īpatnības" at bounding box center [293, 132] width 123 height 14
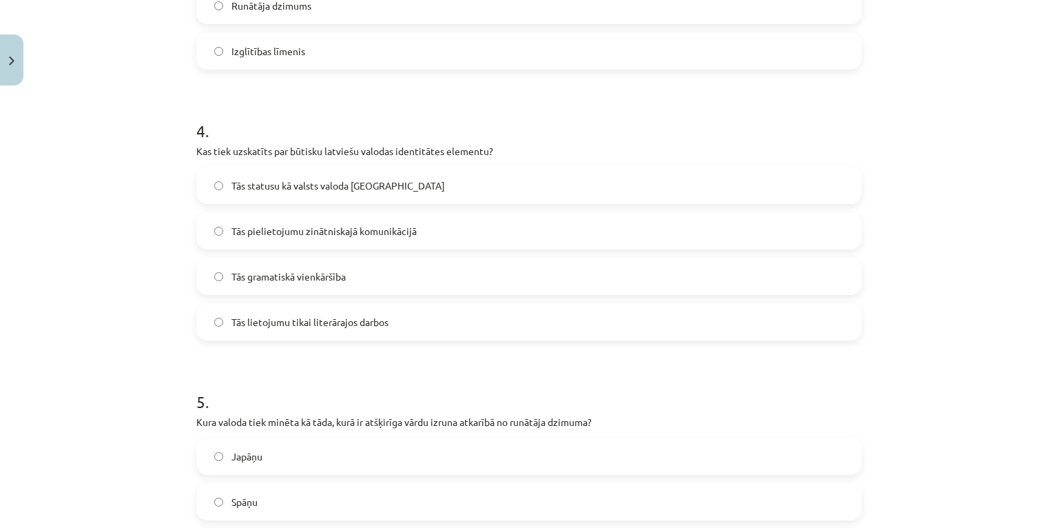
scroll to position [992, 0]
click at [296, 183] on span "Tās statusu kā valsts valoda [GEOGRAPHIC_DATA]" at bounding box center [339, 183] width 214 height 14
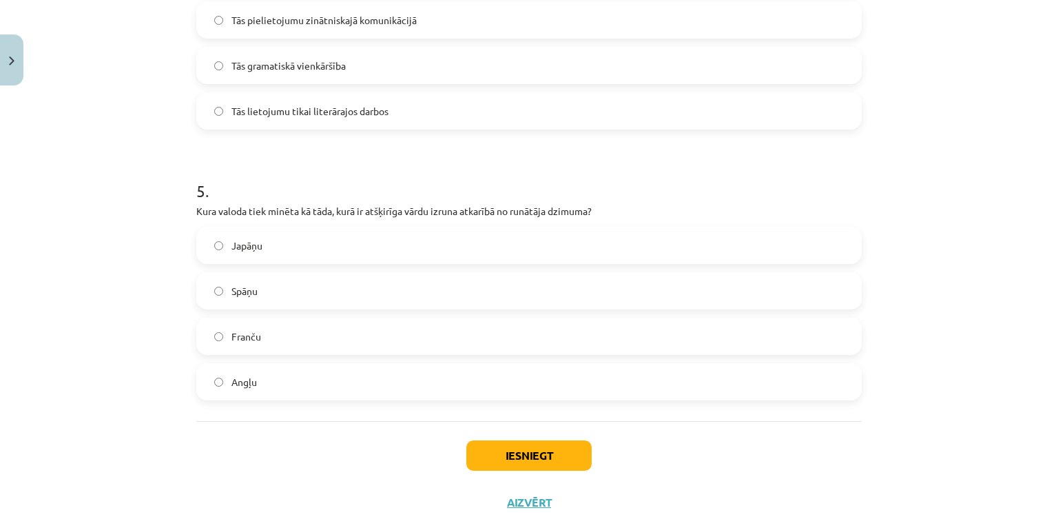
scroll to position [1213, 0]
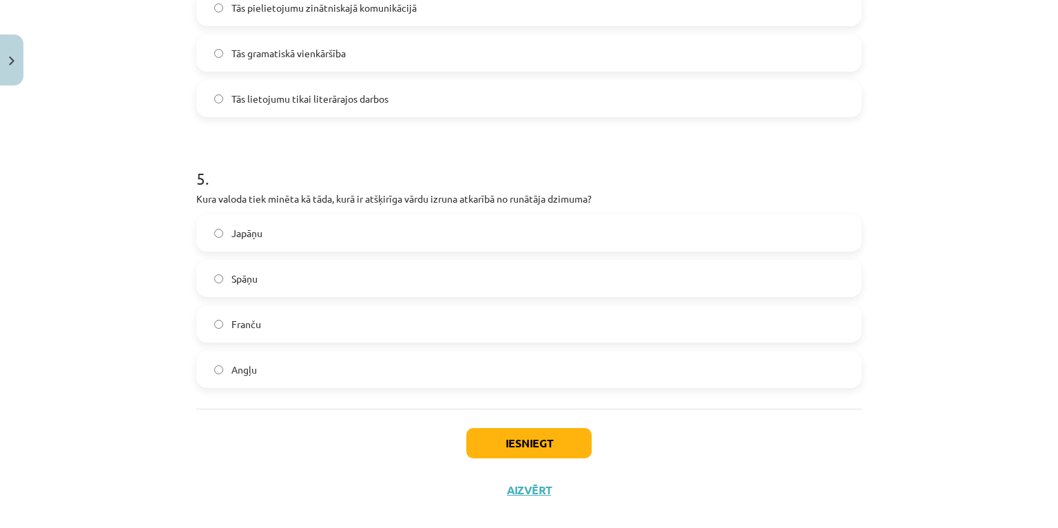
click at [263, 233] on label "Japāņu" at bounding box center [529, 233] width 663 height 34
click at [526, 441] on button "Iesniegt" at bounding box center [528, 443] width 125 height 30
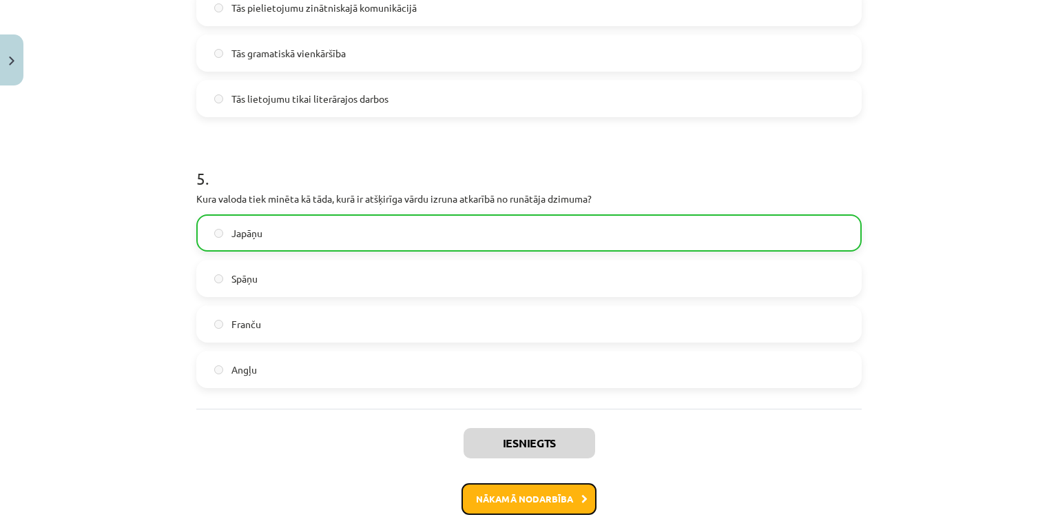
click at [490, 494] on button "Nākamā nodarbība" at bounding box center [529, 499] width 135 height 32
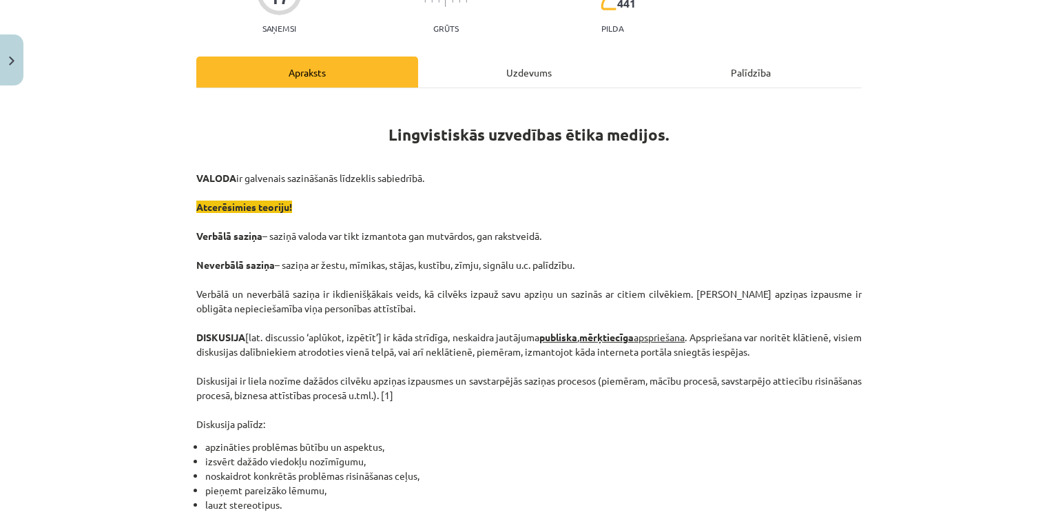
scroll to position [34, 0]
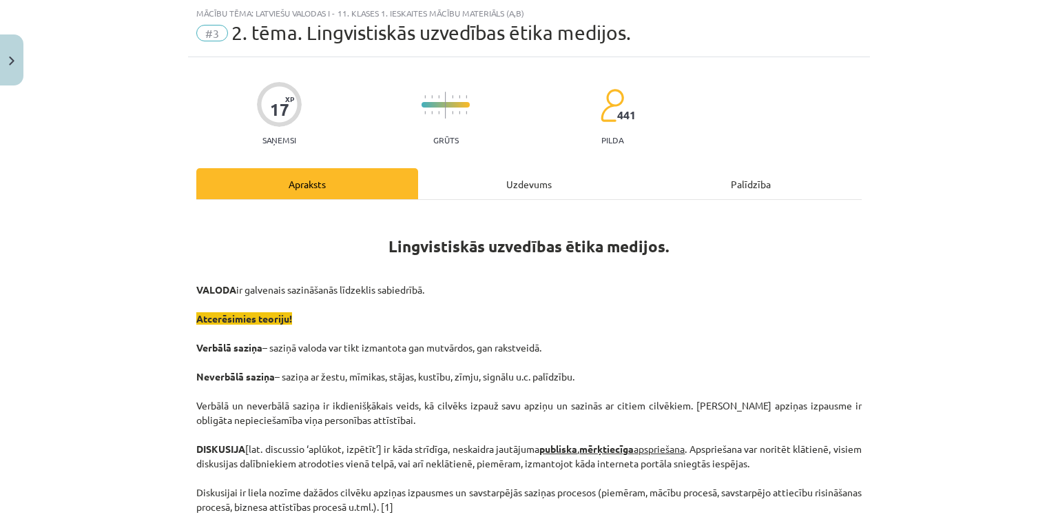
click at [526, 180] on div "Uzdevums" at bounding box center [529, 183] width 222 height 31
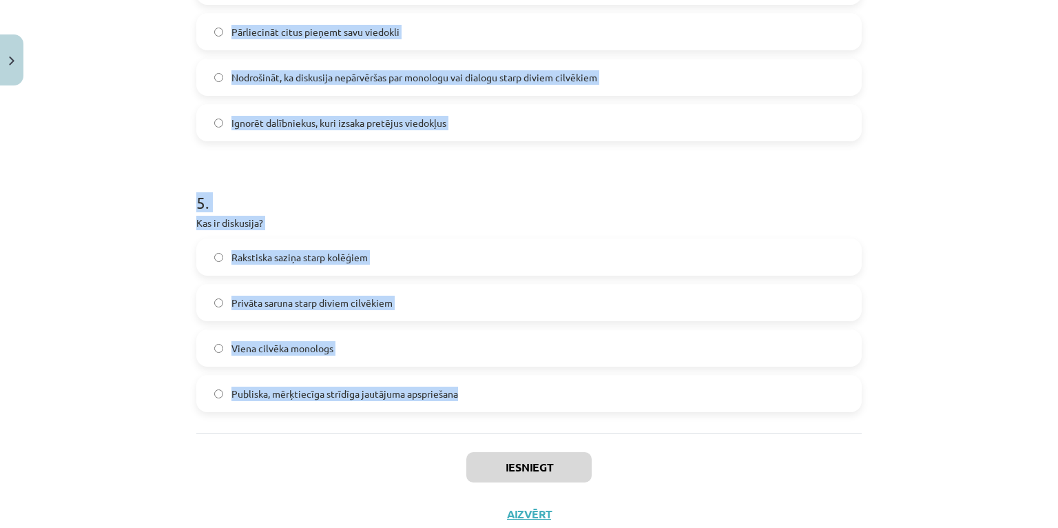
scroll to position [1232, 0]
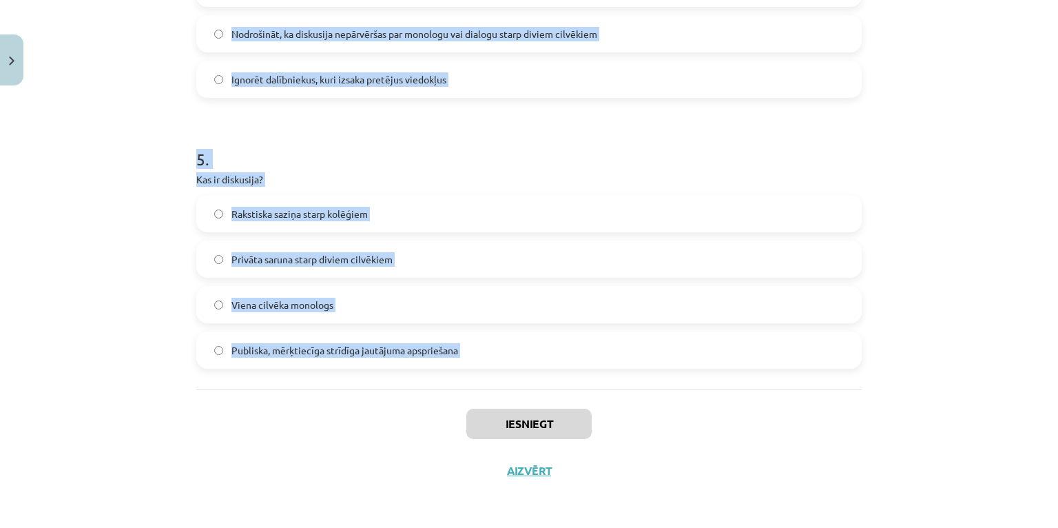
drag, startPoint x: 189, startPoint y: 176, endPoint x: 481, endPoint y: 391, distance: 362.7
drag, startPoint x: 481, startPoint y: 391, endPoint x: 409, endPoint y: 349, distance: 84.0
copy form "Lore ip dol sitamet consec adi elitseddoeiusm temporincidi? Utlaboreetdol Magna…"
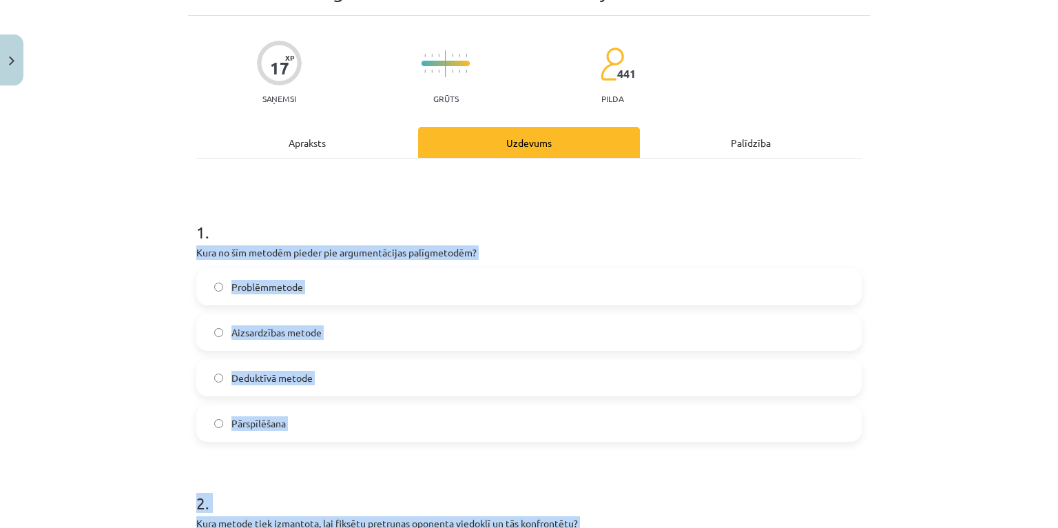
scroll to position [0, 0]
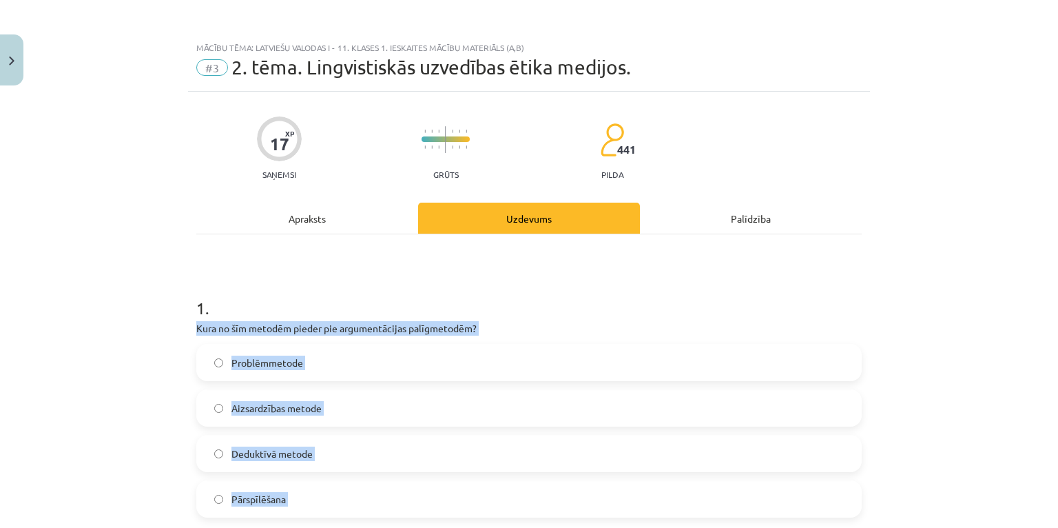
click at [143, 364] on div "Mācību tēma: Latviešu valodas i - 11. klases 1. ieskaites mācību materiāls (a,b…" at bounding box center [529, 264] width 1058 height 528
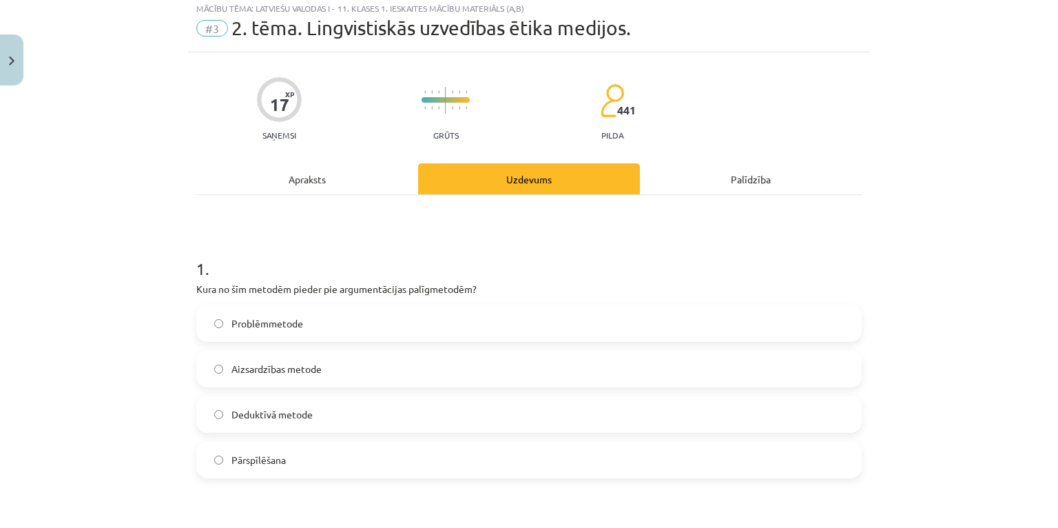
scroll to position [110, 0]
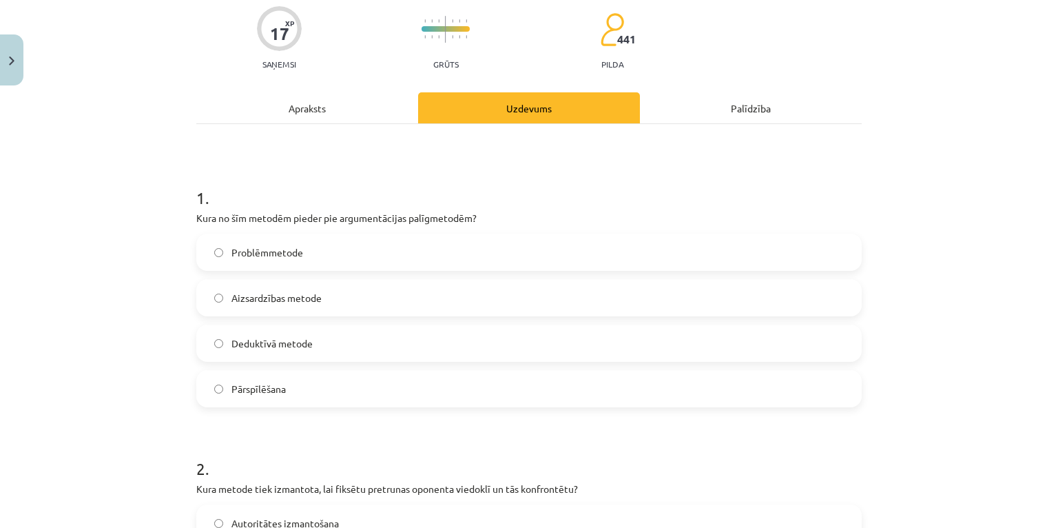
click at [286, 379] on label "Pārspīlēšana" at bounding box center [529, 388] width 663 height 34
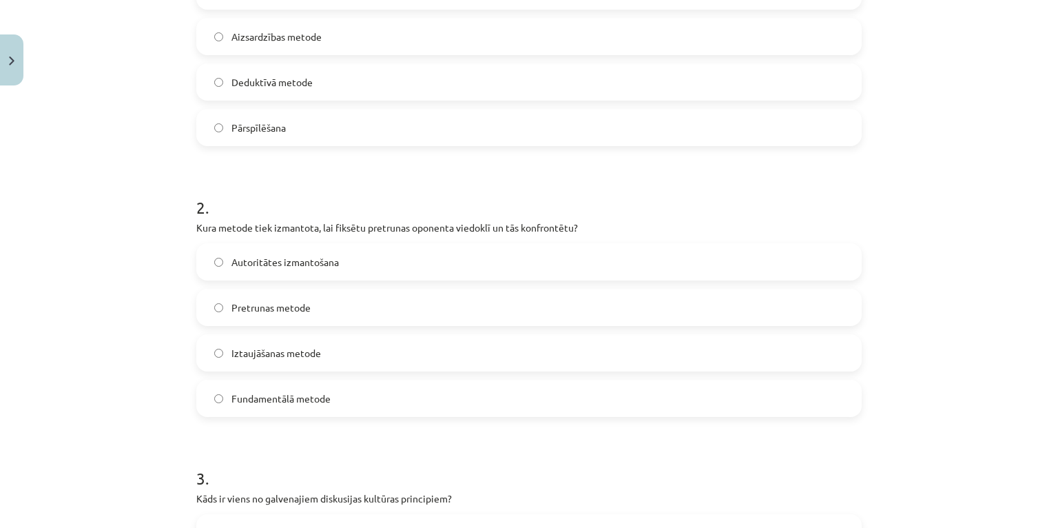
scroll to position [386, 0]
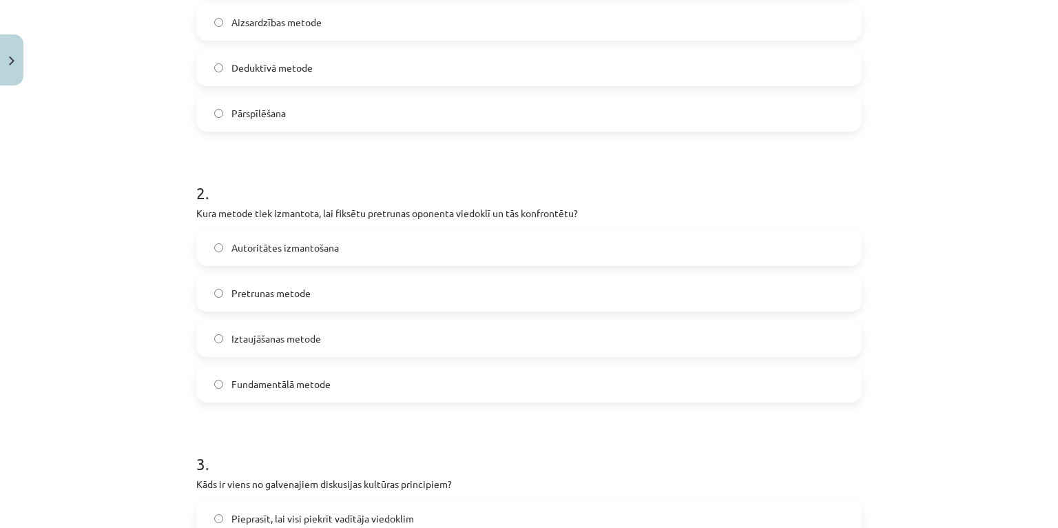
click at [273, 300] on label "Pretrunas metode" at bounding box center [529, 293] width 663 height 34
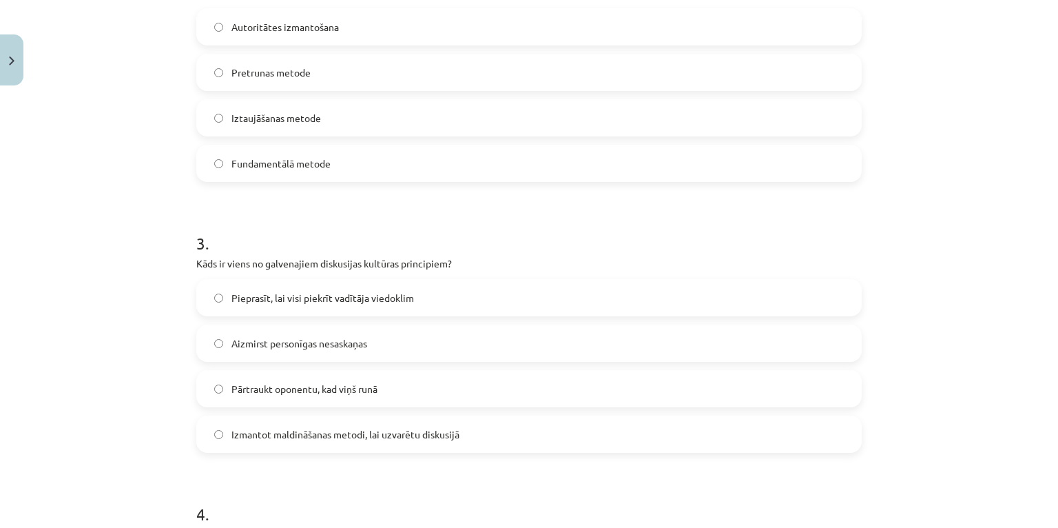
scroll to position [662, 0]
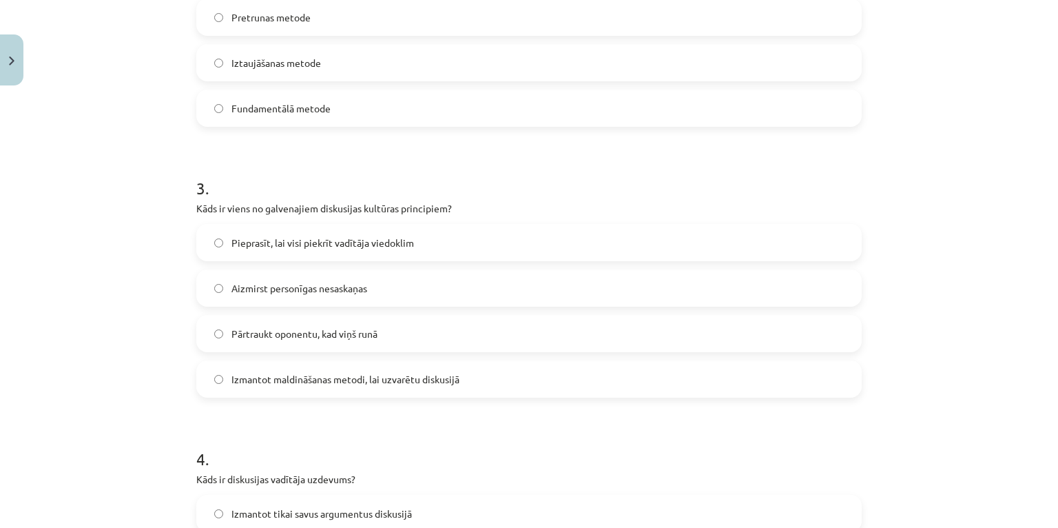
drag, startPoint x: 260, startPoint y: 289, endPoint x: 205, endPoint y: 287, distance: 55.2
click at [260, 289] on span "Aizmirst personīgas nesaskaņas" at bounding box center [300, 288] width 136 height 14
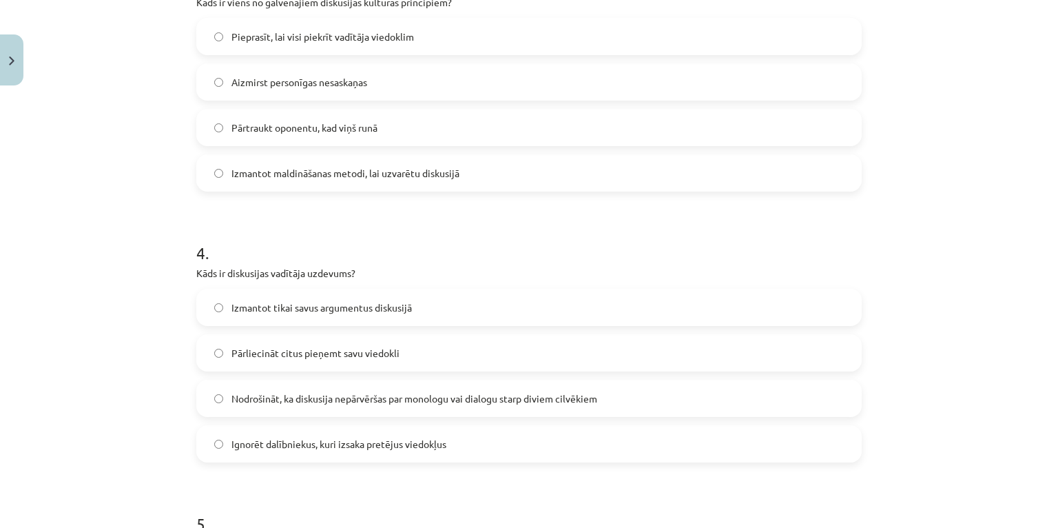
scroll to position [882, 0]
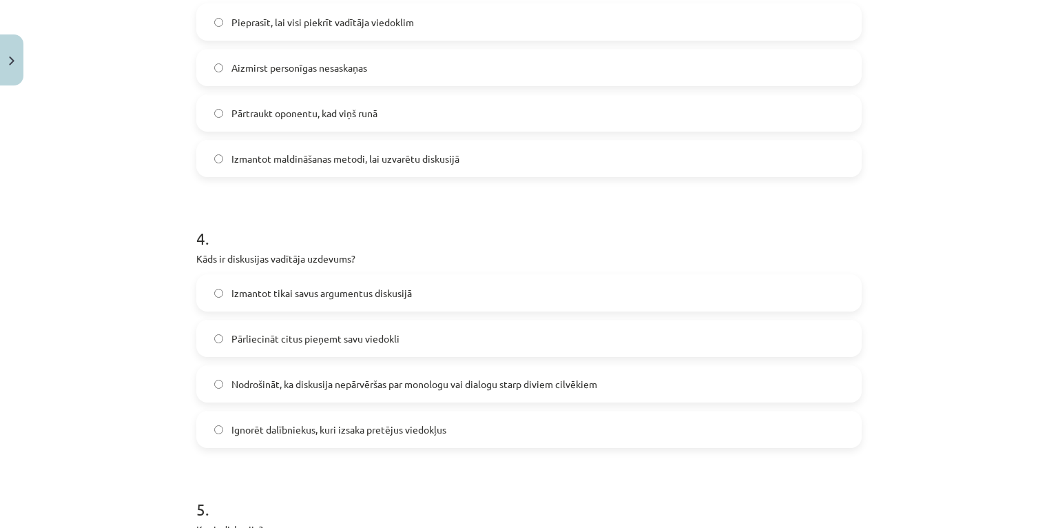
click at [302, 381] on span "Nodrošināt, ka diskusija nepārvēršas par monologu vai dialogu starp diviem cilv…" at bounding box center [415, 384] width 366 height 14
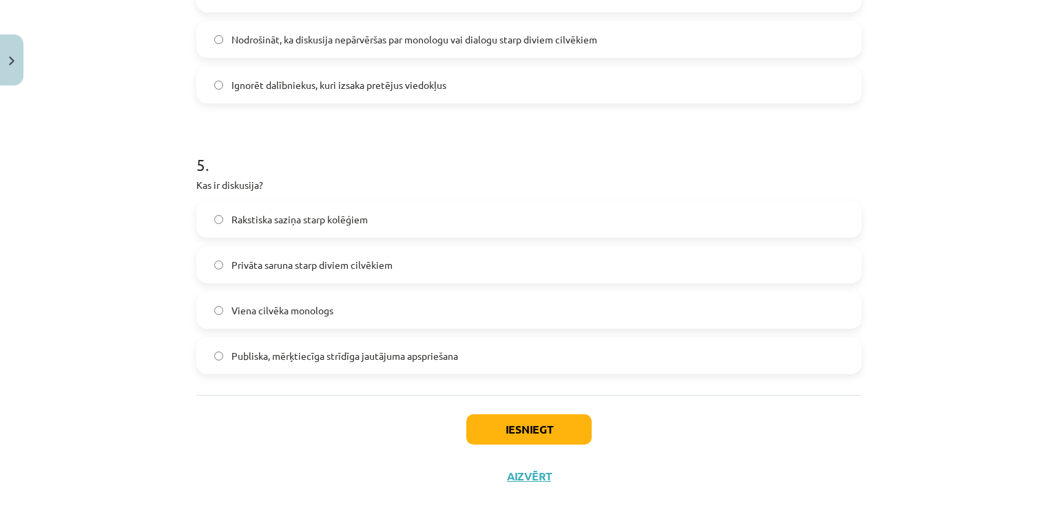
scroll to position [1232, 0]
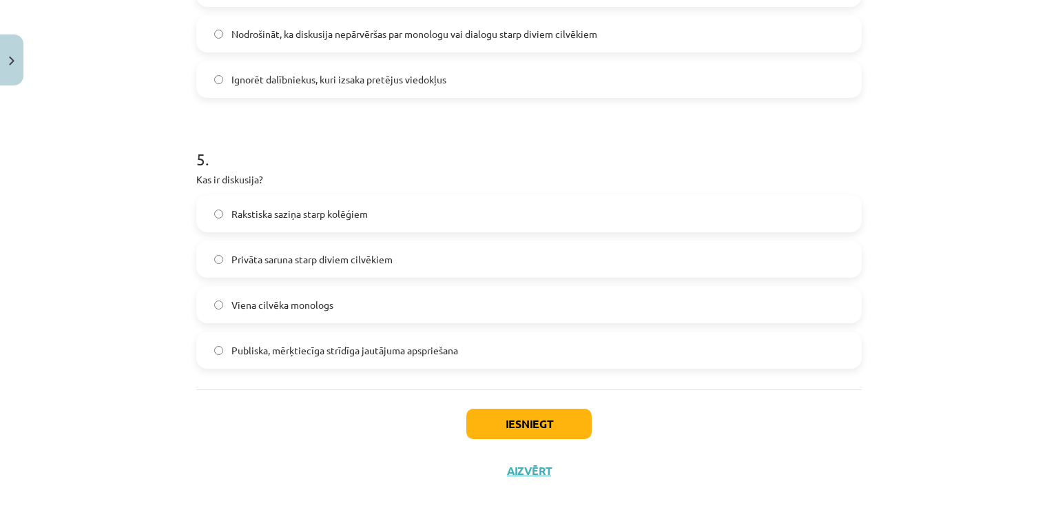
click at [305, 354] on span "Publiska, mērķtiecīga strīdīga jautājuma apspriešana" at bounding box center [345, 350] width 227 height 14
click at [506, 424] on button "Iesniegt" at bounding box center [528, 424] width 125 height 30
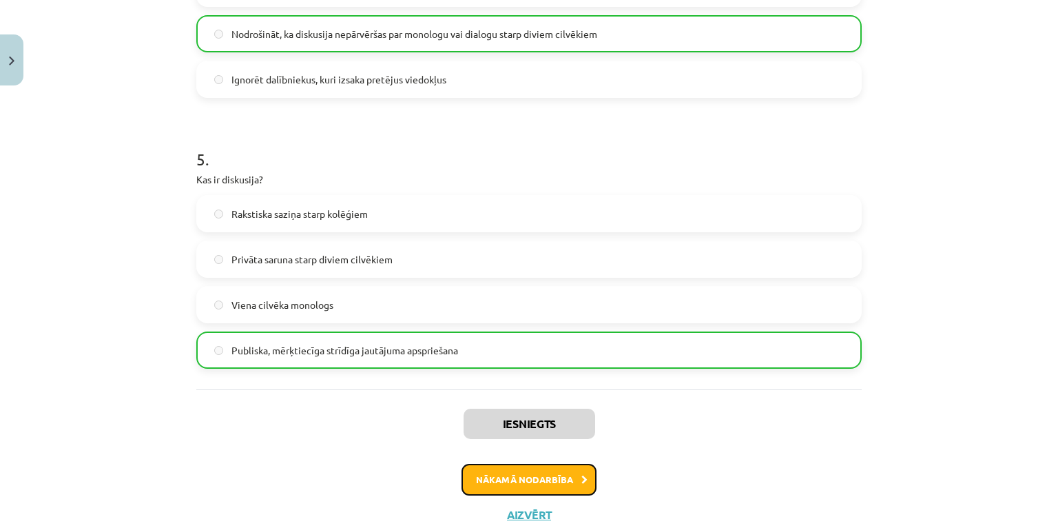
click at [534, 482] on button "Nākamā nodarbība" at bounding box center [529, 480] width 135 height 32
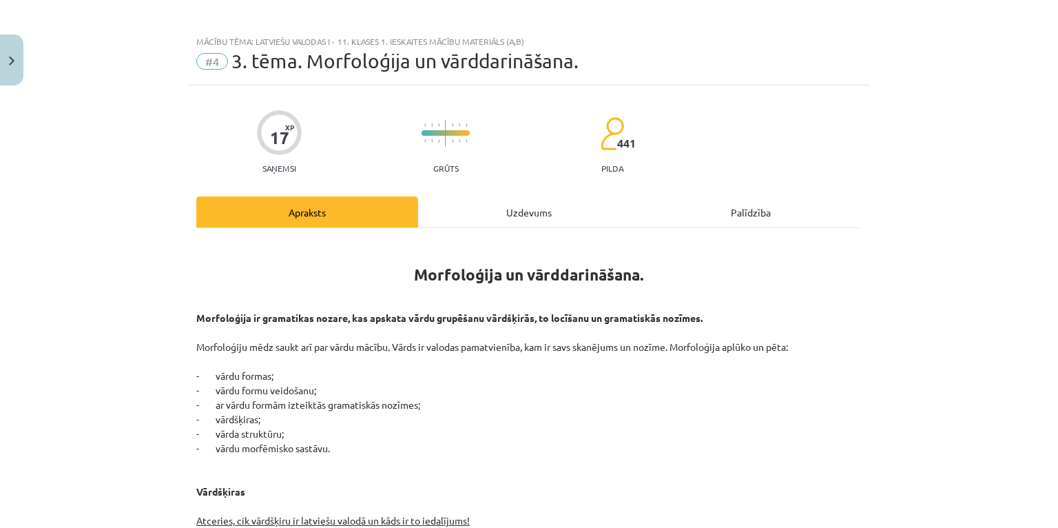
scroll to position [0, 0]
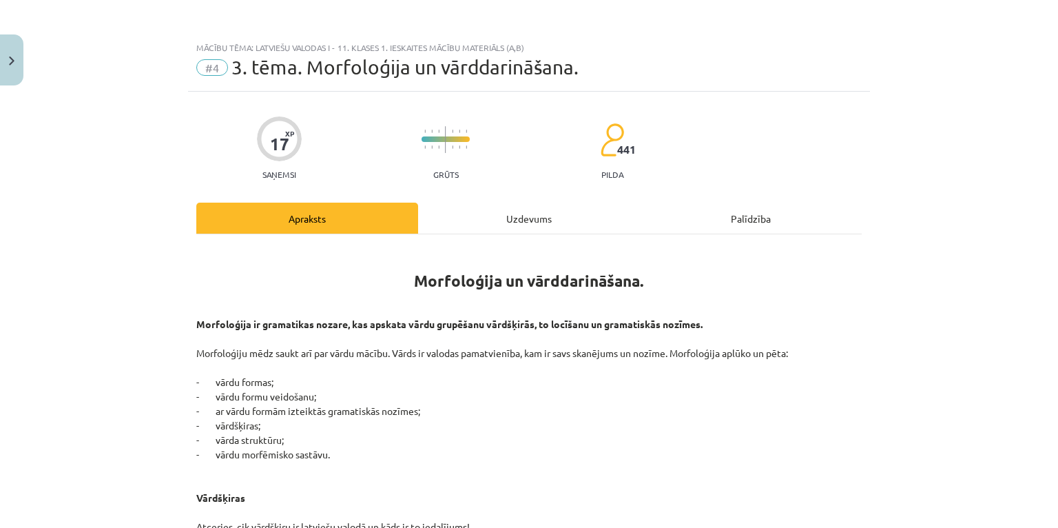
click at [526, 218] on div "Uzdevums" at bounding box center [529, 218] width 222 height 31
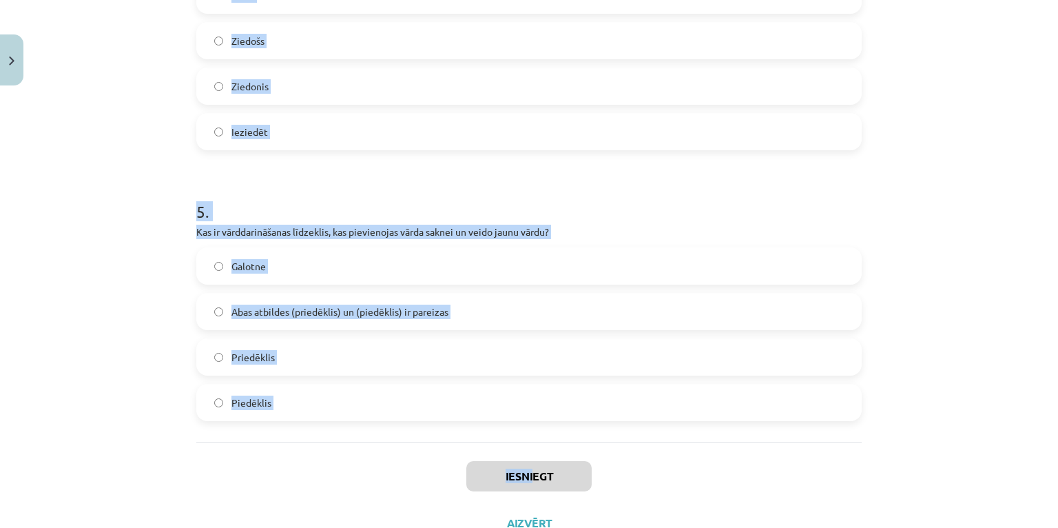
scroll to position [1232, 0]
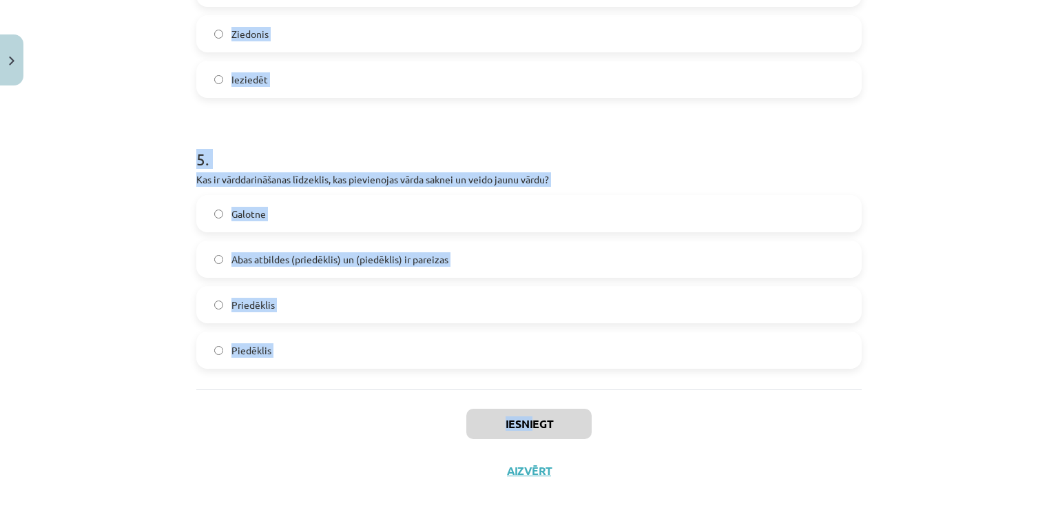
drag, startPoint x: 174, startPoint y: 179, endPoint x: 528, endPoint y: 404, distance: 419.4
click at [528, 404] on div "Mācību tēma: Latviešu valodas i - 11. klases 1. ieskaites mācību materiāls (a,b…" at bounding box center [529, 264] width 1058 height 528
copy div "Cik vārdšķiru ir latviešu valodā? 9 11 10 8 2 . Kurš no šiem nav morfoloģijas p…"
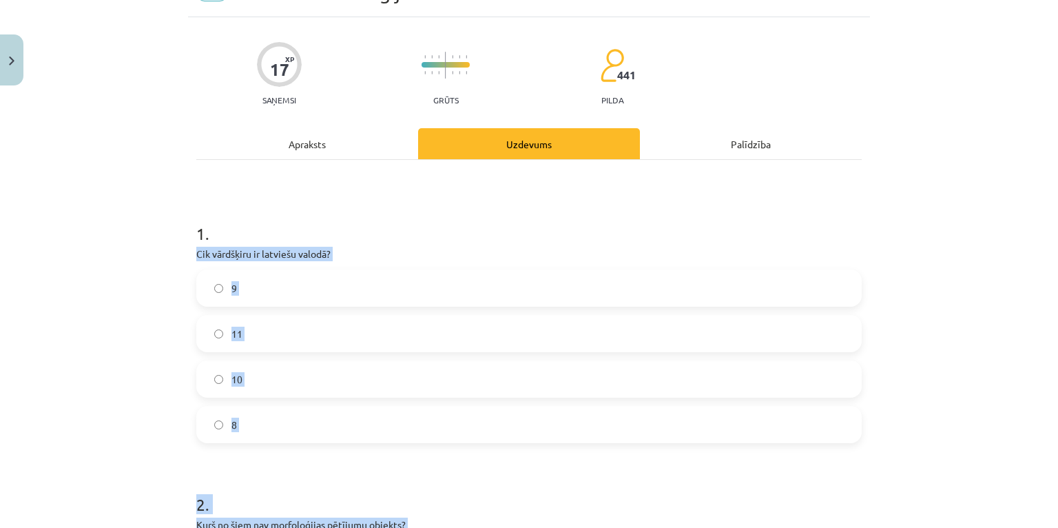
scroll to position [0, 0]
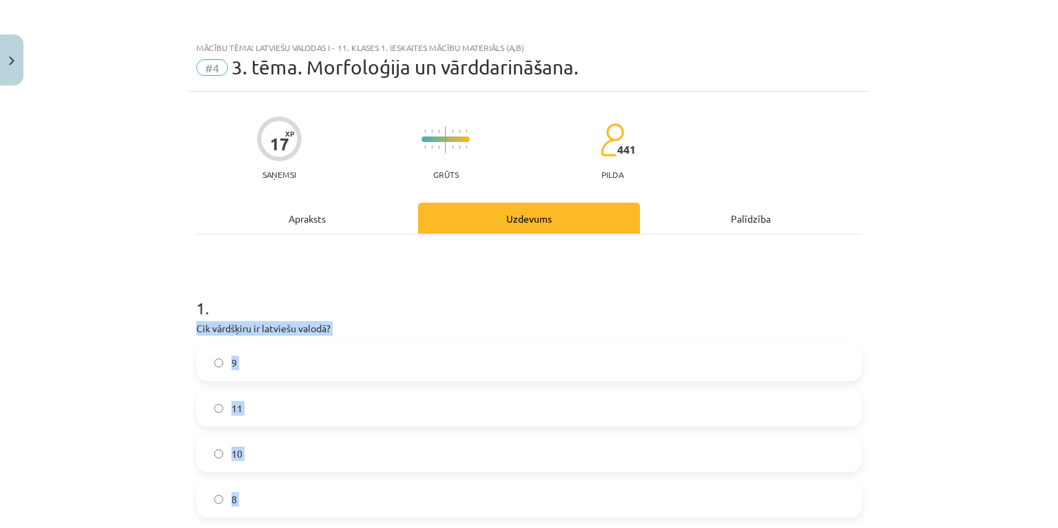
click at [104, 327] on div "Mācību tēma: Latviešu valodas i - 11. klases 1. ieskaites mācību materiāls (a,b…" at bounding box center [529, 264] width 1058 height 528
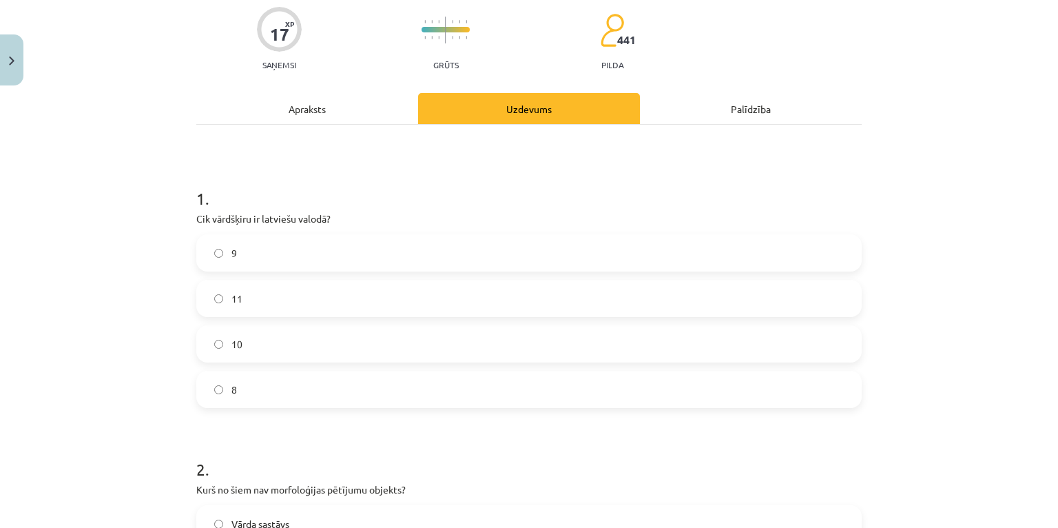
scroll to position [110, 0]
click at [242, 347] on label "10" at bounding box center [529, 343] width 663 height 34
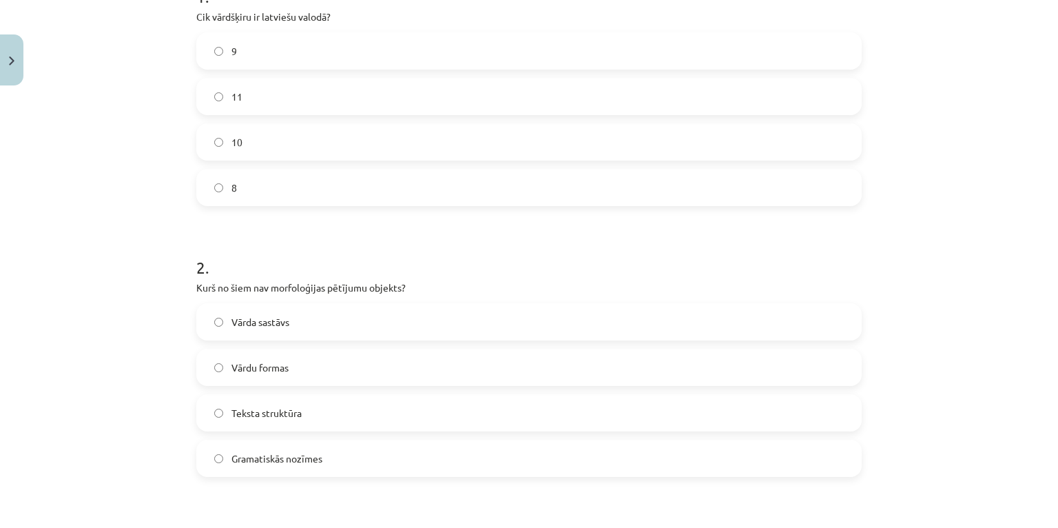
scroll to position [331, 0]
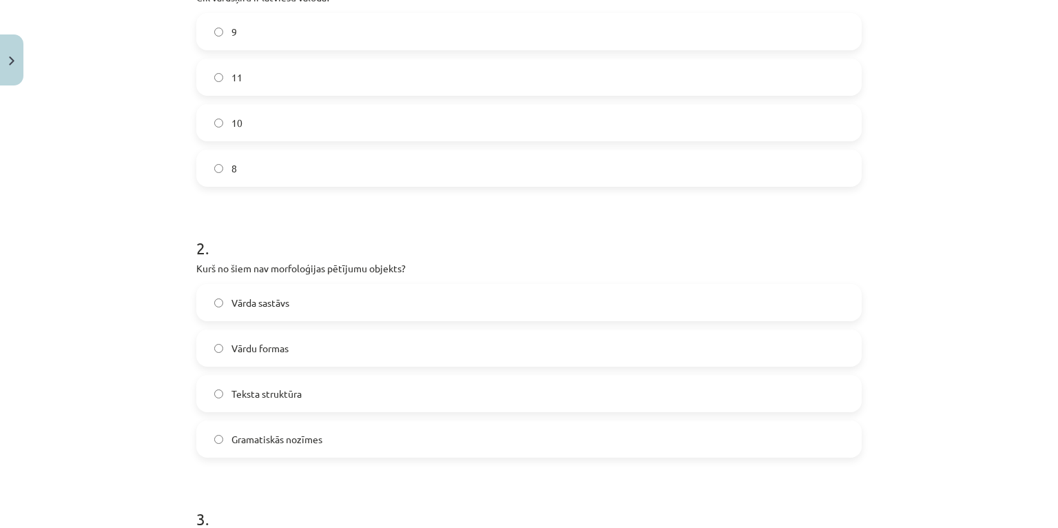
click at [292, 401] on label "Teksta struktūra" at bounding box center [529, 393] width 663 height 34
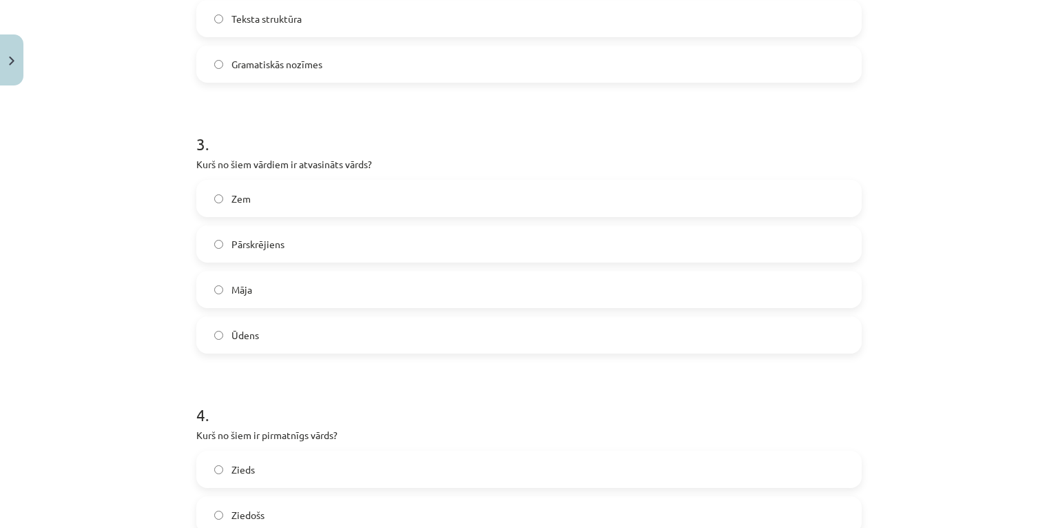
scroll to position [717, 0]
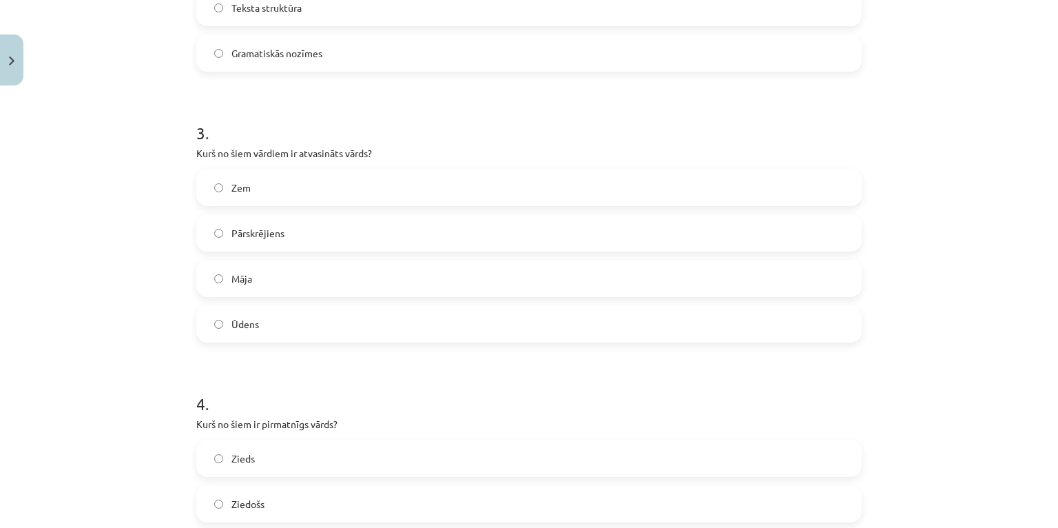
click at [246, 233] on span "Pārskrējiens" at bounding box center [258, 233] width 53 height 14
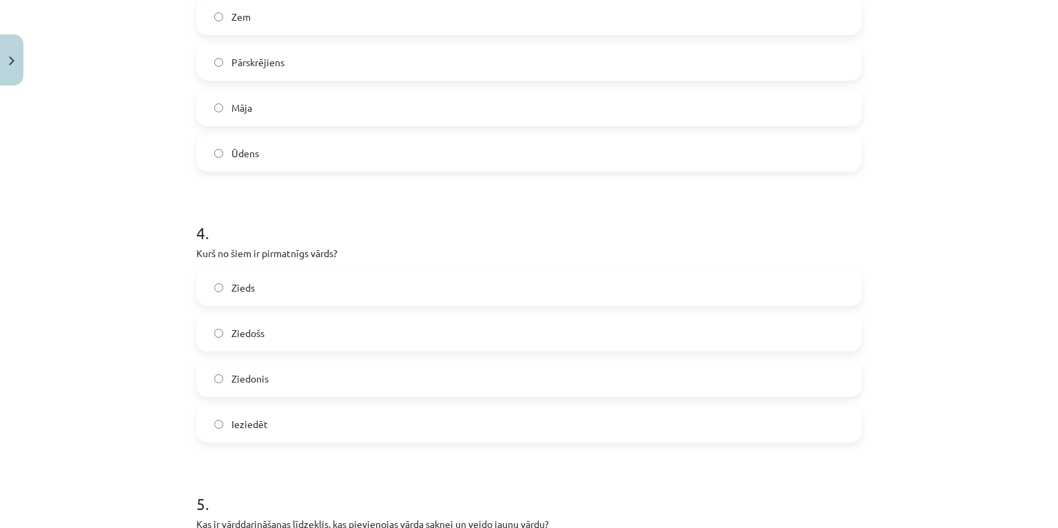
scroll to position [937, 0]
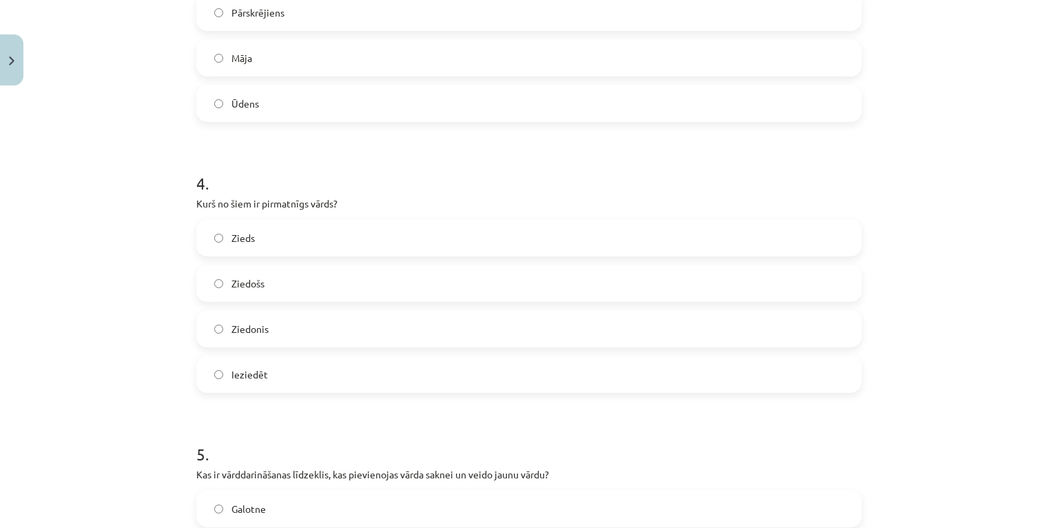
click at [287, 243] on label "Zieds" at bounding box center [529, 238] width 663 height 34
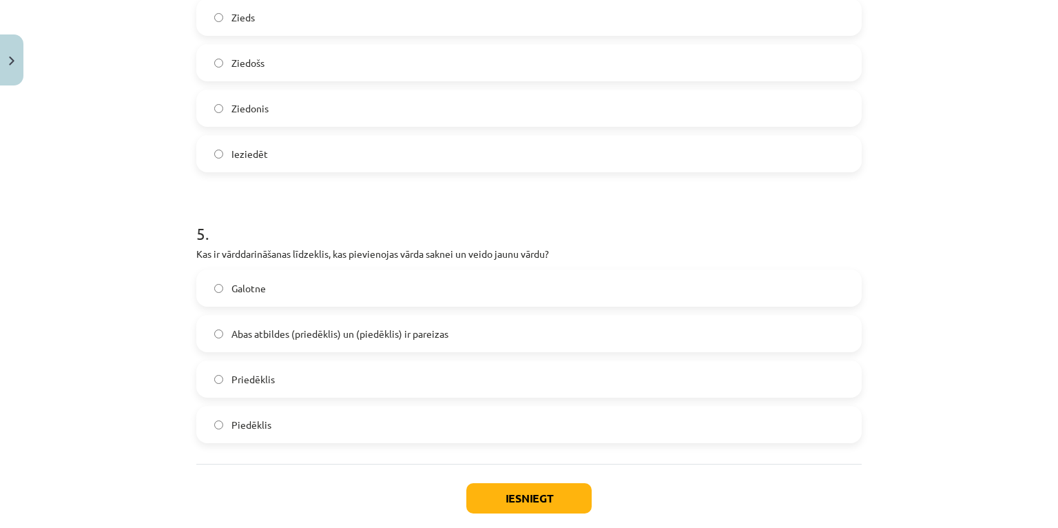
scroll to position [1213, 0]
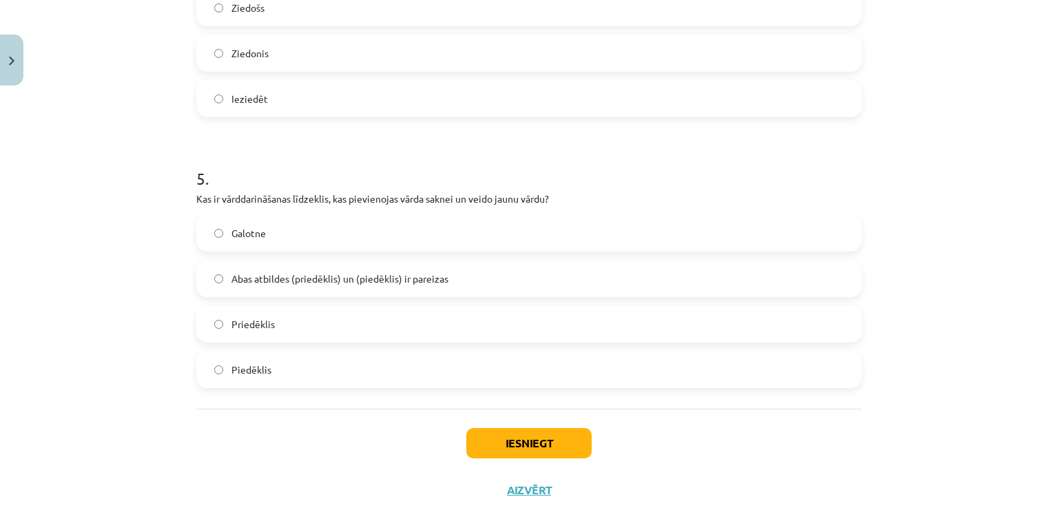
click at [305, 277] on span "Abas atbildes (priedēklis) un (piedēklis) ir pareizas" at bounding box center [340, 278] width 217 height 14
click at [528, 444] on button "Iesniegt" at bounding box center [528, 443] width 125 height 30
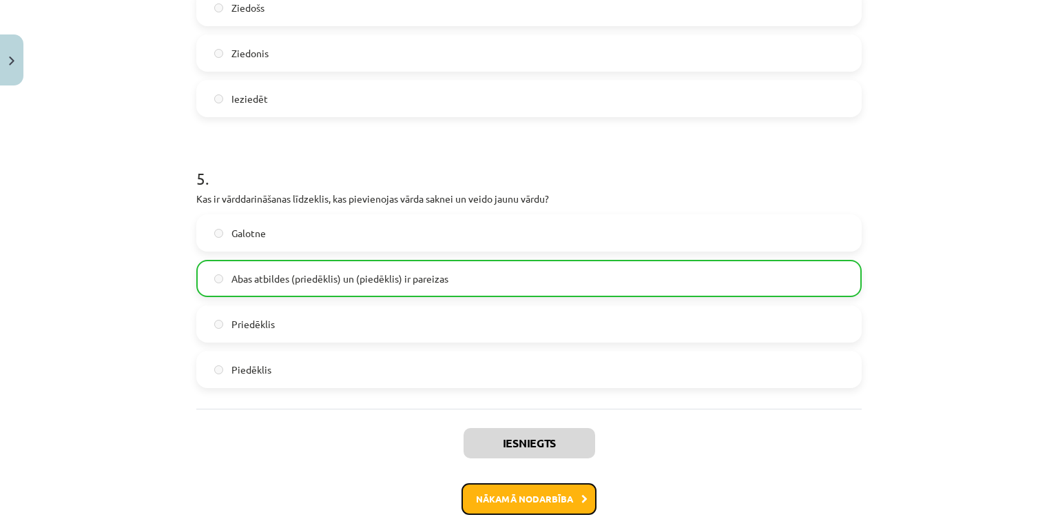
click at [545, 502] on button "Nākamā nodarbība" at bounding box center [529, 499] width 135 height 32
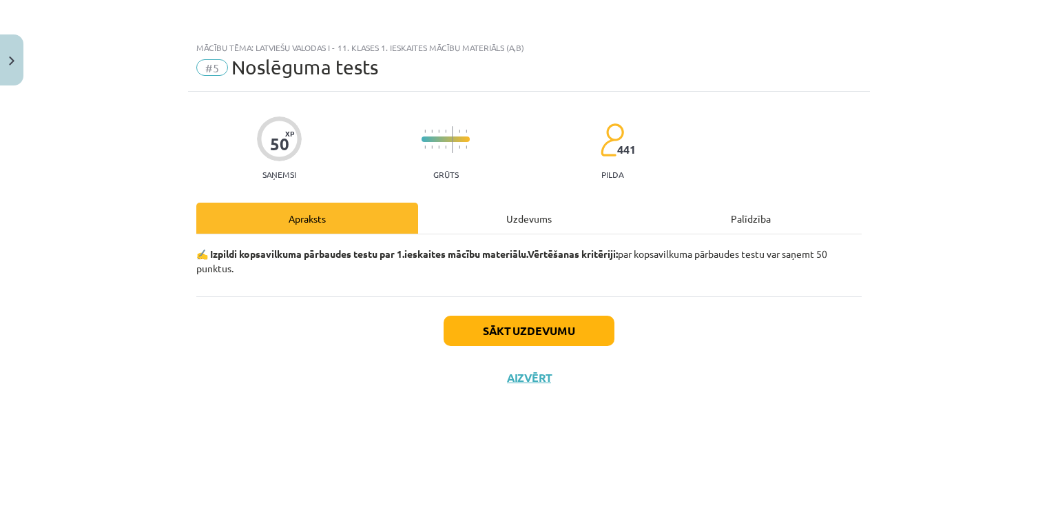
click at [518, 217] on div "Uzdevums" at bounding box center [529, 218] width 222 height 31
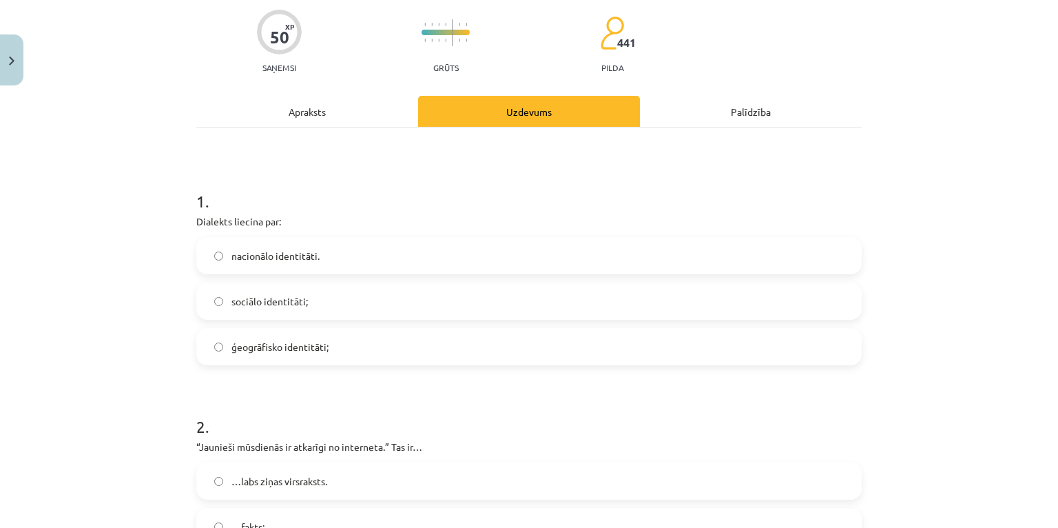
scroll to position [110, 0]
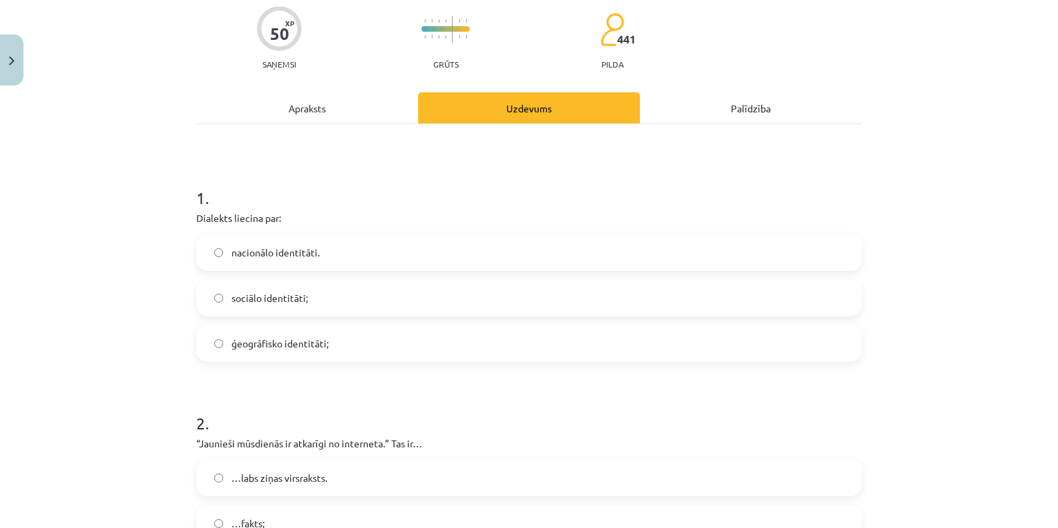
click at [274, 260] on label "nacionālo identitāti." at bounding box center [529, 252] width 663 height 34
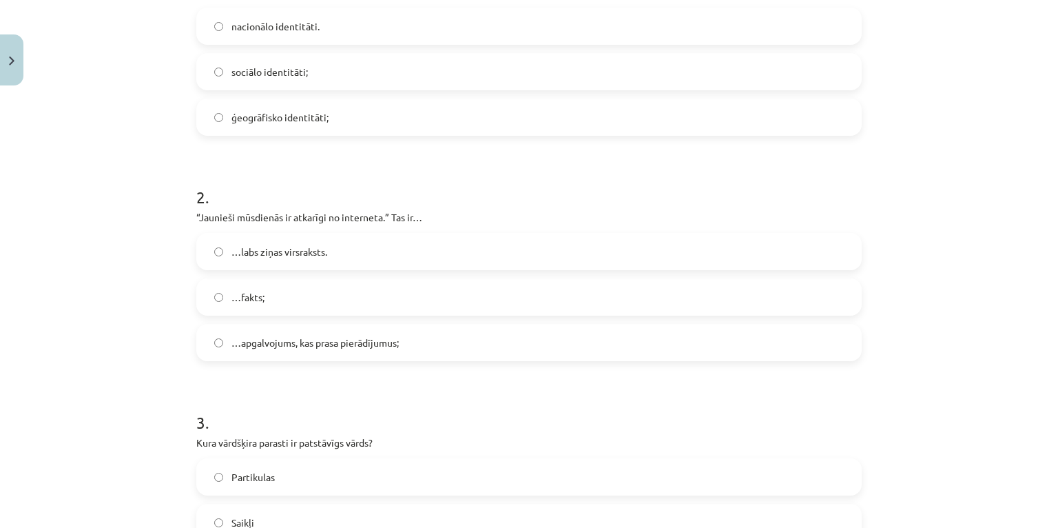
scroll to position [386, 0]
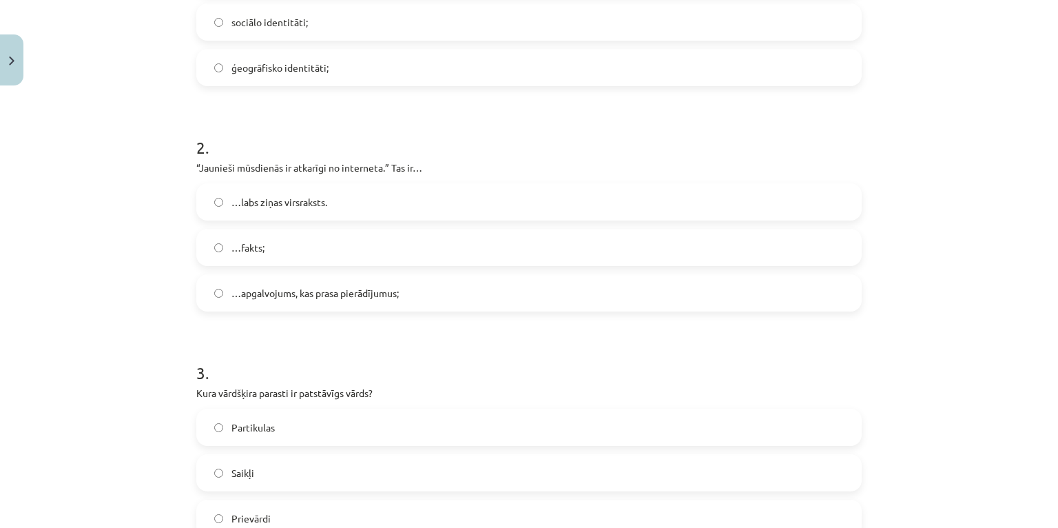
click at [298, 248] on label "…fakts;" at bounding box center [529, 247] width 663 height 34
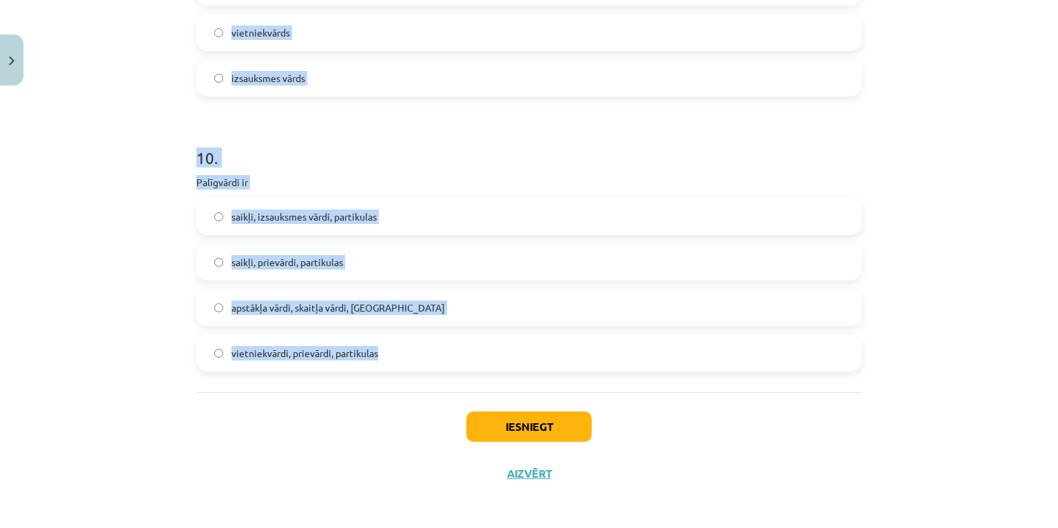
scroll to position [2371, 0]
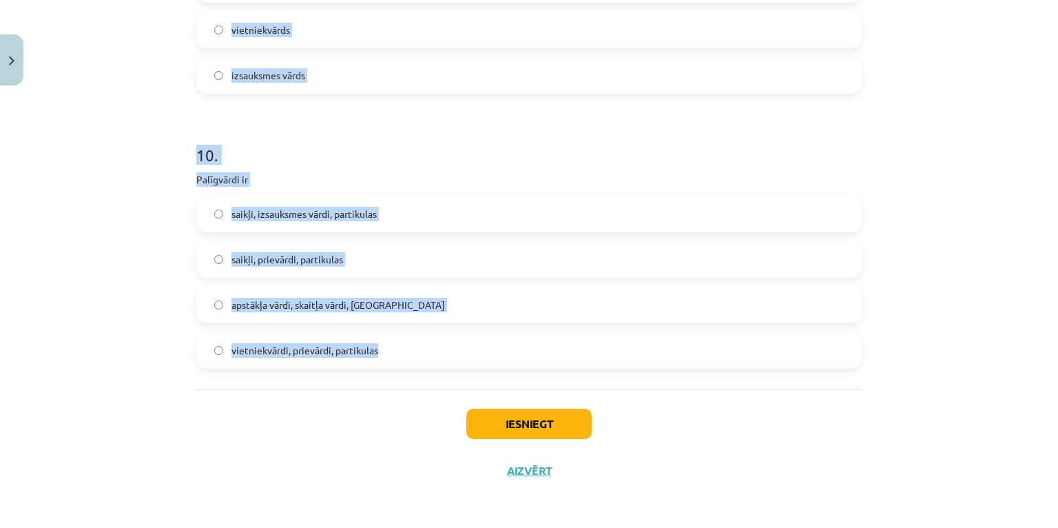
drag, startPoint x: 179, startPoint y: 119, endPoint x: 449, endPoint y: 328, distance: 341.8
click at [449, 328] on div "Mācību tēma: Latviešu valodas i - 11. klases 1. ieskaites mācību materiāls (a,b…" at bounding box center [529, 264] width 1058 height 528
copy form "Kura vārdšķira parasti ir patstāvīgs vārds? Partikulas Saikļi Prievārdi Lietvār…"
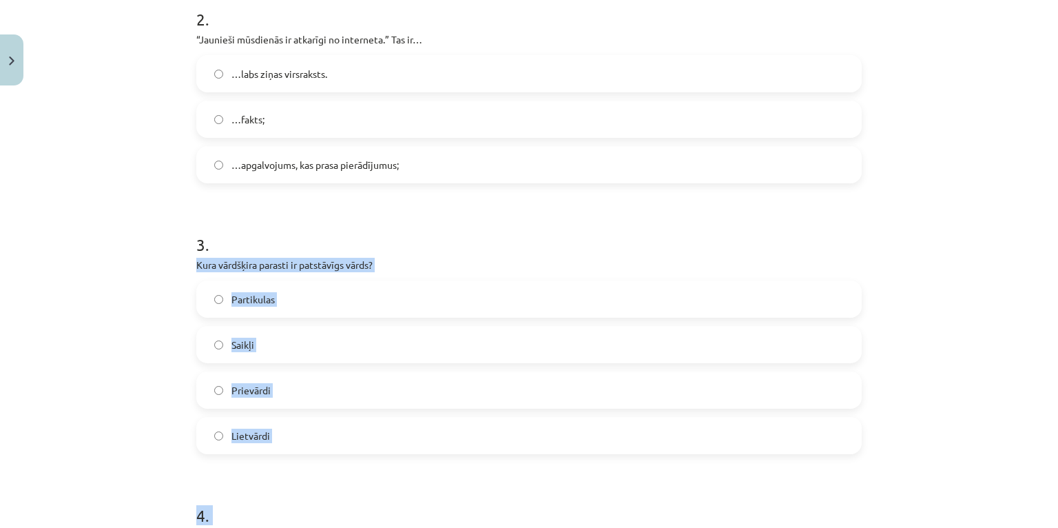
scroll to position [497, 0]
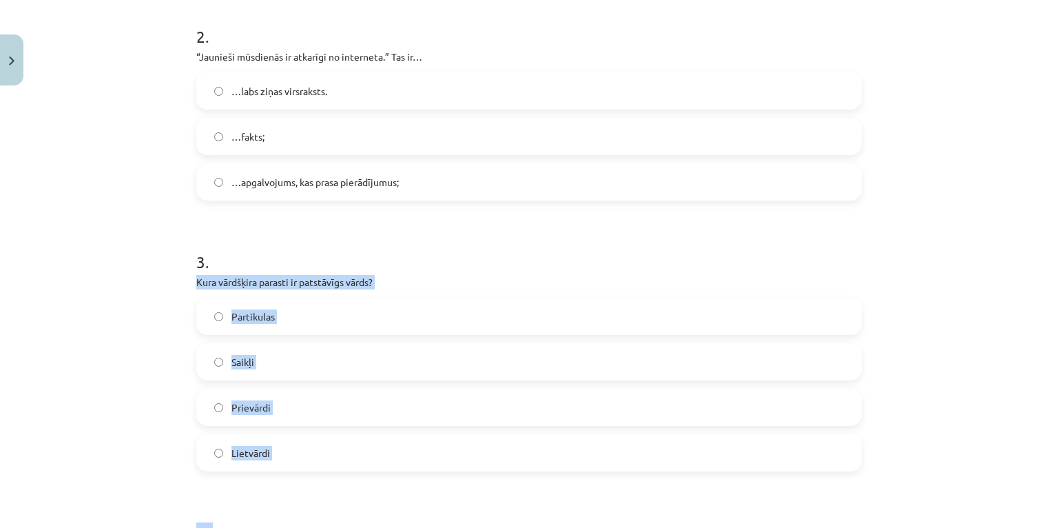
click at [124, 309] on div "Mācību tēma: Latviešu valodas i - 11. klases 1. ieskaites mācību materiāls (a,b…" at bounding box center [529, 264] width 1058 height 528
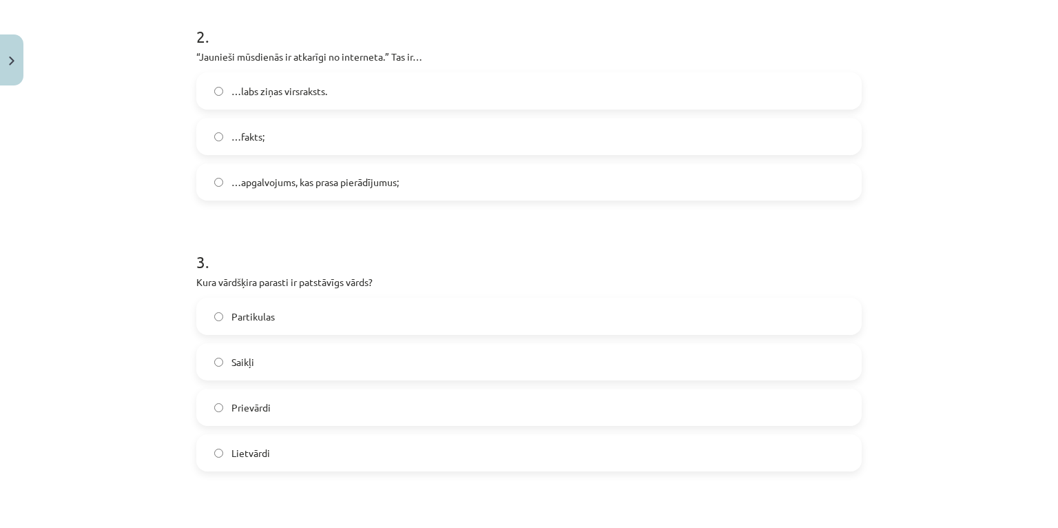
click at [289, 458] on label "Lietvārdi" at bounding box center [529, 452] width 663 height 34
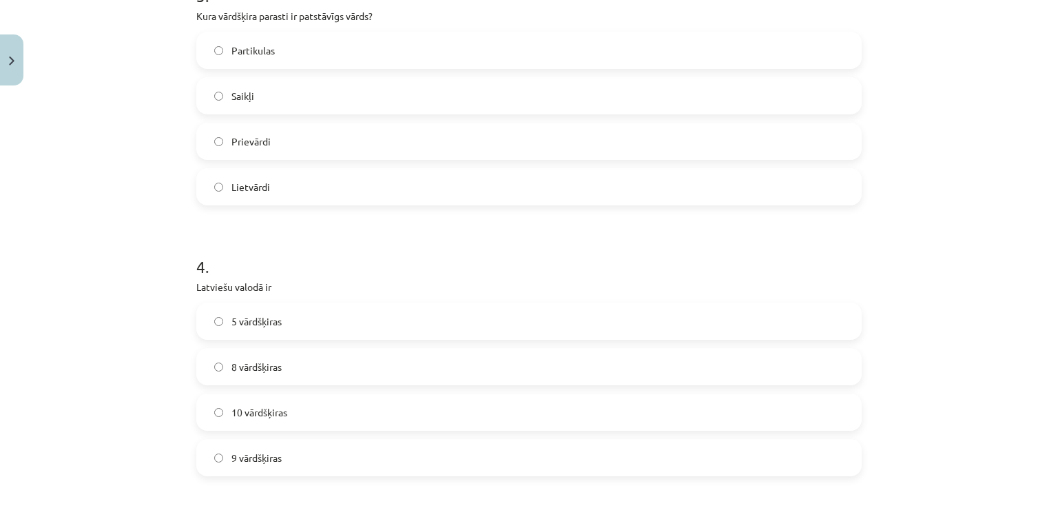
scroll to position [772, 0]
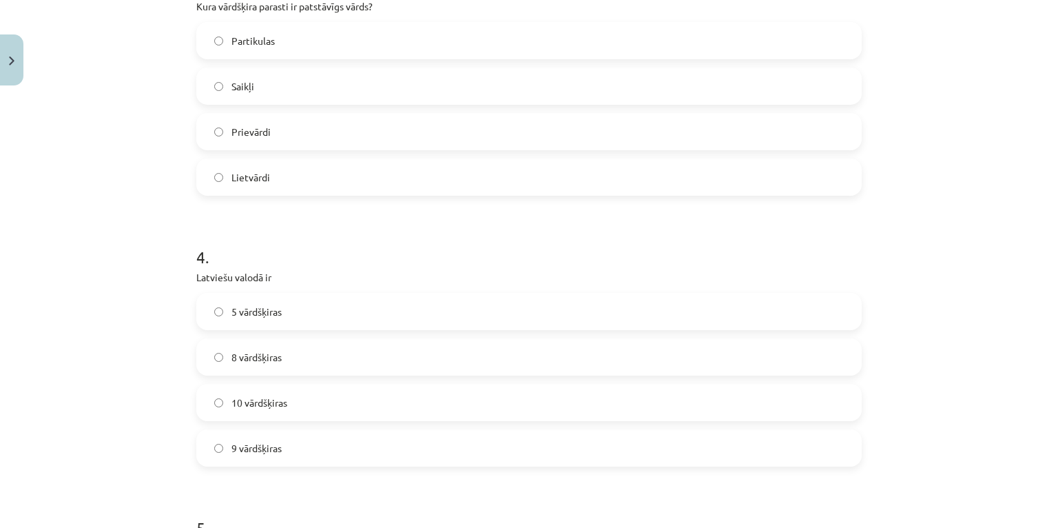
click at [261, 405] on span "10 vārdšķiras" at bounding box center [260, 403] width 56 height 14
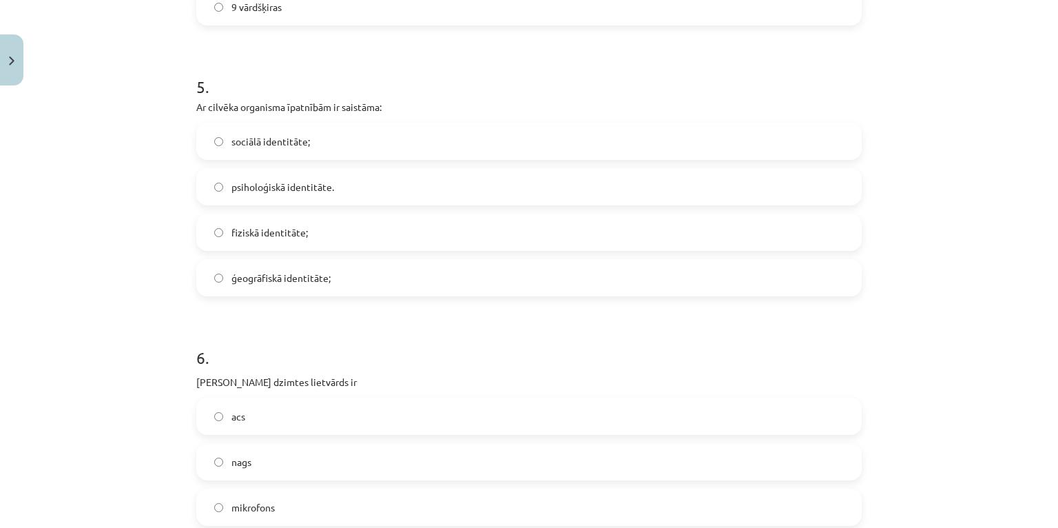
scroll to position [1269, 0]
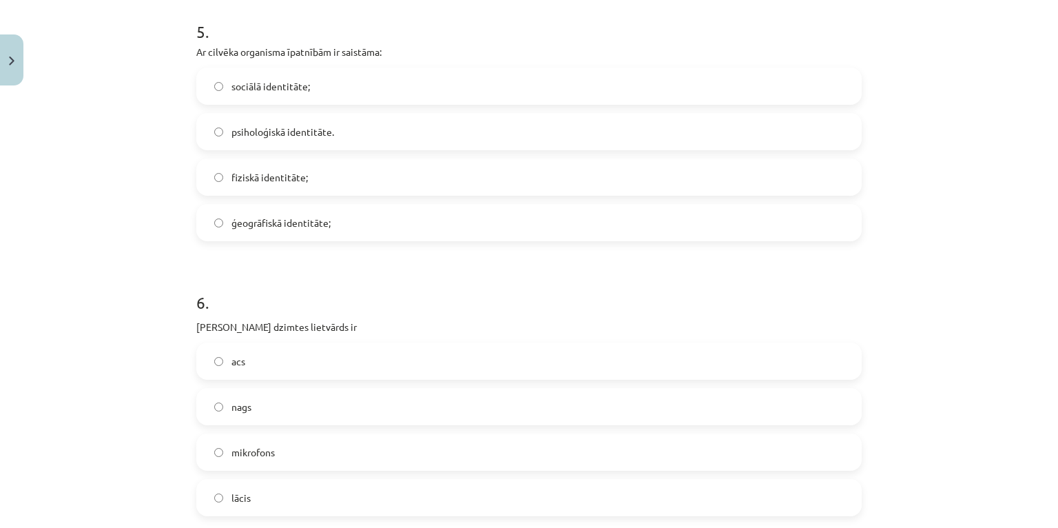
click at [254, 181] on span "fiziskā identitāte;" at bounding box center [270, 177] width 76 height 14
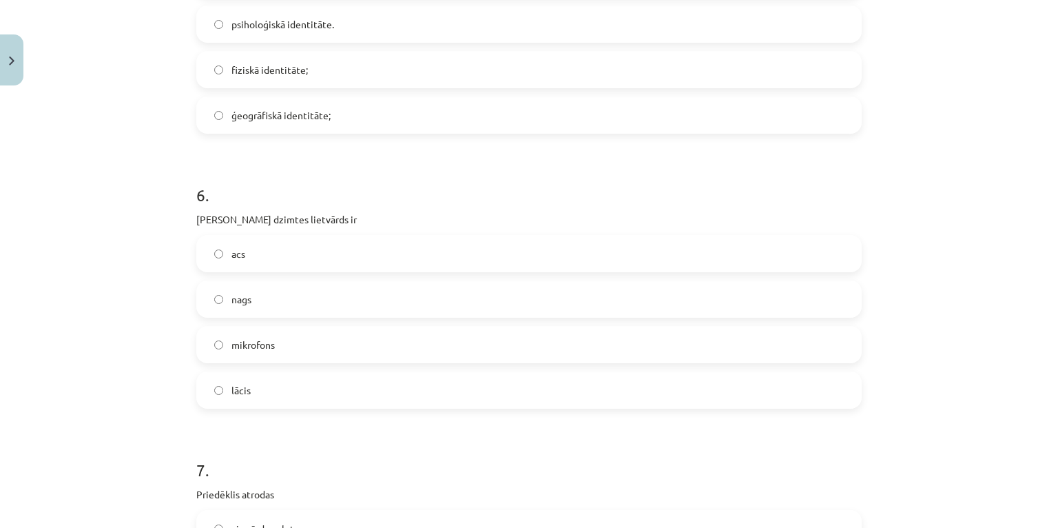
scroll to position [1379, 0]
click at [240, 251] on span "acs" at bounding box center [239, 251] width 14 height 14
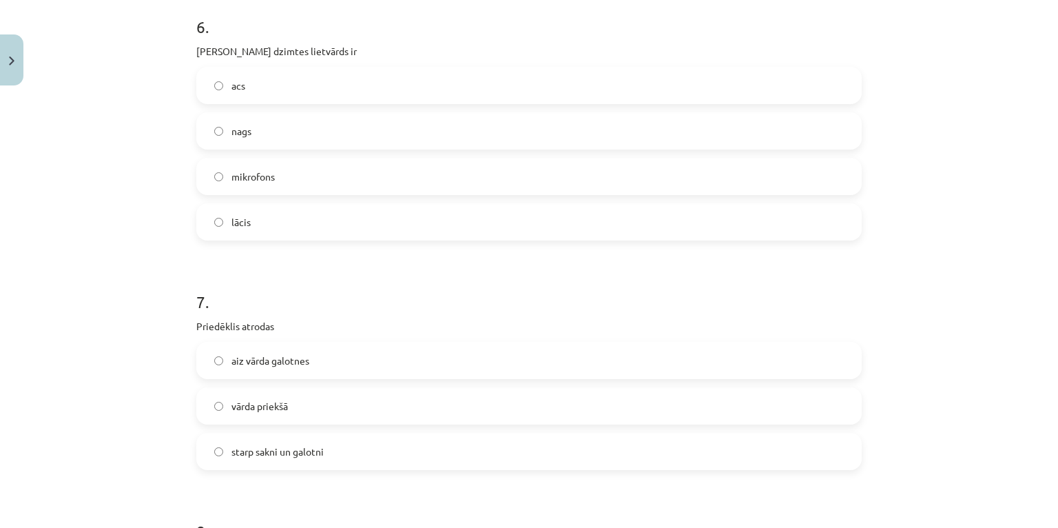
scroll to position [1599, 0]
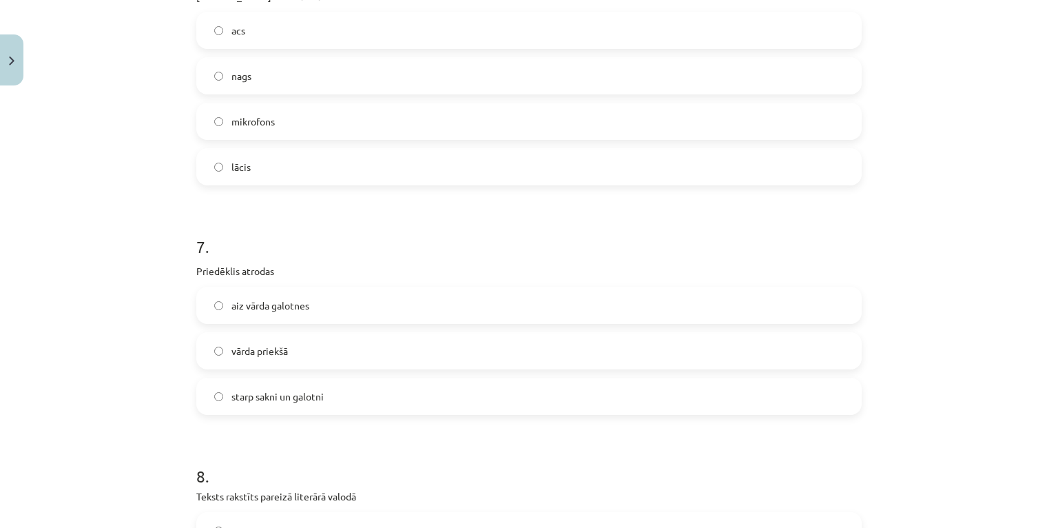
click at [276, 309] on span "aiz vārda galotnes" at bounding box center [271, 305] width 78 height 14
click at [290, 354] on label "vārda priekšā" at bounding box center [529, 351] width 663 height 34
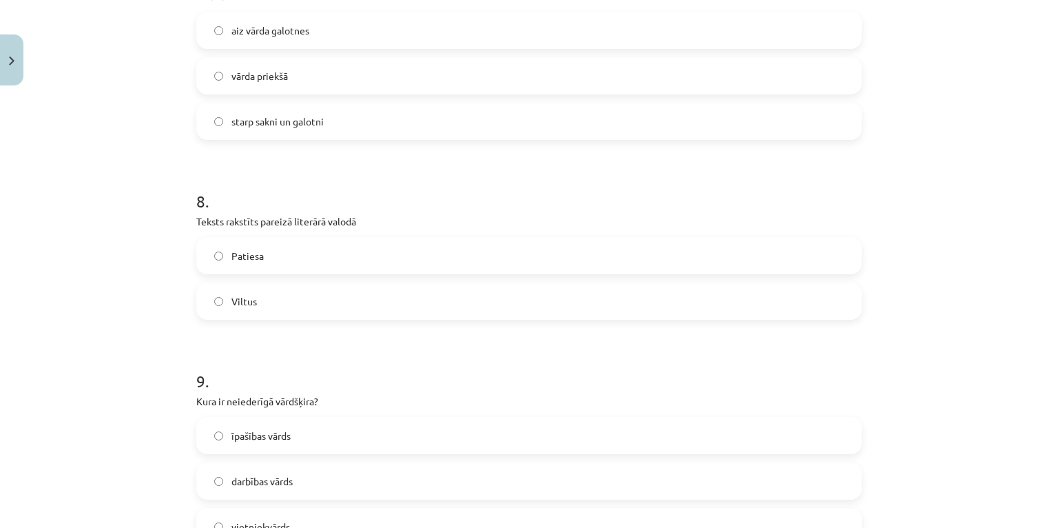
scroll to position [1875, 0]
click at [325, 293] on label "Viltus" at bounding box center [529, 300] width 663 height 34
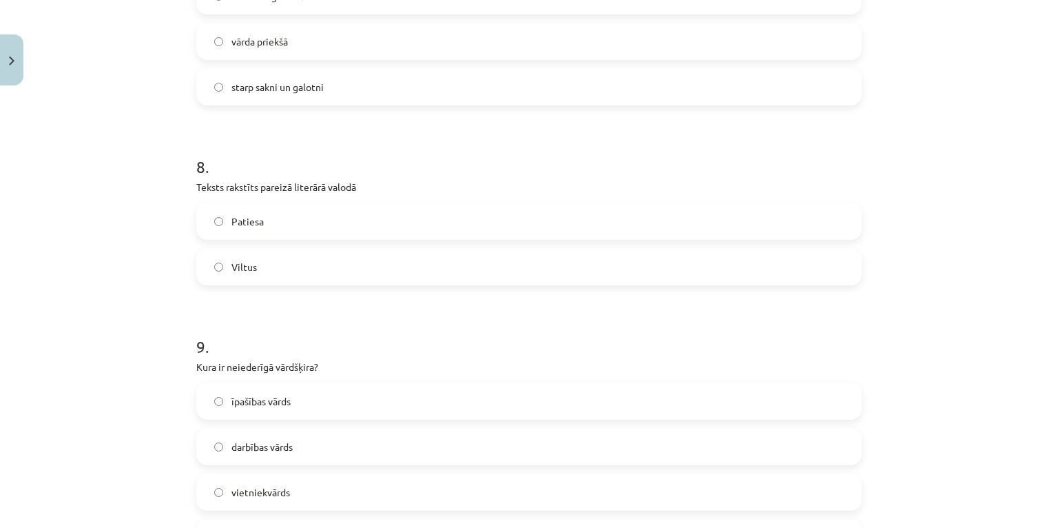
scroll to position [2040, 0]
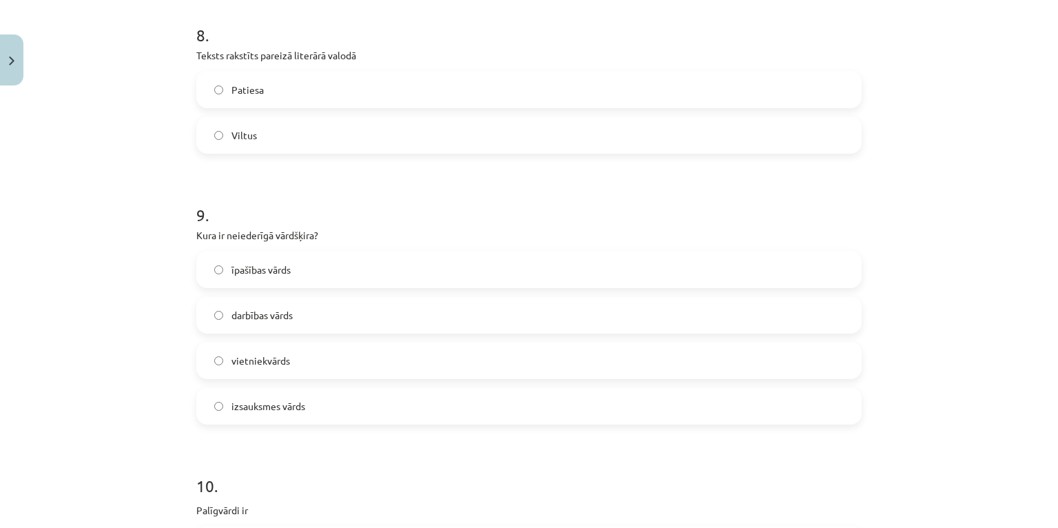
click at [252, 408] on span "izsauksmes vārds" at bounding box center [269, 406] width 74 height 14
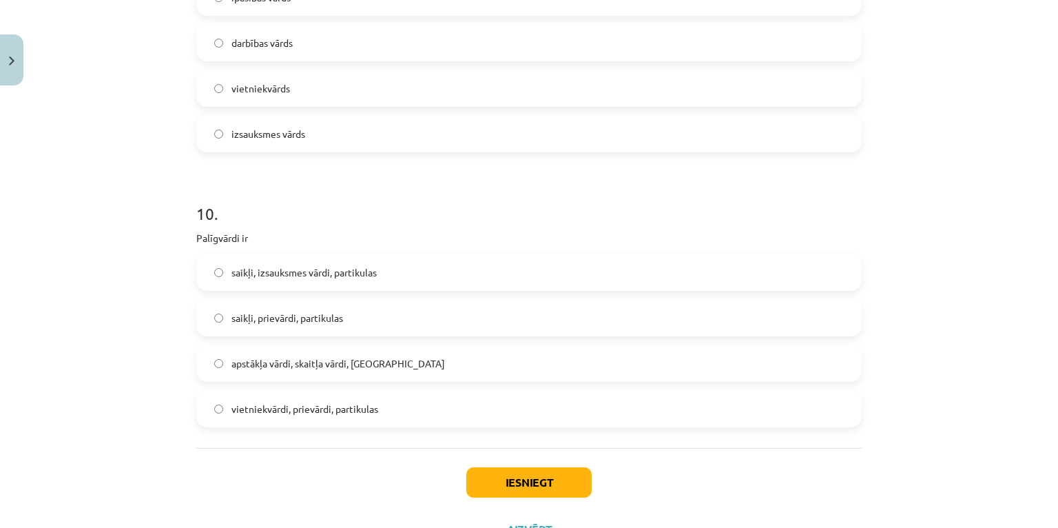
scroll to position [2316, 0]
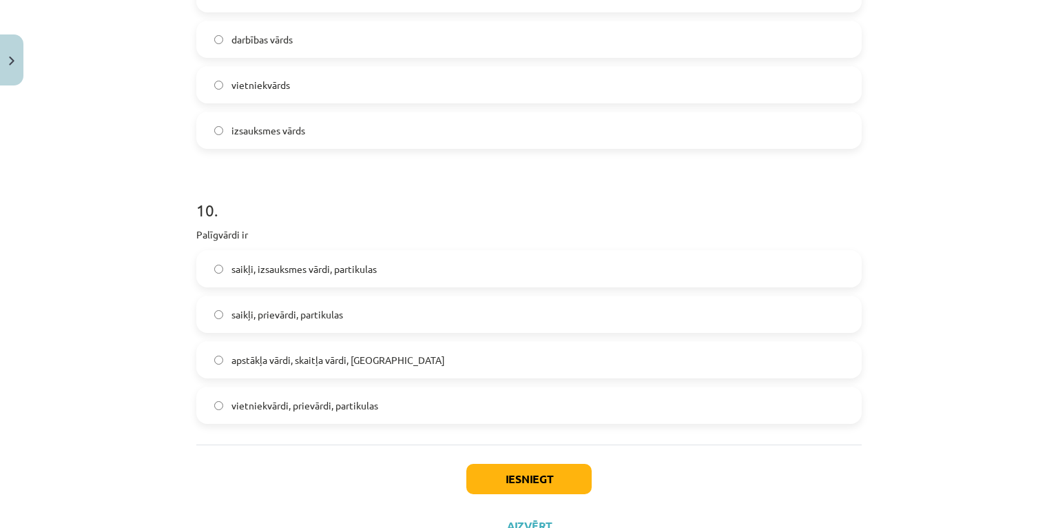
click at [278, 313] on span "saikļi, prievārdi, partikulas" at bounding box center [288, 314] width 112 height 14
click at [540, 477] on button "Iesniegt" at bounding box center [528, 479] width 125 height 30
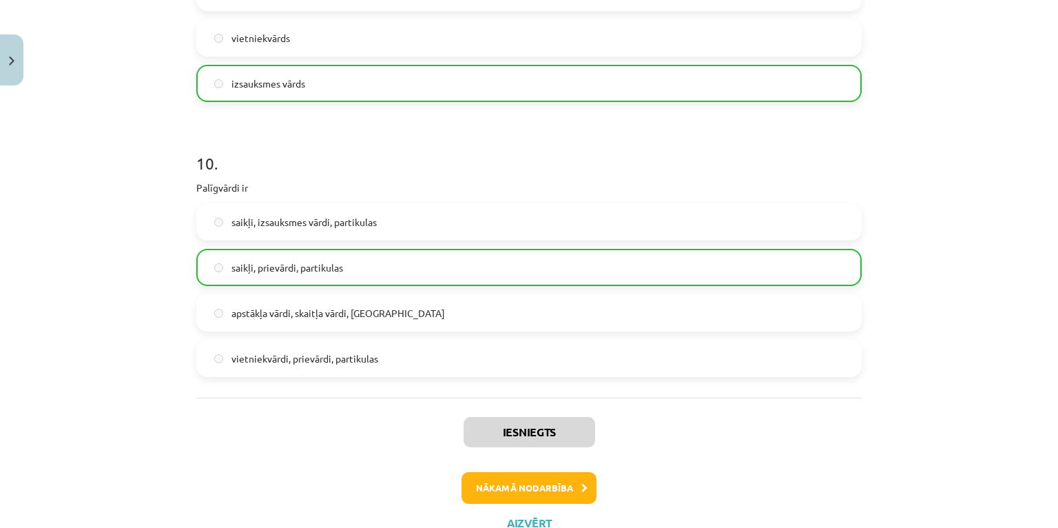
scroll to position [2414, 0]
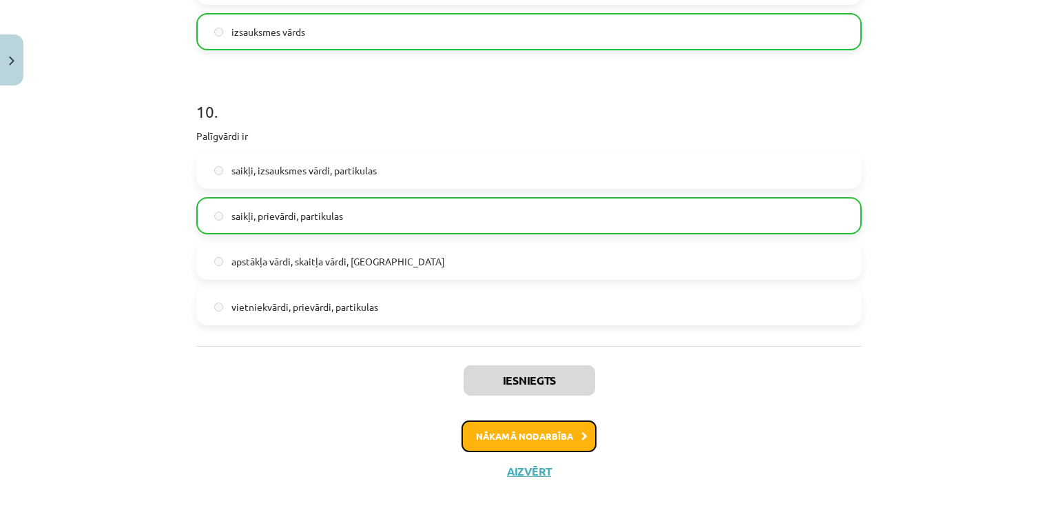
click at [489, 433] on button "Nākamā nodarbība" at bounding box center [529, 436] width 135 height 32
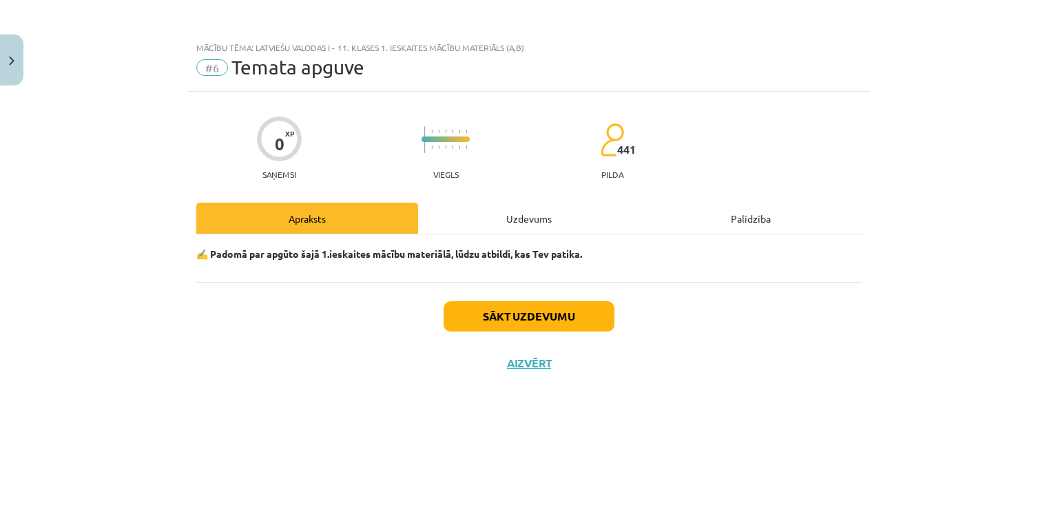
click at [505, 223] on div "Uzdevums" at bounding box center [529, 218] width 222 height 31
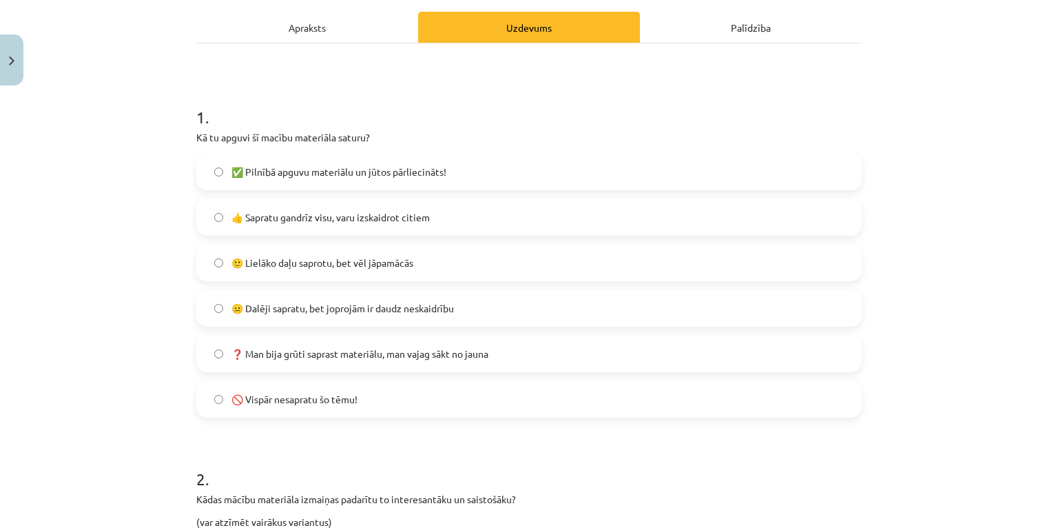
scroll to position [221, 0]
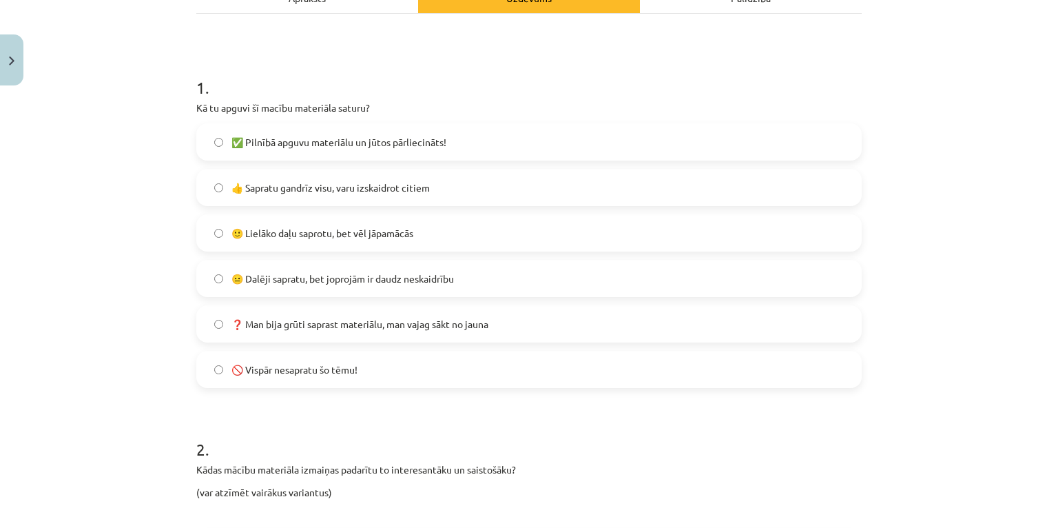
click at [316, 278] on span "😐 Dalēji sapratu, bet joprojām ir daudz neskaidrību" at bounding box center [343, 278] width 223 height 14
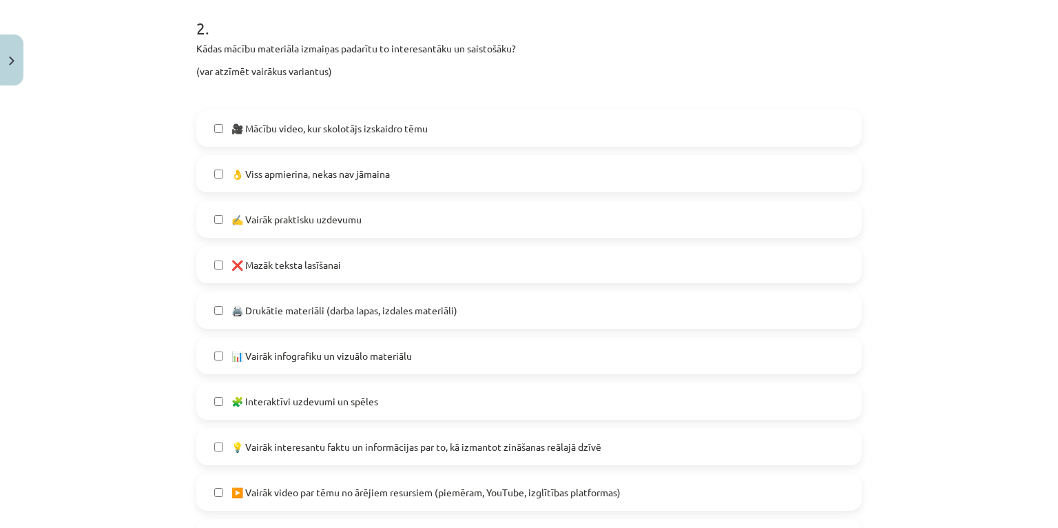
scroll to position [662, 0]
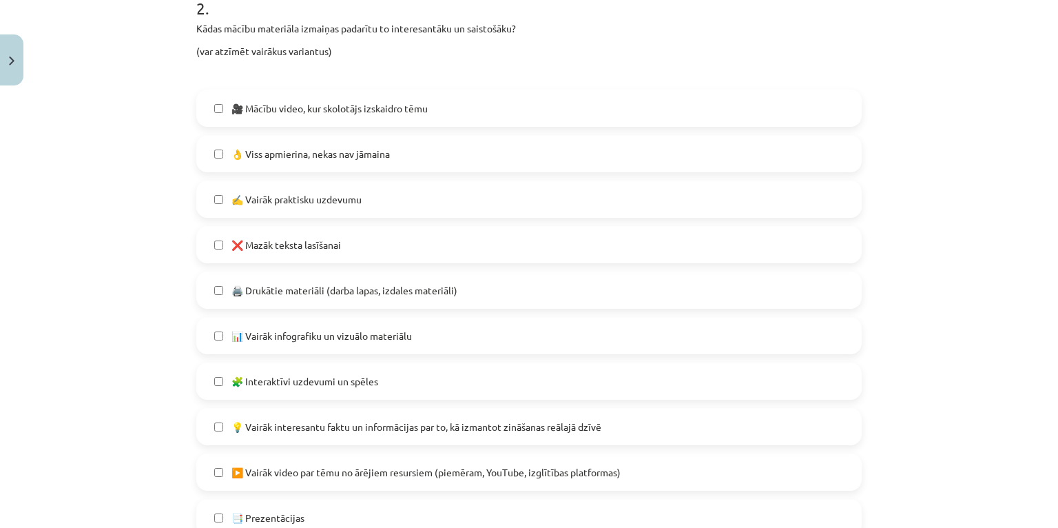
click at [338, 289] on span "🖨️ Drukātie materiāli (darba lapas, izdales materiāli)" at bounding box center [345, 290] width 226 height 14
click at [325, 149] on span "👌 Viss apmierina, nekas nav jāmaina" at bounding box center [311, 154] width 158 height 14
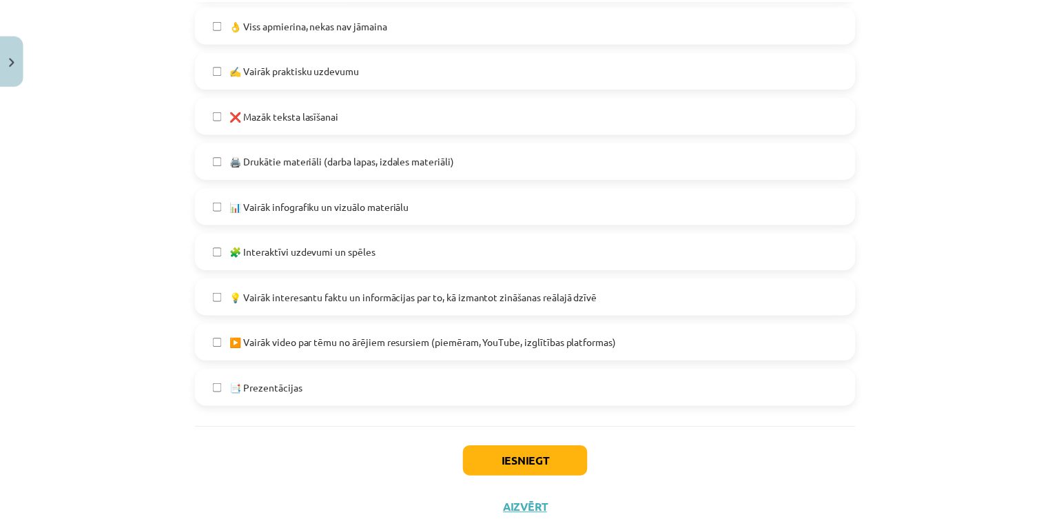
scroll to position [830, 0]
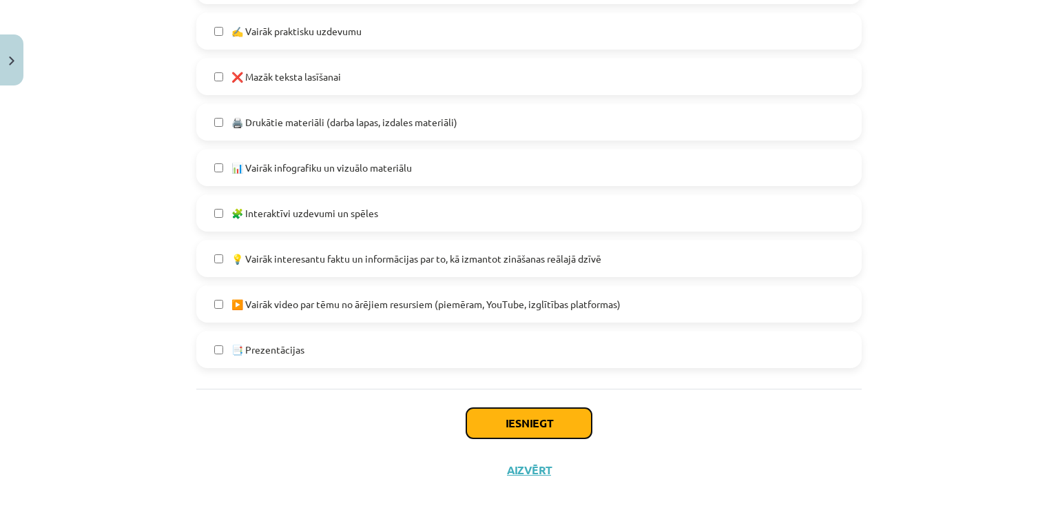
click at [554, 426] on button "Iesniegt" at bounding box center [528, 423] width 125 height 30
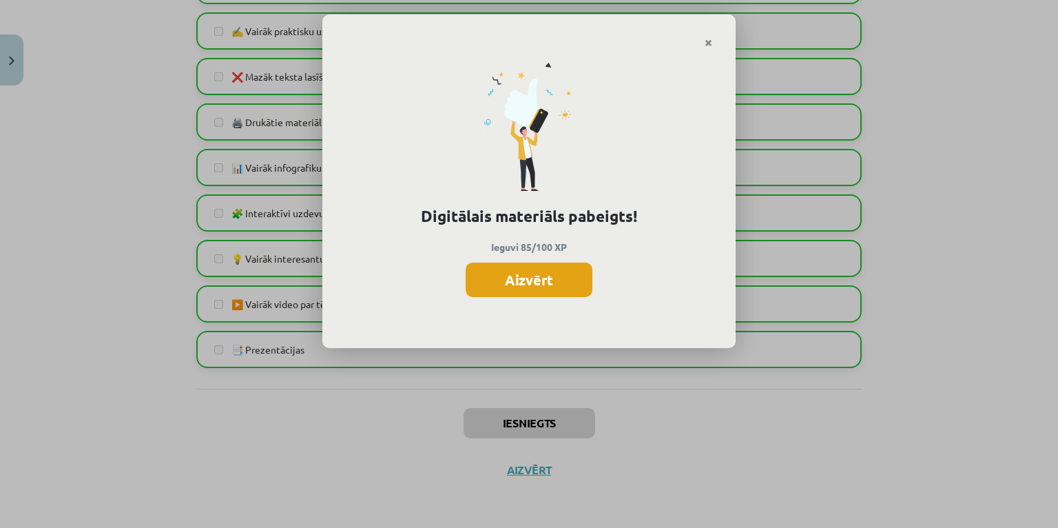
click at [535, 281] on button "Aizvērt" at bounding box center [529, 280] width 127 height 34
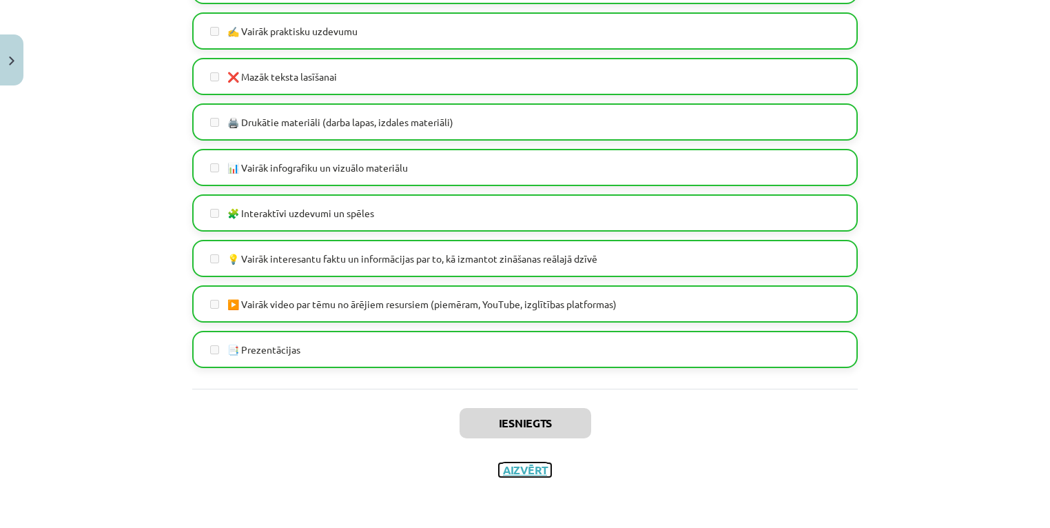
click at [521, 471] on button "Aizvērt" at bounding box center [525, 470] width 52 height 14
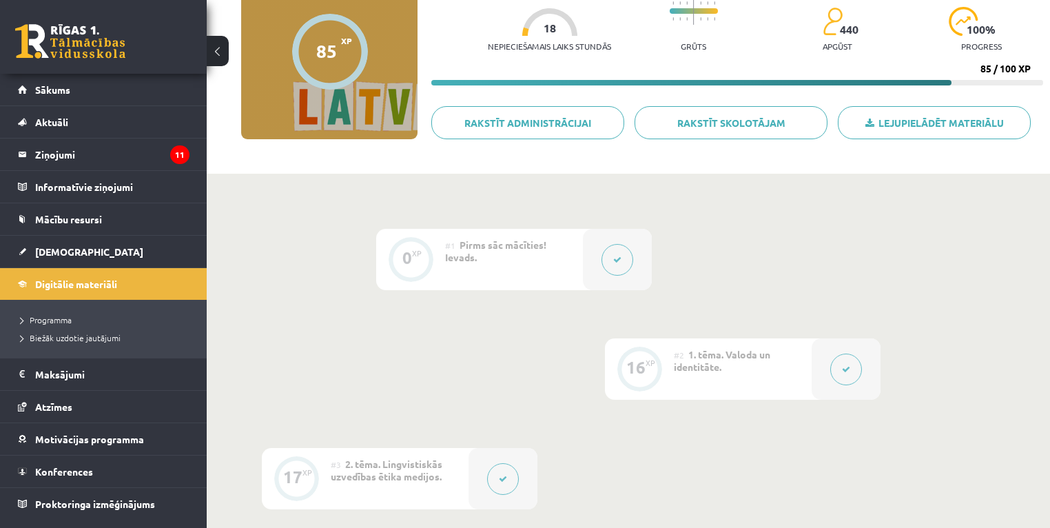
click at [54, 33] on link at bounding box center [70, 41] width 110 height 34
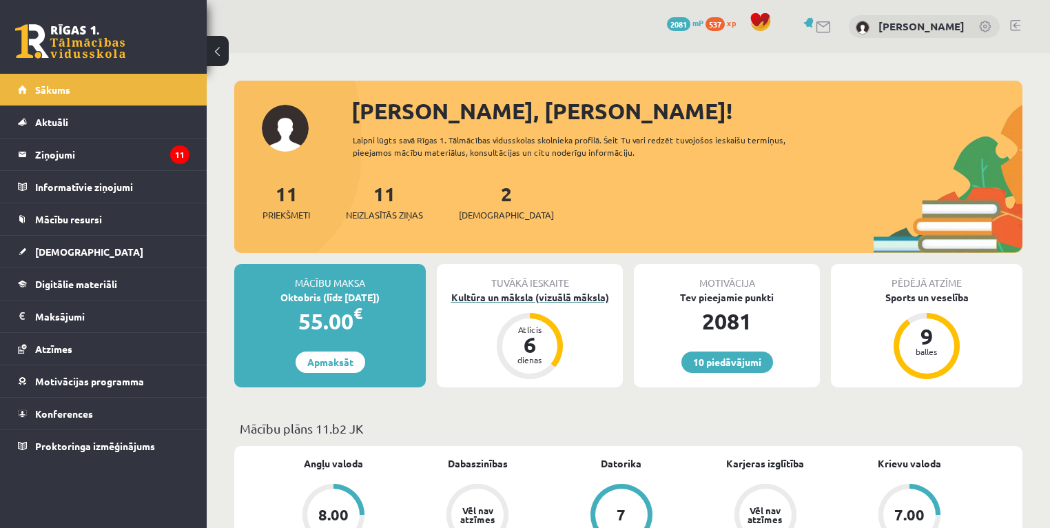
click at [509, 298] on div "Kultūra un māksla (vizuālā māksla)" at bounding box center [530, 297] width 186 height 14
